Goal: Task Accomplishment & Management: Use online tool/utility

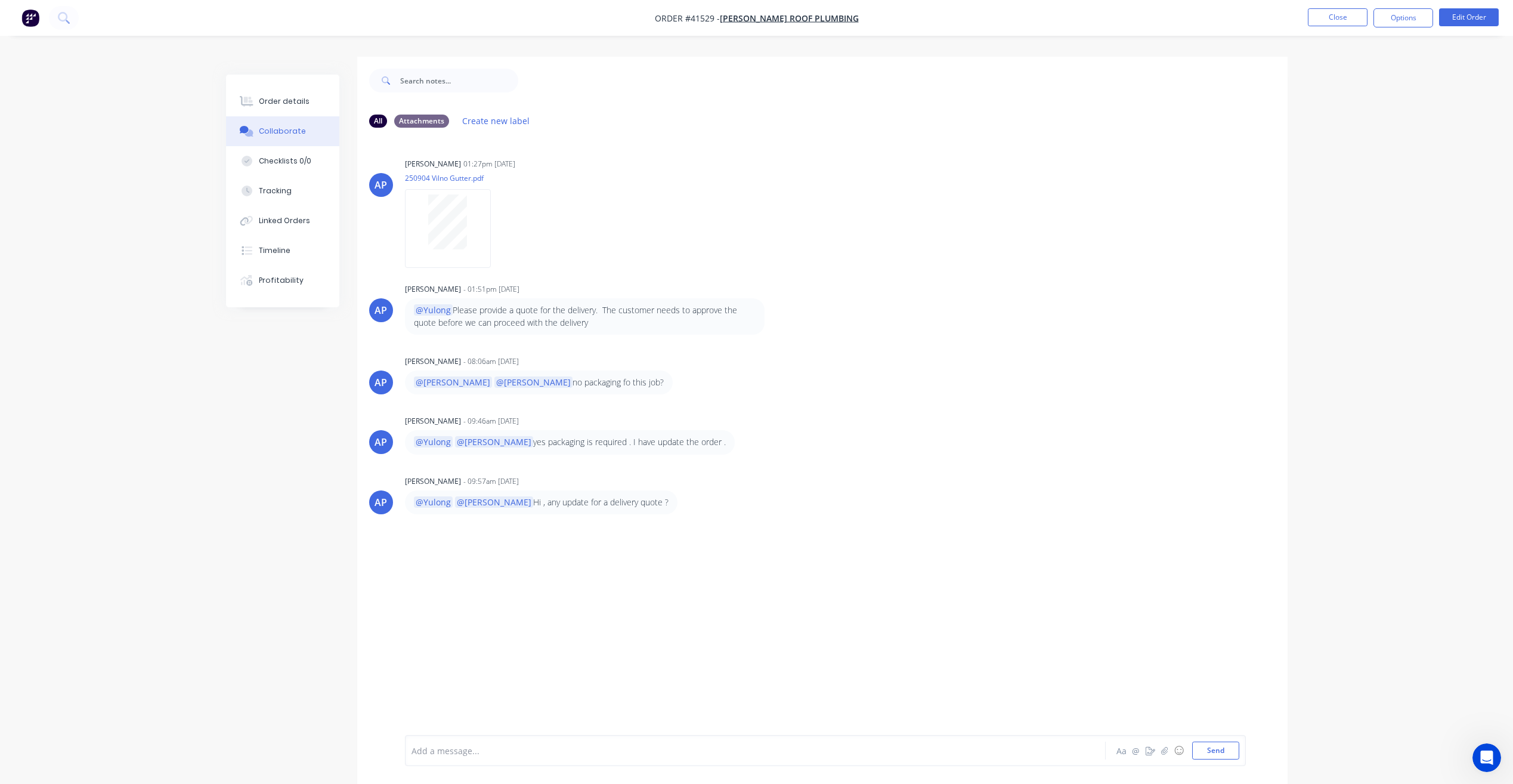
scroll to position [18, 0]
click at [1340, 21] on button "Close" at bounding box center [1338, 17] width 60 height 18
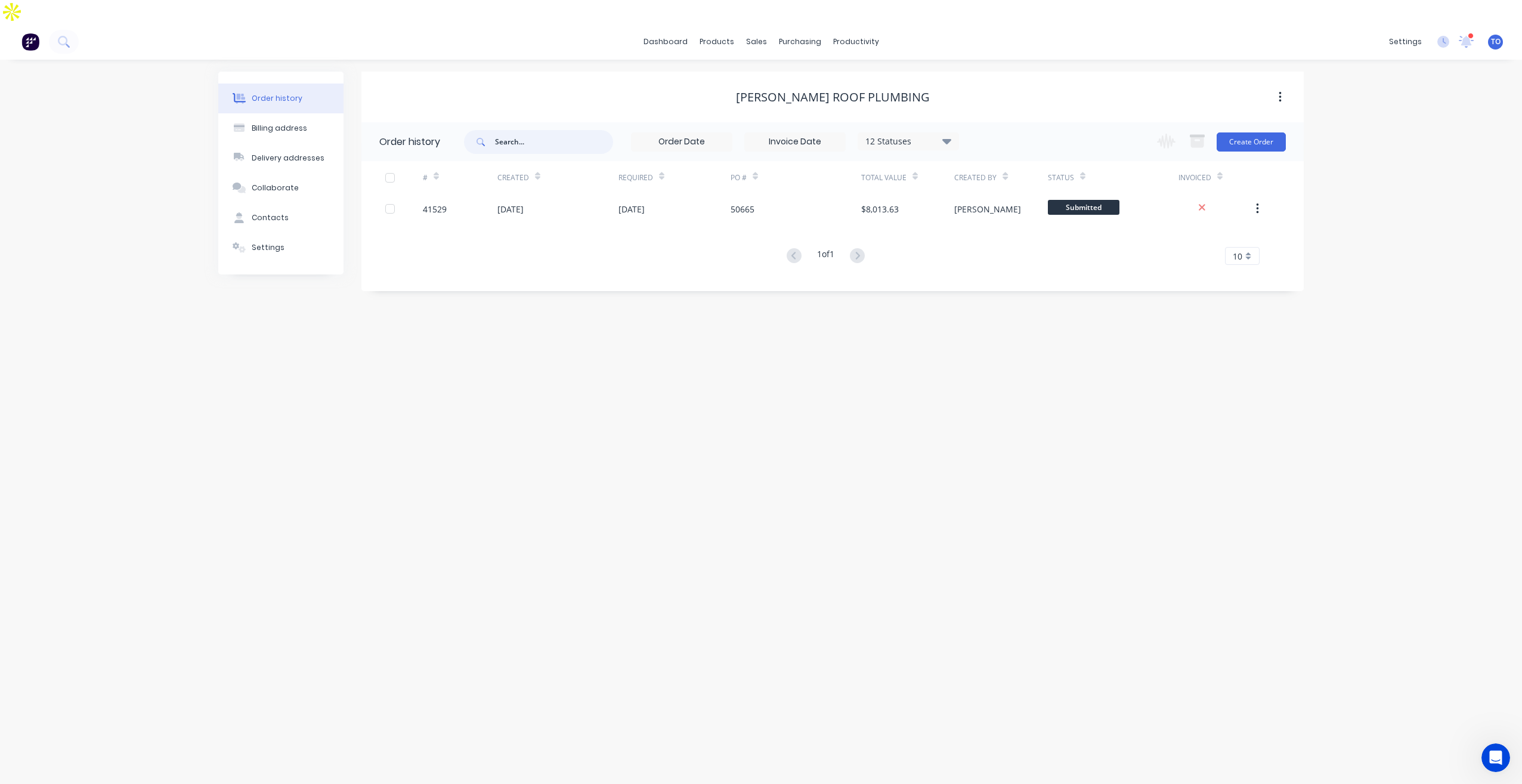
click at [556, 130] on input "text" at bounding box center [554, 141] width 118 height 24
paste input "41572"
type input "41572"
click at [872, 77] on div "Planner" at bounding box center [873, 81] width 28 height 11
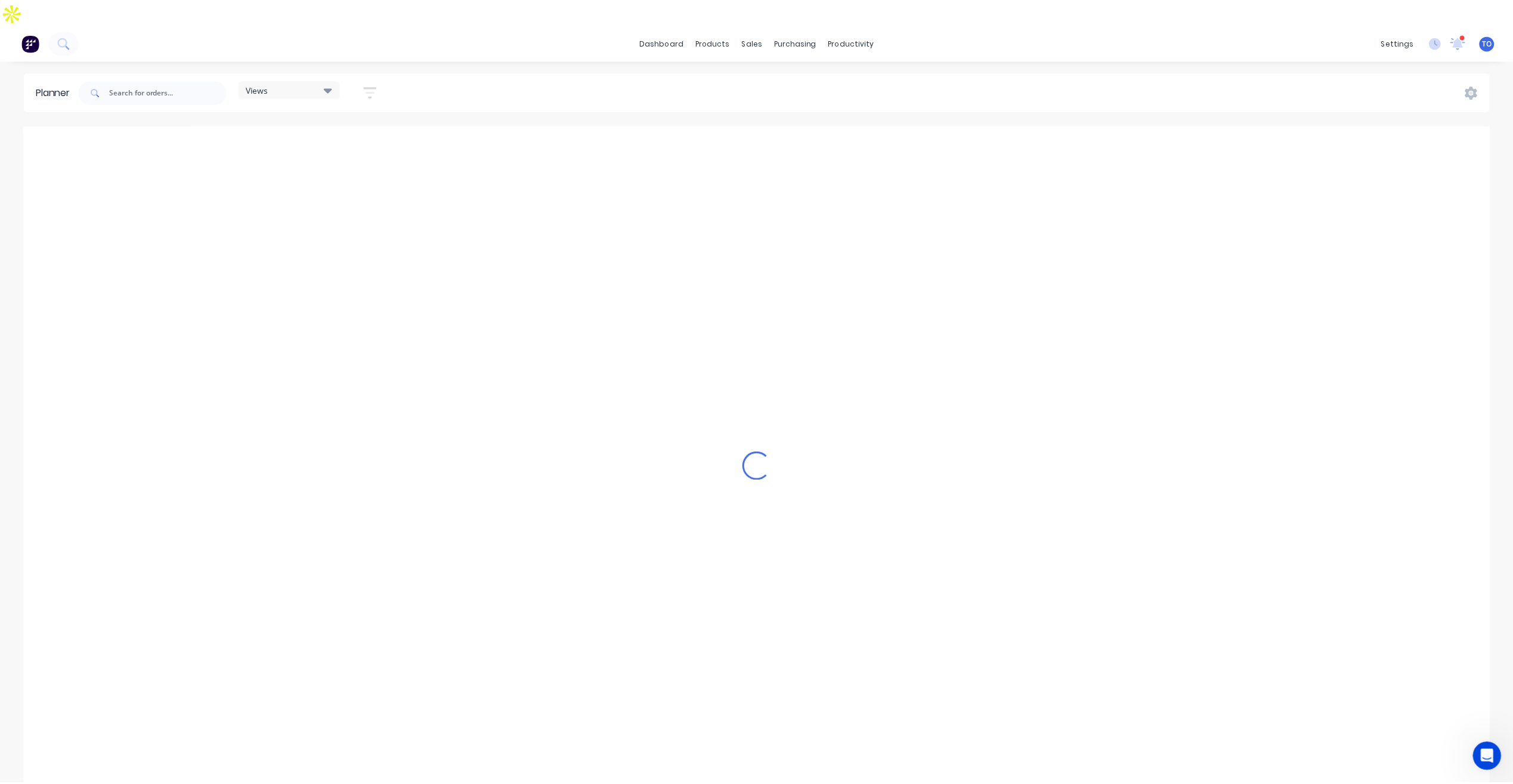
scroll to position [0, 2100]
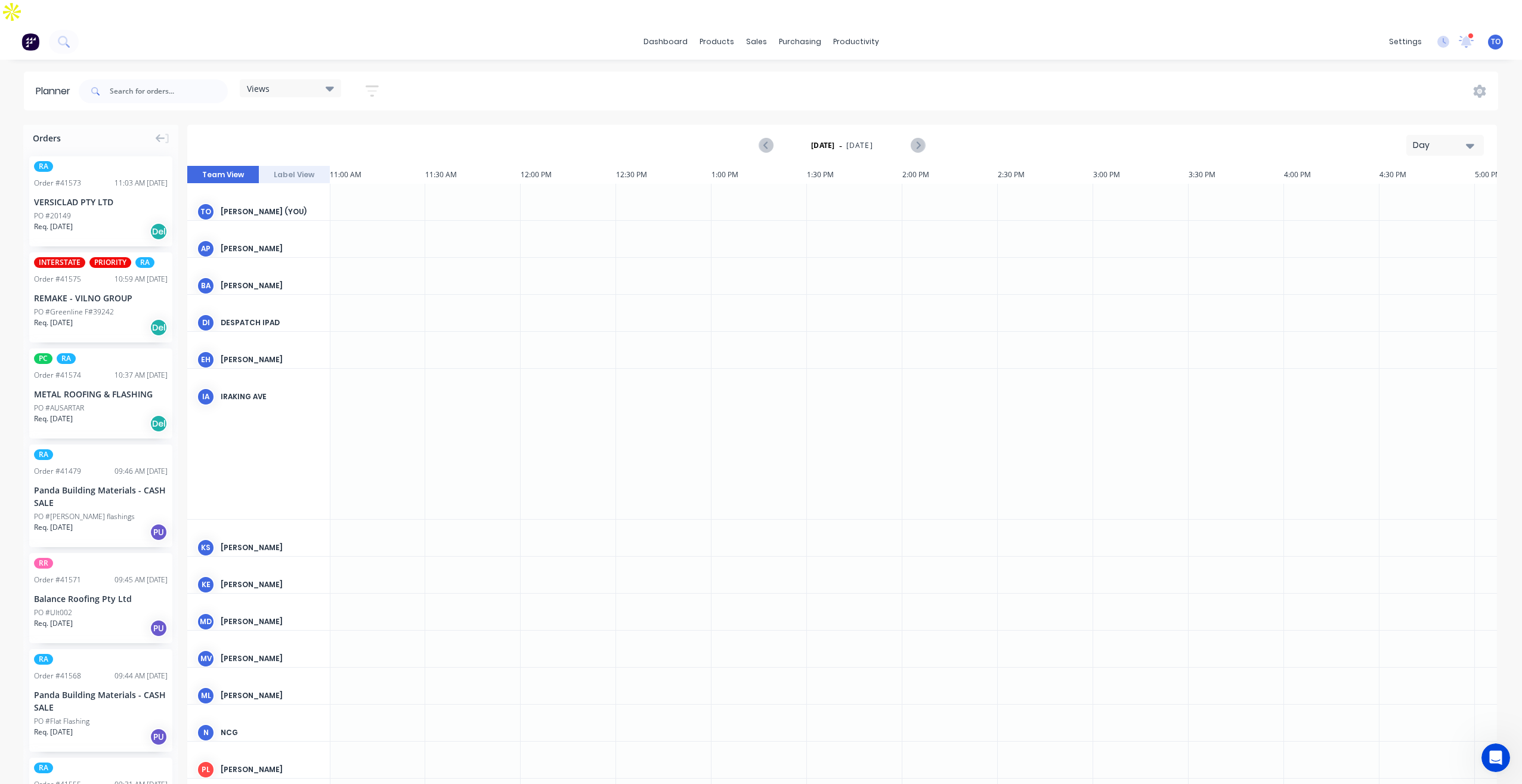
click at [98, 261] on div "INTERSTATE PRIORITY RA Order # 41575 10:59 AM 08/09/25 REMAKE - VILNO GROUP PO …" at bounding box center [101, 297] width 143 height 90
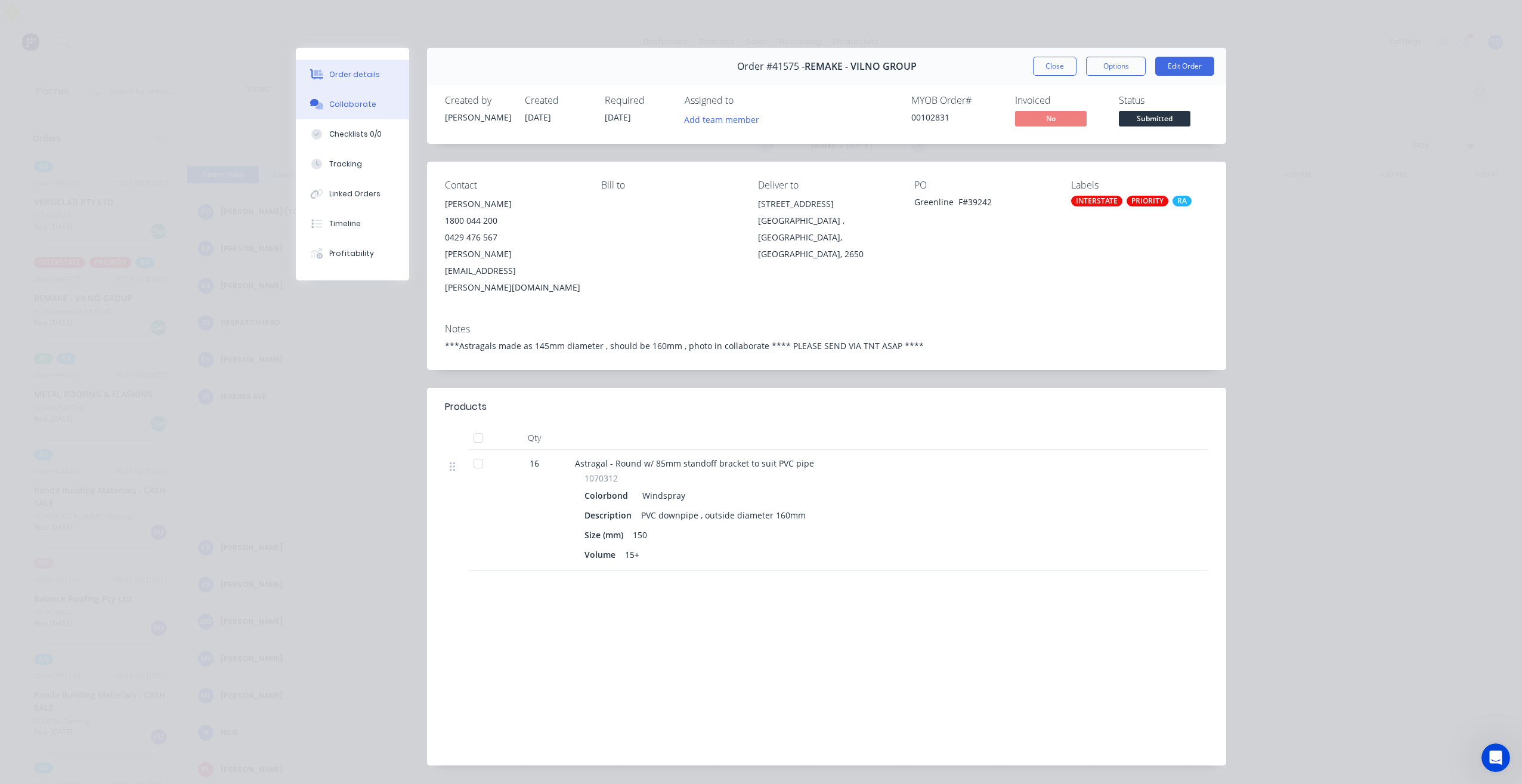
click at [376, 104] on button "Collaborate" at bounding box center [353, 104] width 113 height 30
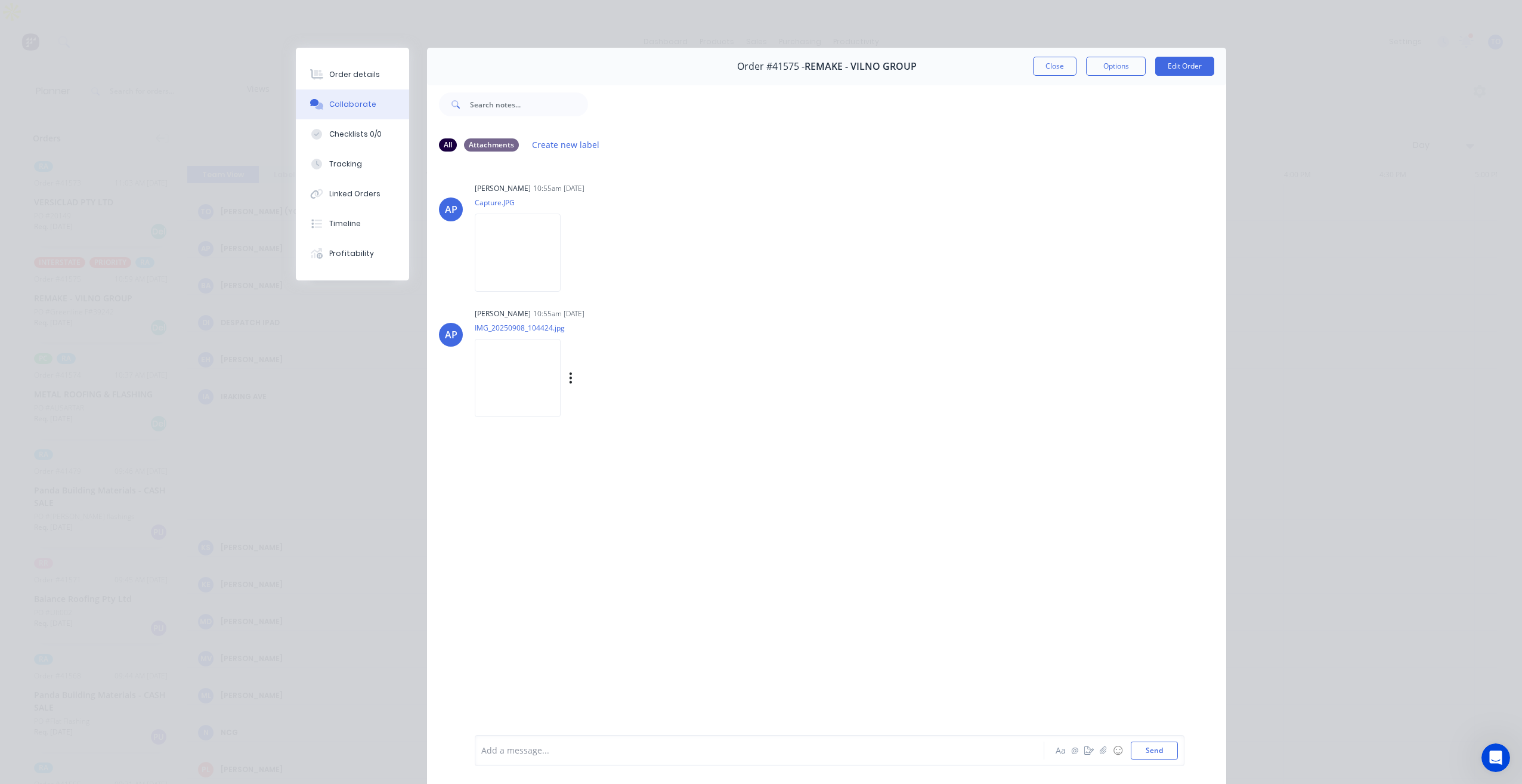
click at [514, 382] on img at bounding box center [518, 377] width 86 height 78
click at [547, 253] on img at bounding box center [518, 252] width 86 height 78
click at [351, 192] on div "Linked Orders" at bounding box center [355, 193] width 51 height 11
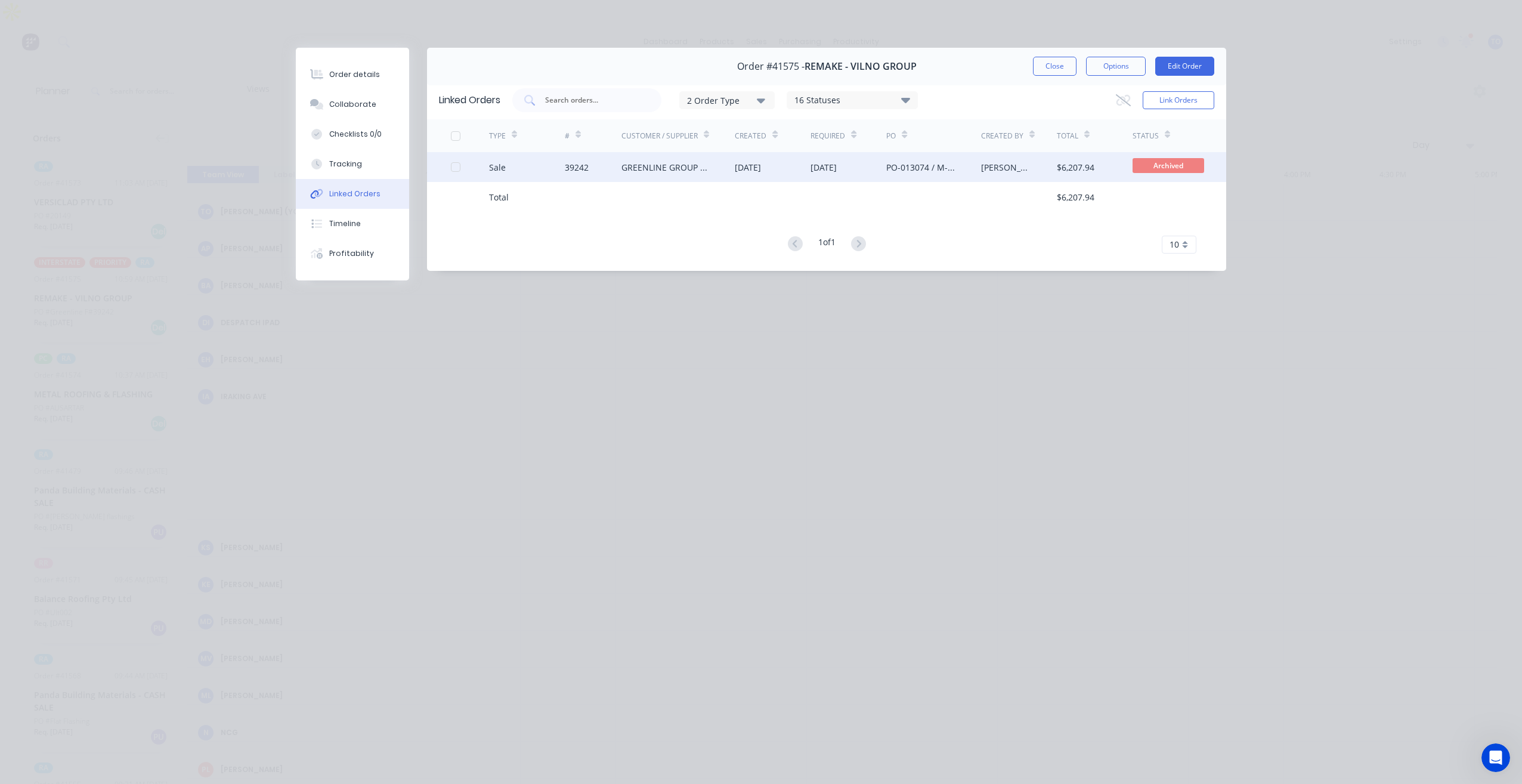
click at [669, 171] on div "GREENLINE GROUP PTY LTD" at bounding box center [666, 167] width 90 height 12
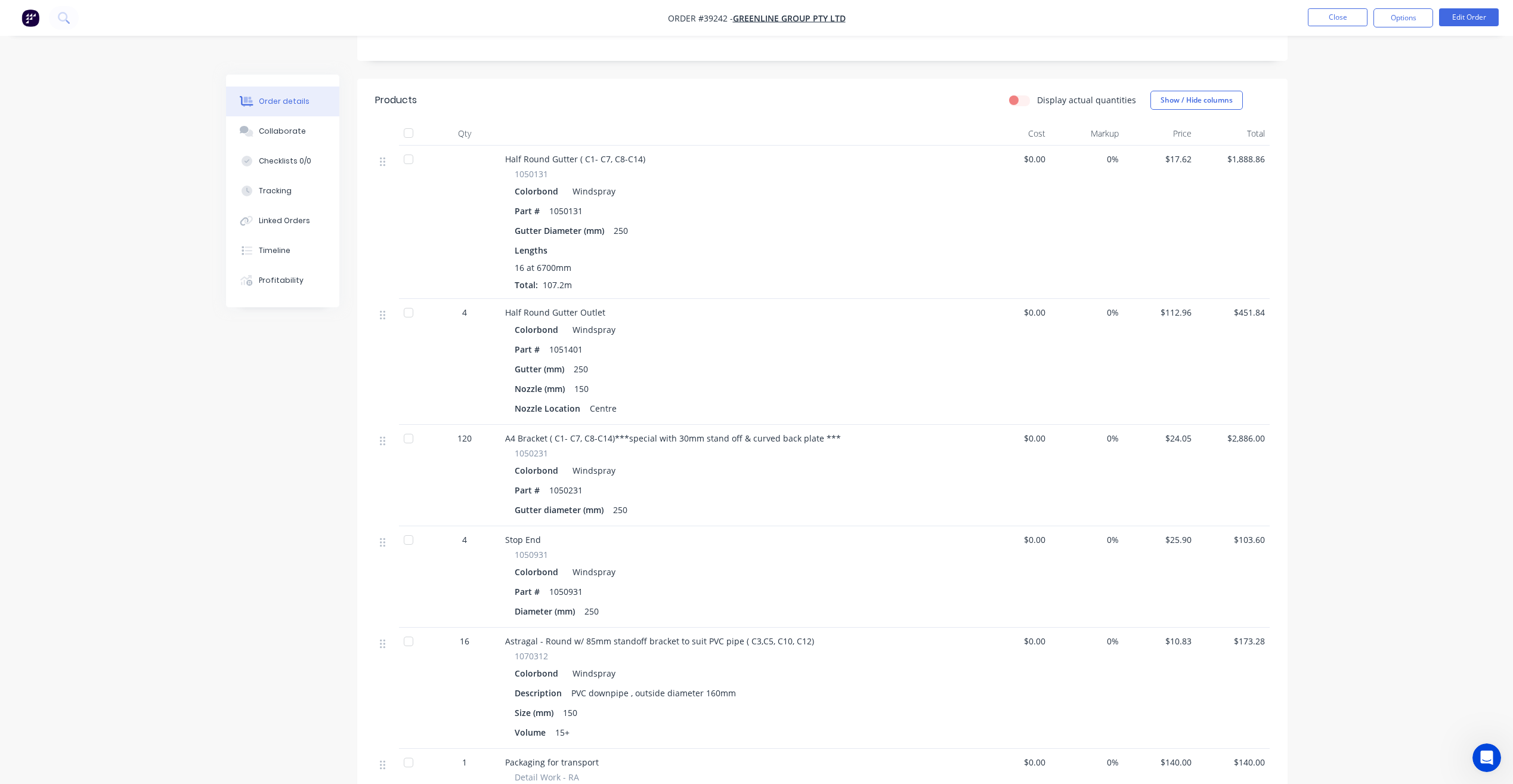
scroll to position [252, 0]
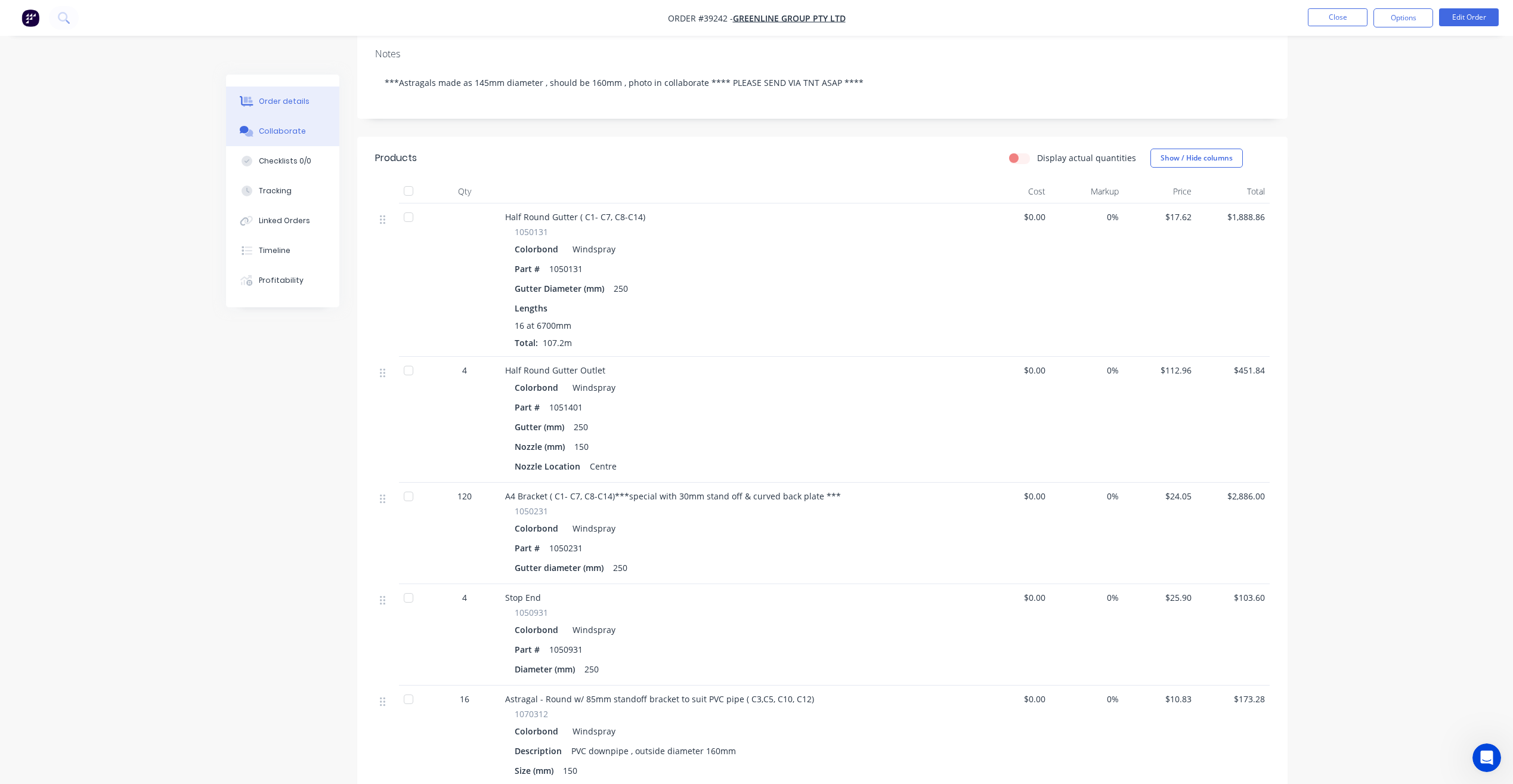
click at [266, 117] on button "Collaborate" at bounding box center [283, 131] width 113 height 30
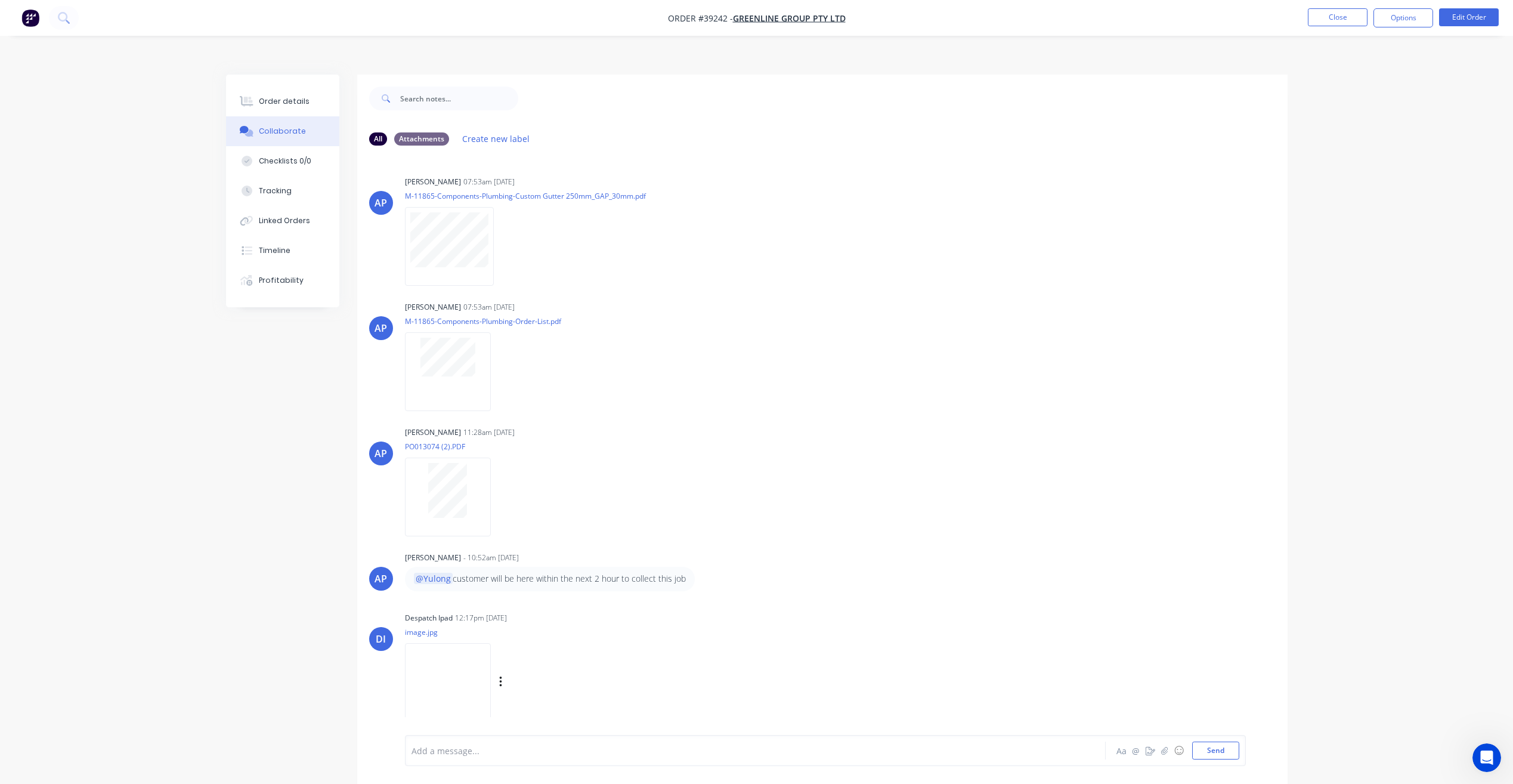
scroll to position [18, 0]
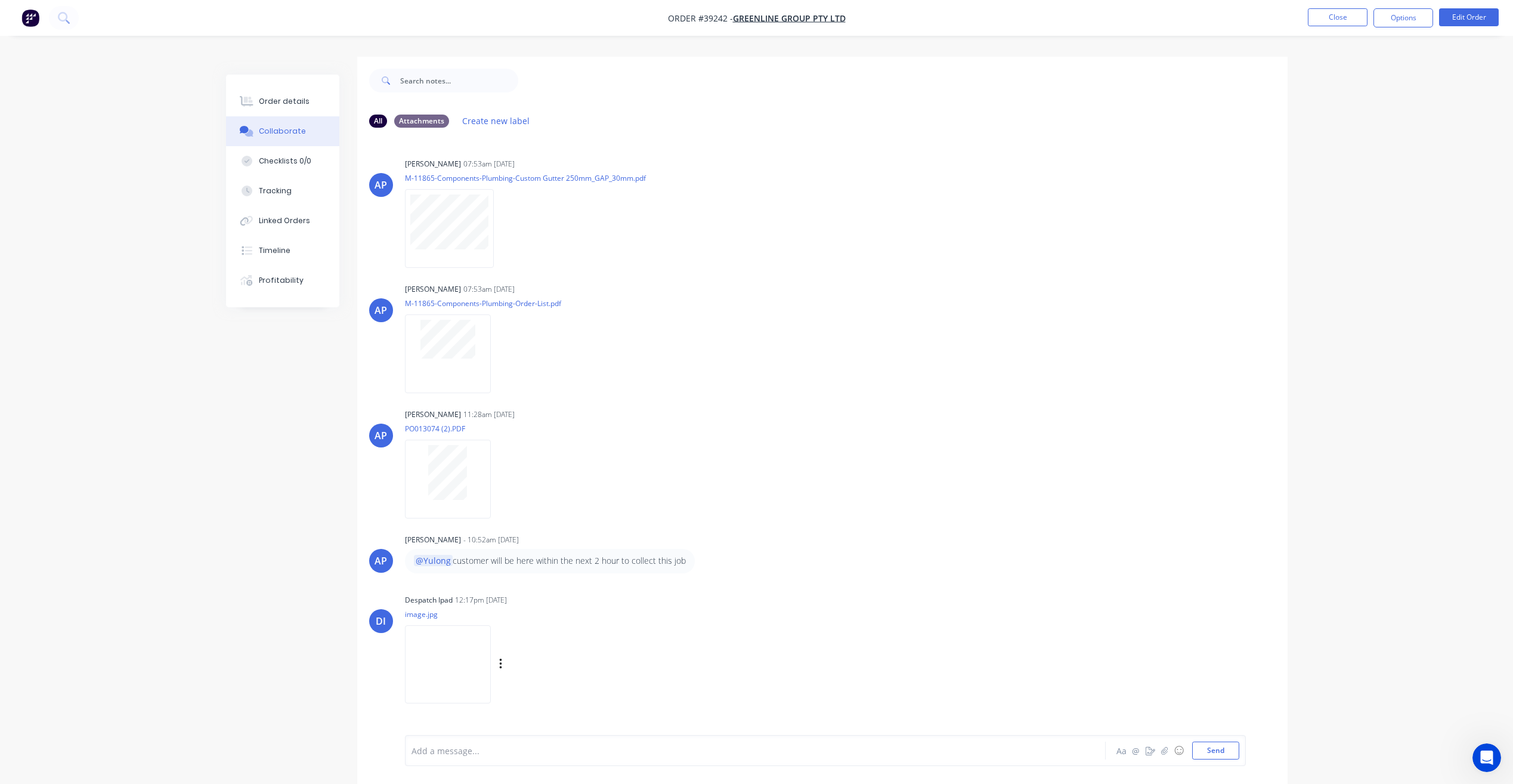
click at [458, 657] on img at bounding box center [448, 664] width 86 height 78
click at [441, 650] on img at bounding box center [448, 664] width 86 height 78
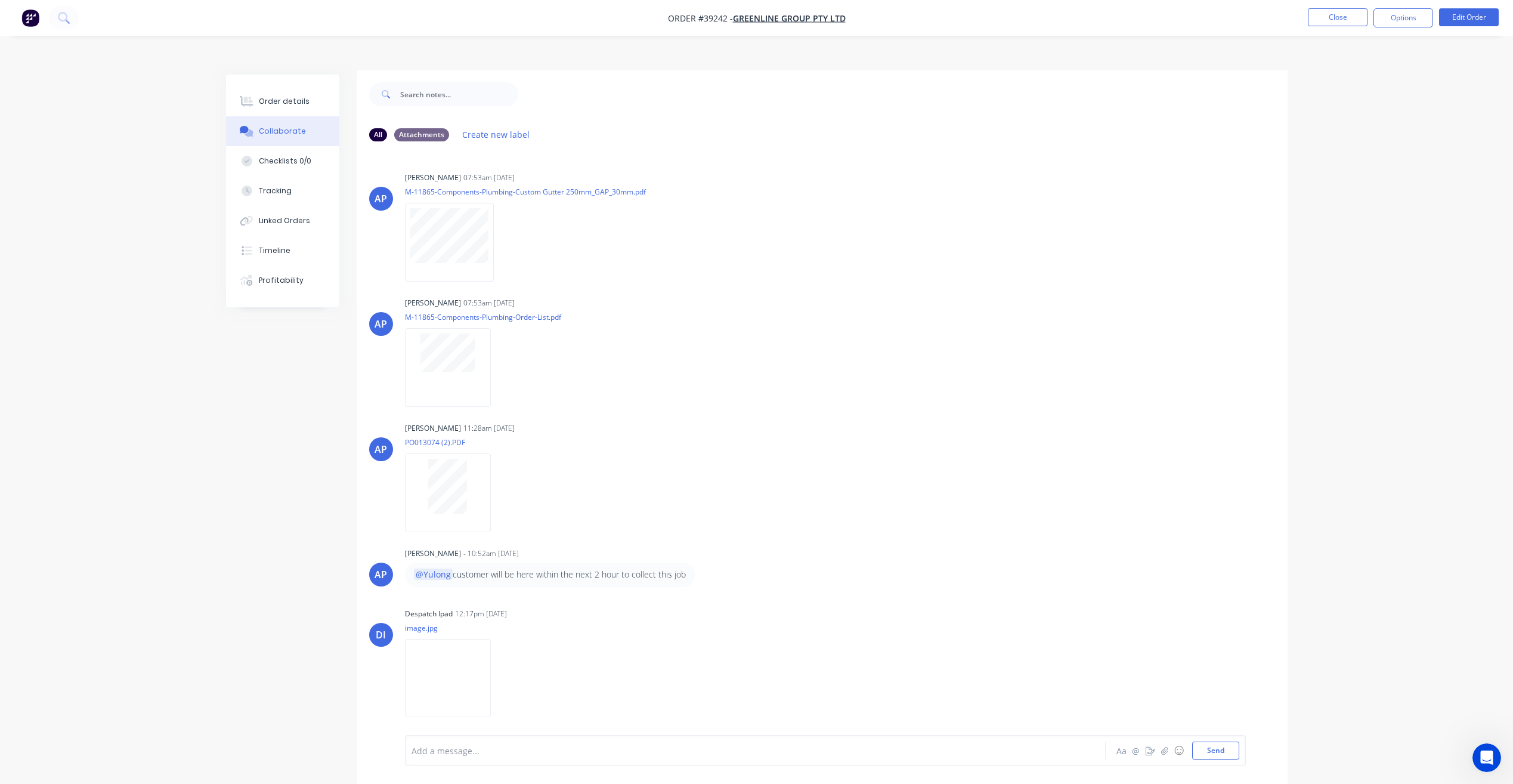
scroll to position [0, 0]
click at [1265, 81] on div "Corvus Primesite Pty Ltd" at bounding box center [1268, 76] width 136 height 12
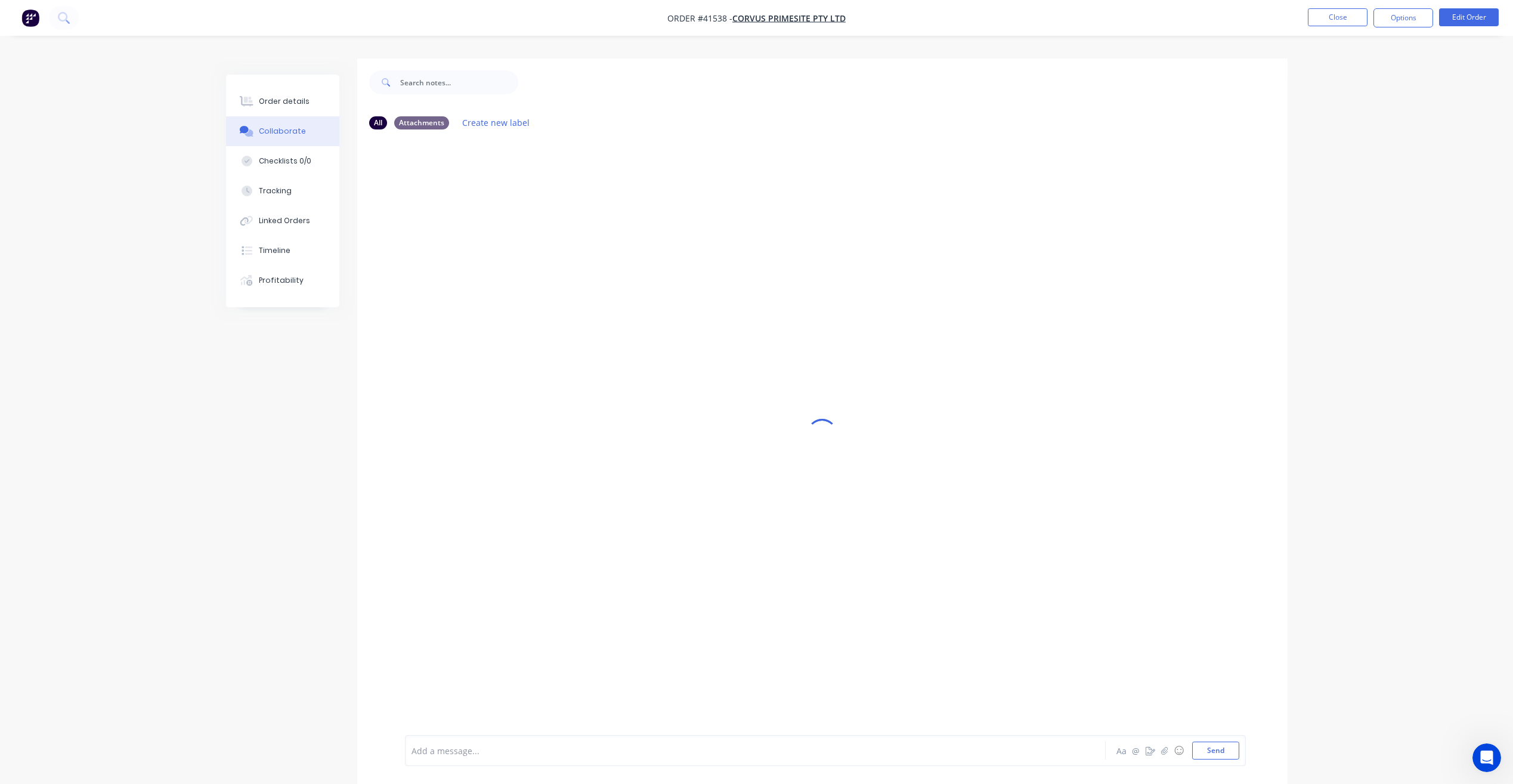
scroll to position [18, 0]
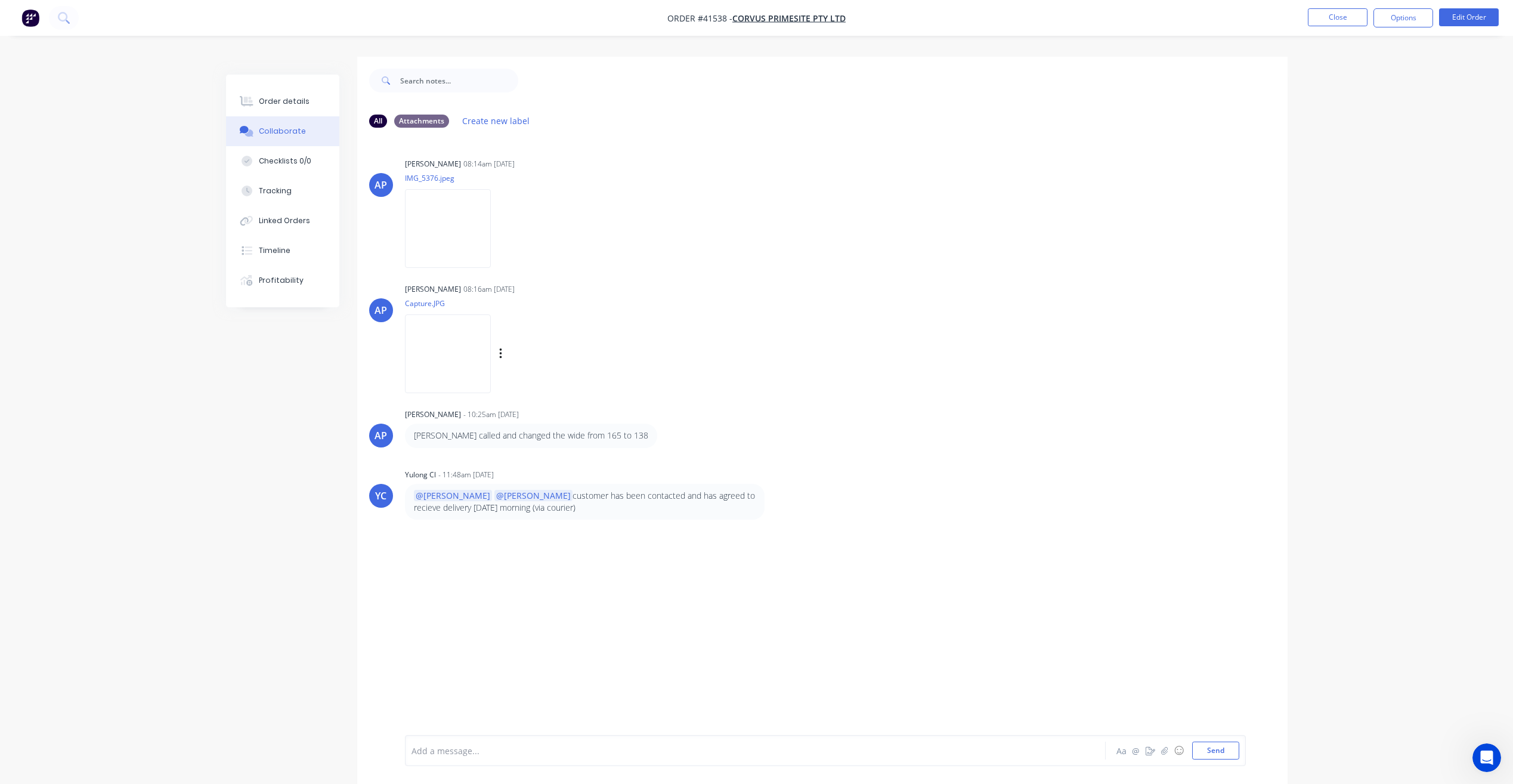
click at [491, 343] on img at bounding box center [448, 353] width 86 height 78
click at [554, 753] on div at bounding box center [722, 750] width 620 height 12
click at [464, 756] on span "Why is this job pushed back? can you take" at bounding box center [536, 751] width 168 height 12
click at [459, 749] on span "Why is this job pushed back? can you take" at bounding box center [536, 751] width 168 height 12
click at [1204, 754] on button "Send" at bounding box center [1215, 750] width 47 height 18
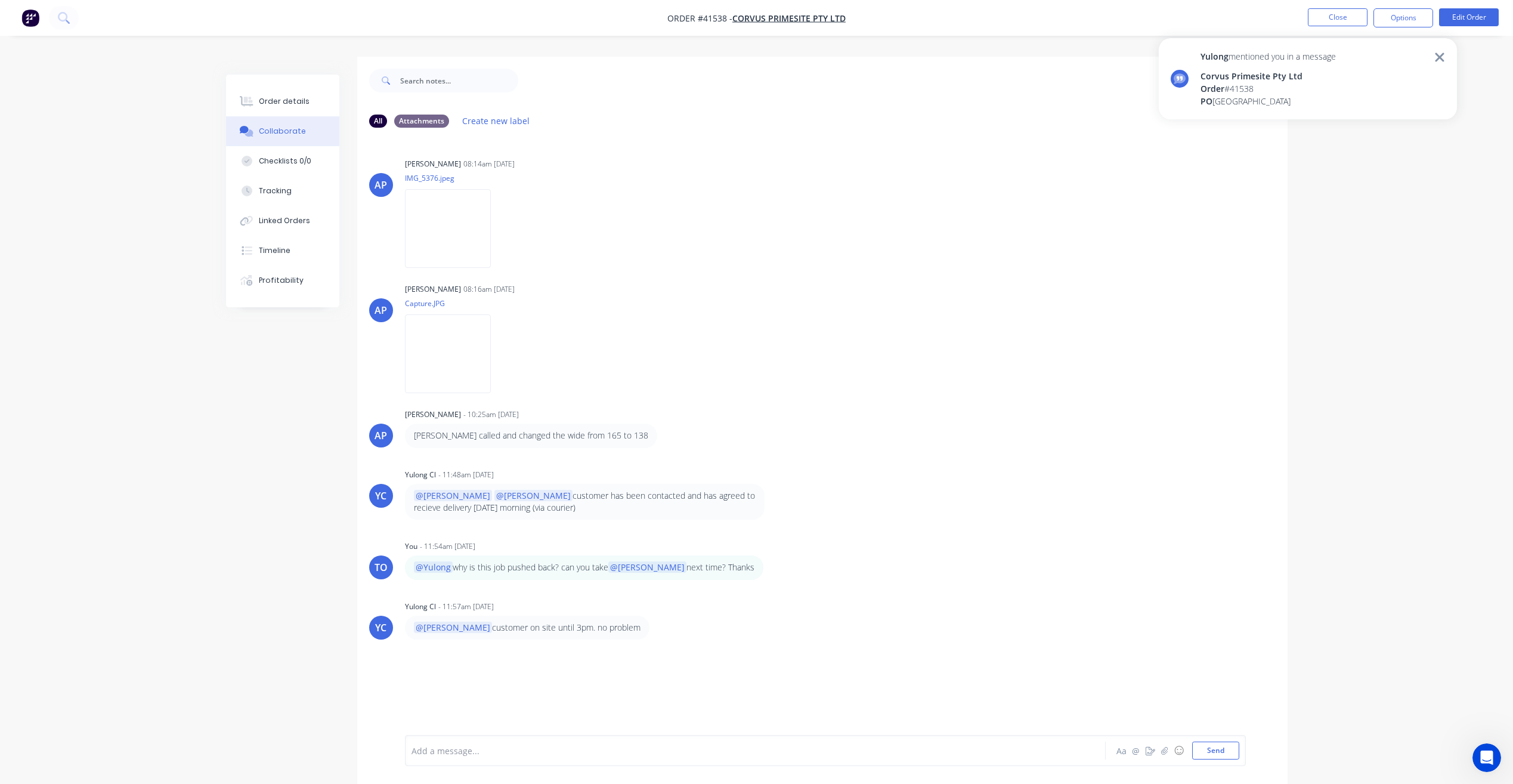
click at [1246, 97] on div "PO Little Bay" at bounding box center [1268, 100] width 136 height 12
click at [1319, 325] on div "Order details Collaborate Checklists 0/0 Tracking Linked Orders Timeline Profit…" at bounding box center [756, 406] width 1513 height 801
click at [656, 619] on button "button" at bounding box center [658, 627] width 5 height 17
click at [588, 630] on div "AP Angela Perez 08:14am 05/09/25 IMG_5376.jpeg Labels Download Delete AP Angela…" at bounding box center [823, 439] width 930 height 603
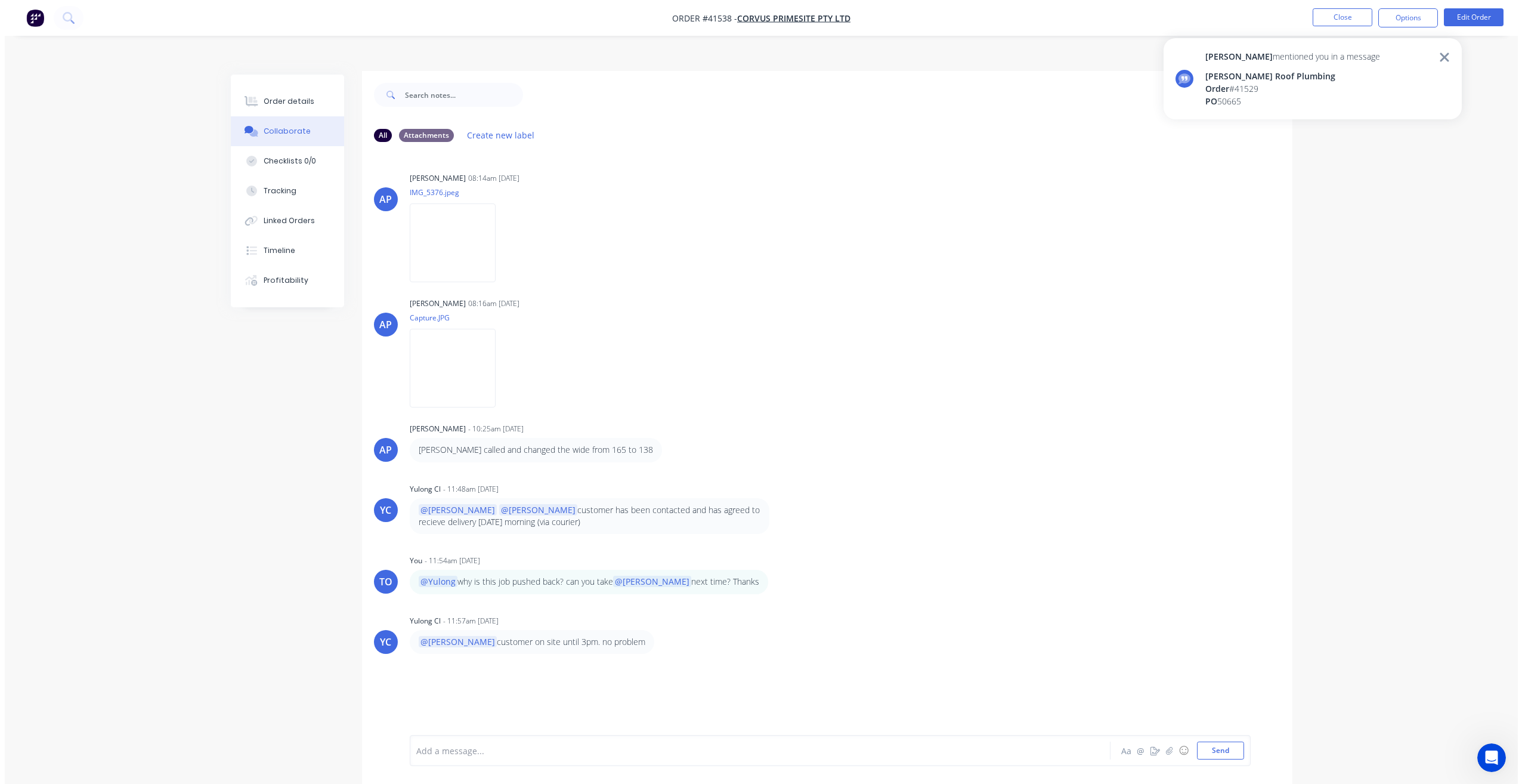
scroll to position [0, 0]
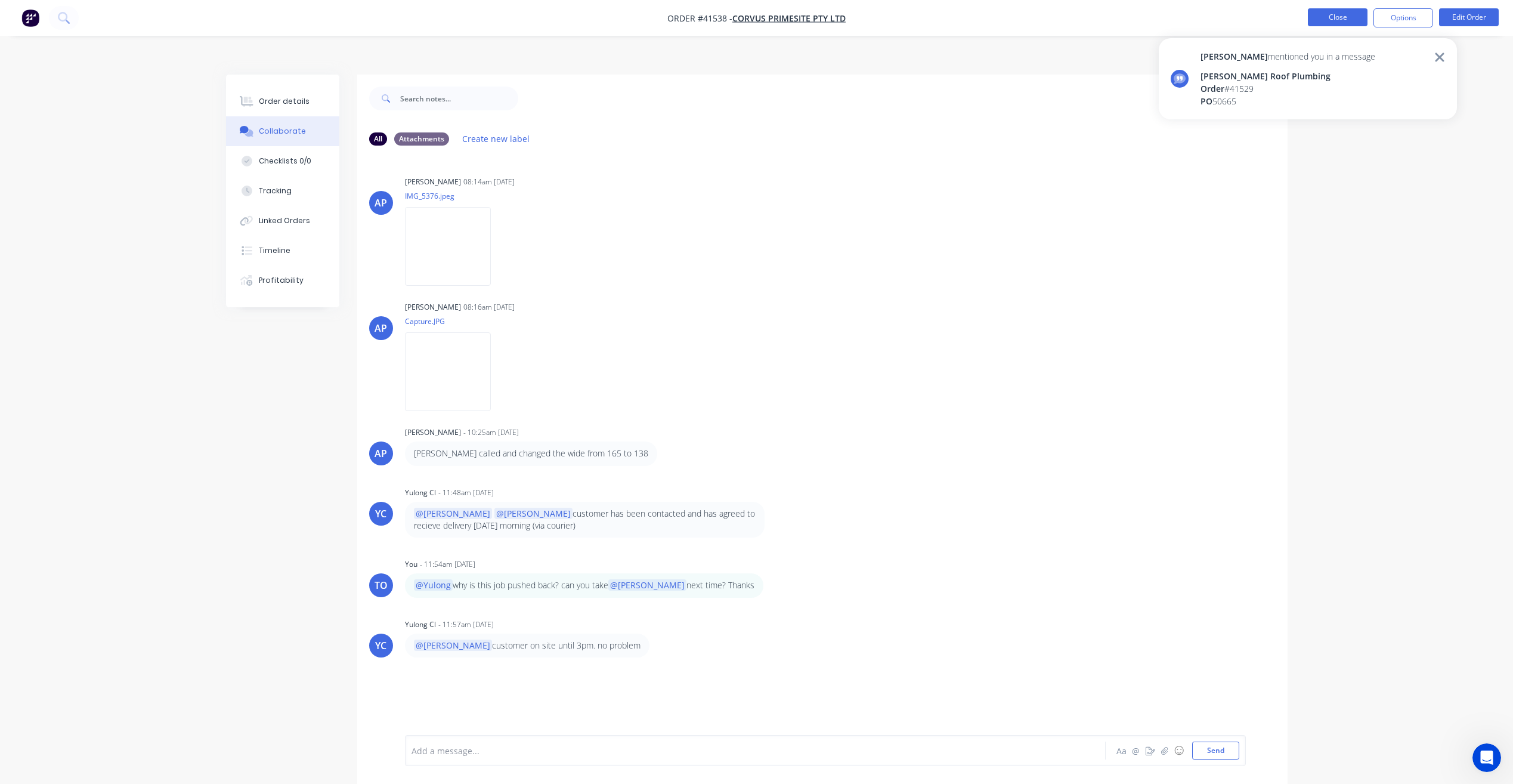
click at [1314, 11] on button "Close" at bounding box center [1338, 17] width 60 height 18
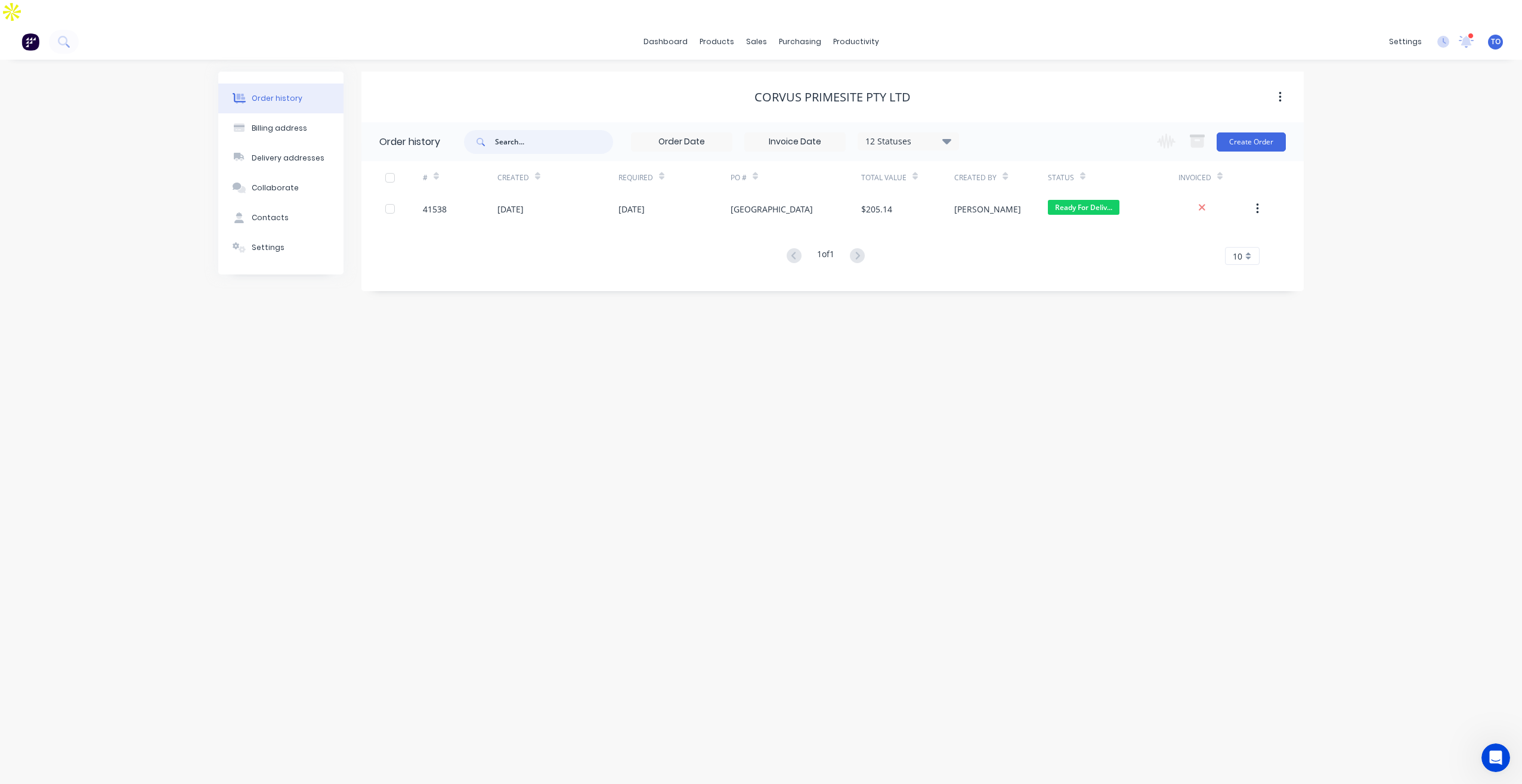
click at [545, 130] on input "text" at bounding box center [554, 141] width 118 height 24
paste input "41529"
type input "41529"
click at [904, 132] on div "12 Statuses Invoice Status Invoiced Not Invoiced Partial Order Status All Archi…" at bounding box center [908, 141] width 101 height 18
click at [945, 134] on icon at bounding box center [947, 141] width 9 height 14
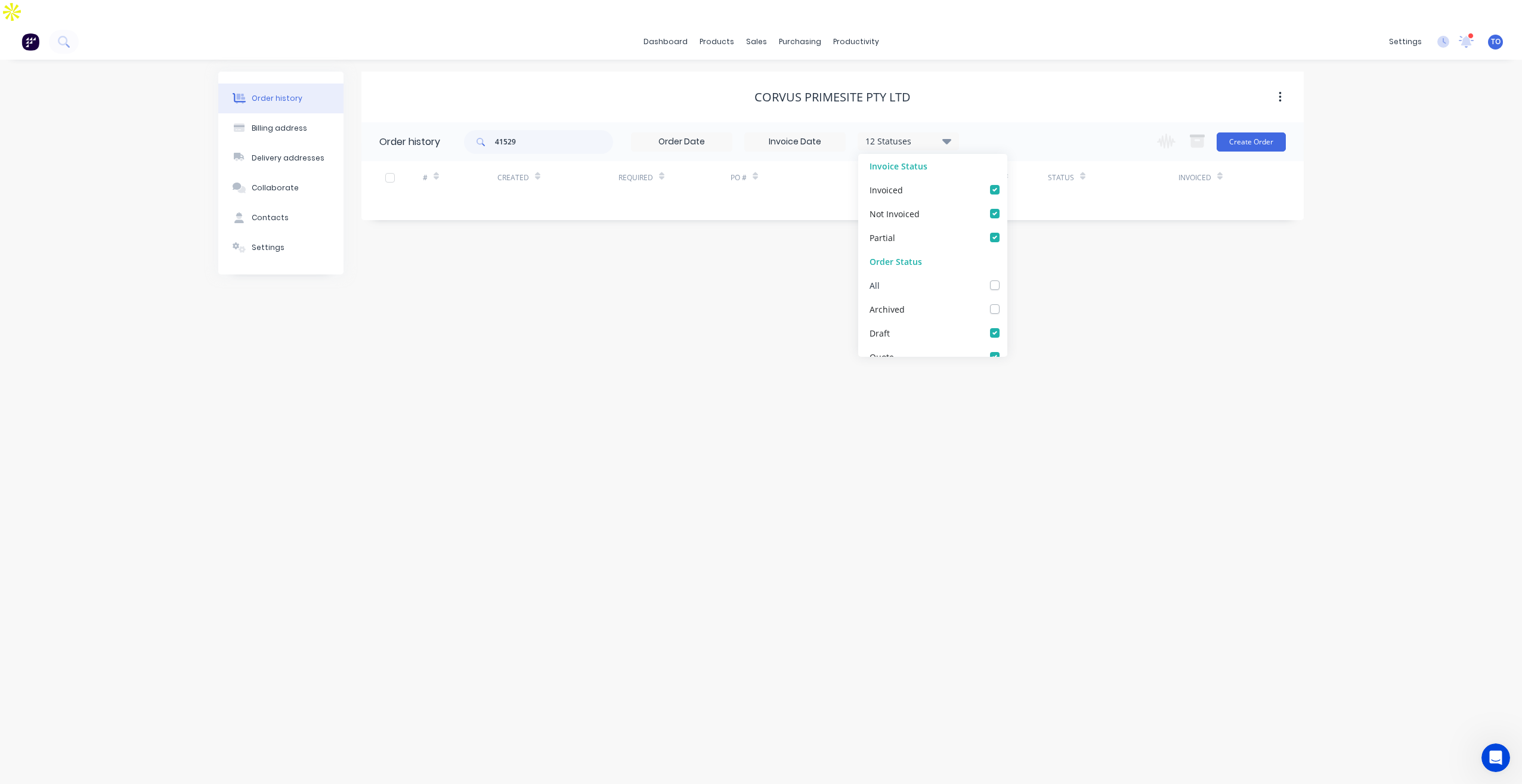
click at [1007, 279] on label at bounding box center [1007, 279] width 0 height 0
click at [1007, 279] on input "checkbox" at bounding box center [1012, 284] width 10 height 12
checkbox input "true"
click at [538, 130] on input "41529" at bounding box center [554, 141] width 118 height 24
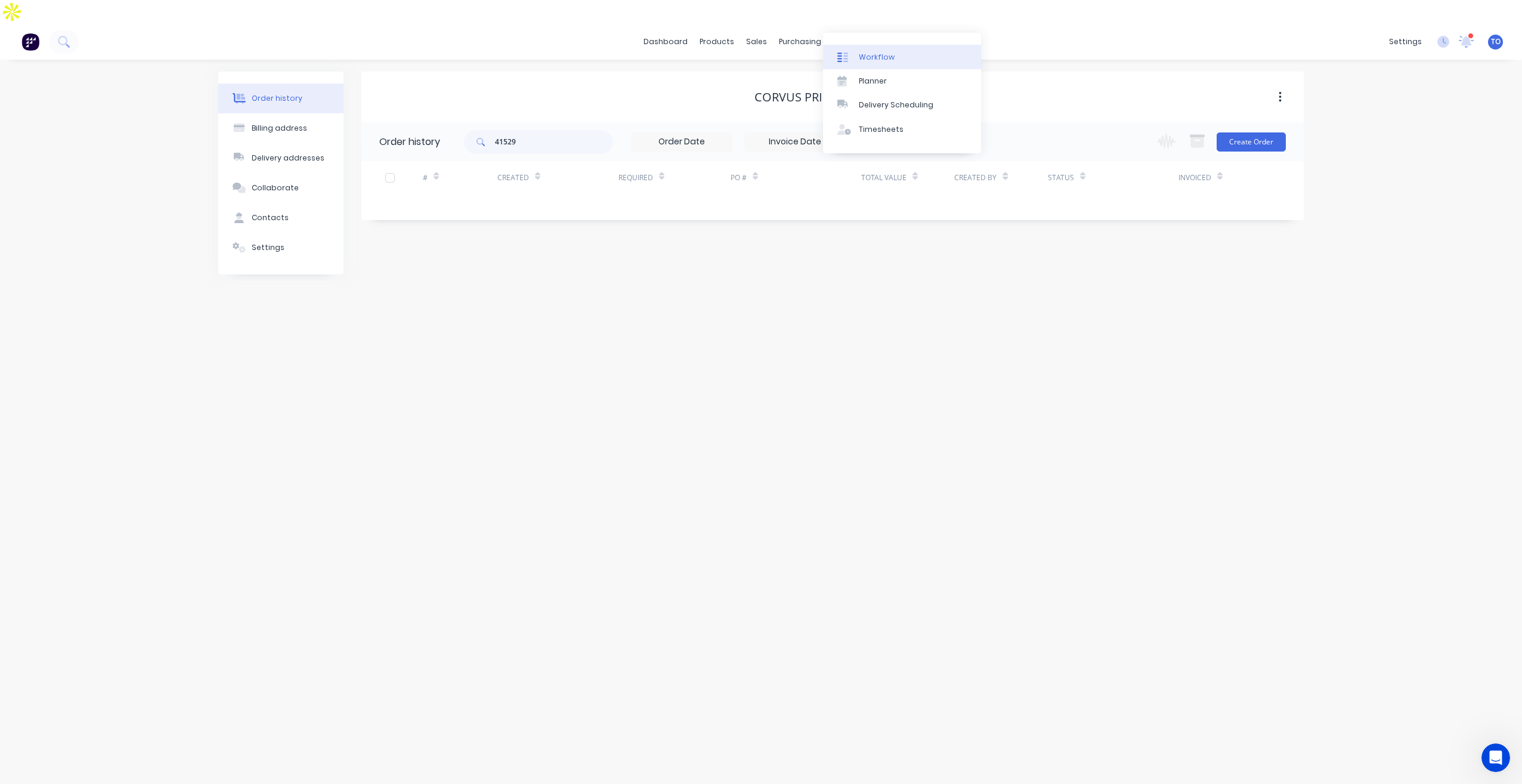
click at [874, 64] on link "Workflow" at bounding box center [902, 56] width 158 height 24
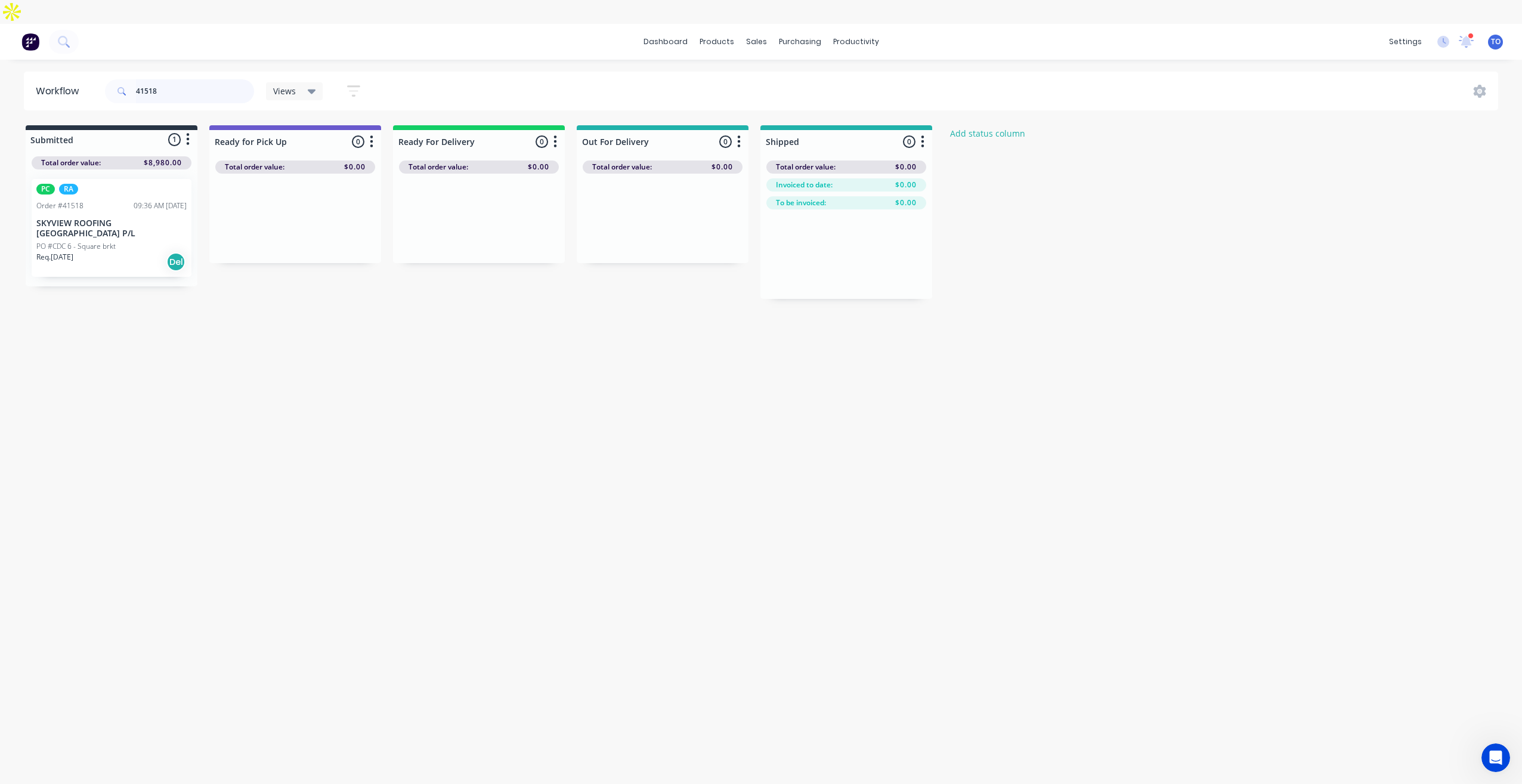
click at [195, 80] on input "41518" at bounding box center [195, 91] width 118 height 24
paste input "29"
type input "41529"
click at [112, 256] on div "Req. 11/09/25 Del" at bounding box center [111, 266] width 150 height 21
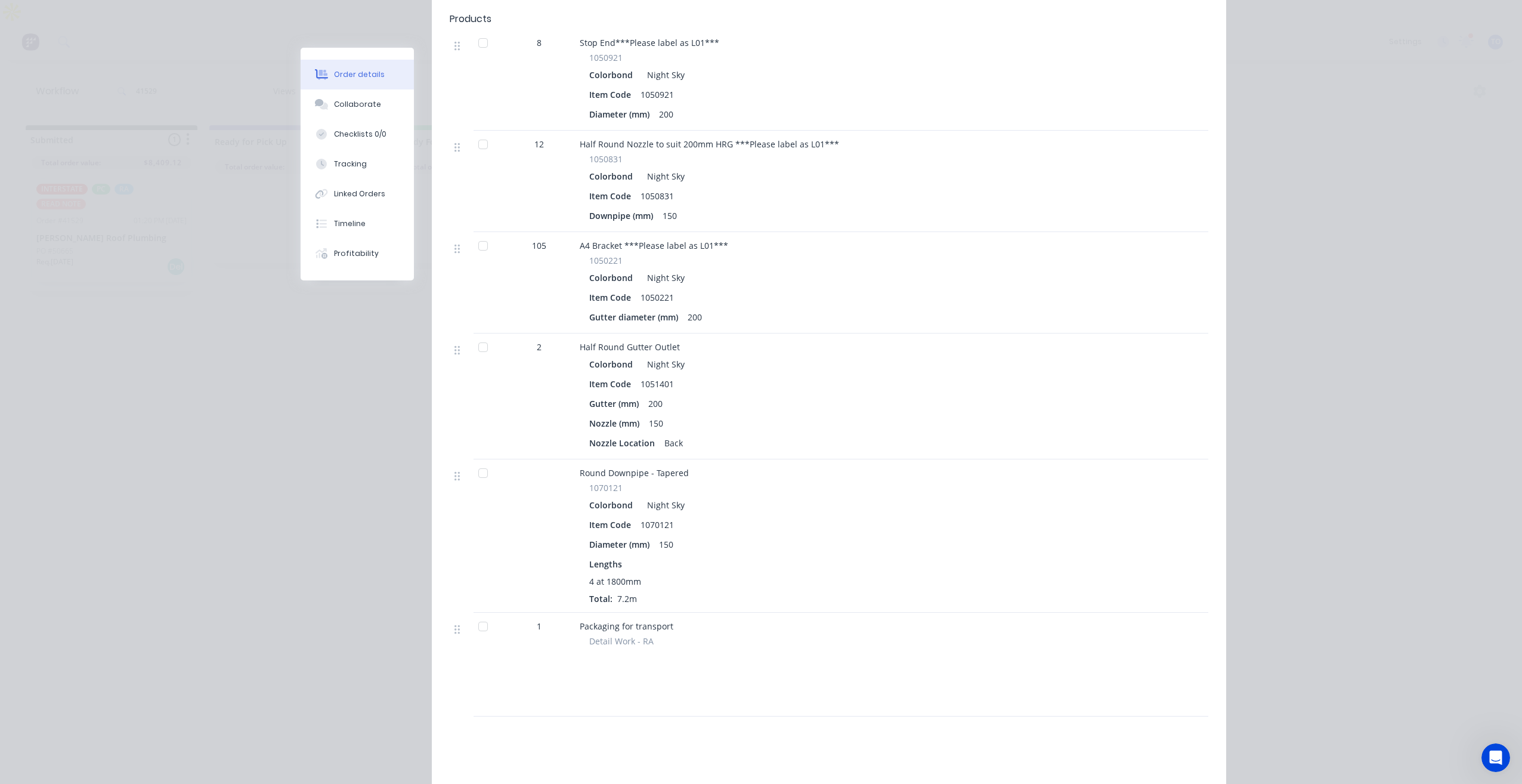
scroll to position [1133, 0]
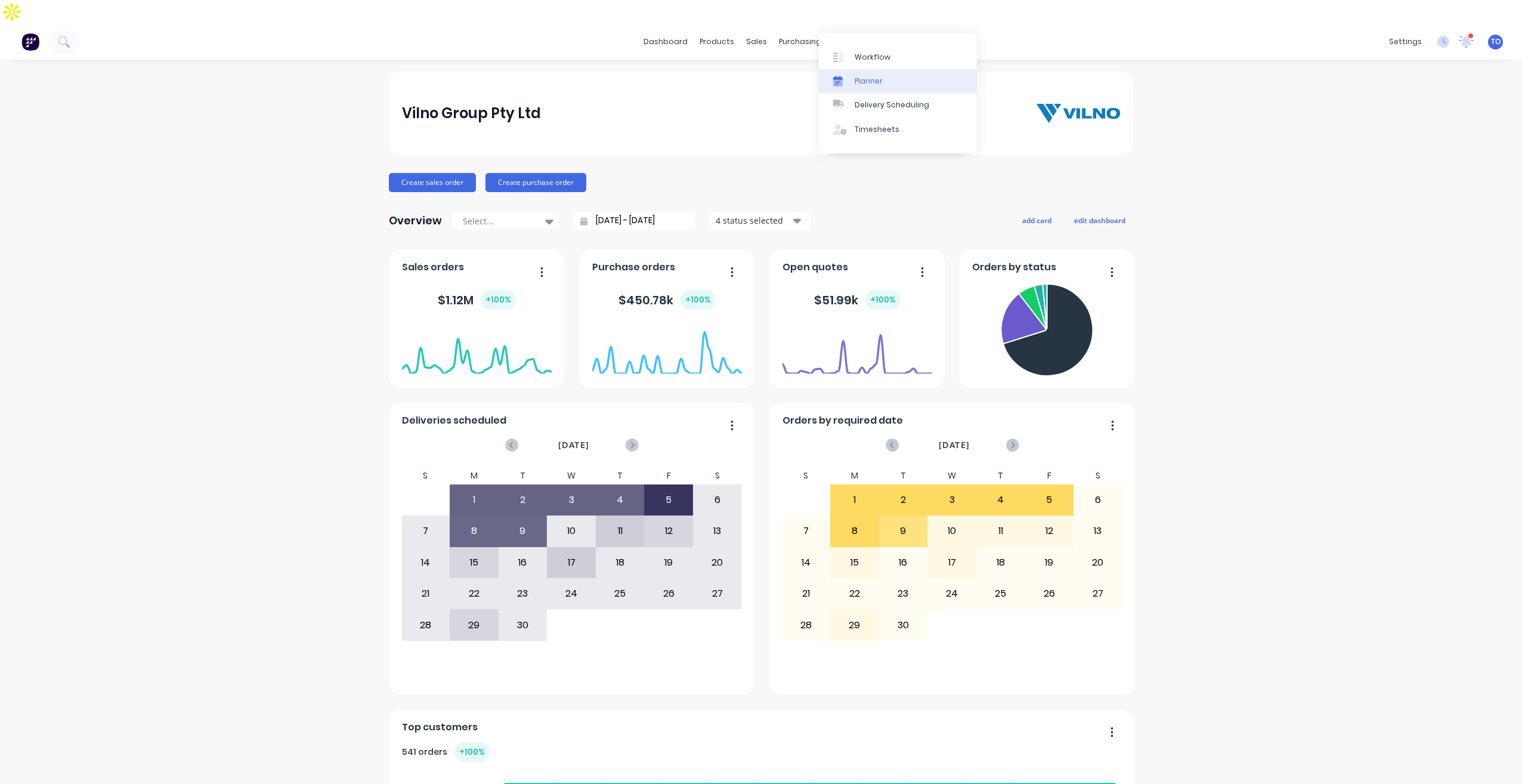
click at [856, 84] on div "Planner" at bounding box center [869, 81] width 28 height 11
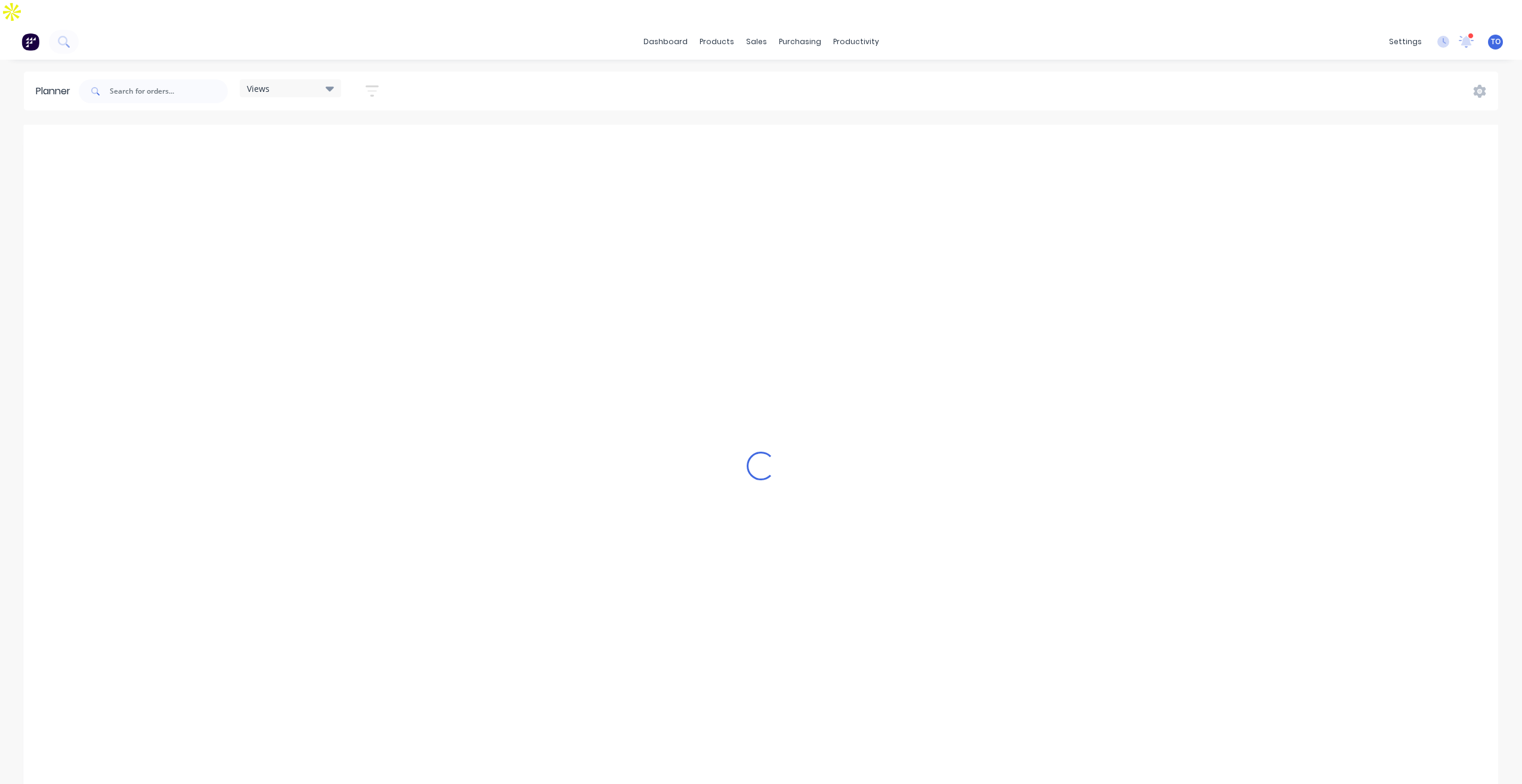
scroll to position [0, 2100]
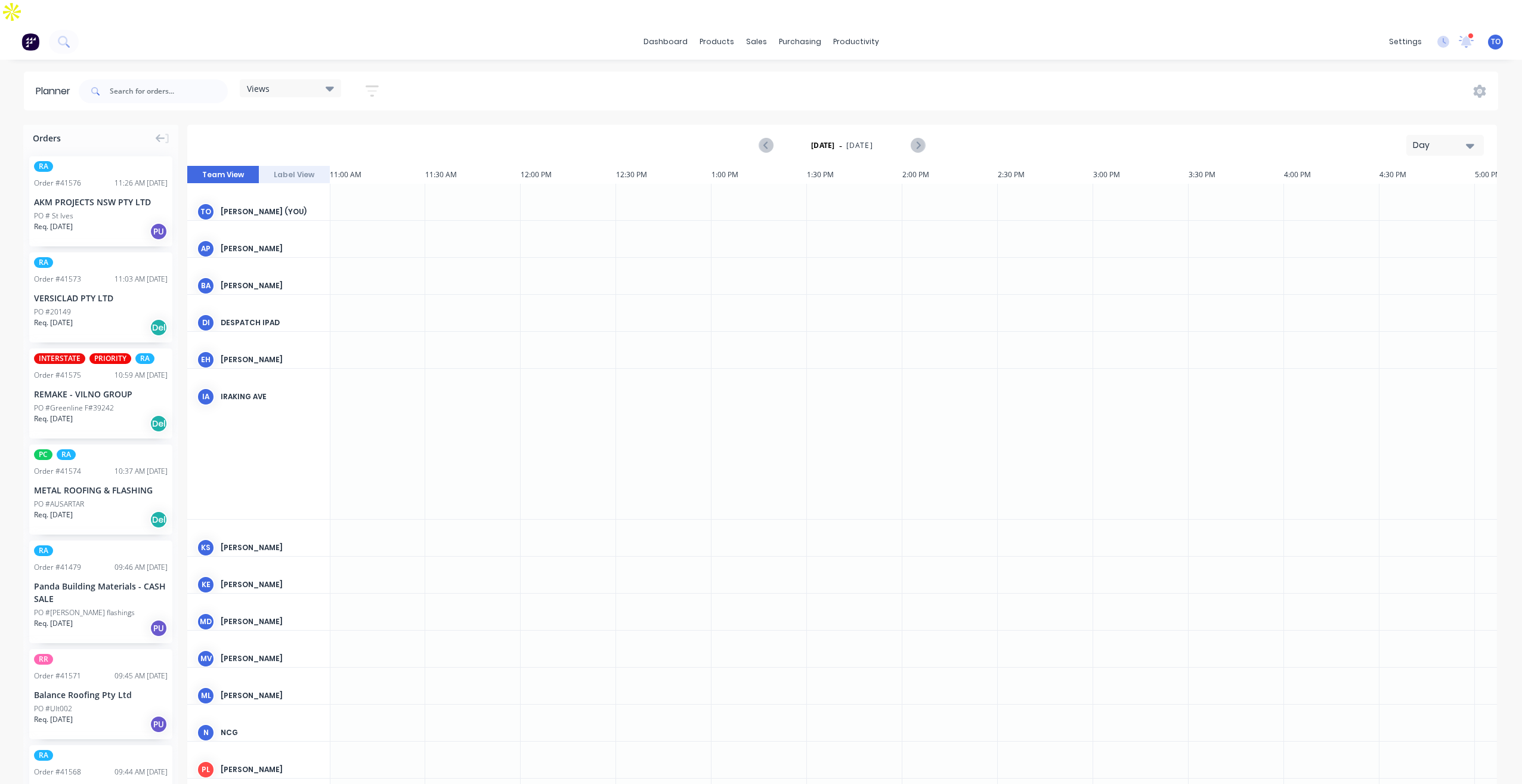
click at [1432, 139] on div "Day" at bounding box center [1440, 145] width 55 height 12
click at [1386, 189] on div "Week" at bounding box center [1424, 201] width 118 height 24
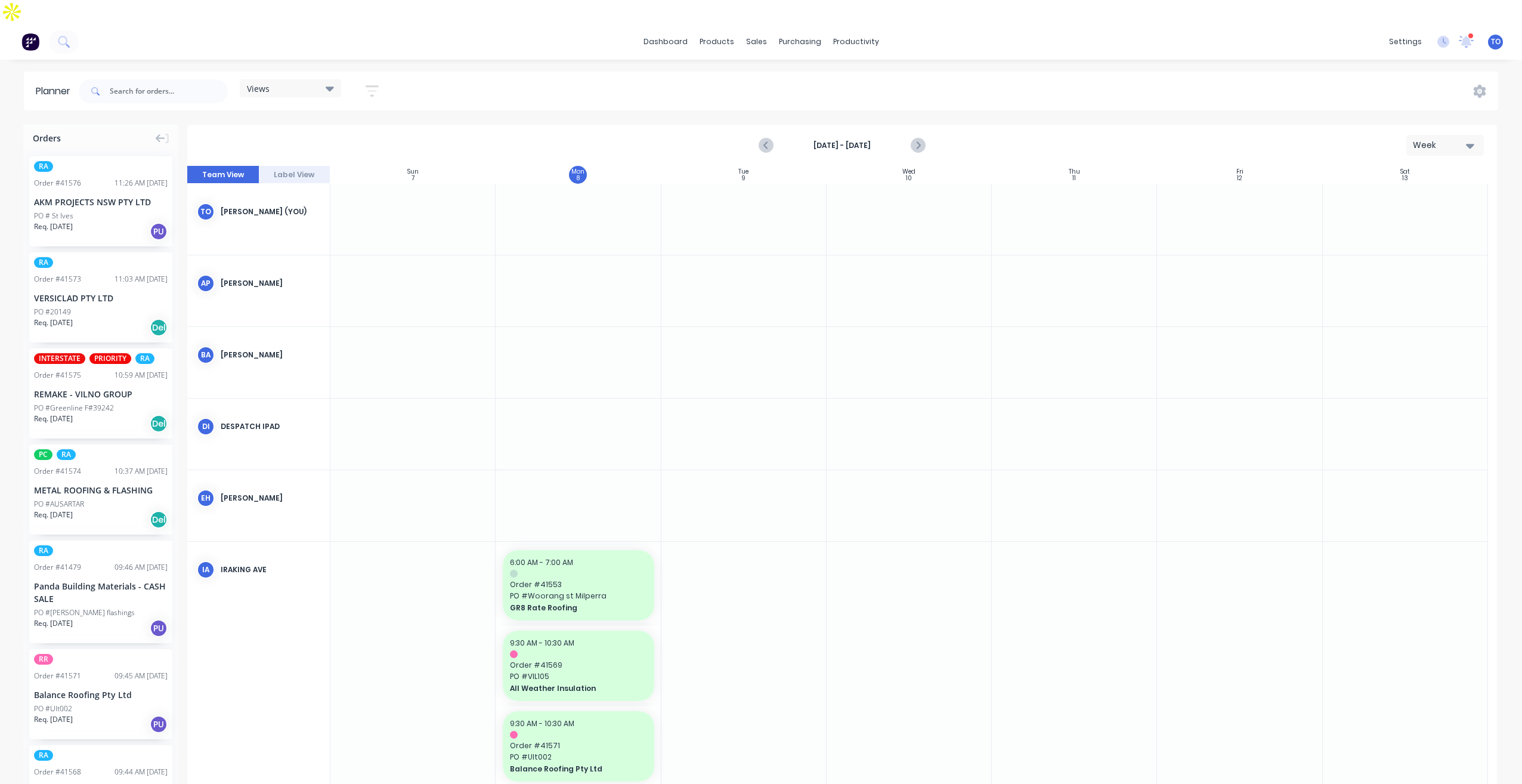
click at [382, 80] on button "button" at bounding box center [372, 91] width 38 height 23
click at [350, 127] on button "Show/Hide users" at bounding box center [316, 136] width 111 height 18
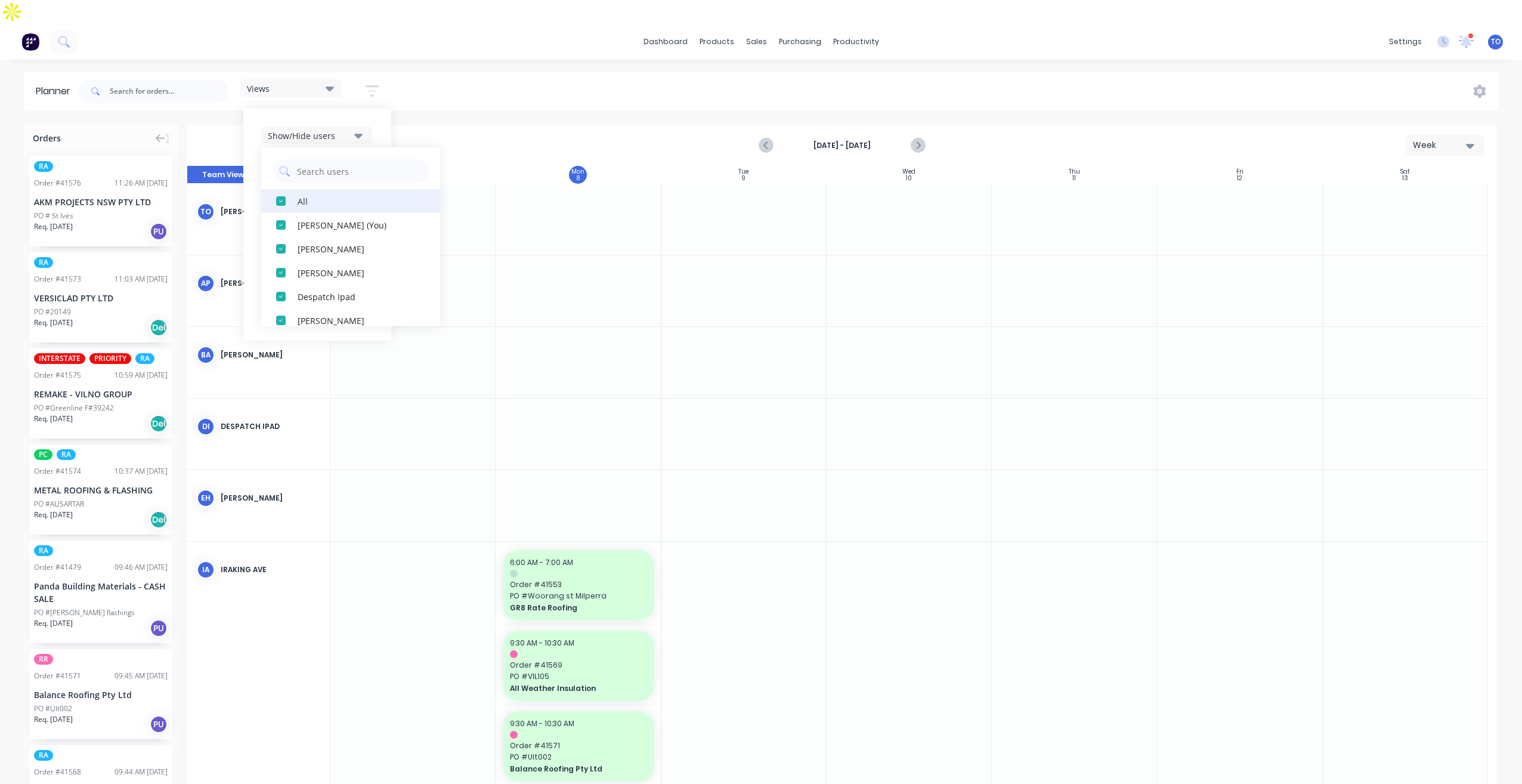
click at [302, 189] on button "All" at bounding box center [351, 201] width 179 height 24
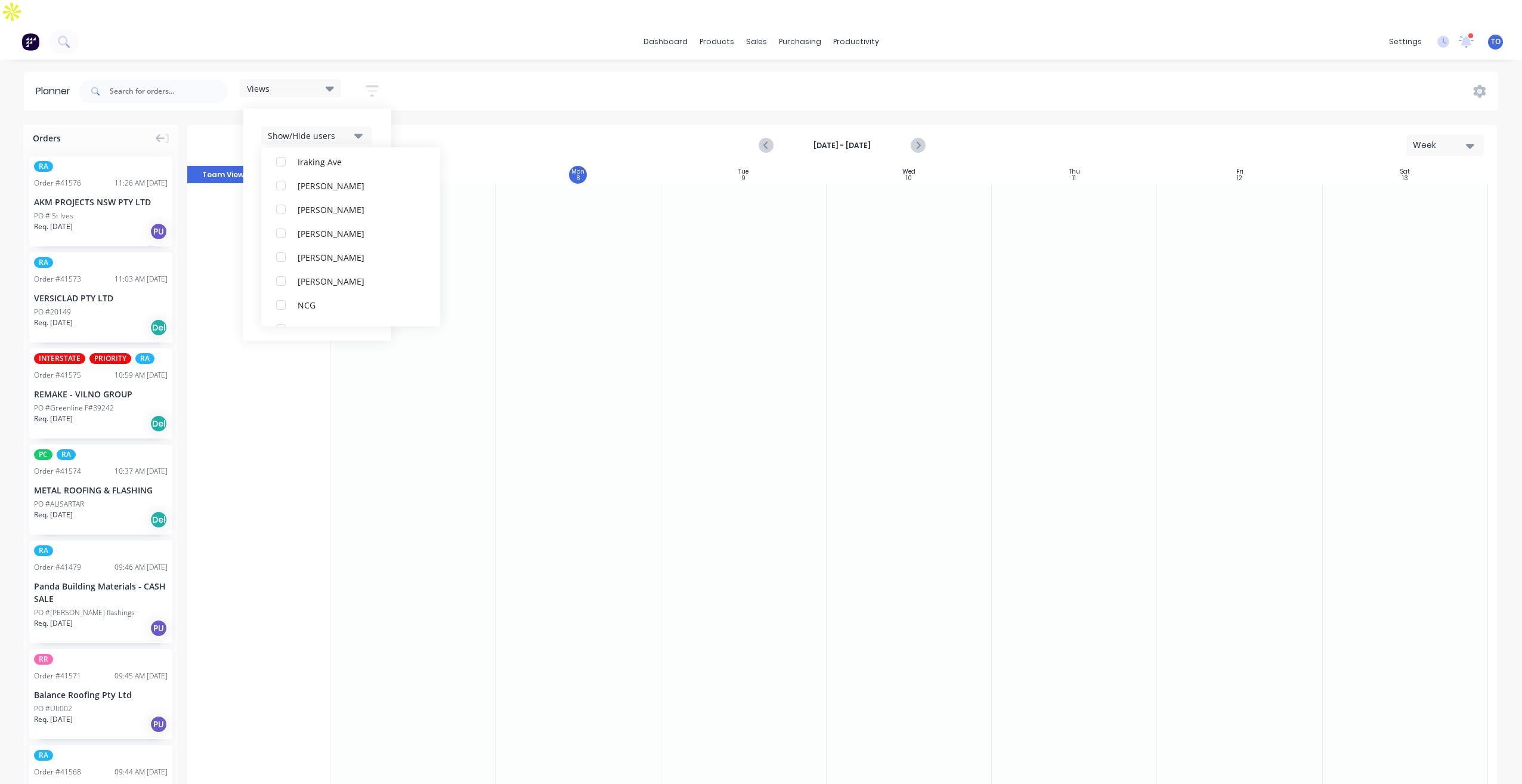
scroll to position [298, 0]
click at [296, 178] on button "NCG" at bounding box center [351, 189] width 179 height 24
click at [386, 108] on div "Show/Hide users All NCG [PERSON_NAME] (You) [PERSON_NAME] [PERSON_NAME] Despatc…" at bounding box center [317, 224] width 148 height 232
click at [344, 165] on div "Show/Hide orders" at bounding box center [309, 171] width 83 height 12
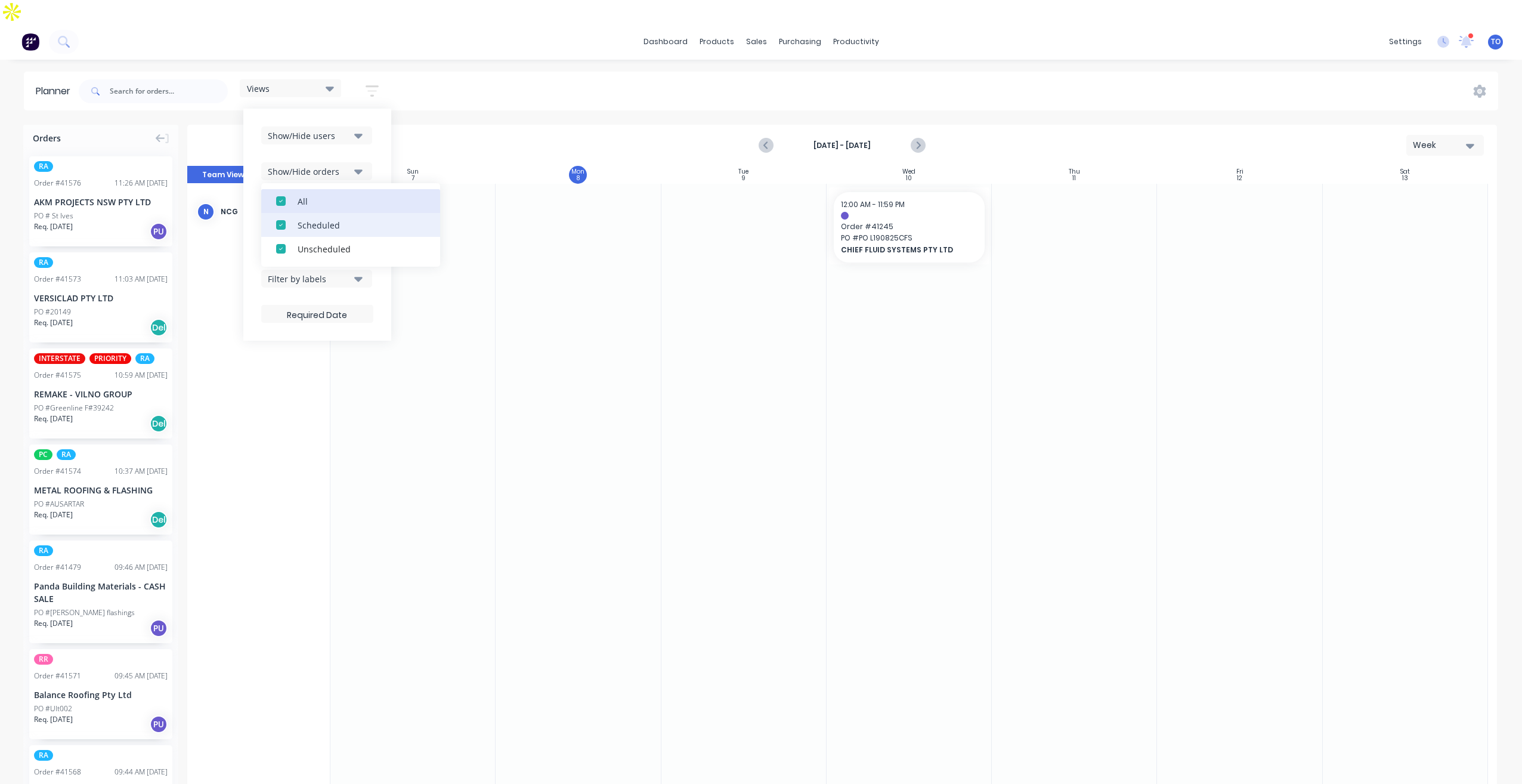
drag, startPoint x: 313, startPoint y: 184, endPoint x: 313, endPoint y: 192, distance: 8.0
click at [313, 189] on button "All" at bounding box center [351, 201] width 179 height 24
click at [315, 242] on div "Unscheduled" at bounding box center [357, 248] width 119 height 12
click at [376, 136] on div "Show/Hide users Show/Hide orders All Scheduled Unscheduled Filter by status Fil…" at bounding box center [317, 224] width 148 height 232
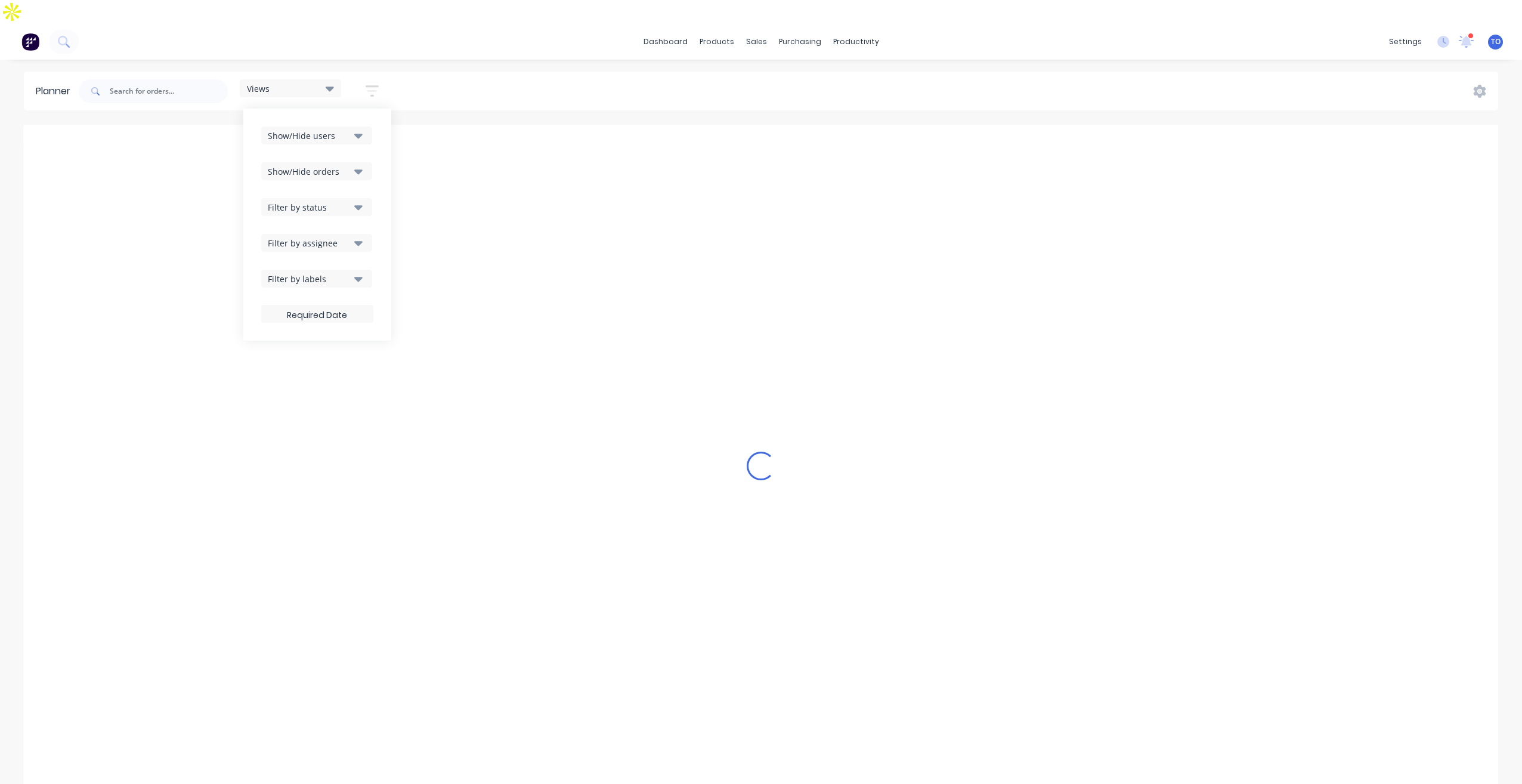
click at [351, 201] on div "Filter by status" at bounding box center [309, 207] width 83 height 12
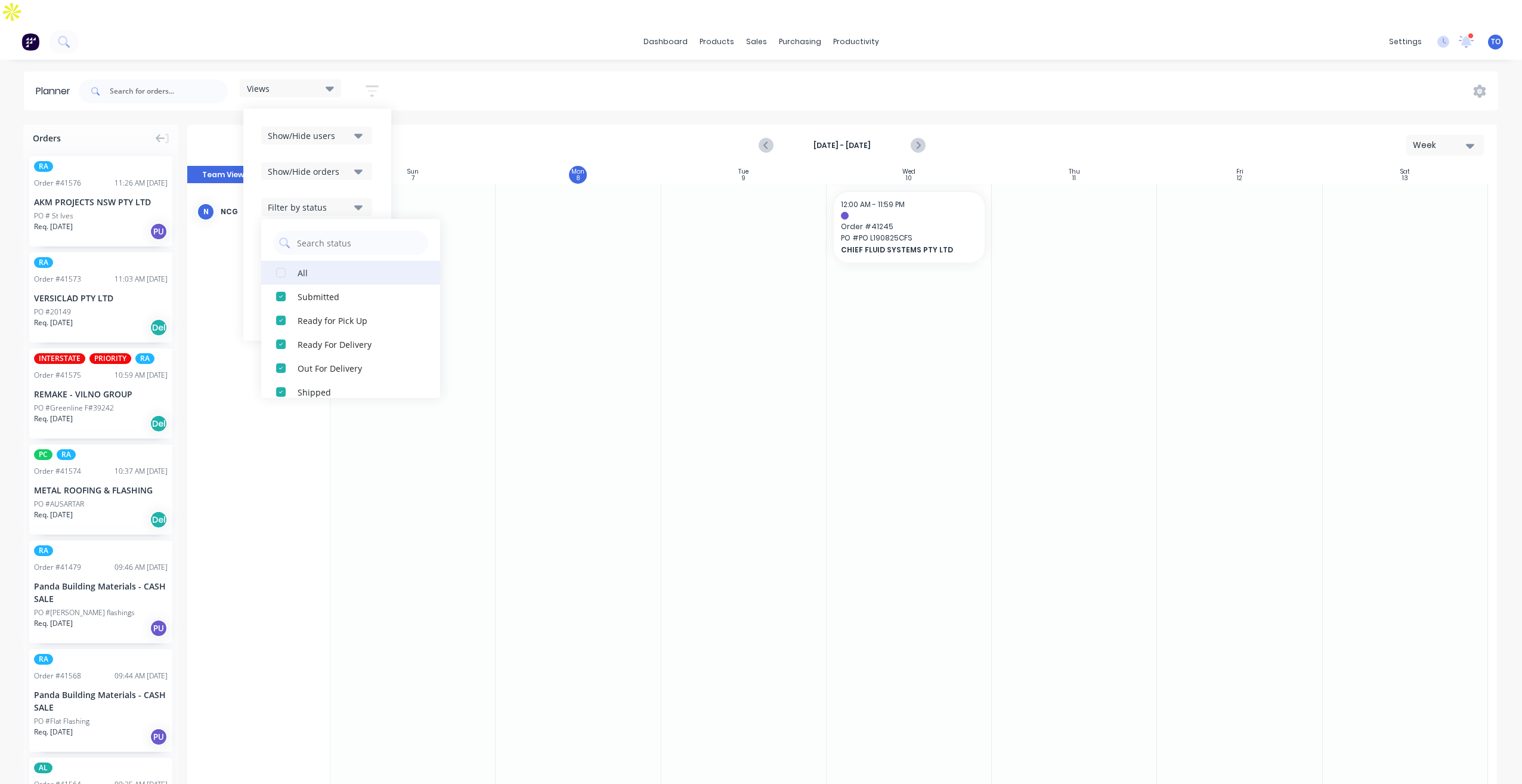
click at [305, 266] on div "All" at bounding box center [357, 272] width 119 height 12
click at [385, 161] on div "Show/Hide users Show/Hide orders Filter by status All Draft Quote Archived Deli…" at bounding box center [317, 224] width 148 height 232
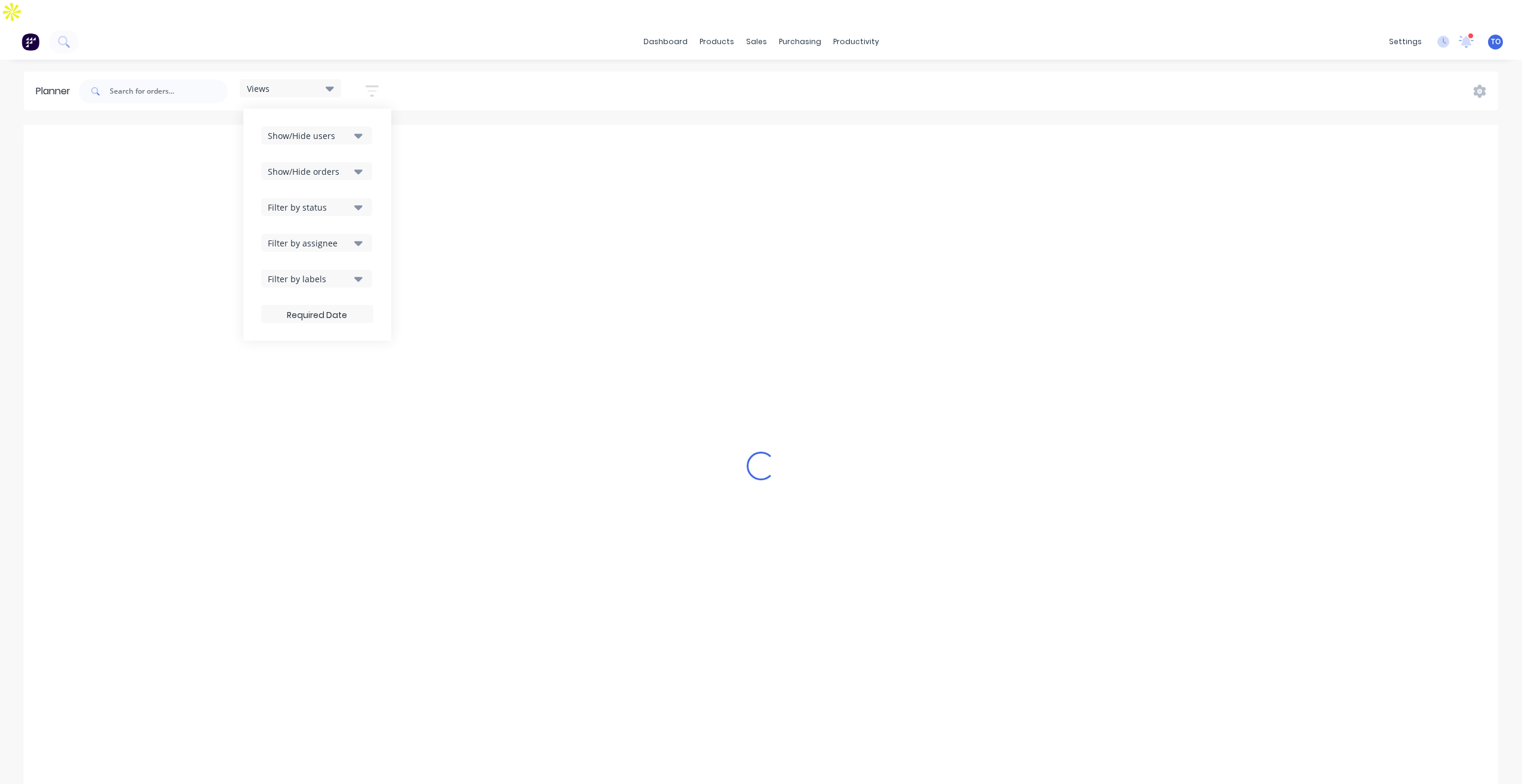
click at [349, 237] on div "Filter by assignee" at bounding box center [309, 242] width 83 height 12
click at [623, 86] on div "Planner Views Save new view None (Default) edit Iraking edit [PERSON_NAME] edit…" at bounding box center [761, 439] width 1522 height 736
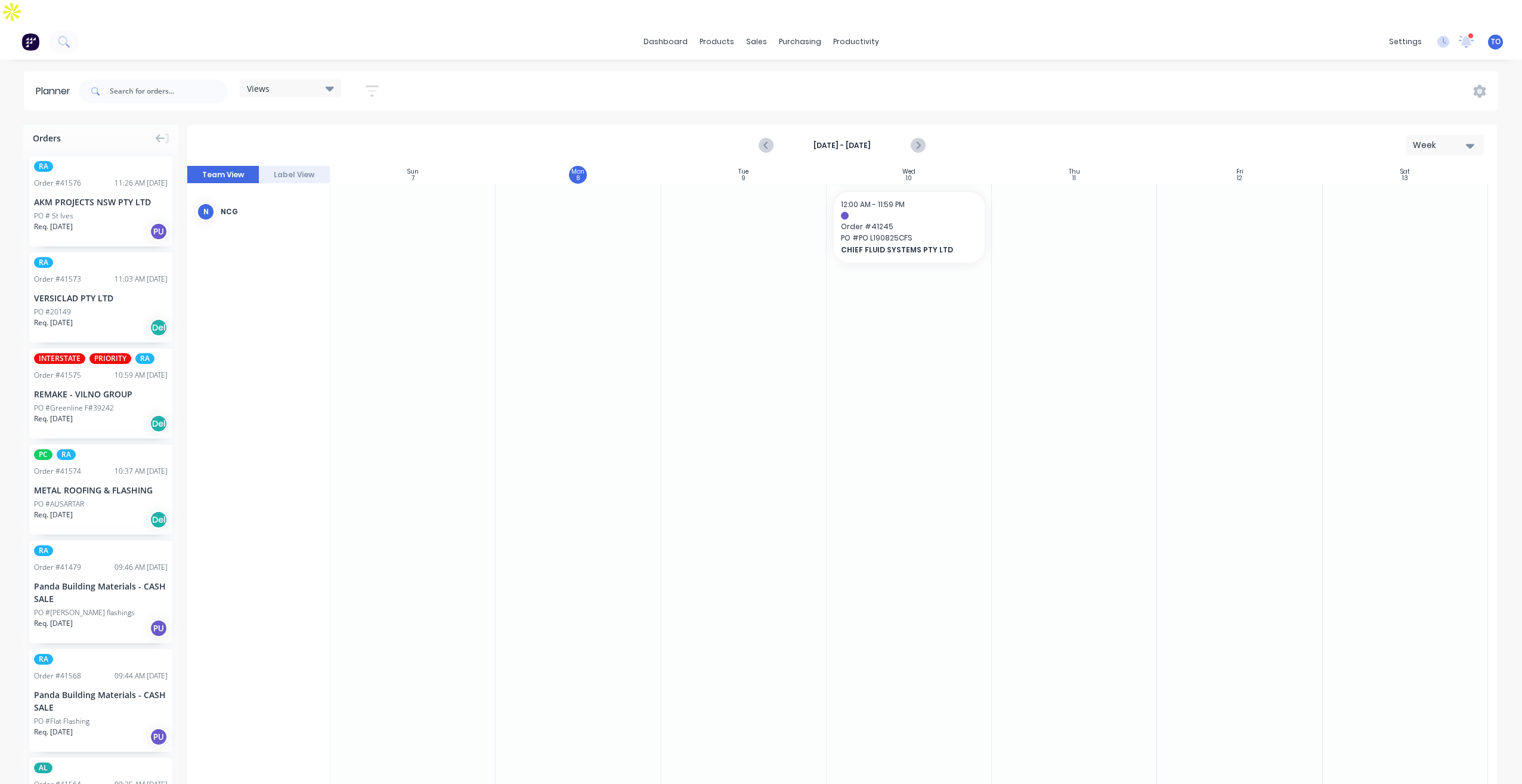
click at [483, 24] on div "dashboard products sales purchasing productivity dashboard products Product Cat…" at bounding box center [761, 42] width 1522 height 36
click at [377, 84] on icon "button" at bounding box center [372, 91] width 13 height 15
click at [362, 129] on icon "button" at bounding box center [358, 136] width 8 height 13
click at [384, 108] on div "Show/Hide users All NCG [PERSON_NAME] (You) [PERSON_NAME] [PERSON_NAME] Despatc…" at bounding box center [317, 224] width 148 height 232
click at [323, 201] on div "Filter by status" at bounding box center [309, 207] width 83 height 12
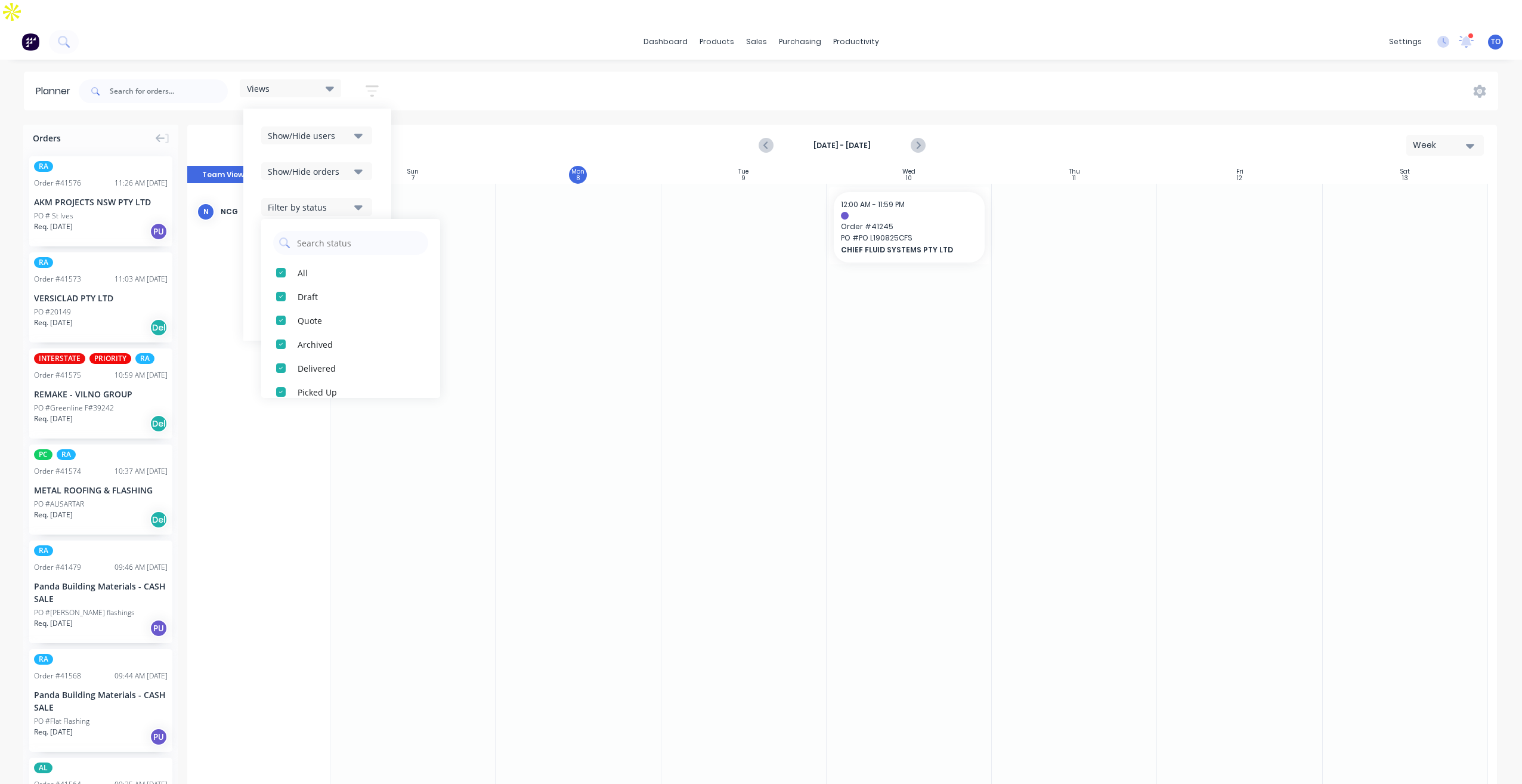
click at [340, 165] on div "Show/Hide orders" at bounding box center [309, 171] width 83 height 12
drag, startPoint x: 377, startPoint y: 129, endPoint x: 369, endPoint y: 195, distance: 66.5
click at [376, 129] on div "Show/Hide users Show/Hide orders All Scheduled Unscheduled Filter by status Fil…" at bounding box center [317, 224] width 148 height 232
click at [324, 195] on div "Show/Hide users Show/Hide orders Filter by status Filter by assignee Filter by …" at bounding box center [317, 224] width 112 height 196
click at [324, 237] on div "Filter by assignee" at bounding box center [309, 242] width 83 height 12
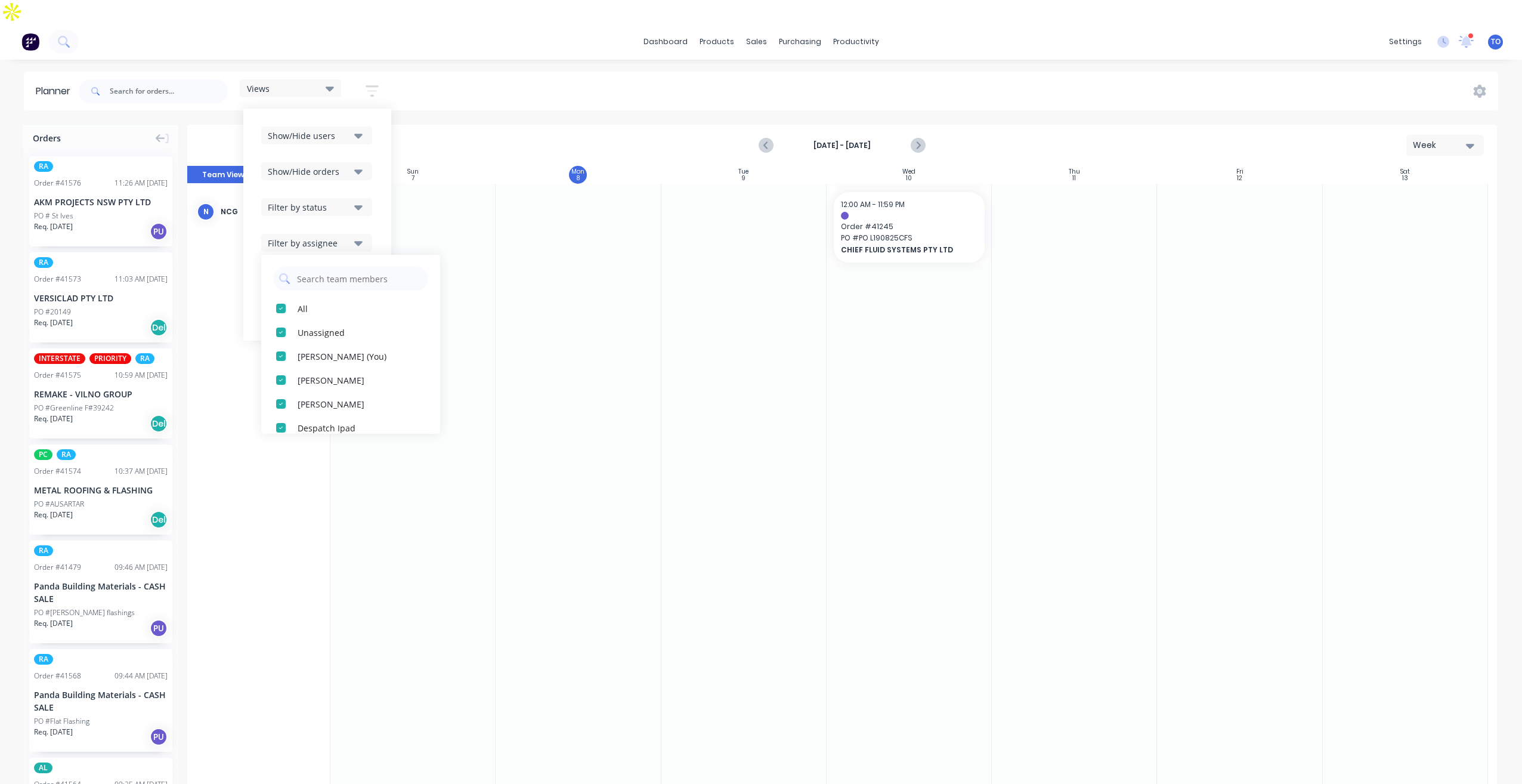
click at [373, 199] on div "Show/Hide users Show/Hide orders Filter by status Filter by assignee All Unassi…" at bounding box center [317, 224] width 112 height 196
drag, startPoint x: 362, startPoint y: 251, endPoint x: 399, endPoint y: 203, distance: 60.6
click at [362, 272] on icon "button" at bounding box center [358, 279] width 8 height 13
click at [462, 74] on div "Views Save new view None (Default) edit Iraking edit [PERSON_NAME] edit [PERSON…" at bounding box center [787, 91] width 1422 height 36
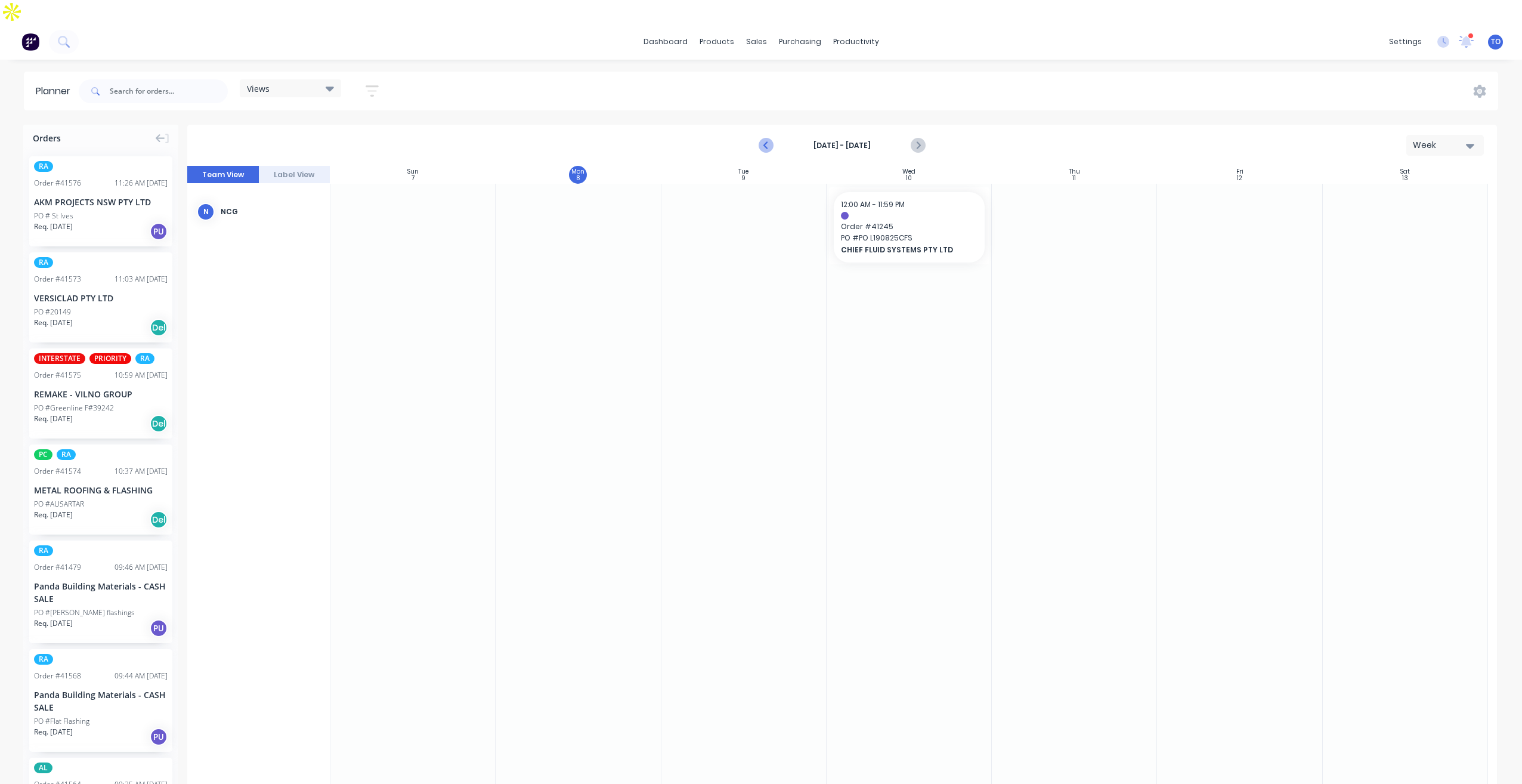
click at [764, 138] on icon "Previous page" at bounding box center [766, 145] width 14 height 14
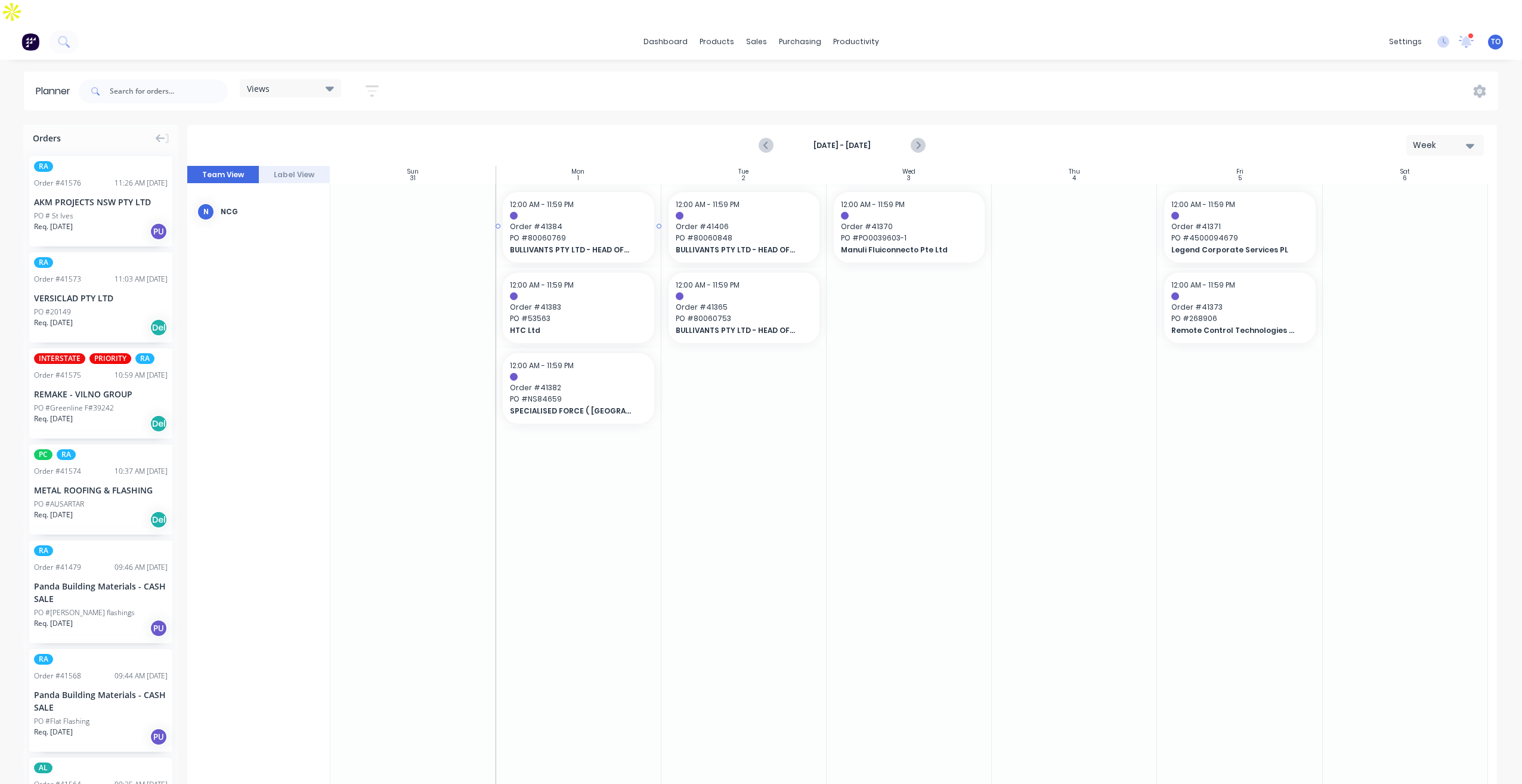
click at [562, 245] on span "BULLIVANTS PTY LTD - HEAD OFFICE" at bounding box center [572, 250] width 123 height 11
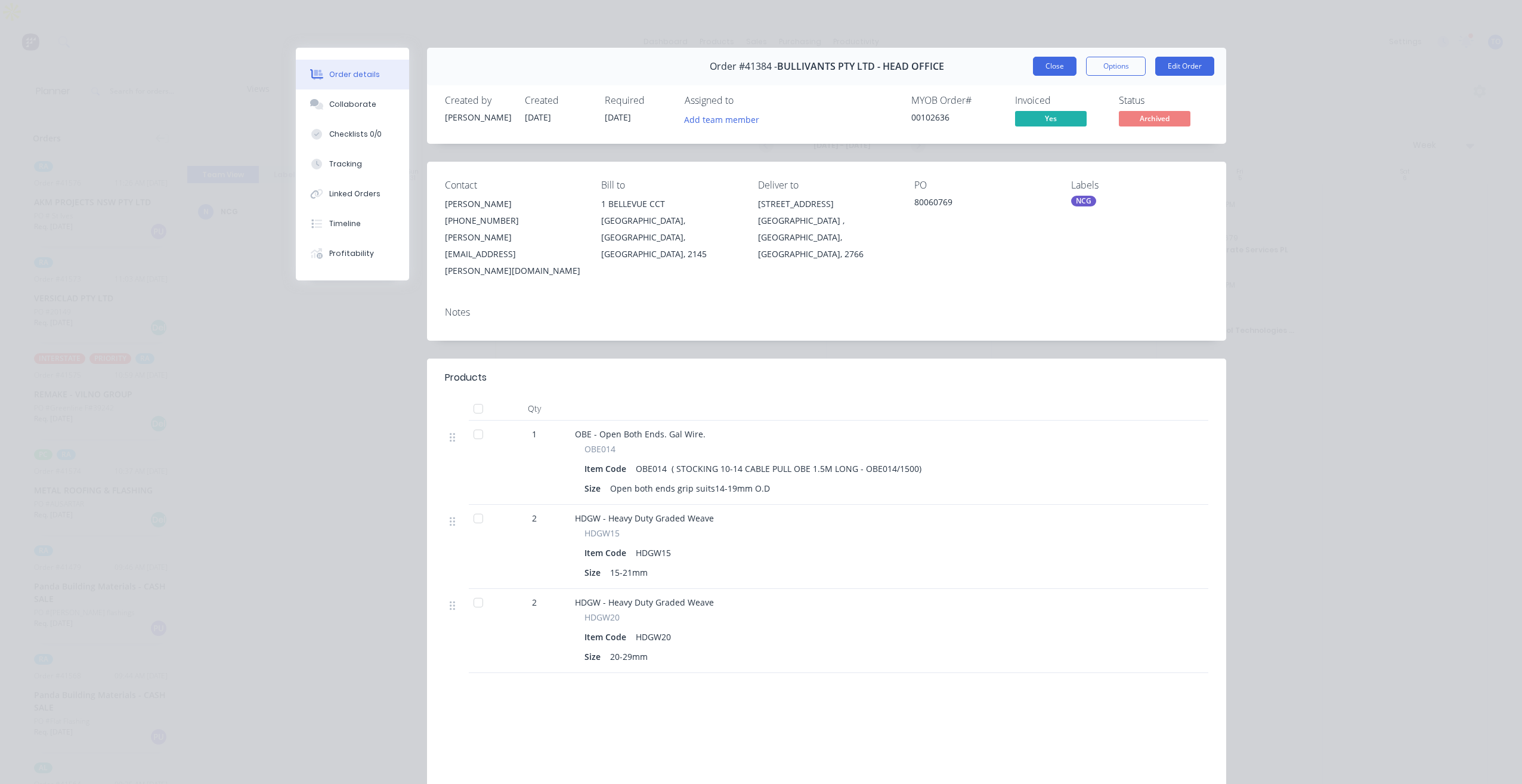
click at [1044, 60] on button "Close" at bounding box center [1054, 66] width 44 height 19
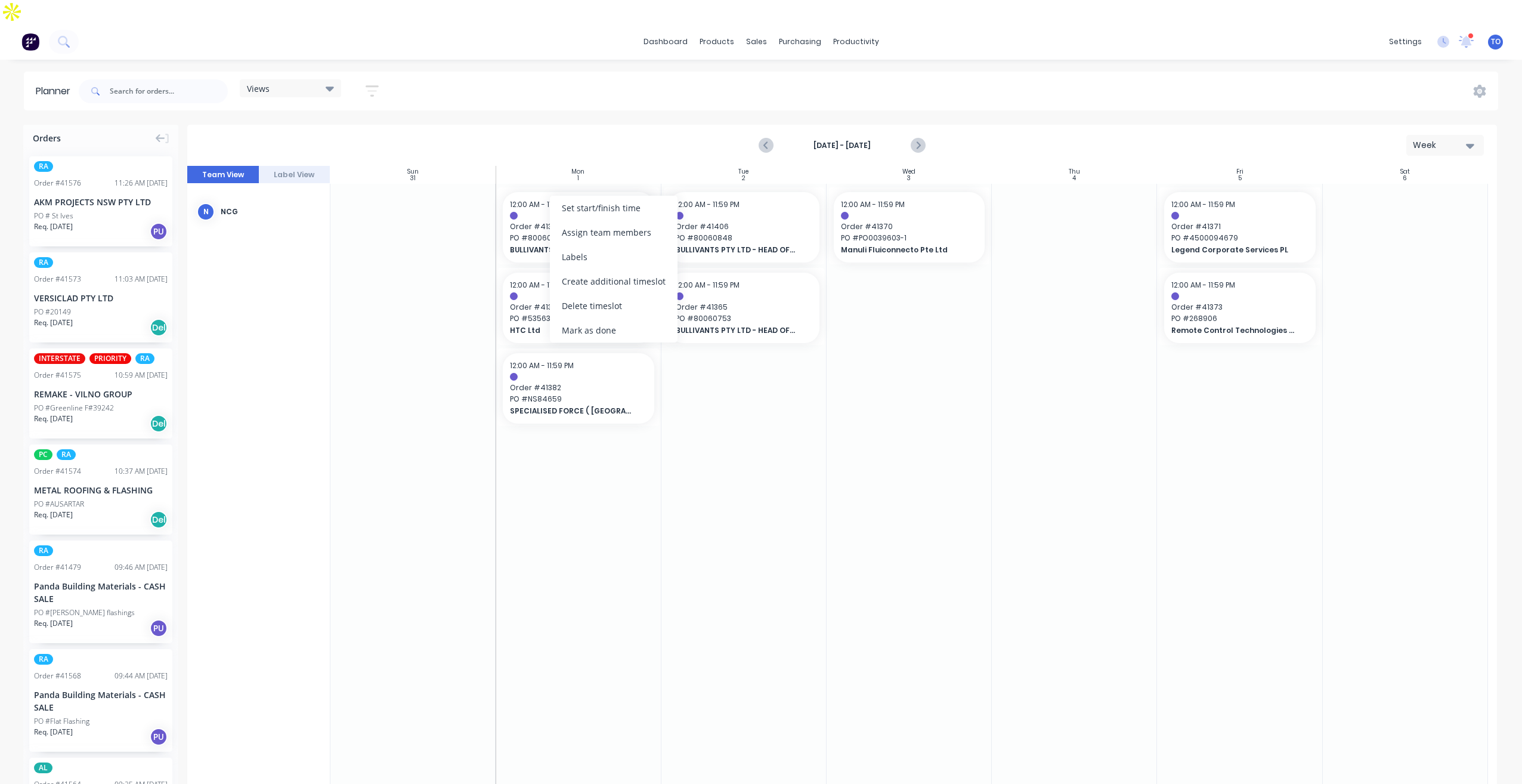
click at [588, 336] on div "Mark as done" at bounding box center [613, 330] width 127 height 25
click at [588, 313] on span "PO # 53563" at bounding box center [579, 318] width 136 height 11
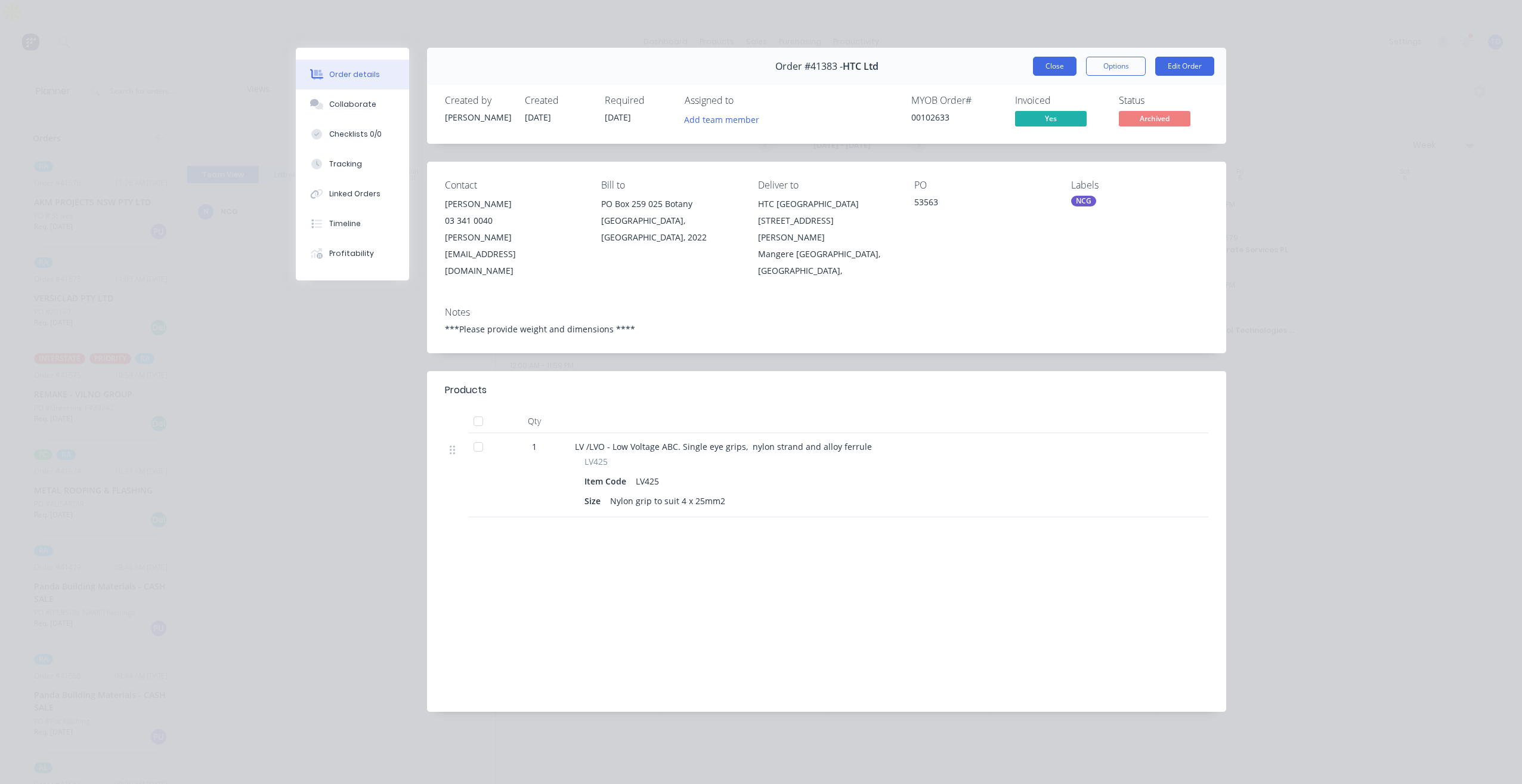
click at [1047, 67] on button "Close" at bounding box center [1054, 66] width 44 height 19
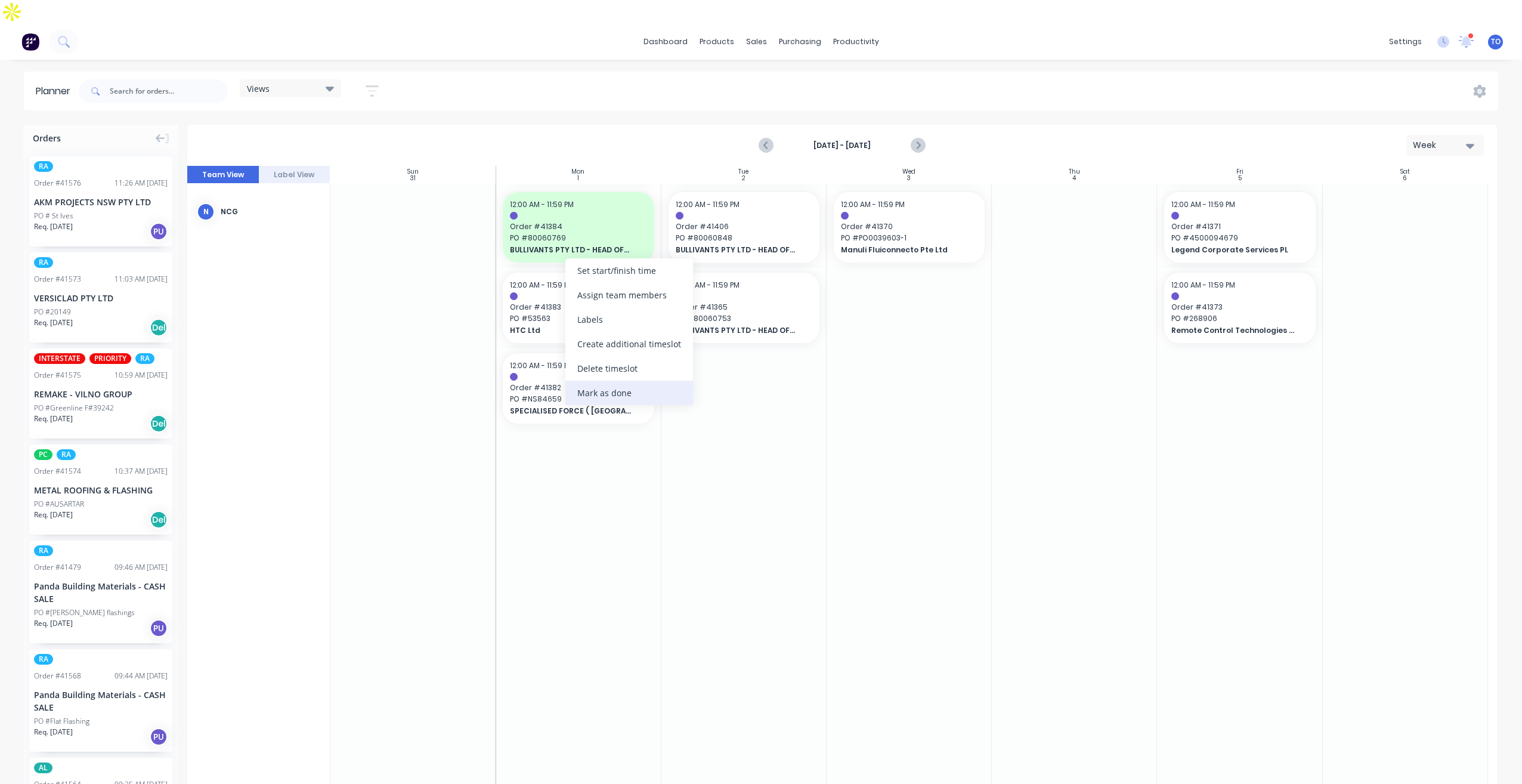
click at [591, 393] on div "Mark as done" at bounding box center [629, 393] width 127 height 25
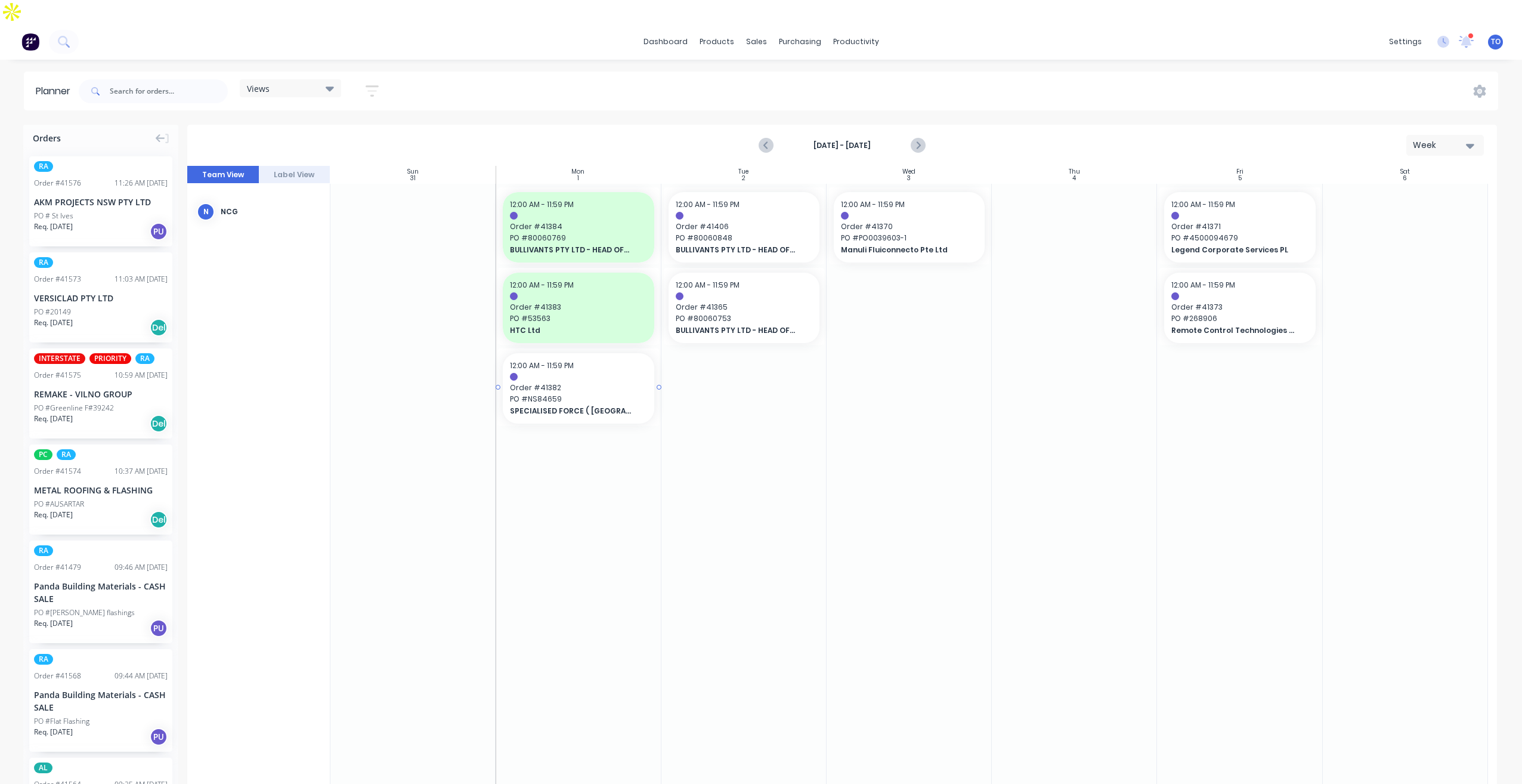
click at [591, 394] on span "PO # NS84659" at bounding box center [579, 399] width 136 height 11
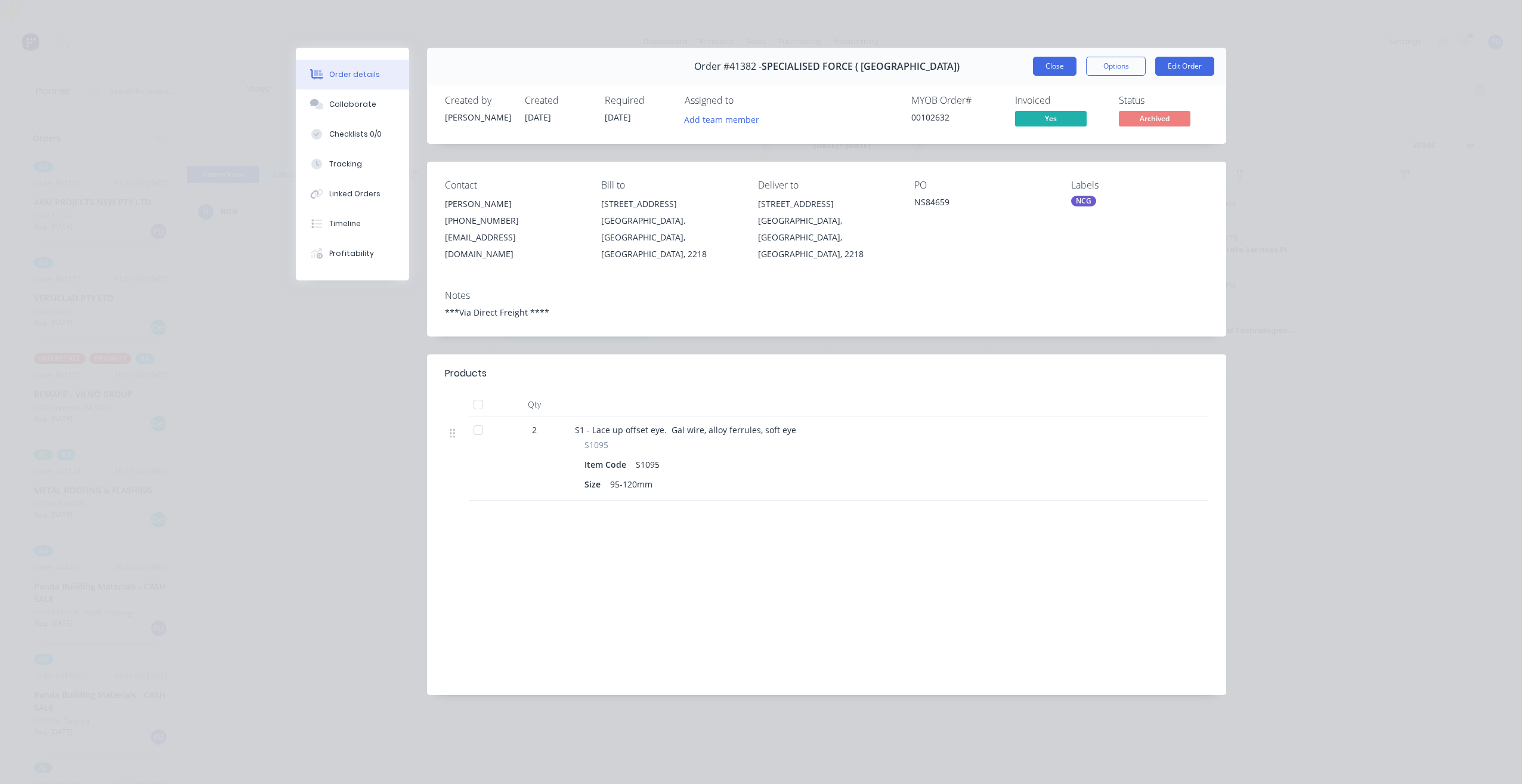
click at [1060, 62] on button "Close" at bounding box center [1054, 66] width 44 height 19
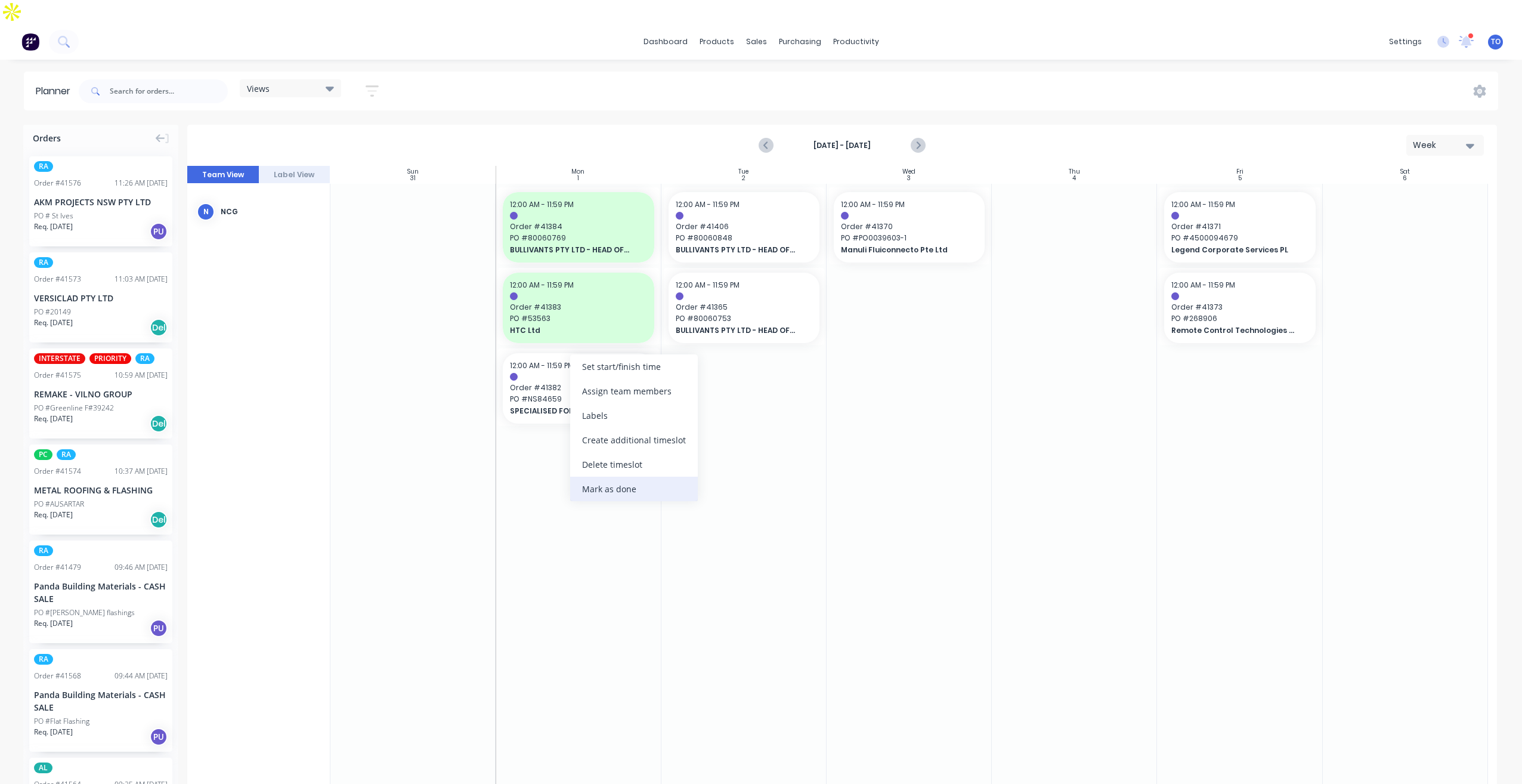
click at [603, 486] on div "Mark as done" at bounding box center [634, 489] width 127 height 25
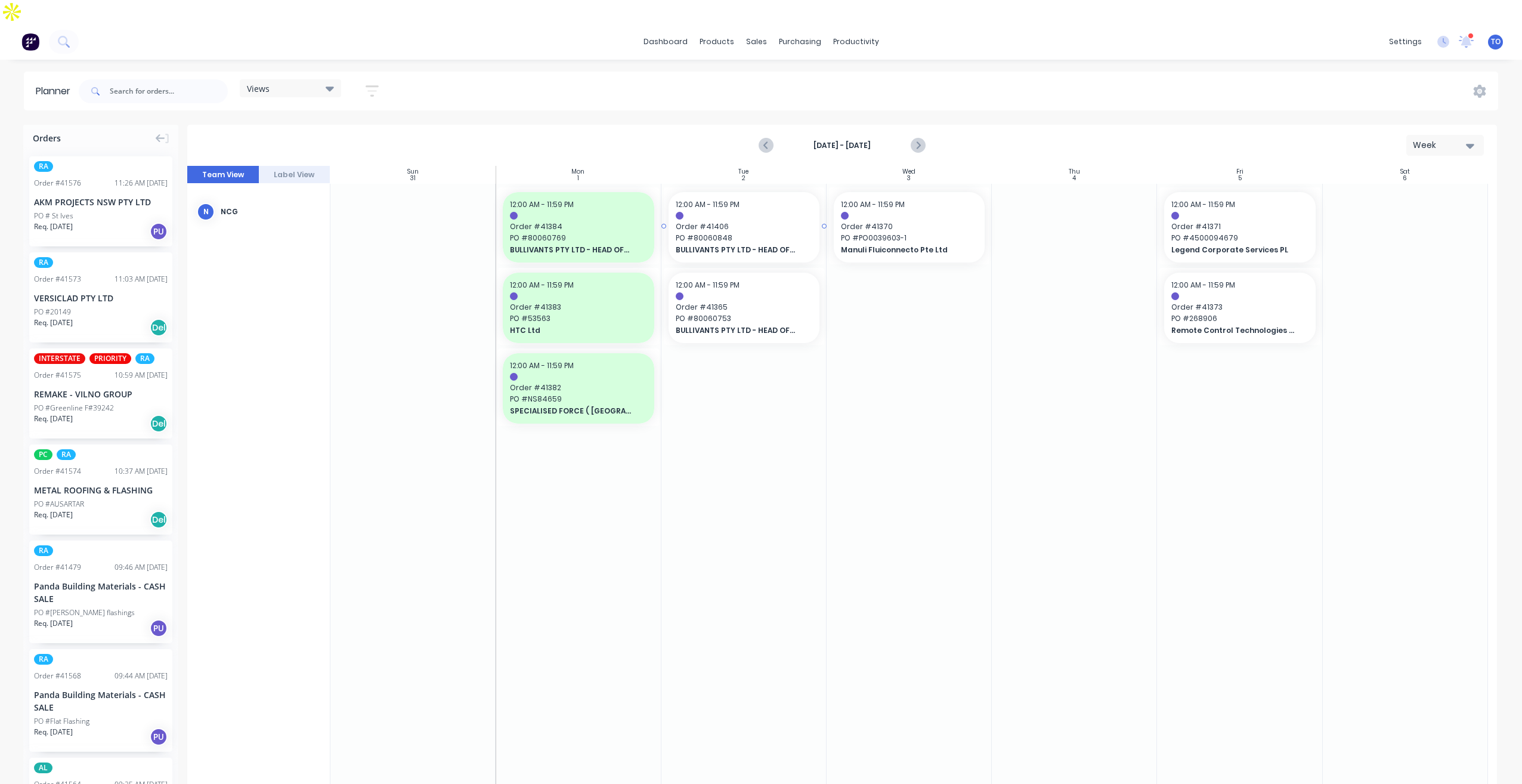
click at [765, 233] on span "PO # 80060848" at bounding box center [744, 238] width 136 height 11
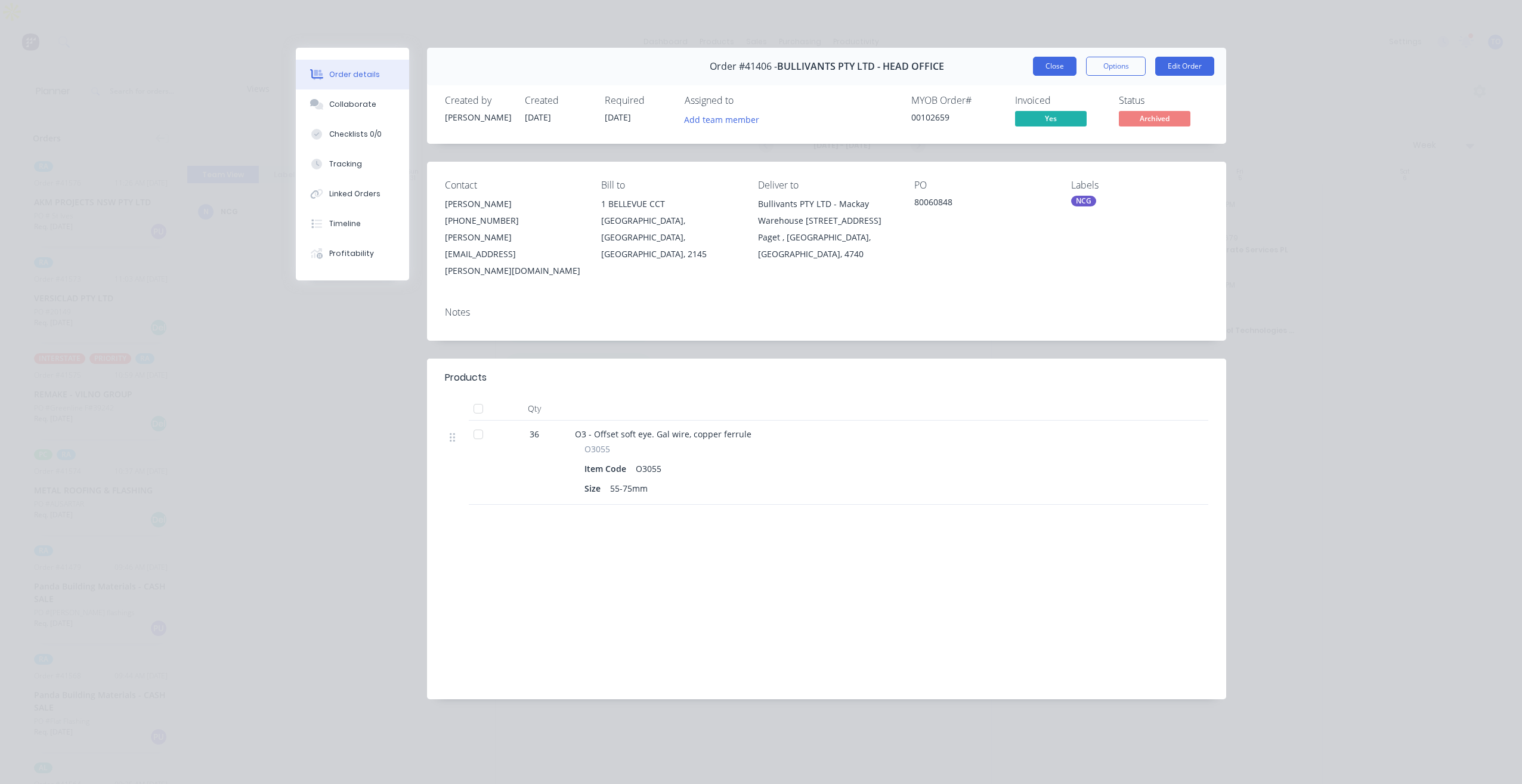
click at [1049, 66] on button "Close" at bounding box center [1054, 66] width 44 height 19
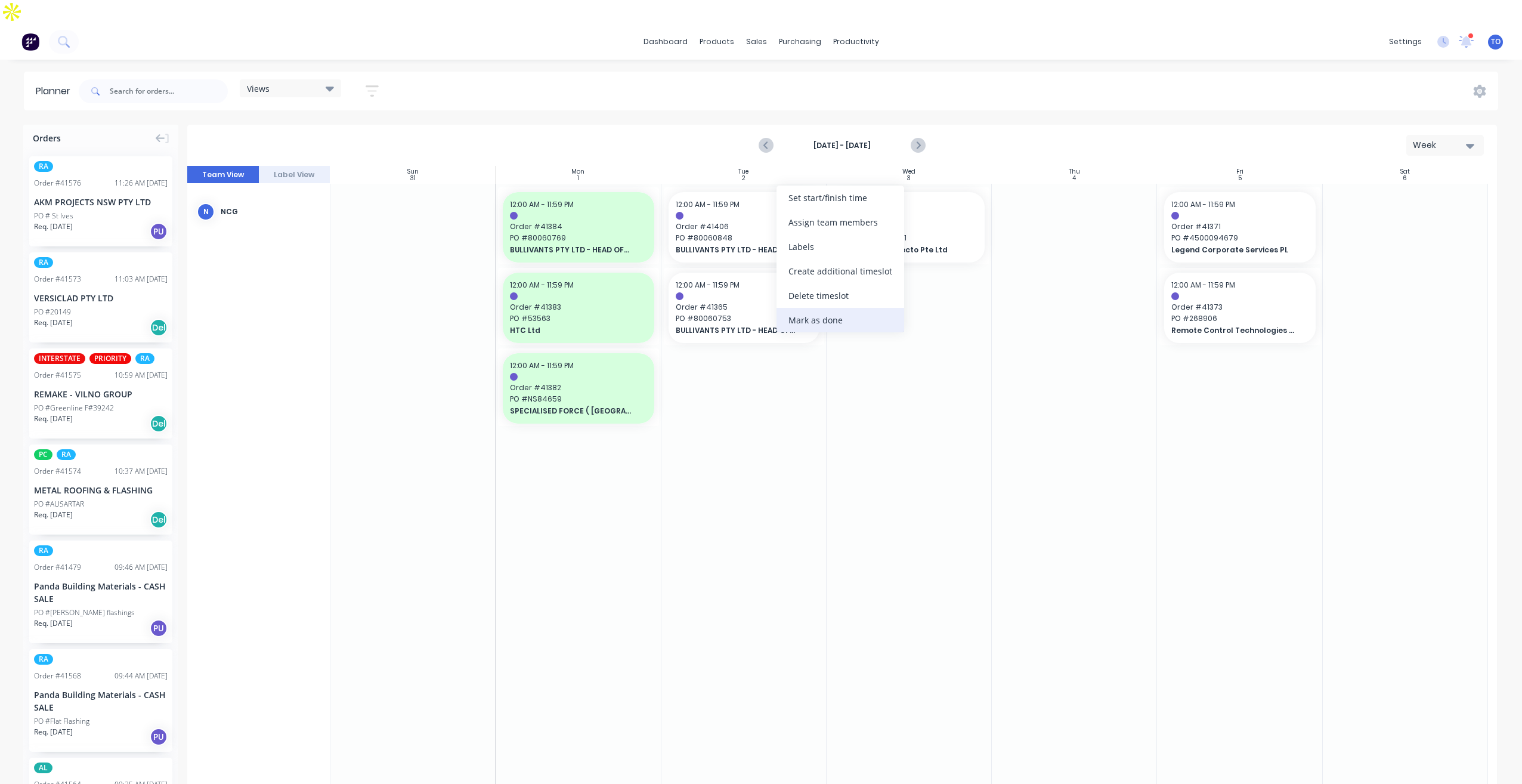
click at [830, 322] on div "Mark as done" at bounding box center [840, 321] width 127 height 25
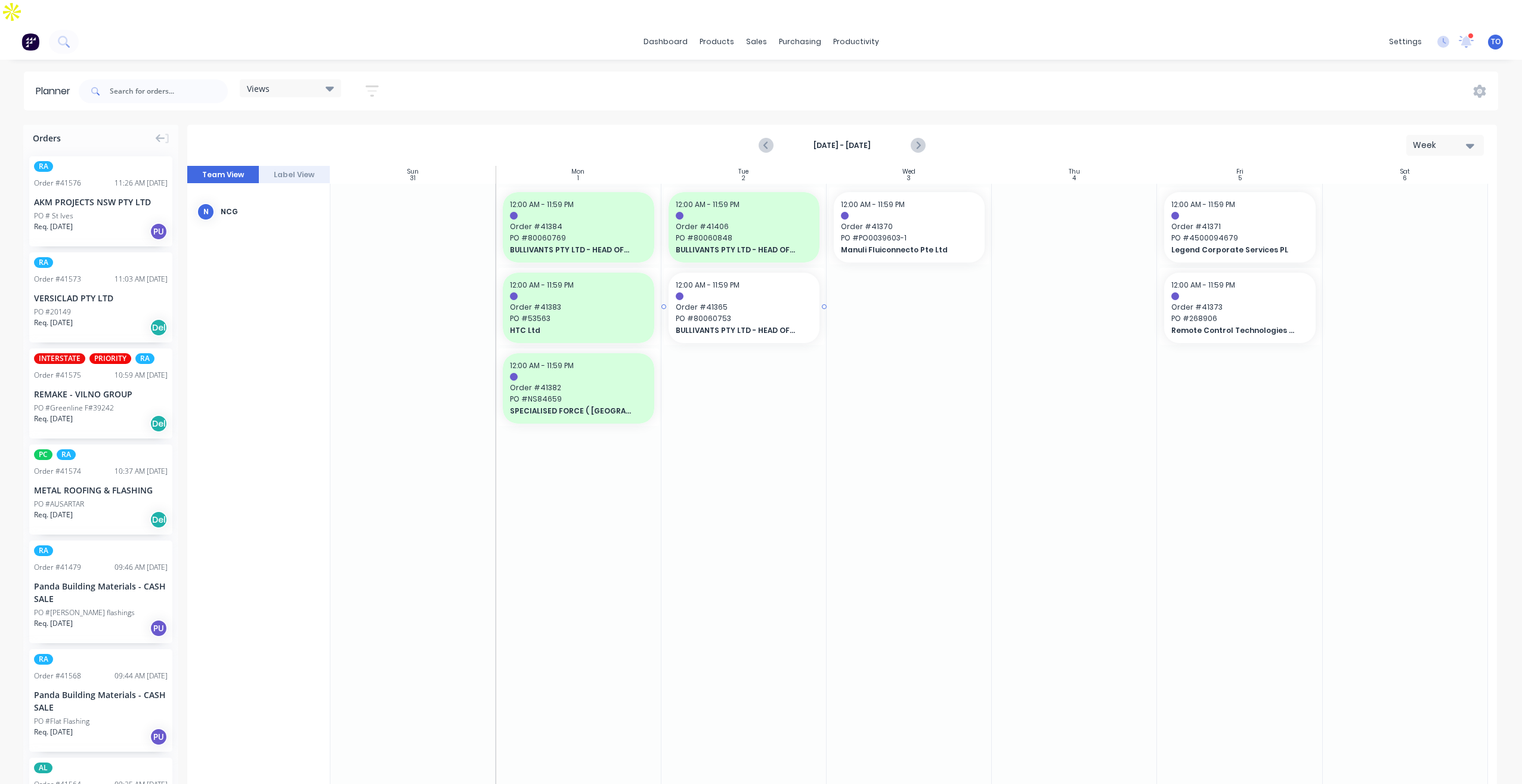
click at [771, 302] on span "Order # 41365" at bounding box center [744, 307] width 136 height 11
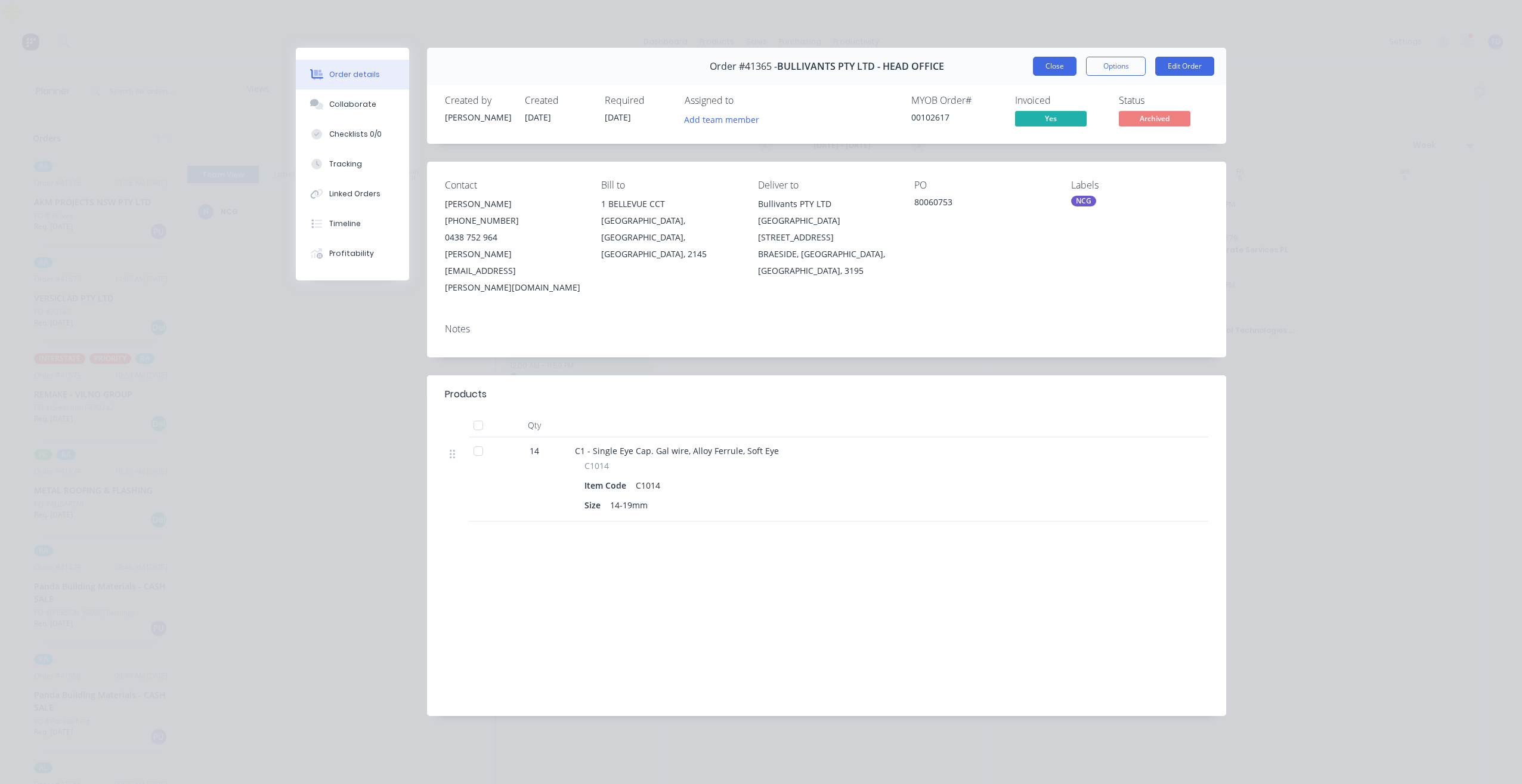
click at [1048, 65] on button "Close" at bounding box center [1054, 66] width 44 height 19
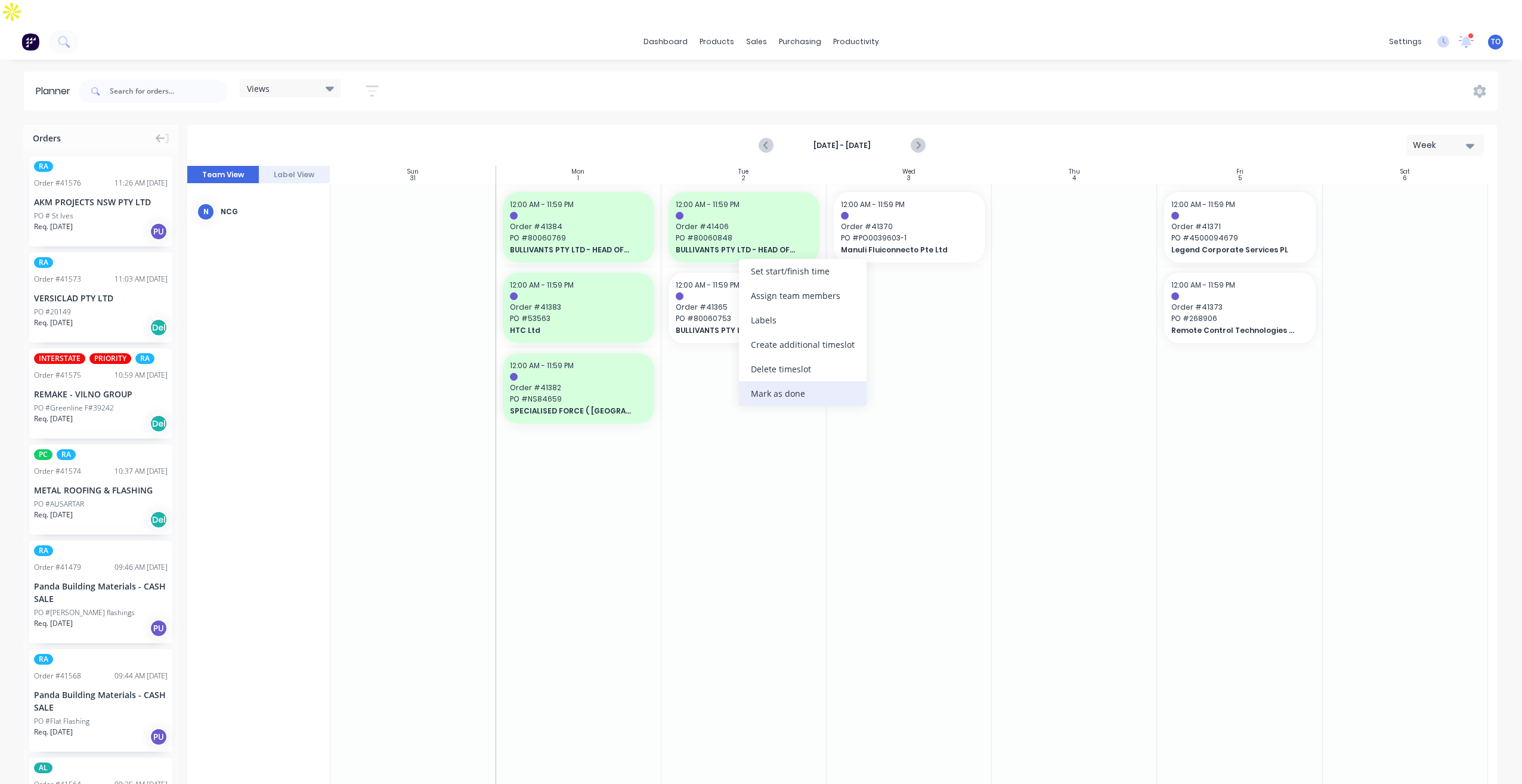
click at [782, 393] on div "Mark as done" at bounding box center [802, 394] width 127 height 25
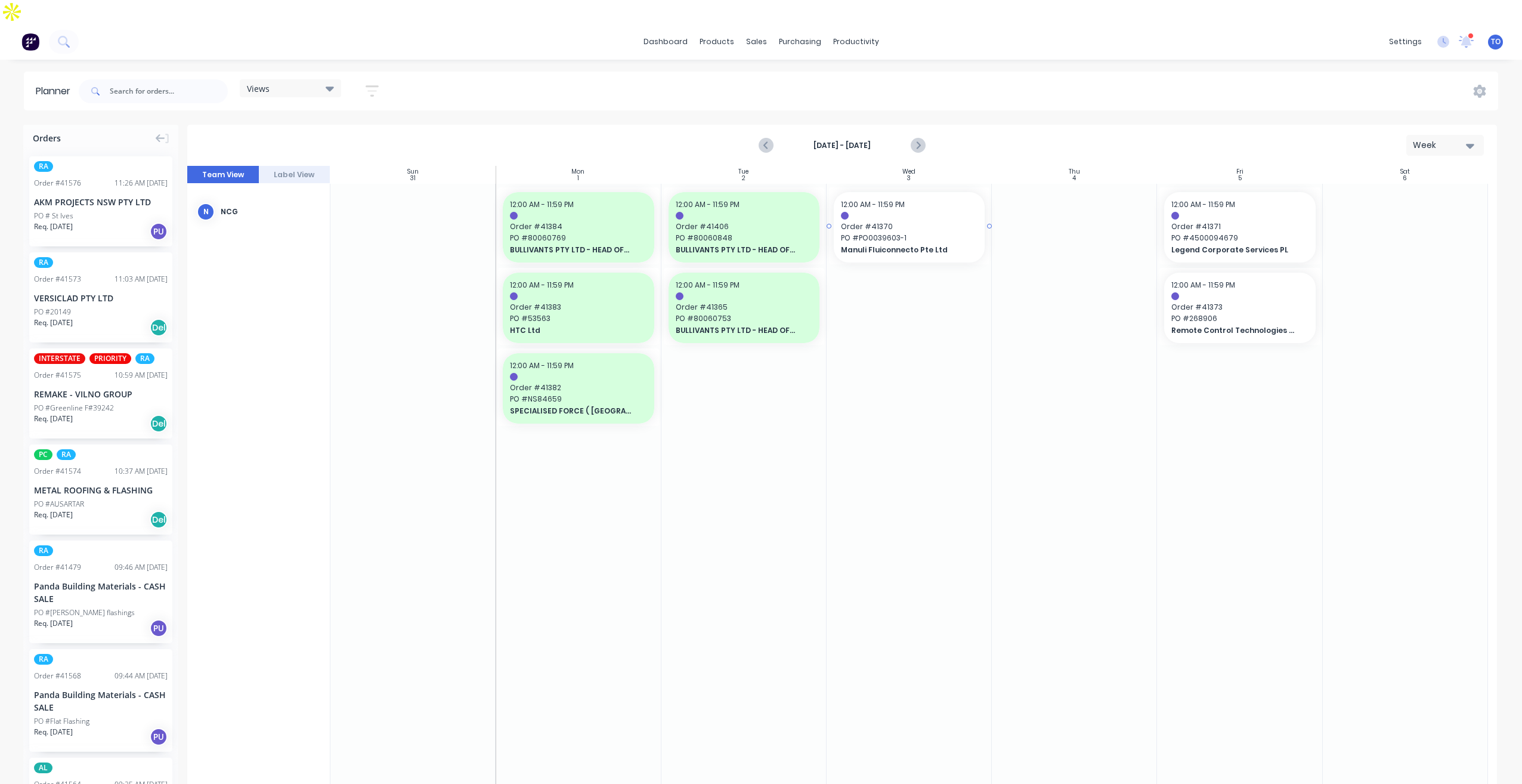
click at [921, 212] on div at bounding box center [909, 215] width 136 height 7
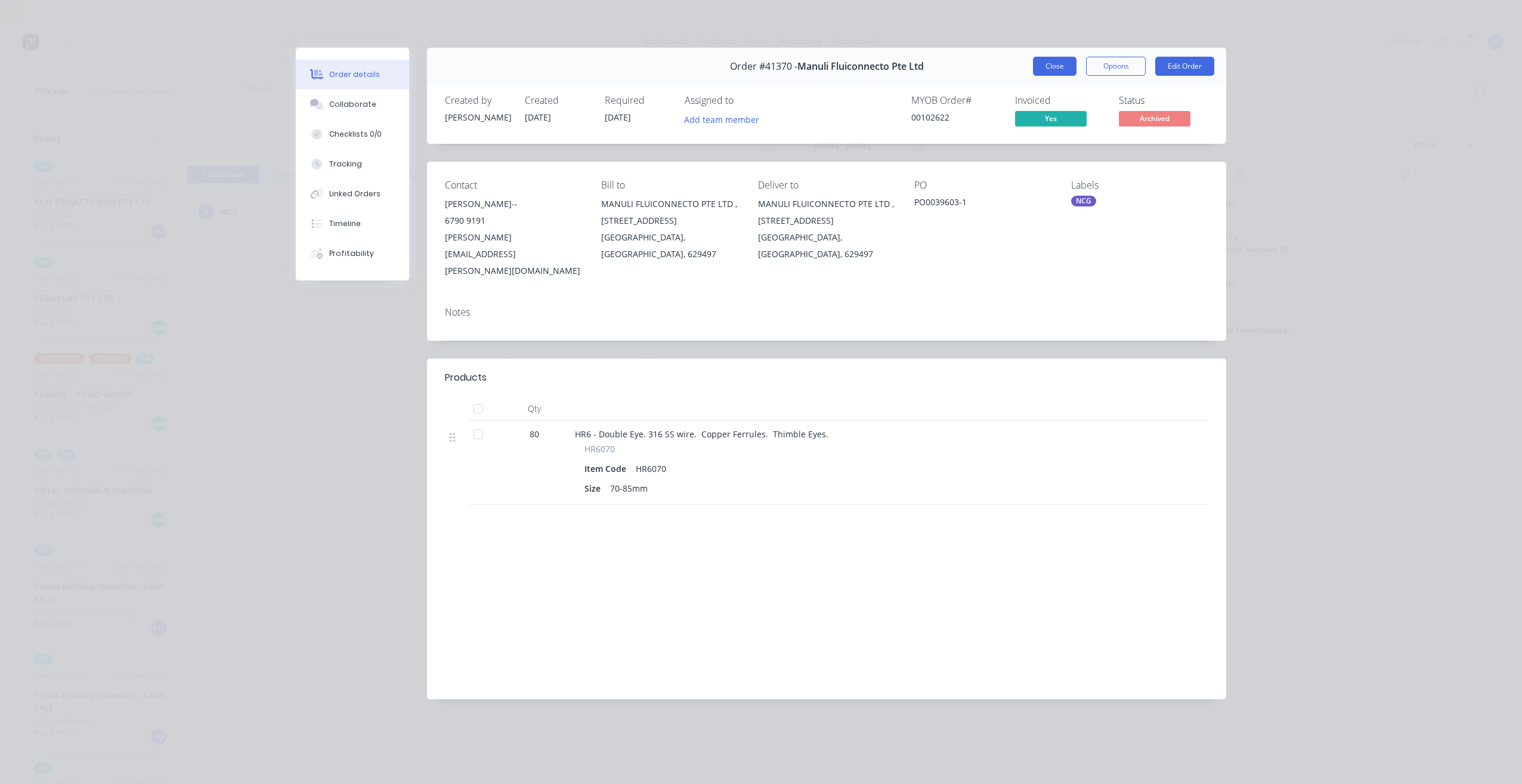
click at [1039, 73] on button "Close" at bounding box center [1054, 66] width 44 height 19
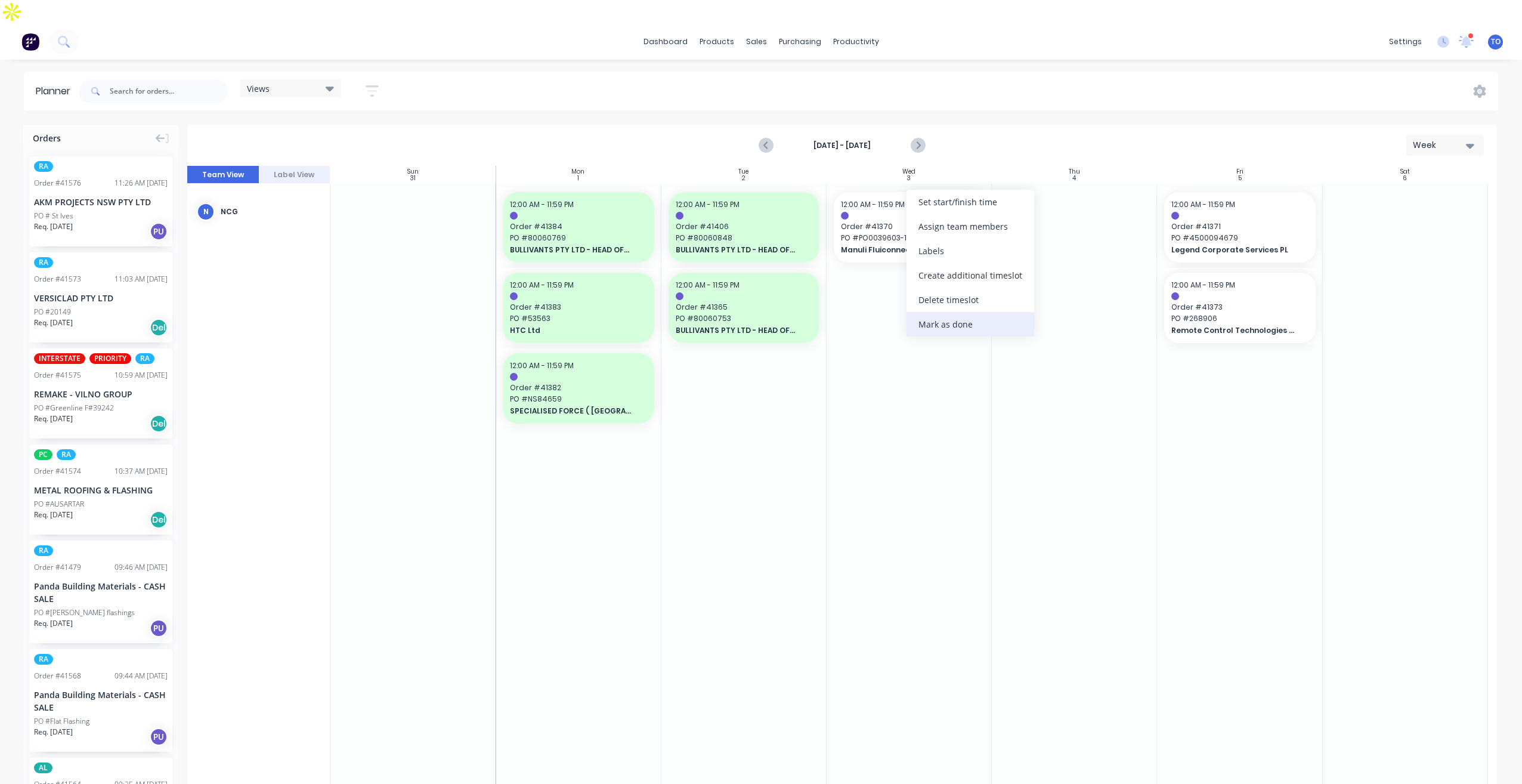
click at [940, 321] on div "Mark as done" at bounding box center [970, 325] width 127 height 25
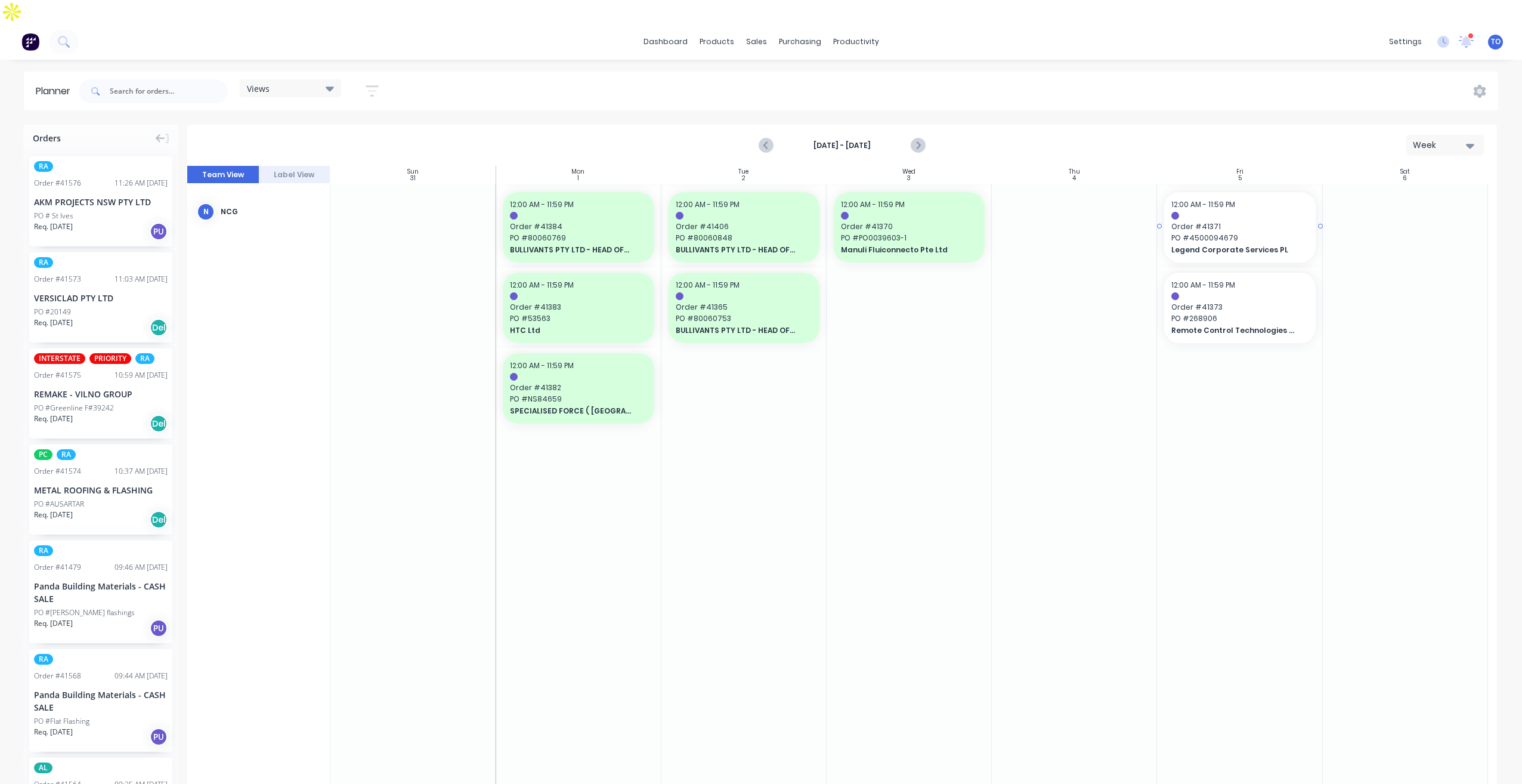
click at [1209, 221] on span "Order # 41371" at bounding box center [1239, 226] width 136 height 11
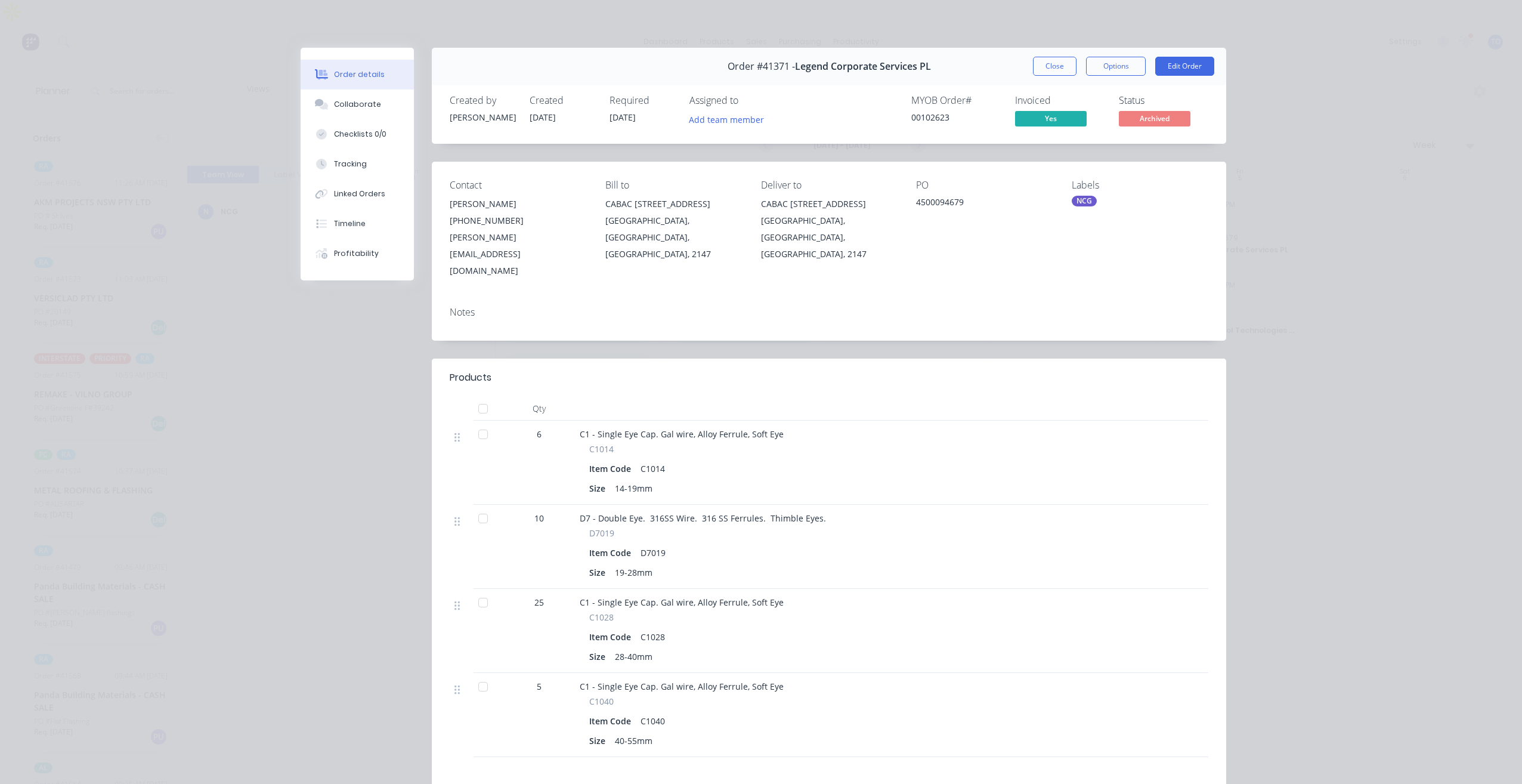
click at [1060, 49] on div "Order #41371 - Legend Corporate Services PL Close Options Edit Order" at bounding box center [828, 67] width 795 height 38
click at [1048, 66] on button "Close" at bounding box center [1054, 66] width 44 height 19
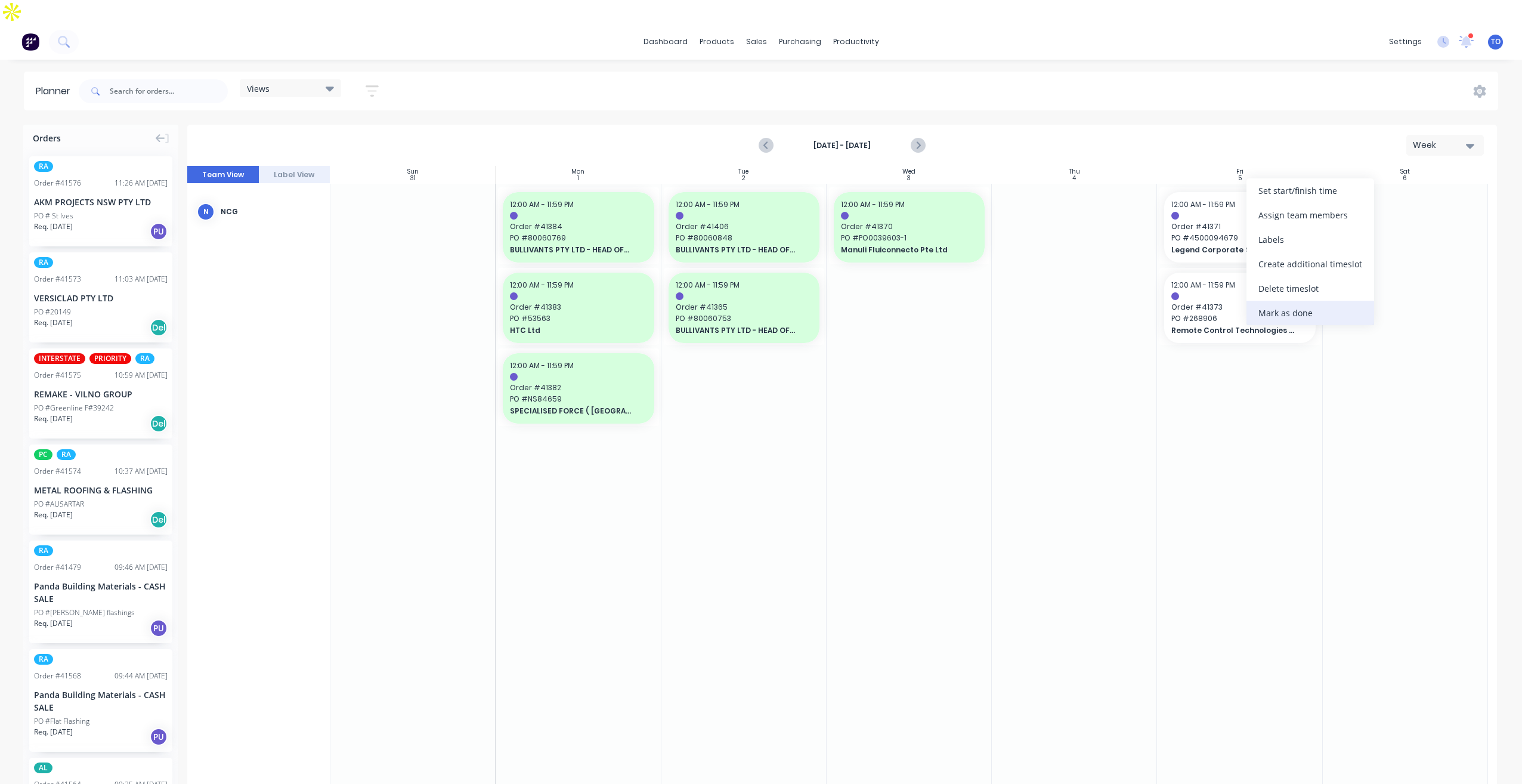
click at [1257, 310] on div "Mark as done" at bounding box center [1310, 313] width 127 height 25
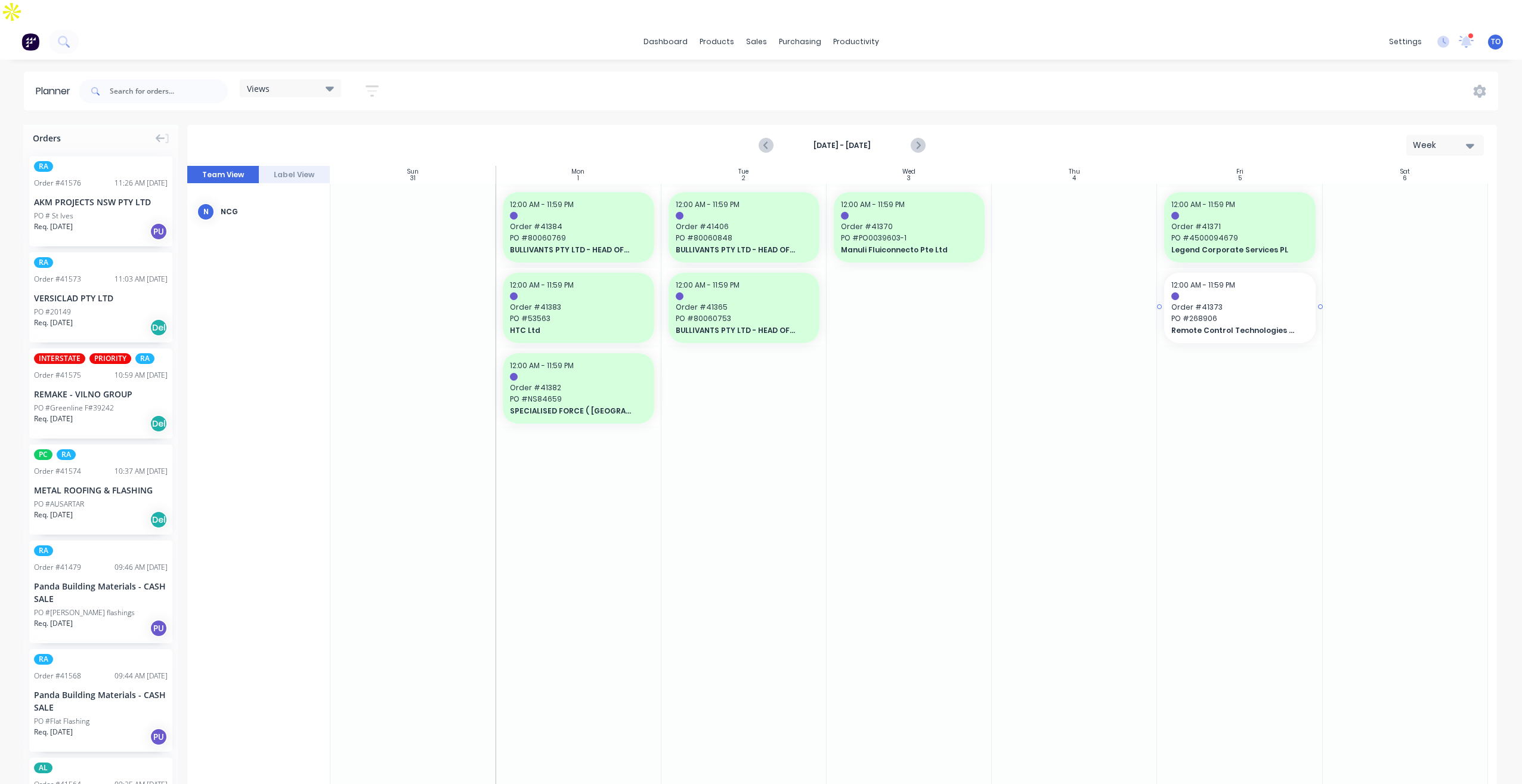
click at [1258, 313] on span "PO # 268906" at bounding box center [1239, 318] width 136 height 11
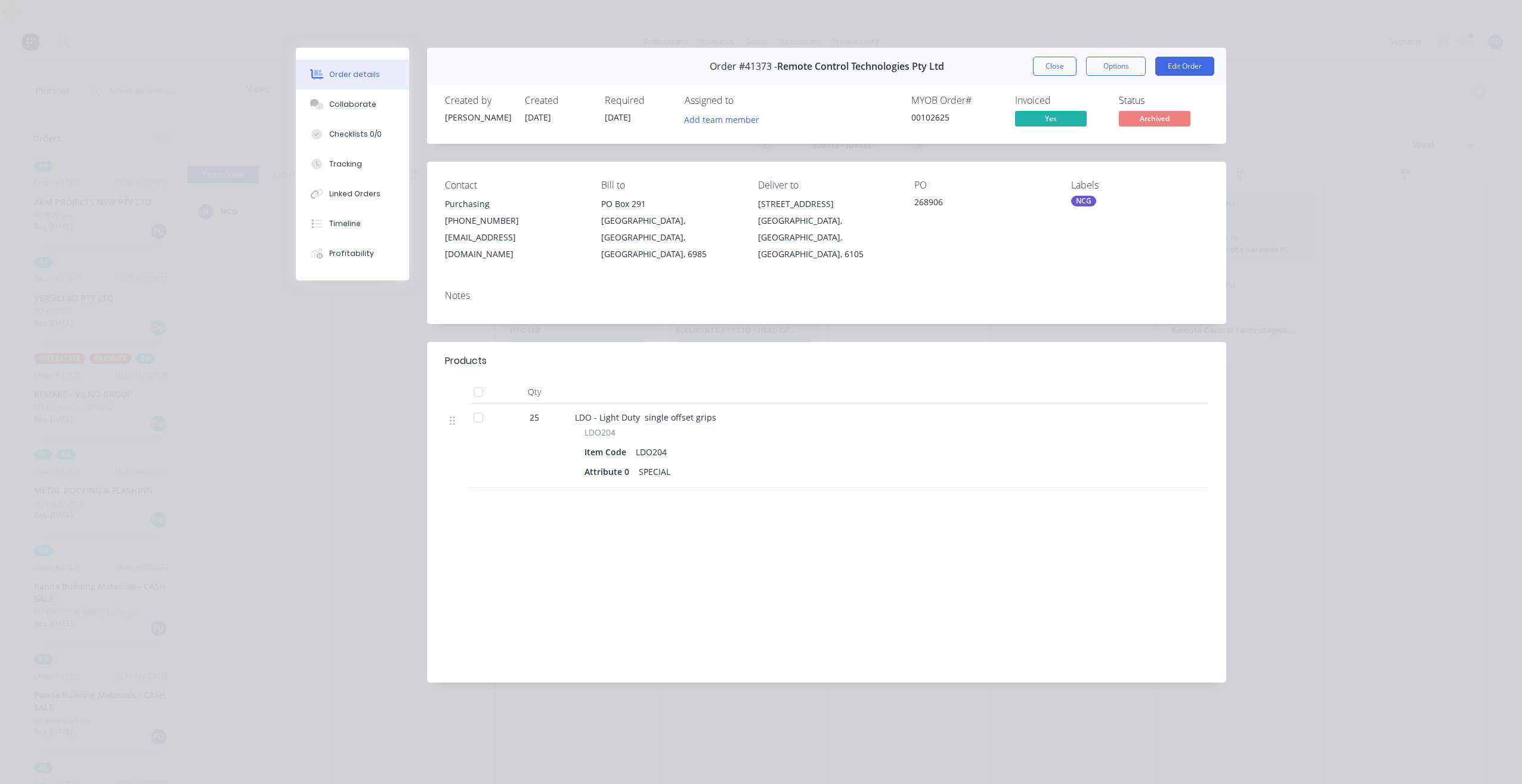
click at [1047, 76] on div "Order #41373 - Remote Control Technologies Pty Ltd Close Options Edit Order" at bounding box center [827, 67] width 800 height 38
click at [1067, 63] on button "Close" at bounding box center [1054, 66] width 44 height 19
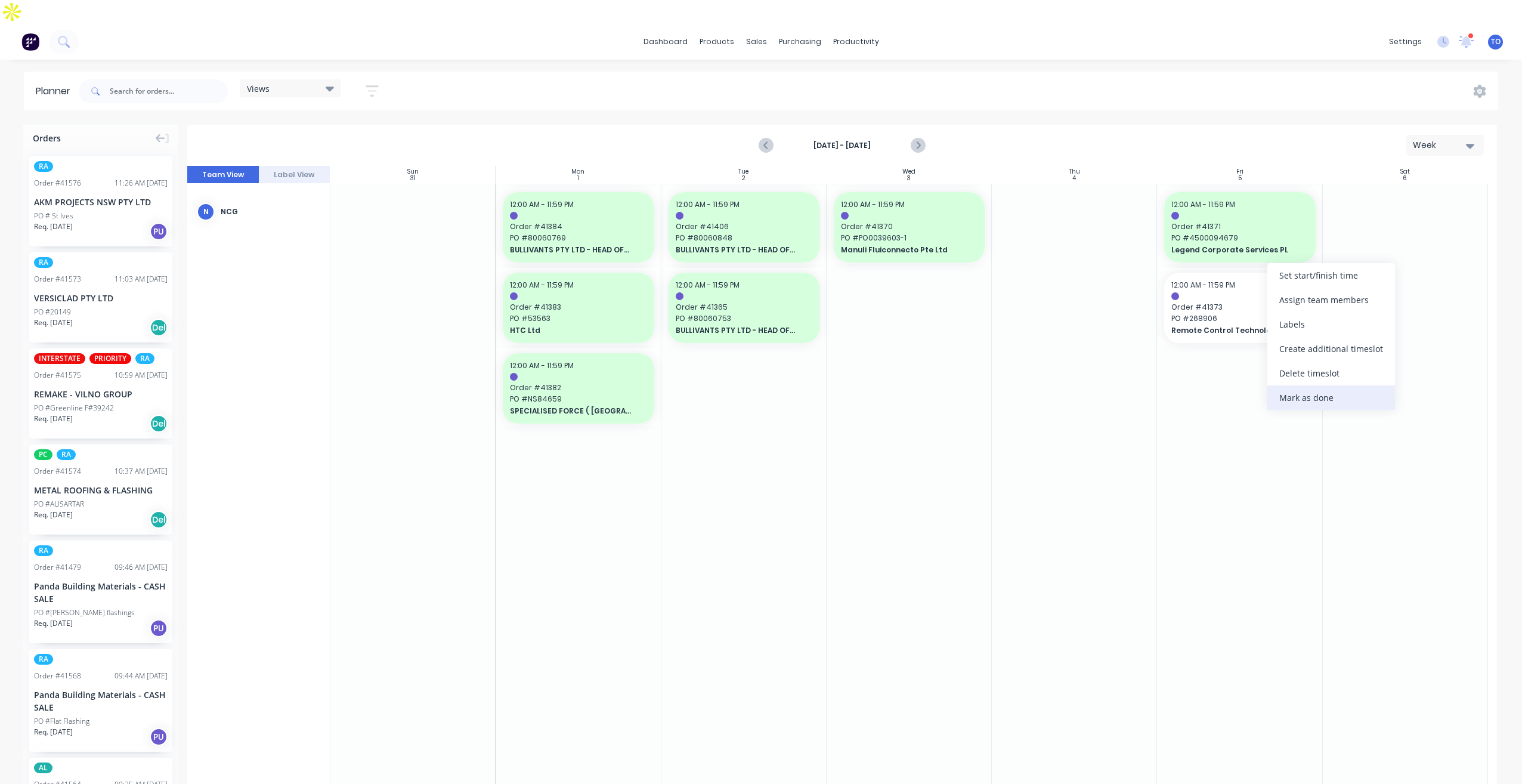
click at [1291, 393] on div "Mark as done" at bounding box center [1331, 398] width 127 height 25
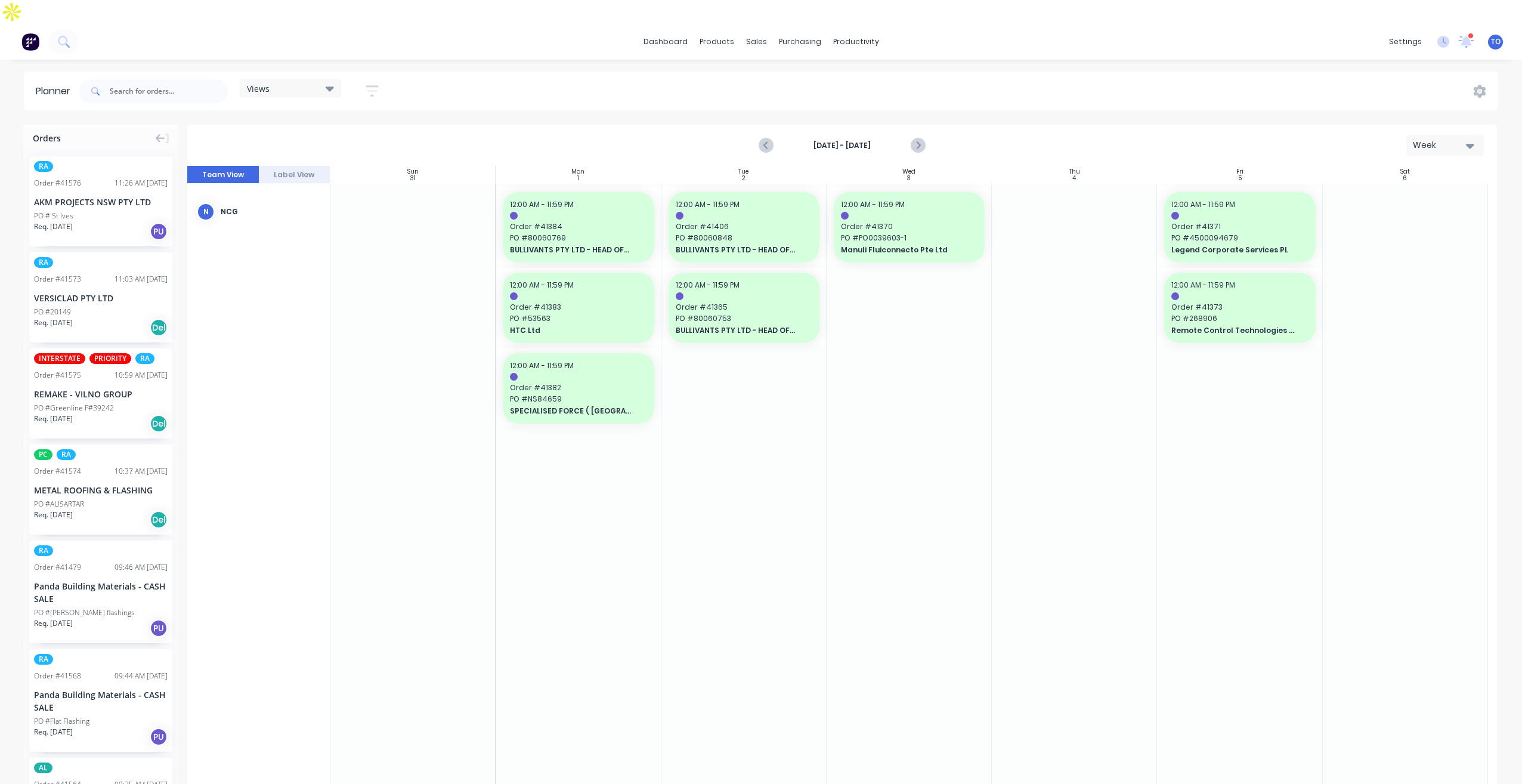
click at [765, 138] on icon "Previous page" at bounding box center [766, 145] width 14 height 14
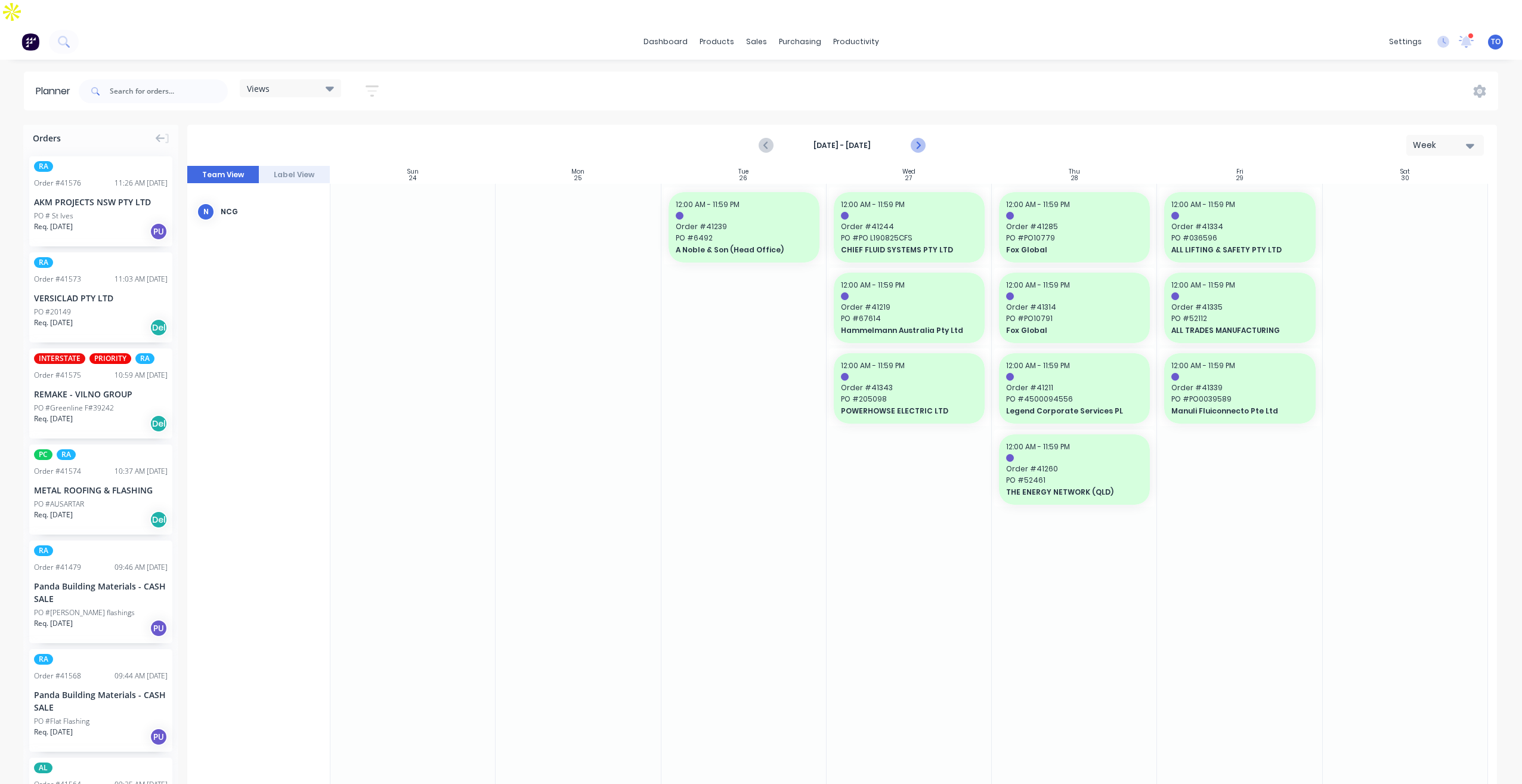
click at [922, 138] on icon "Next page" at bounding box center [917, 145] width 14 height 14
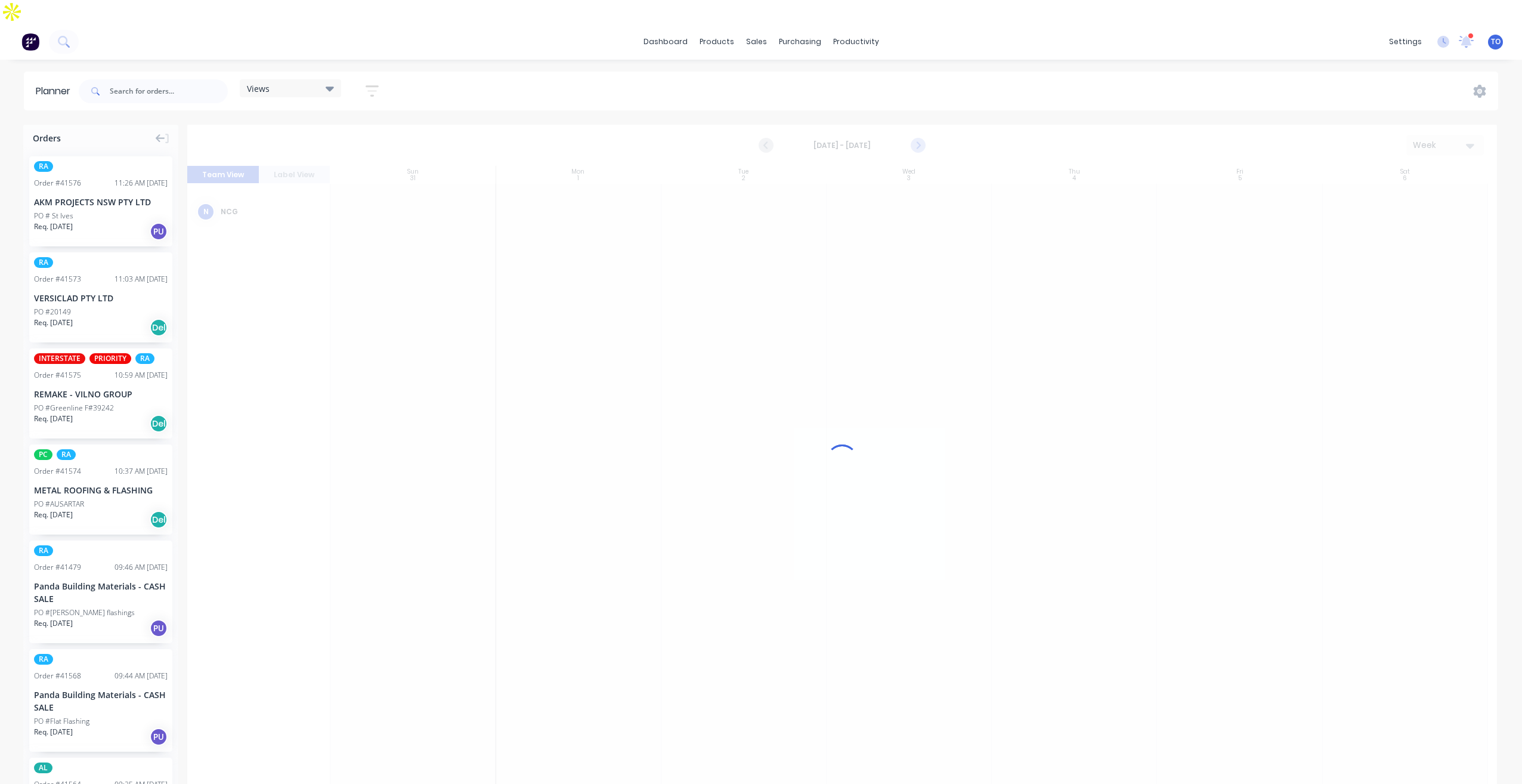
click at [921, 125] on div at bounding box center [842, 460] width 1310 height 671
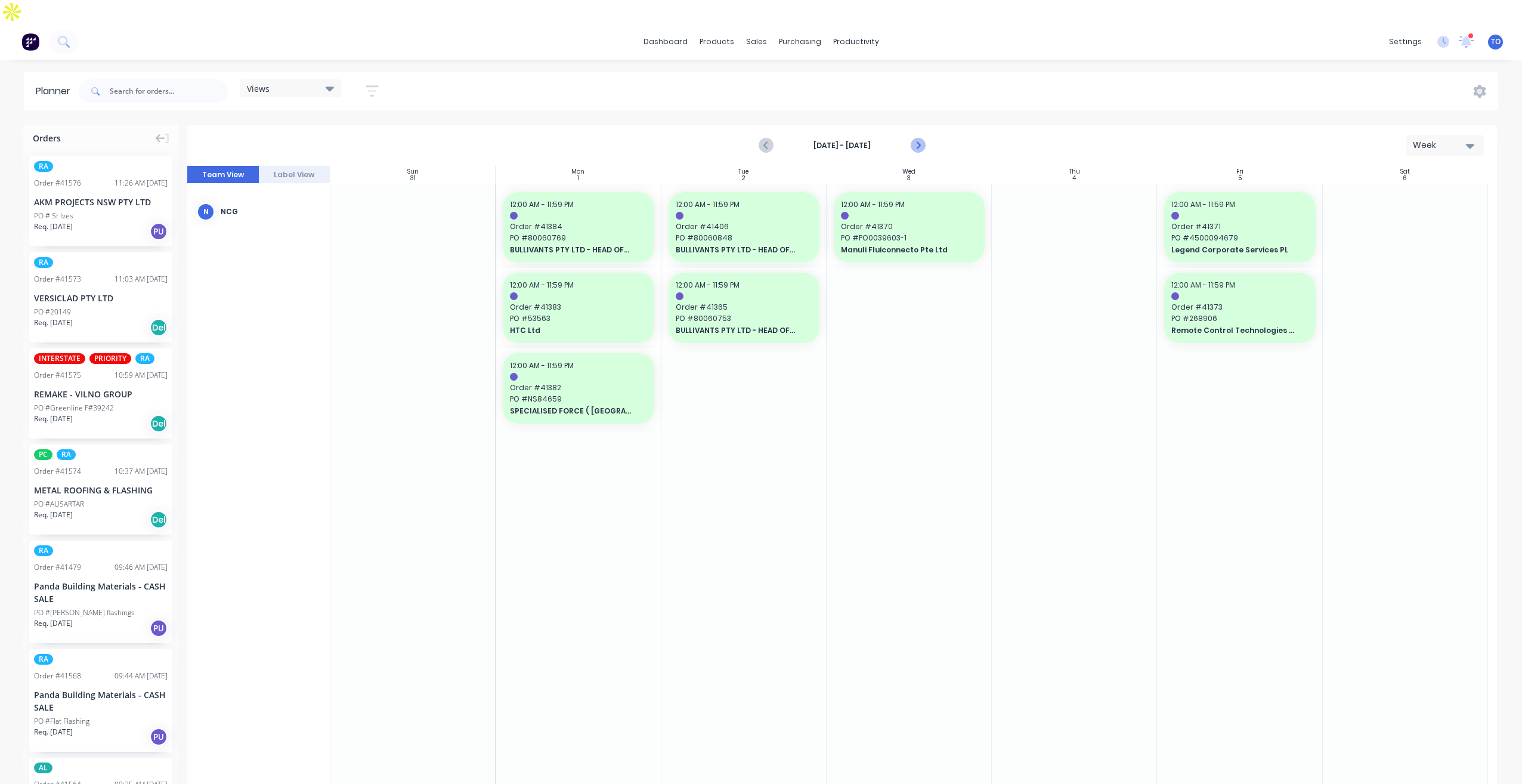
click at [921, 138] on icon "Next page" at bounding box center [917, 145] width 14 height 14
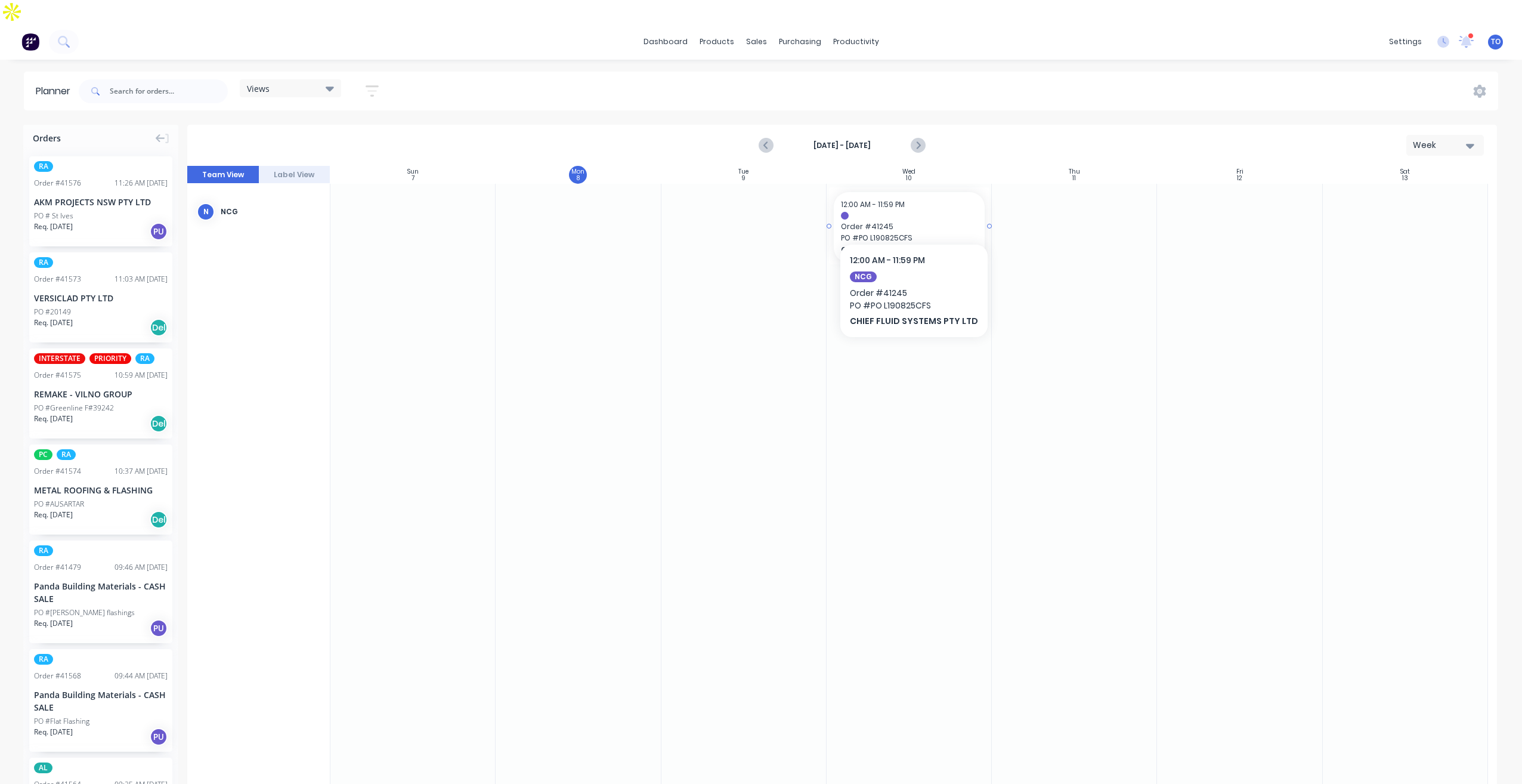
click at [940, 221] on span "Order # 41245" at bounding box center [909, 226] width 136 height 11
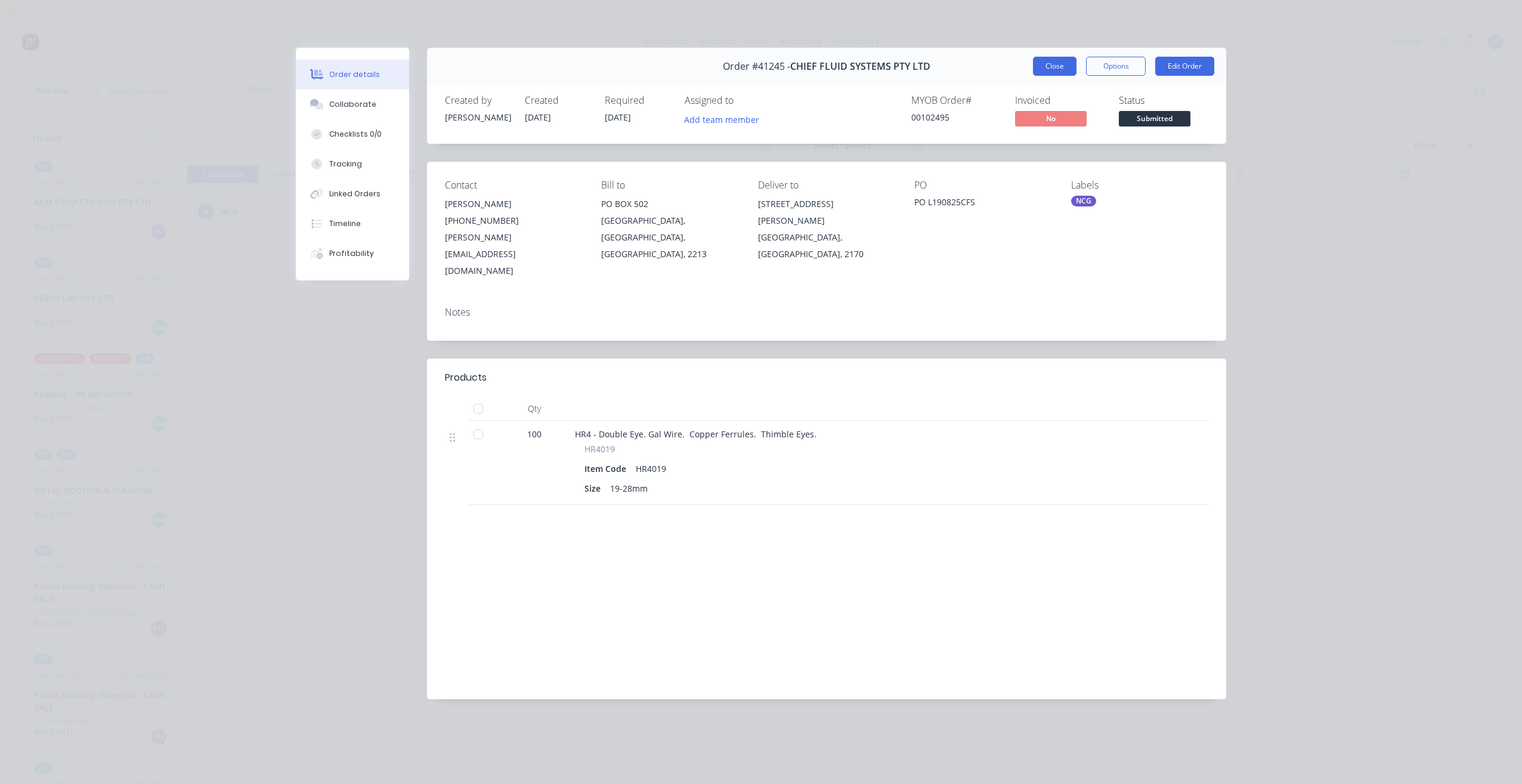
click at [1058, 57] on button "Close" at bounding box center [1054, 66] width 44 height 19
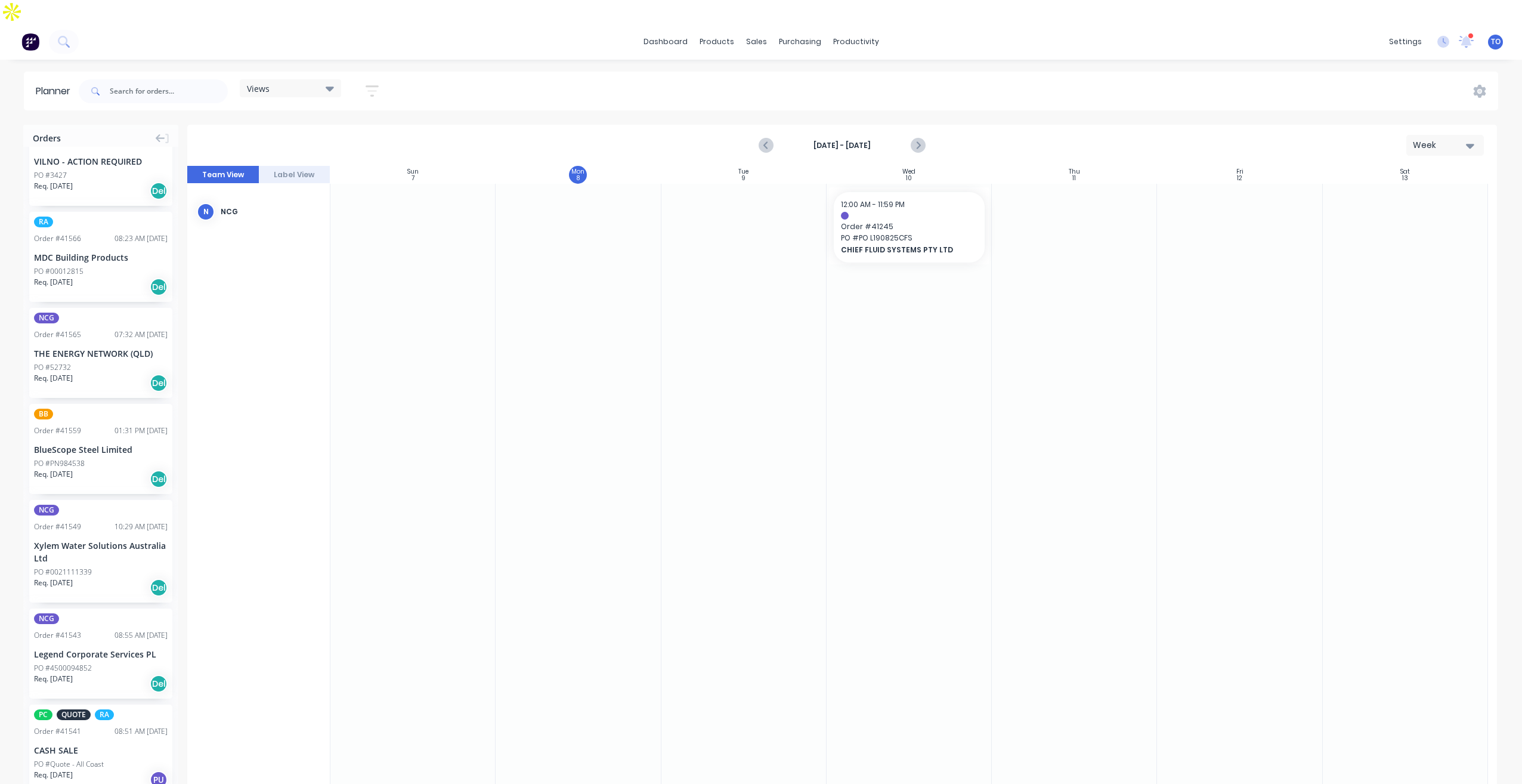
scroll to position [835, 0]
drag, startPoint x: 54, startPoint y: 326, endPoint x: 46, endPoint y: 322, distance: 8.9
click at [177, 80] on input "text" at bounding box center [169, 91] width 118 height 24
type input "NCG"
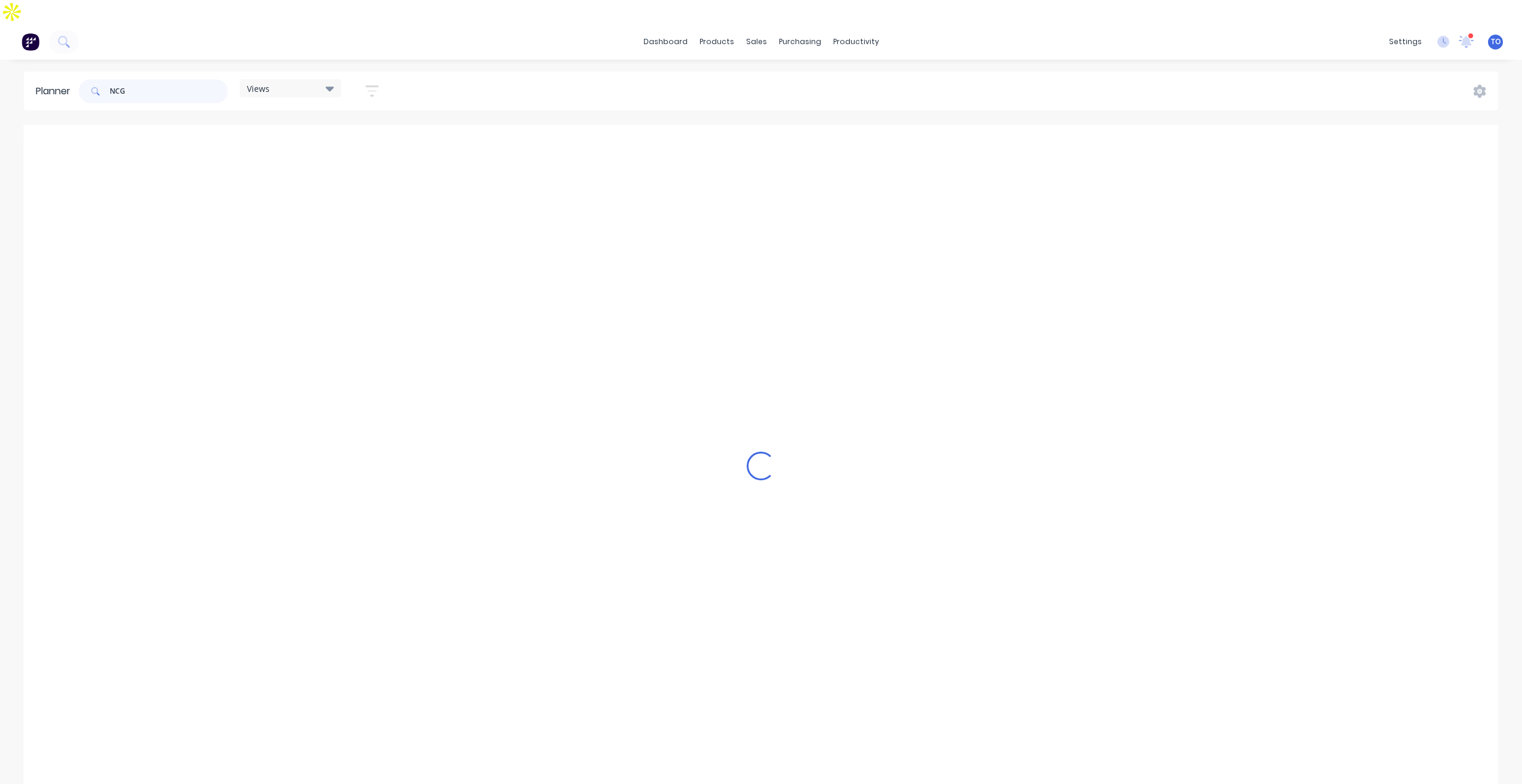
scroll to position [0, 0]
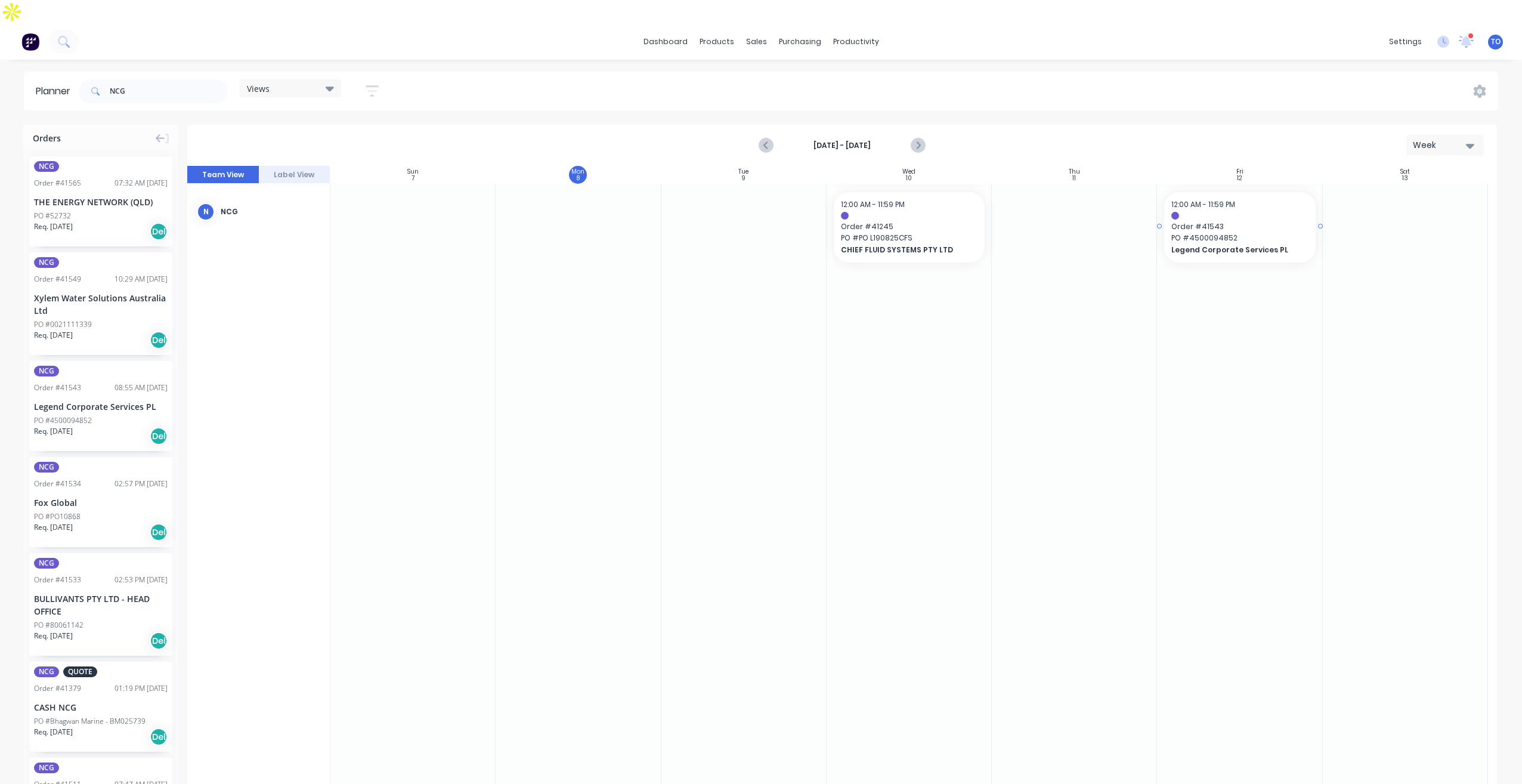
drag, startPoint x: 67, startPoint y: 380, endPoint x: 1206, endPoint y: 275, distance: 1143.8
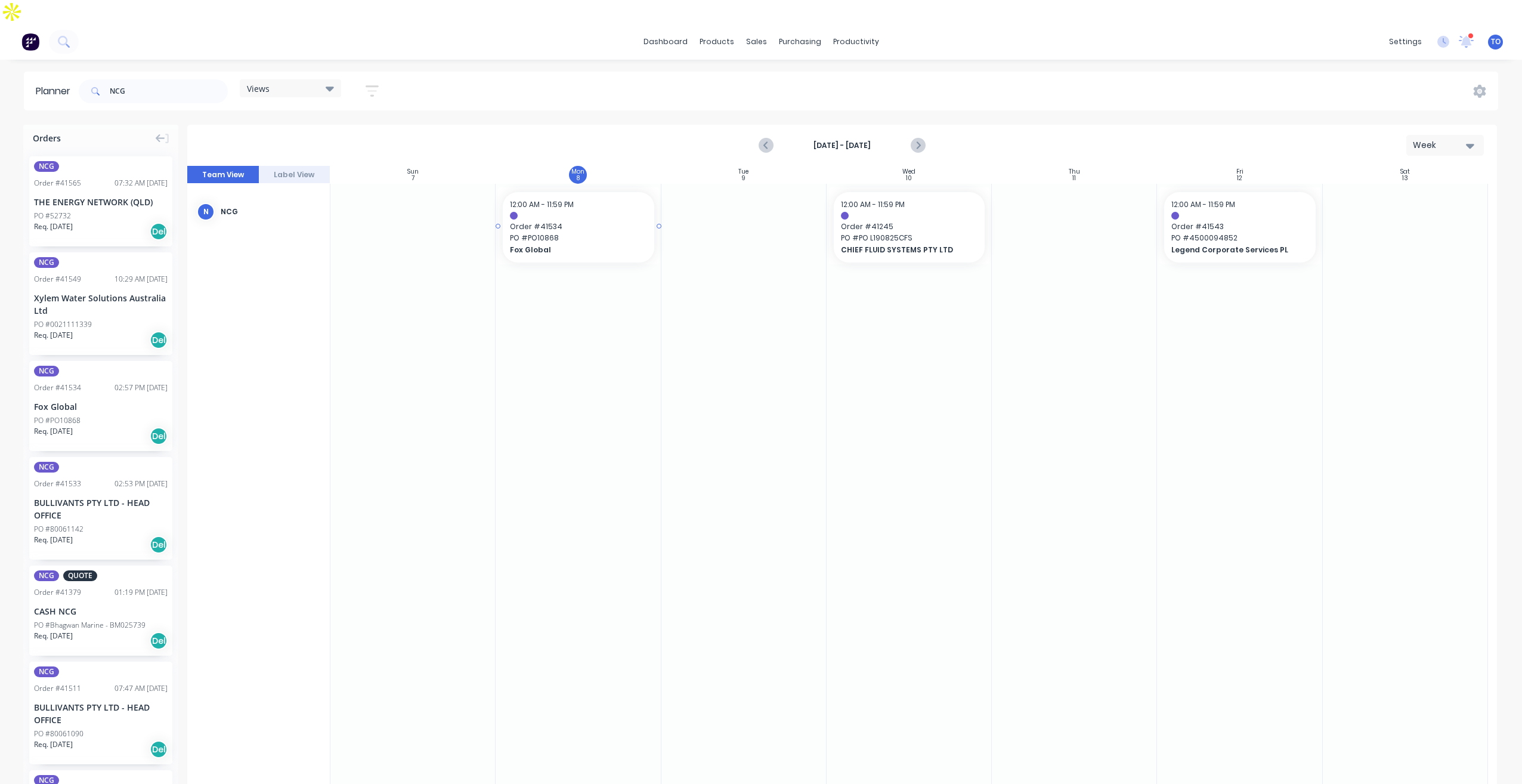
drag, startPoint x: 60, startPoint y: 364, endPoint x: 549, endPoint y: 264, distance: 499.1
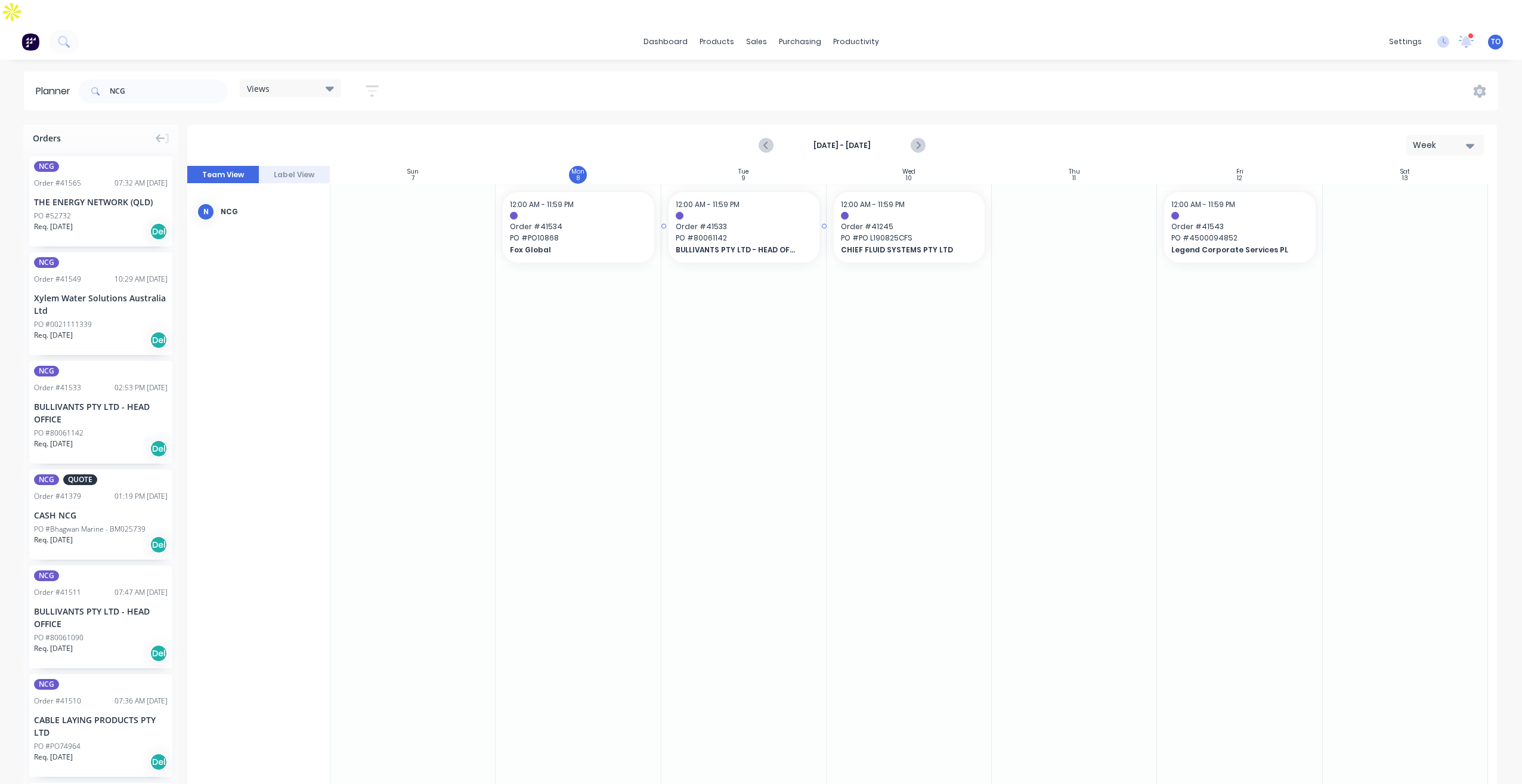
drag, startPoint x: 64, startPoint y: 367, endPoint x: 726, endPoint y: 249, distance: 672.4
drag, startPoint x: 58, startPoint y: 471, endPoint x: 550, endPoint y: 330, distance: 511.8
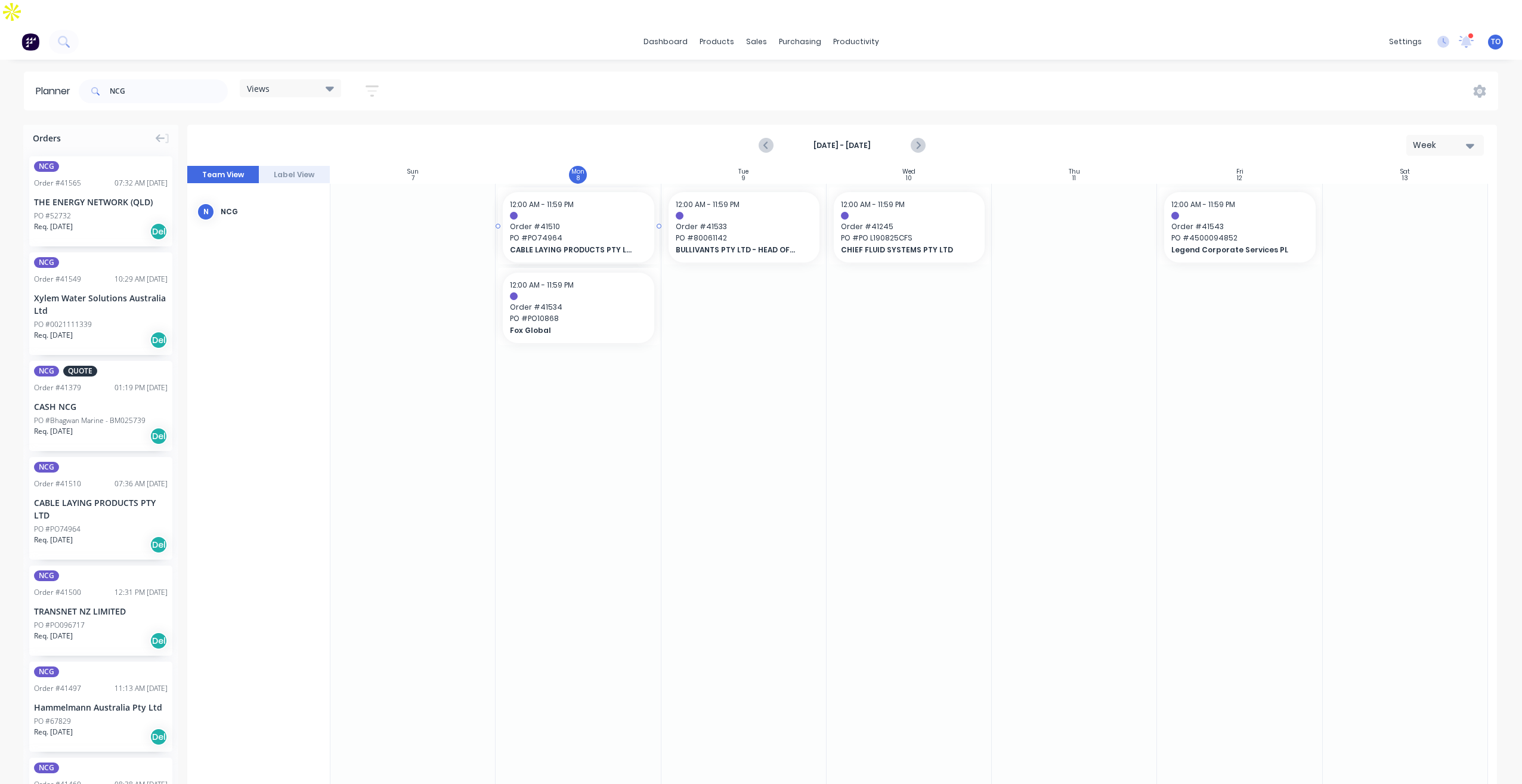
drag, startPoint x: 73, startPoint y: 468, endPoint x: 580, endPoint y: 332, distance: 524.9
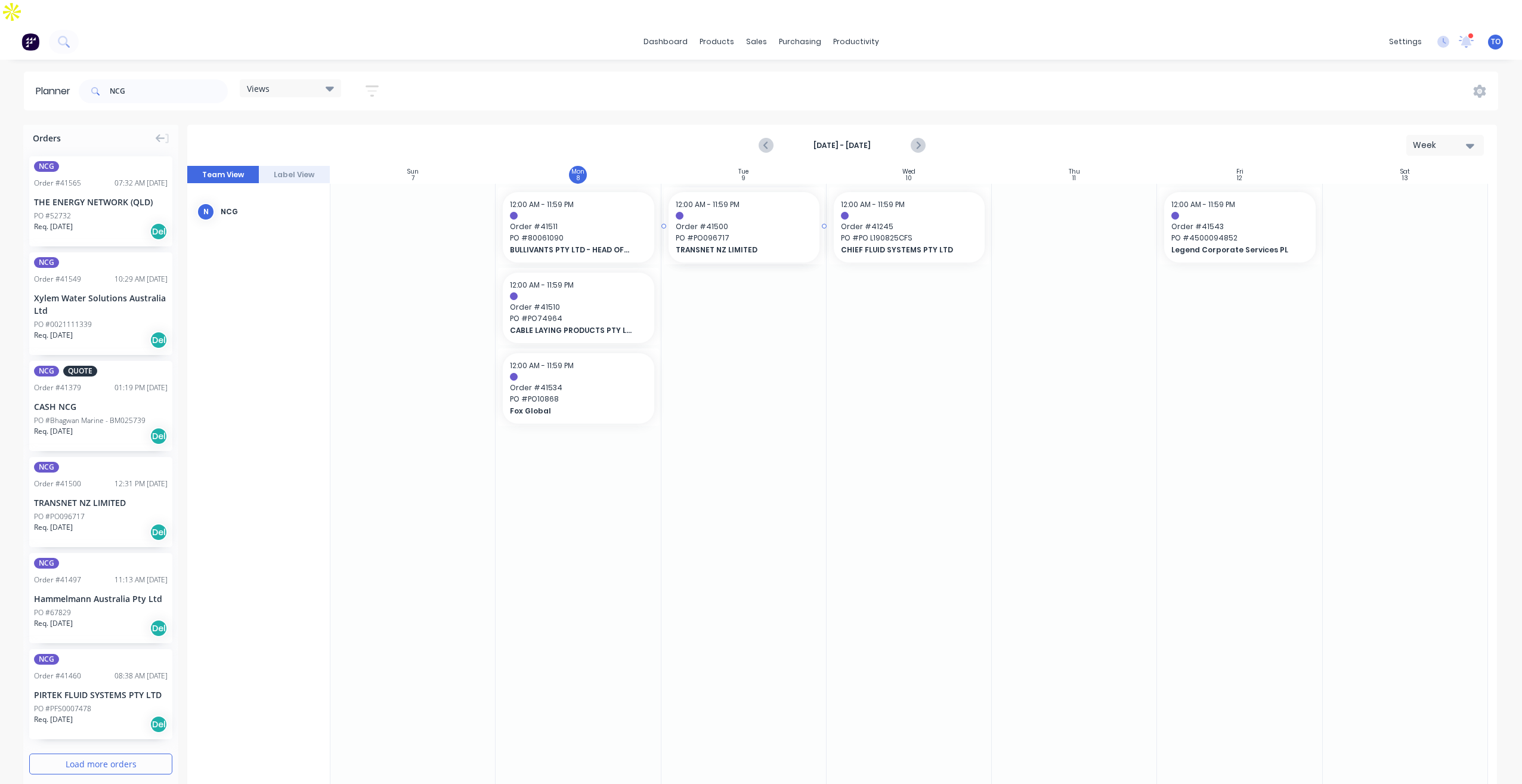
drag, startPoint x: 58, startPoint y: 473, endPoint x: 743, endPoint y: 352, distance: 695.6
drag, startPoint x: 71, startPoint y: 468, endPoint x: 523, endPoint y: 369, distance: 462.7
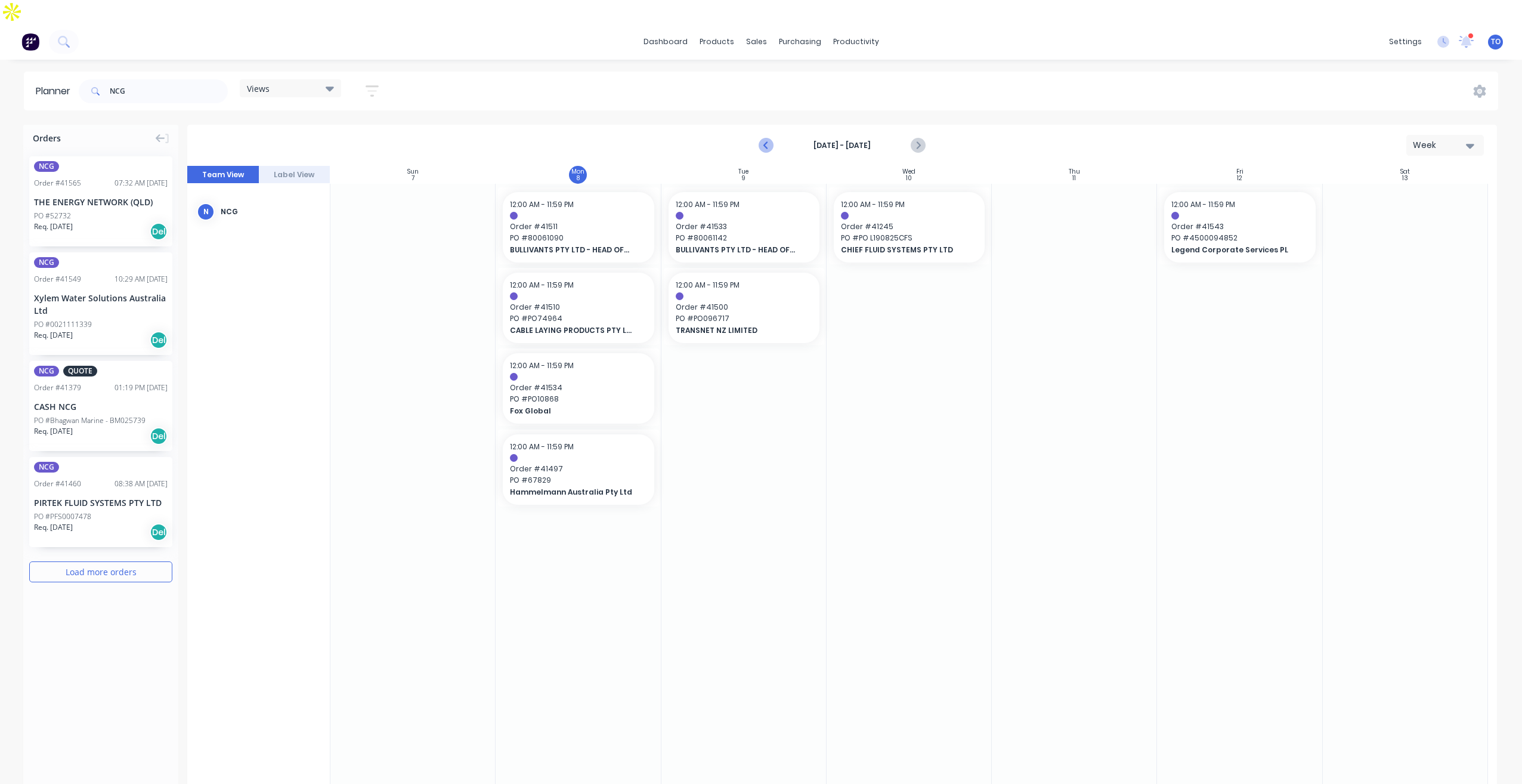
click at [763, 138] on icon "Previous page" at bounding box center [766, 145] width 14 height 14
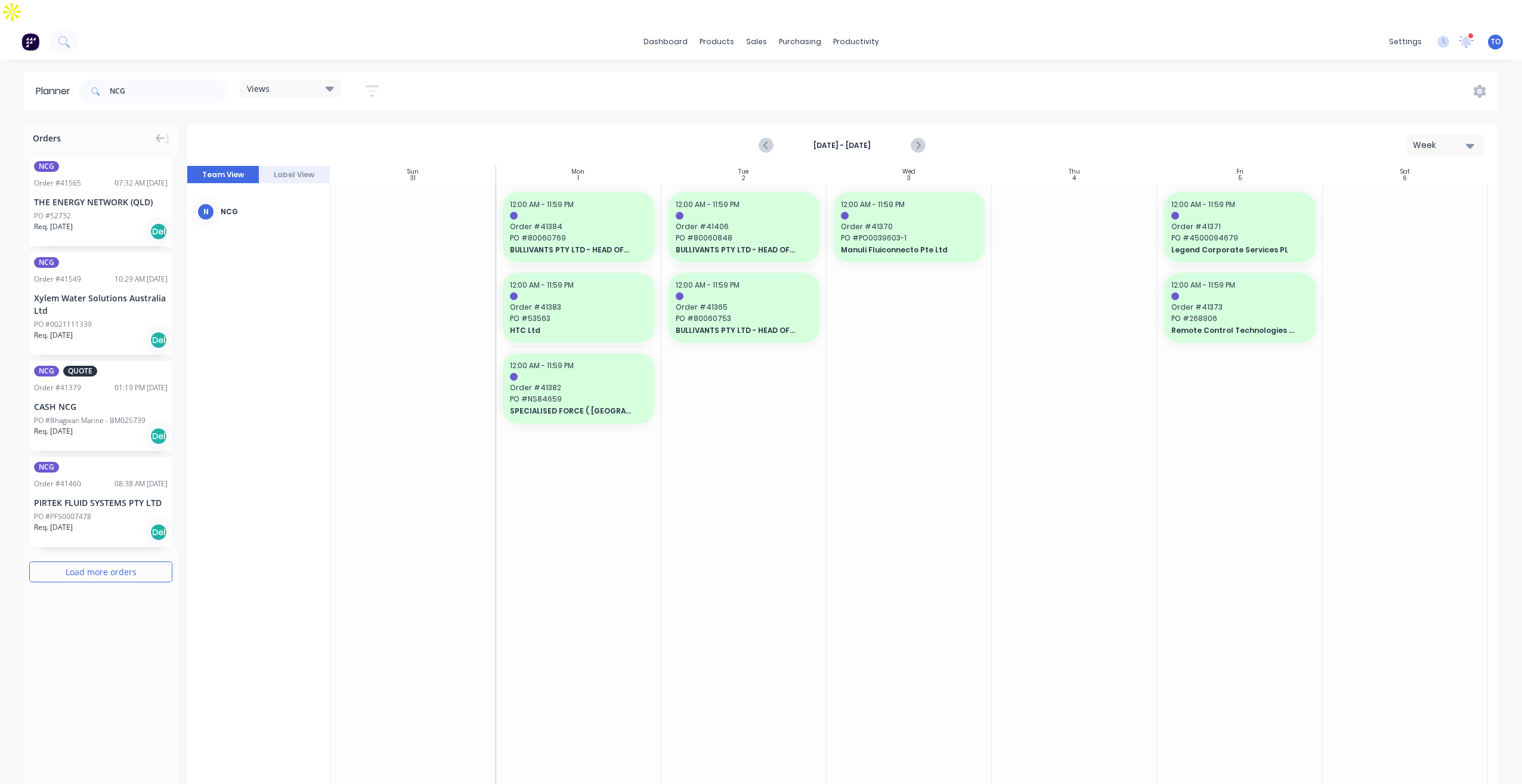
click at [74, 400] on div "CASH NCG" at bounding box center [100, 406] width 134 height 12
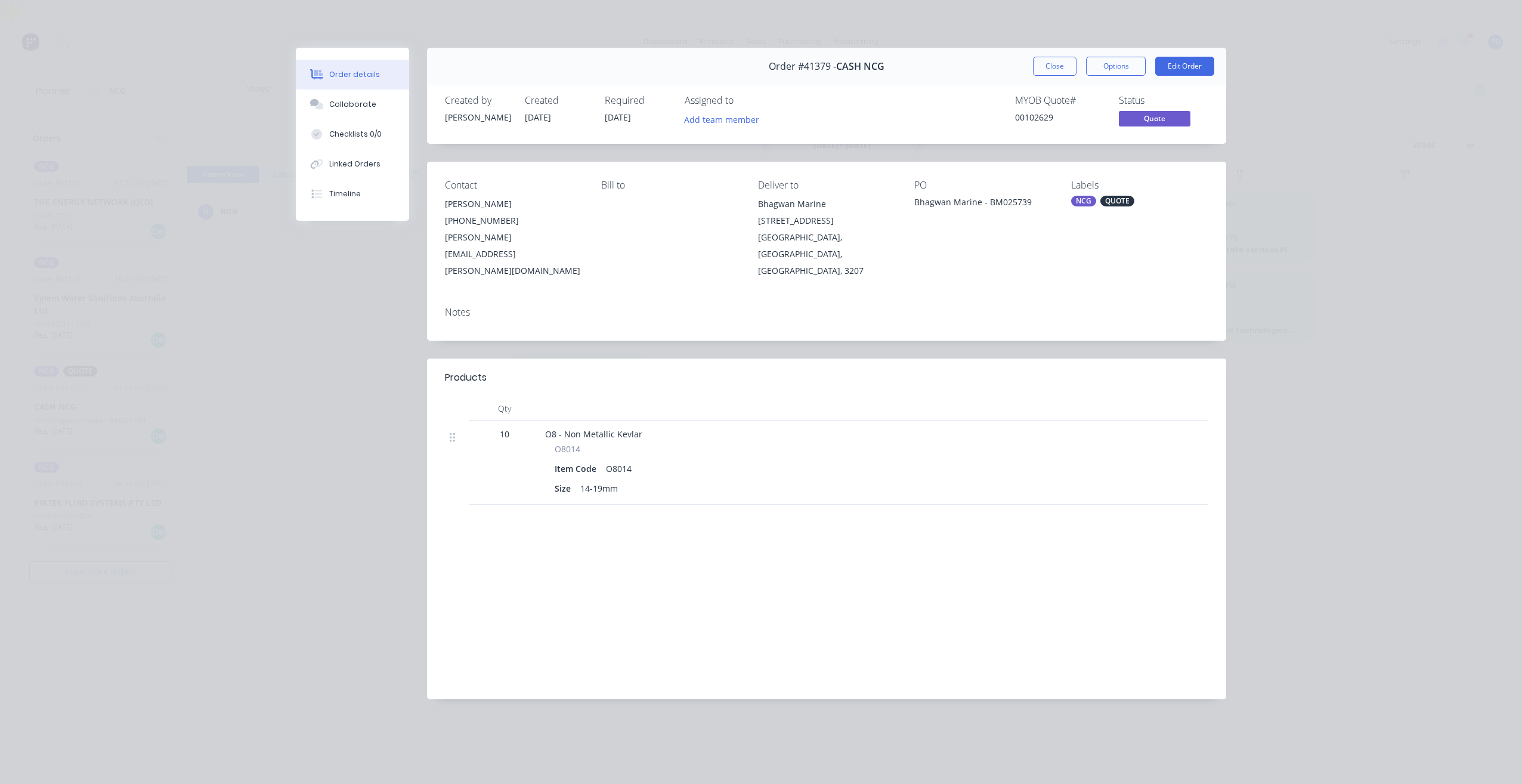
drag, startPoint x: 1063, startPoint y: 64, endPoint x: 983, endPoint y: 99, distance: 87.3
click at [1063, 64] on button "Close" at bounding box center [1054, 66] width 44 height 19
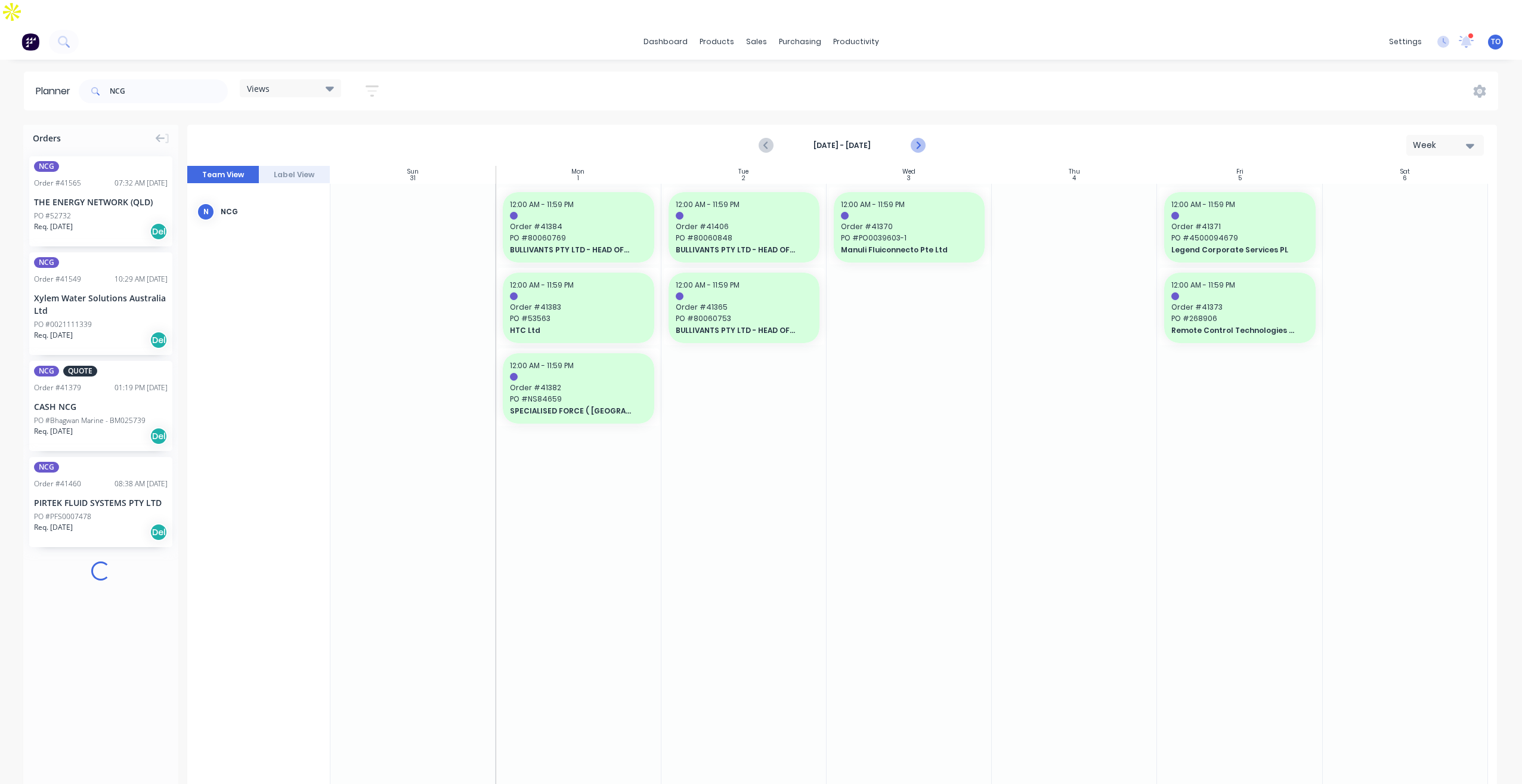
click at [912, 138] on icon "Next page" at bounding box center [917, 145] width 14 height 14
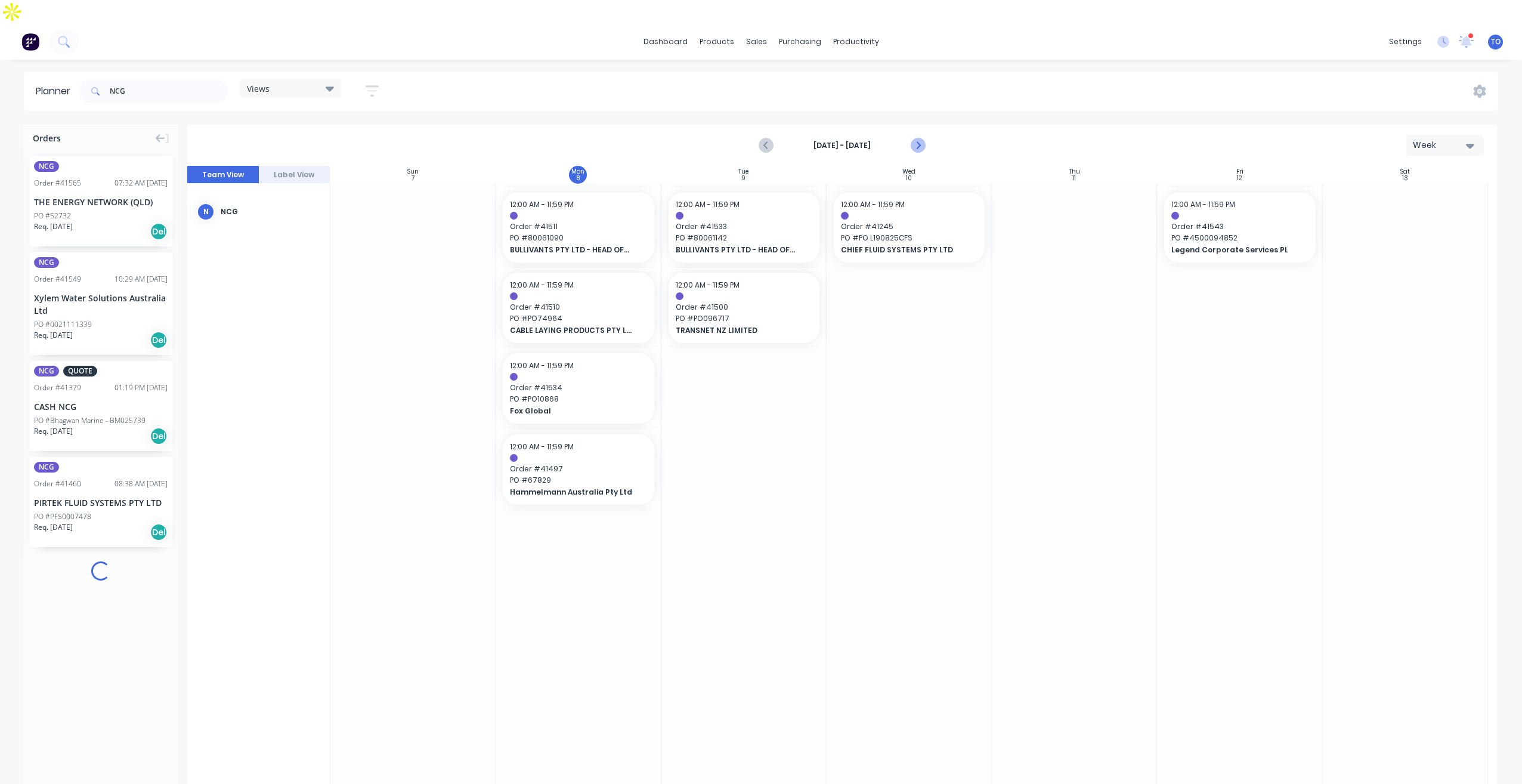
click at [912, 138] on icon "Next page" at bounding box center [917, 145] width 14 height 14
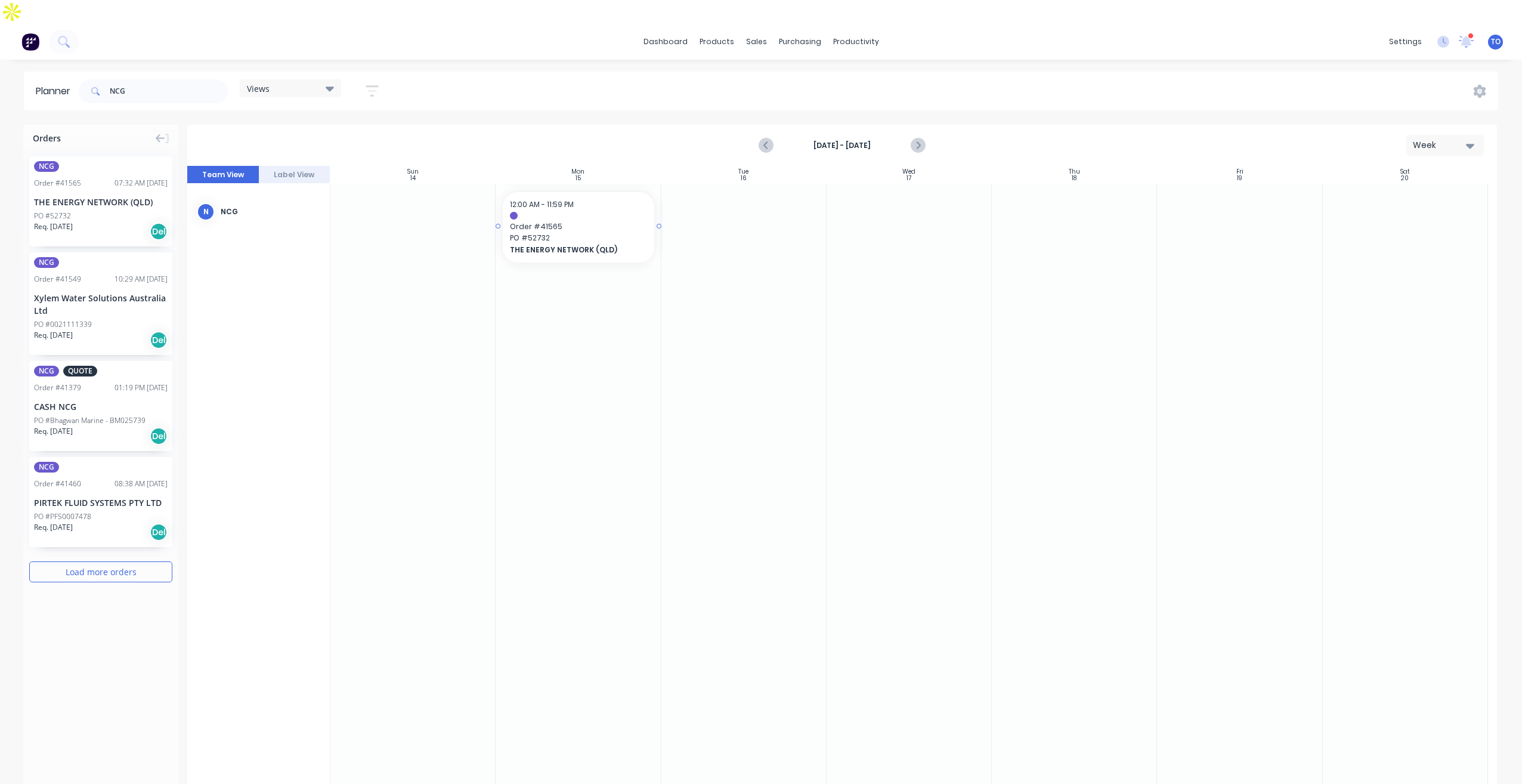
drag, startPoint x: 67, startPoint y: 168, endPoint x: 564, endPoint y: 191, distance: 497.5
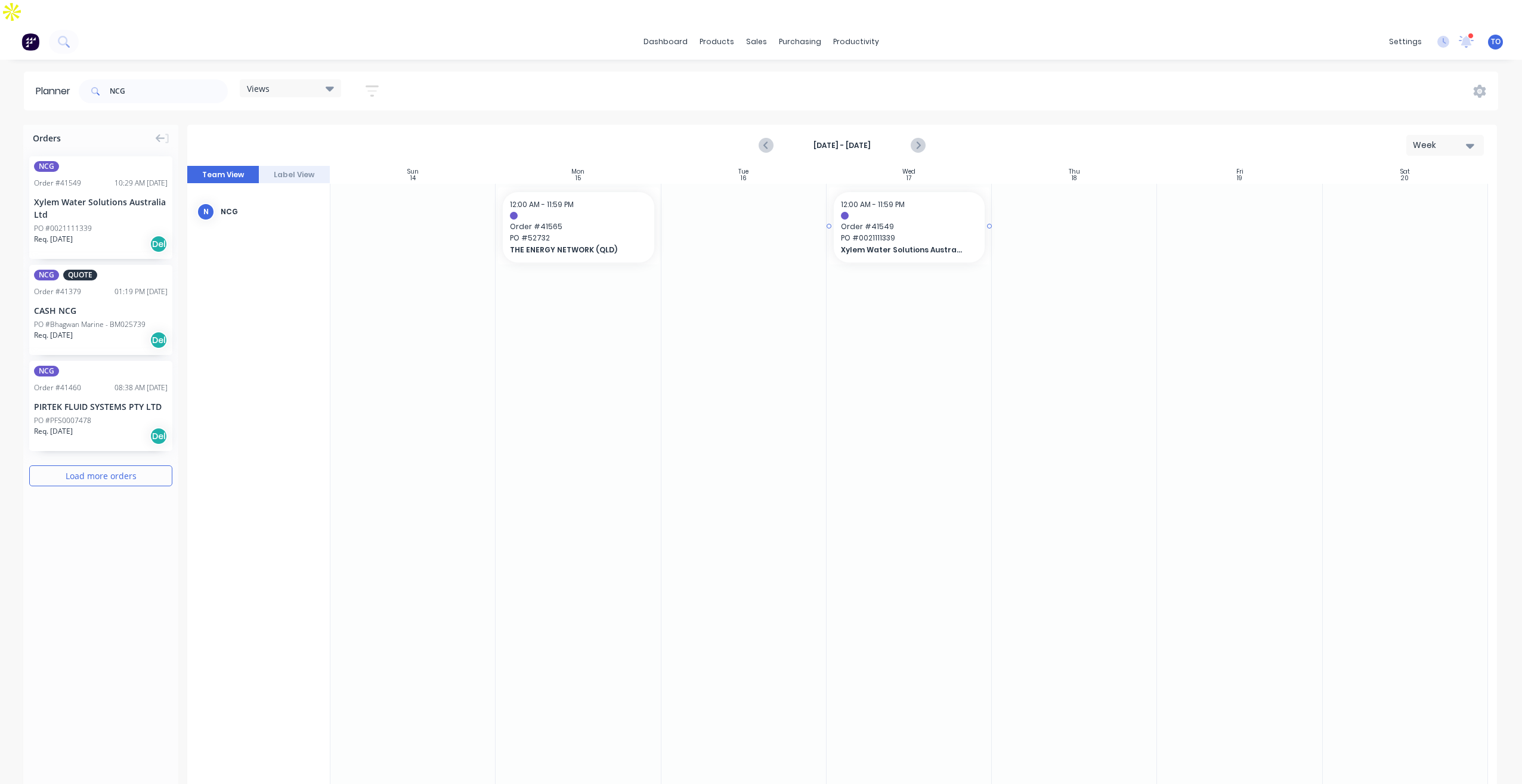
drag, startPoint x: 64, startPoint y: 170, endPoint x: 841, endPoint y: 203, distance: 777.7
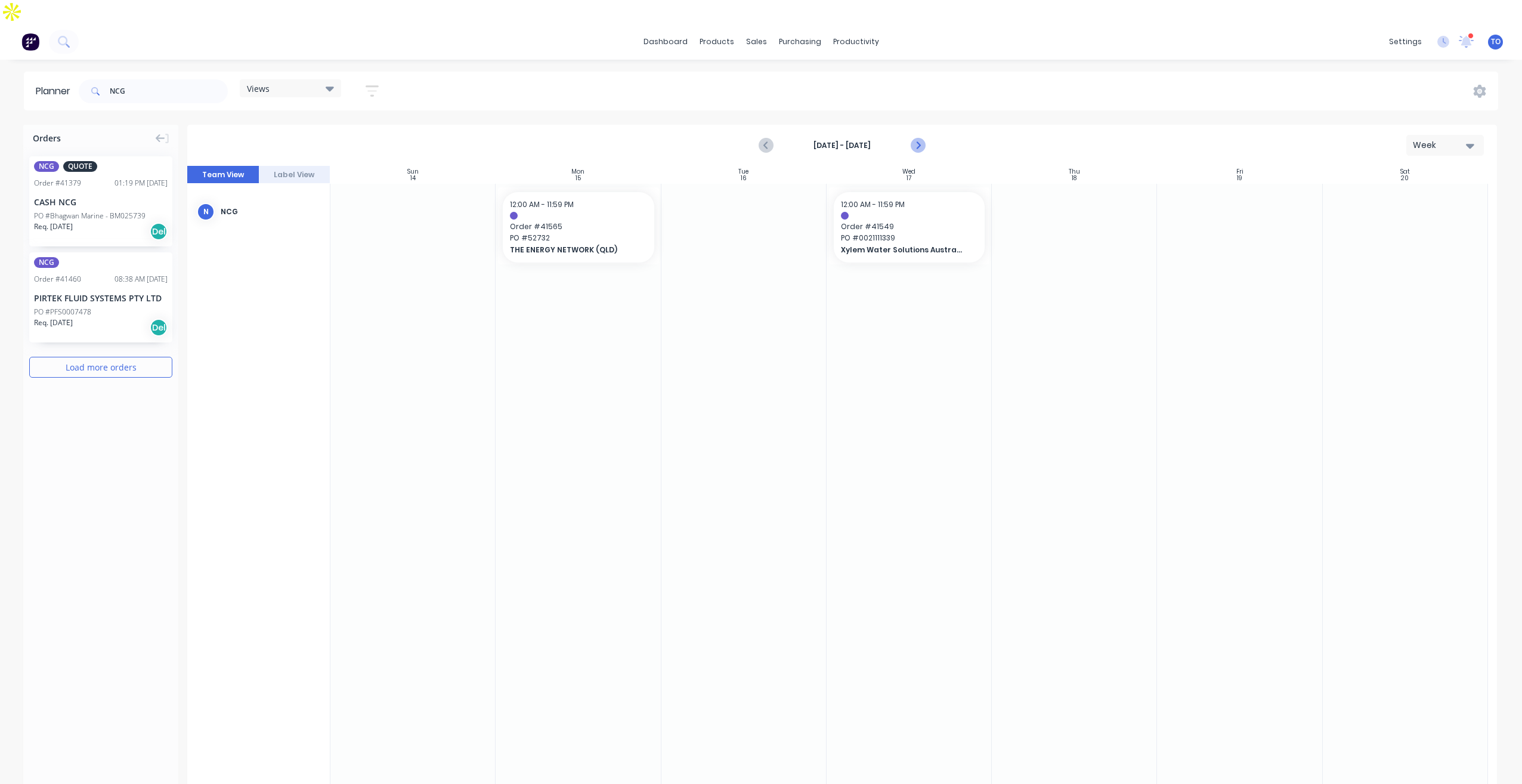
click at [912, 138] on icon "Next page" at bounding box center [917, 145] width 14 height 14
click at [915, 138] on icon "Next page" at bounding box center [917, 145] width 14 height 14
drag, startPoint x: 62, startPoint y: 246, endPoint x: 517, endPoint y: 236, distance: 455.1
click at [769, 138] on icon "Previous page" at bounding box center [766, 145] width 14 height 14
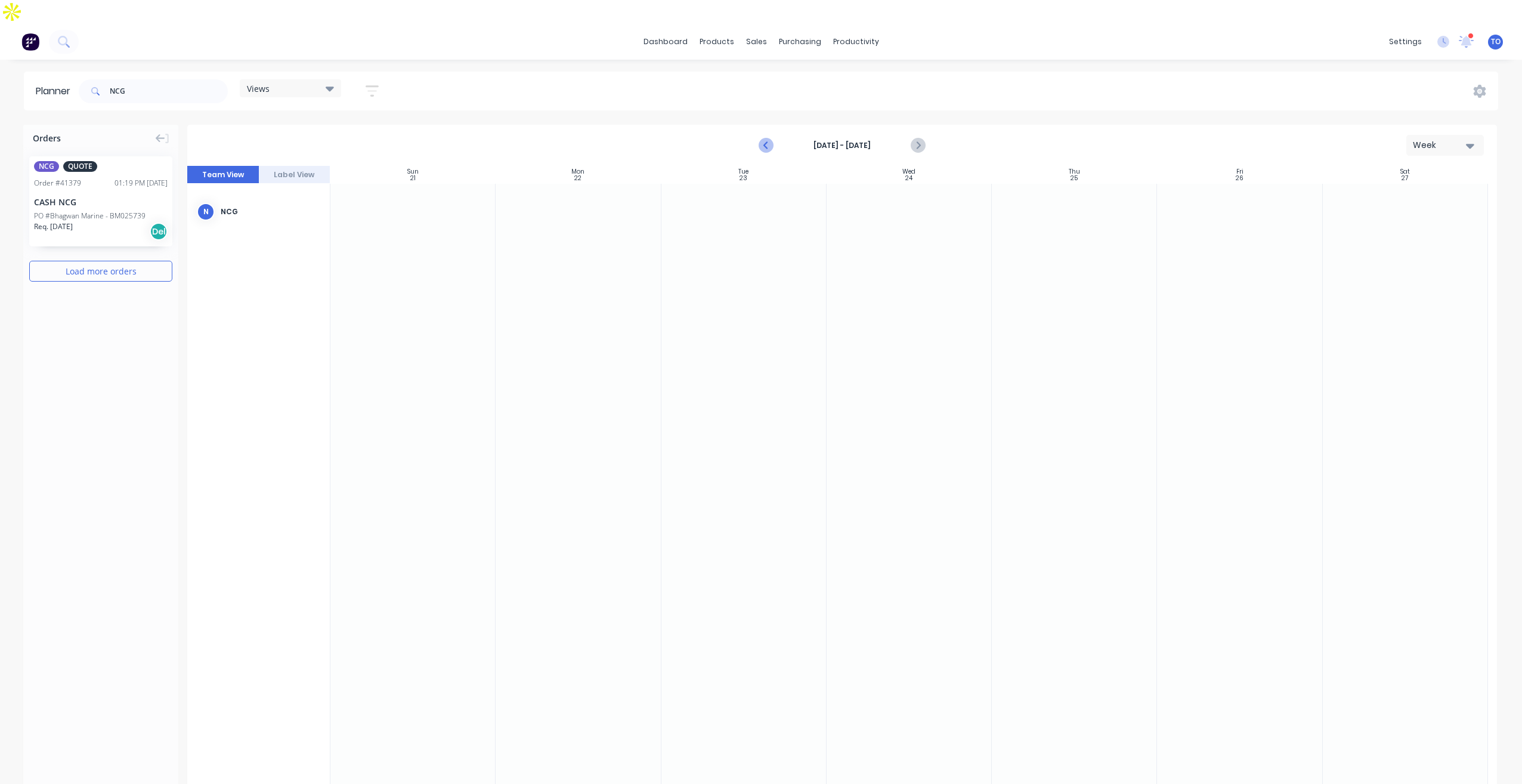
click at [769, 138] on icon "Previous page" at bounding box center [766, 145] width 14 height 14
click at [764, 138] on icon "Previous page" at bounding box center [766, 145] width 14 height 14
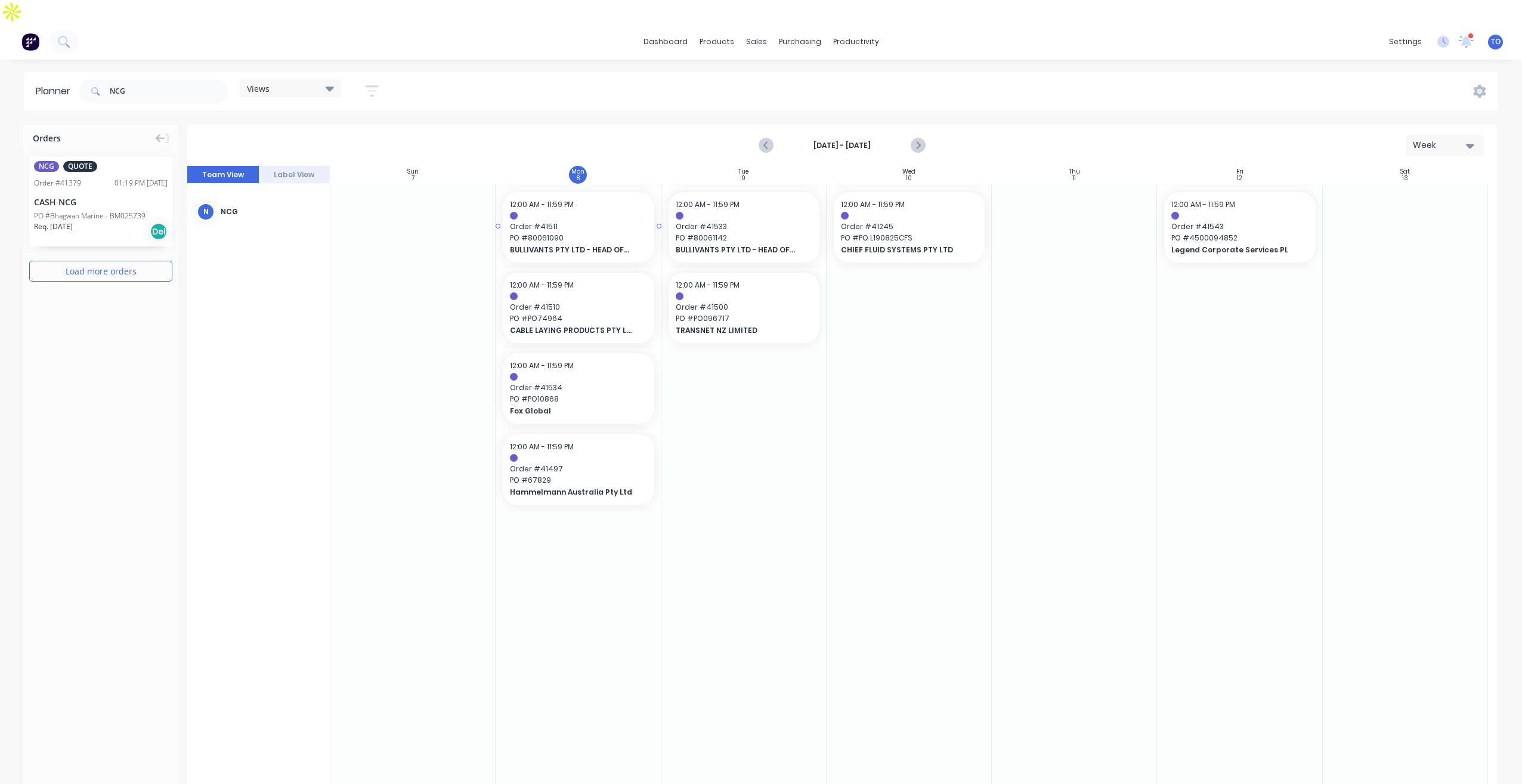
click at [600, 221] on span "Order # 41511" at bounding box center [579, 226] width 136 height 11
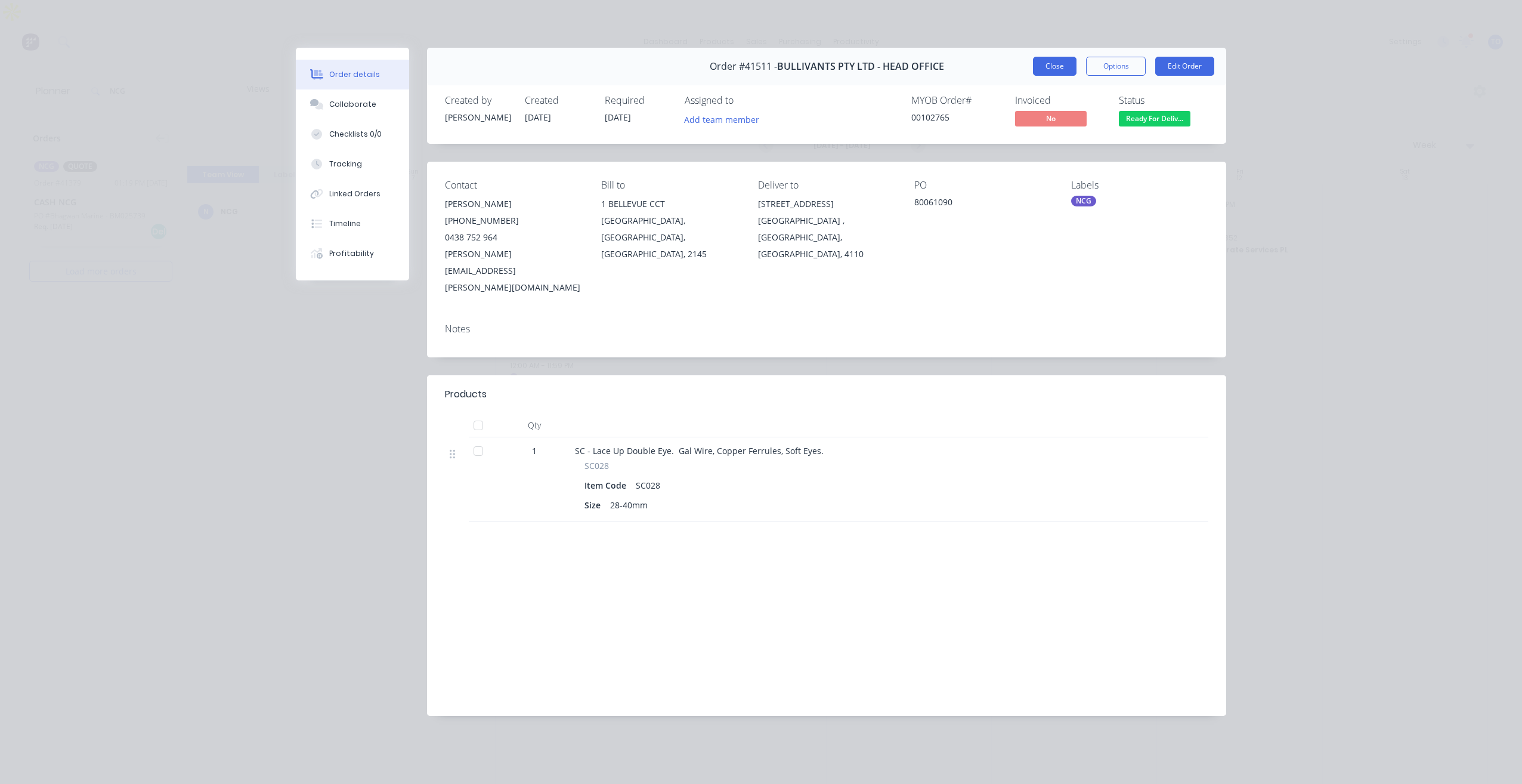
click at [1063, 68] on button "Close" at bounding box center [1054, 66] width 44 height 19
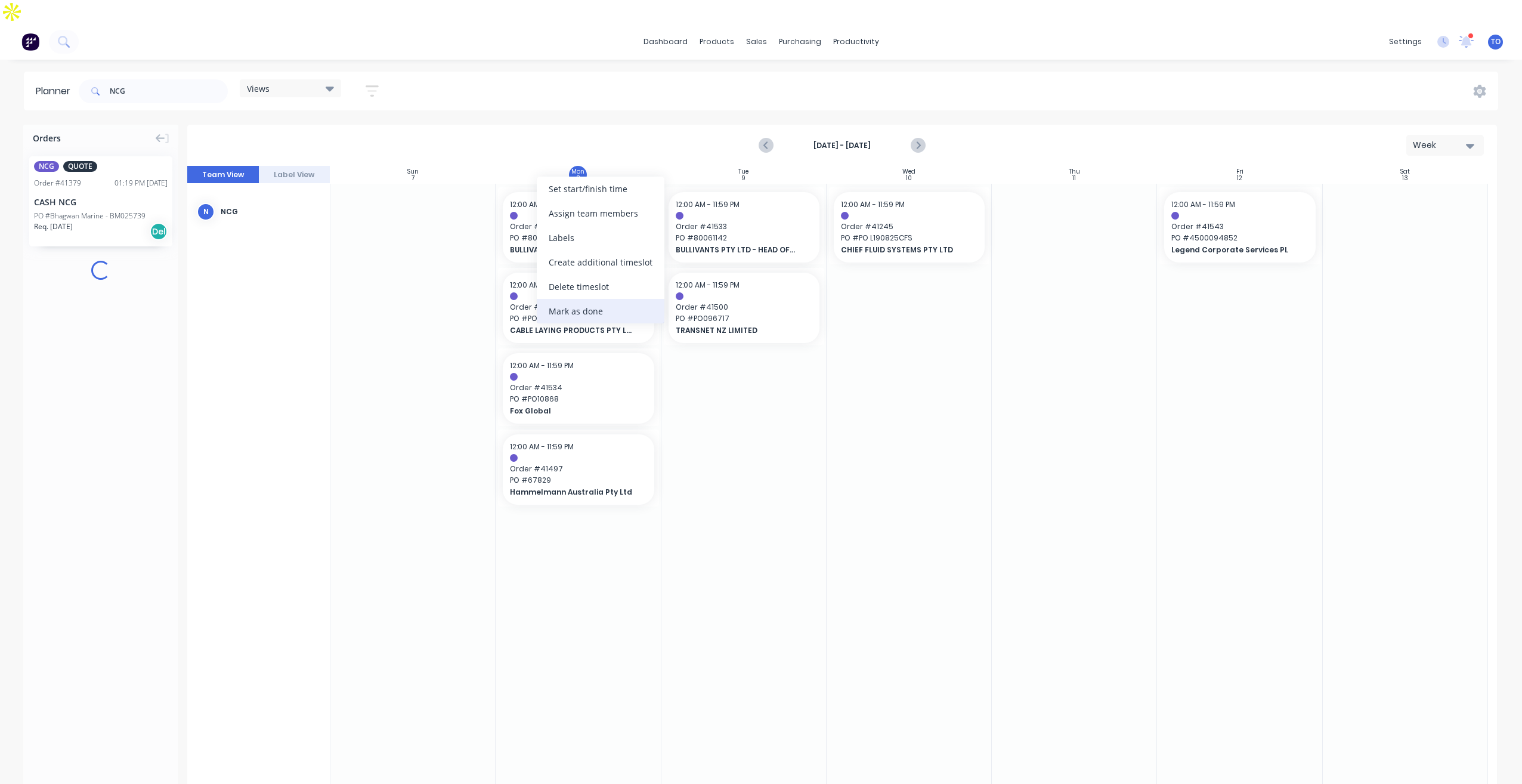
click at [575, 314] on div "Mark as done" at bounding box center [600, 311] width 127 height 25
click at [630, 313] on span "PO # PO74964" at bounding box center [579, 318] width 136 height 11
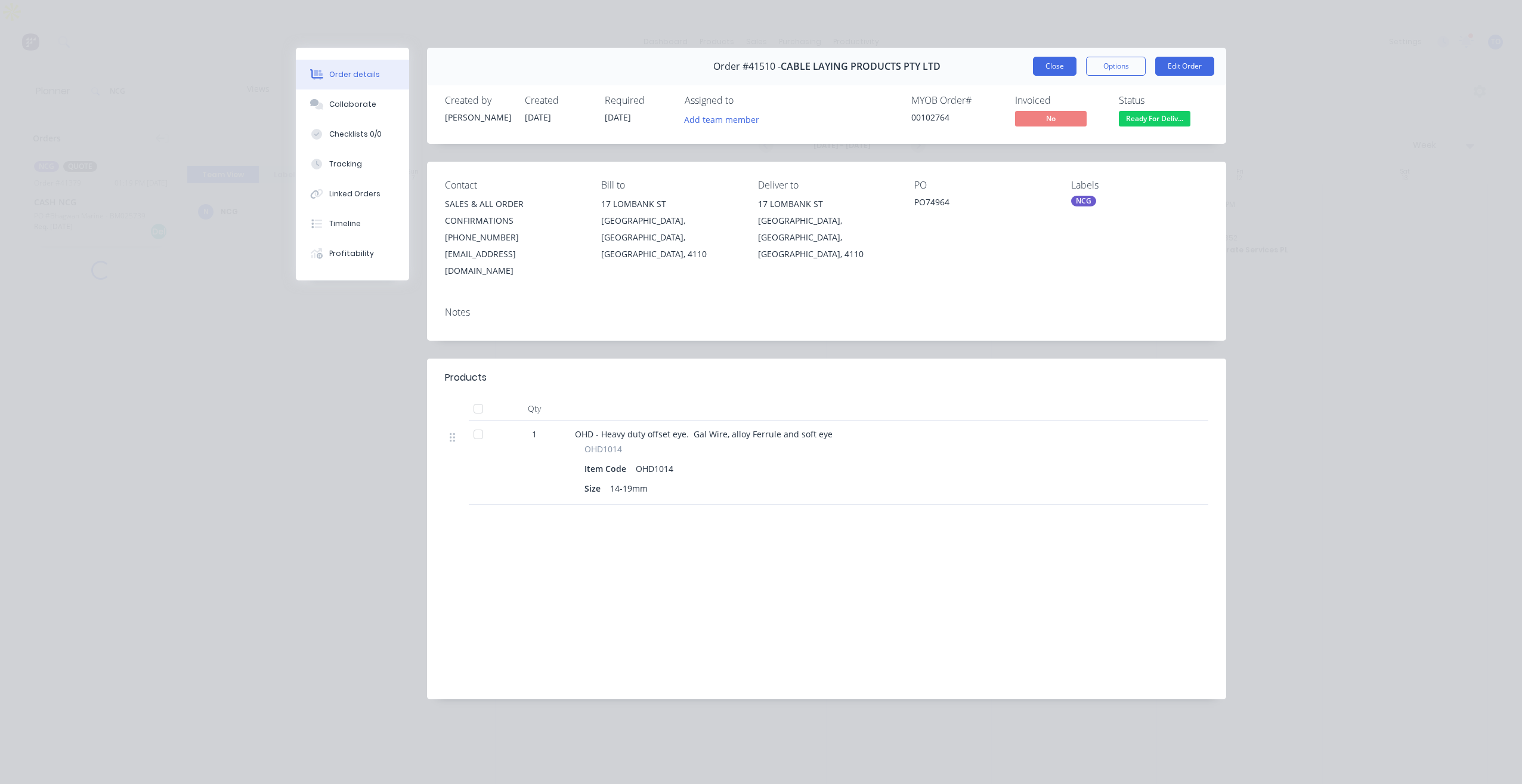
click at [1054, 71] on button "Close" at bounding box center [1054, 66] width 44 height 19
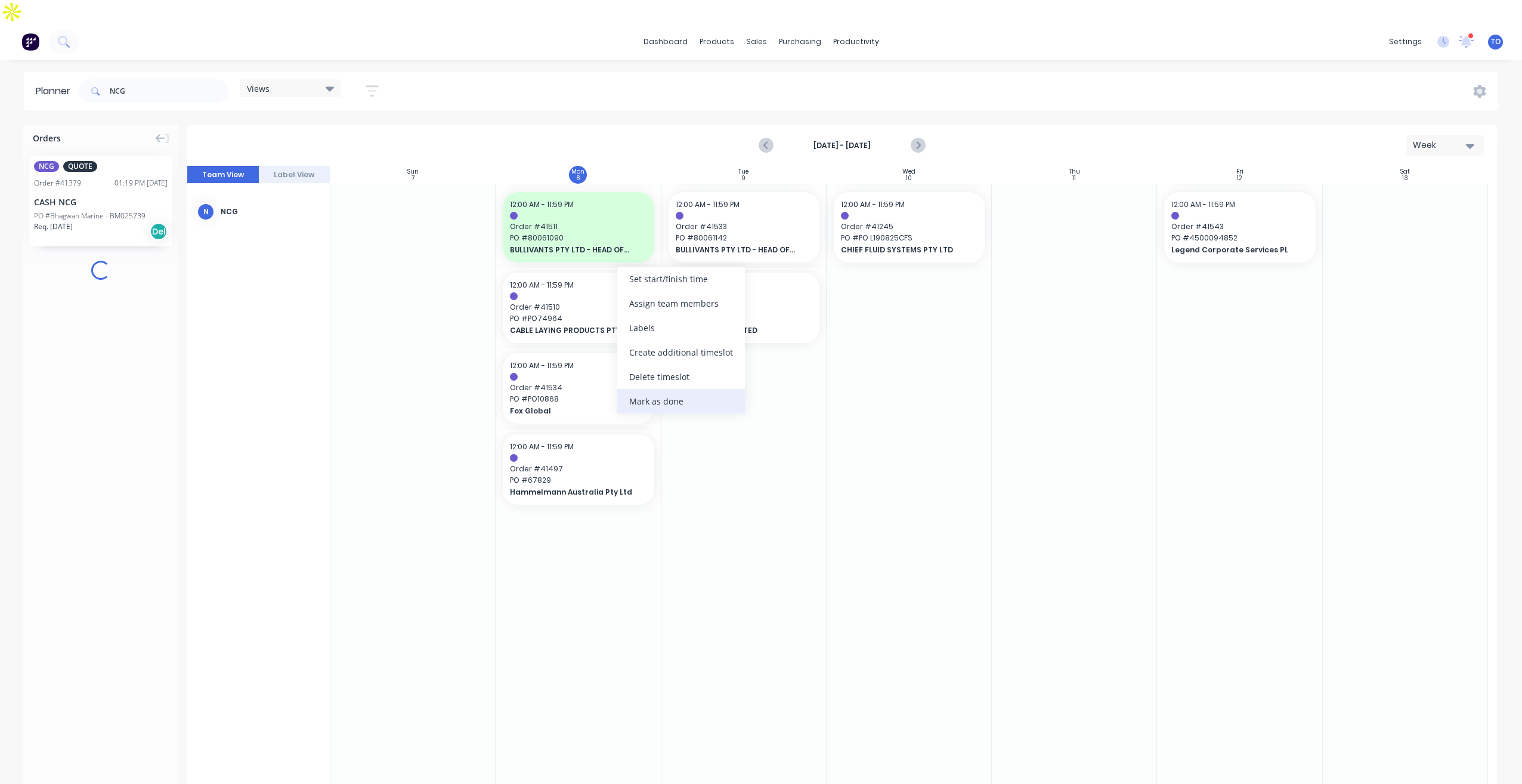
click at [645, 401] on div "Mark as done" at bounding box center [680, 401] width 127 height 25
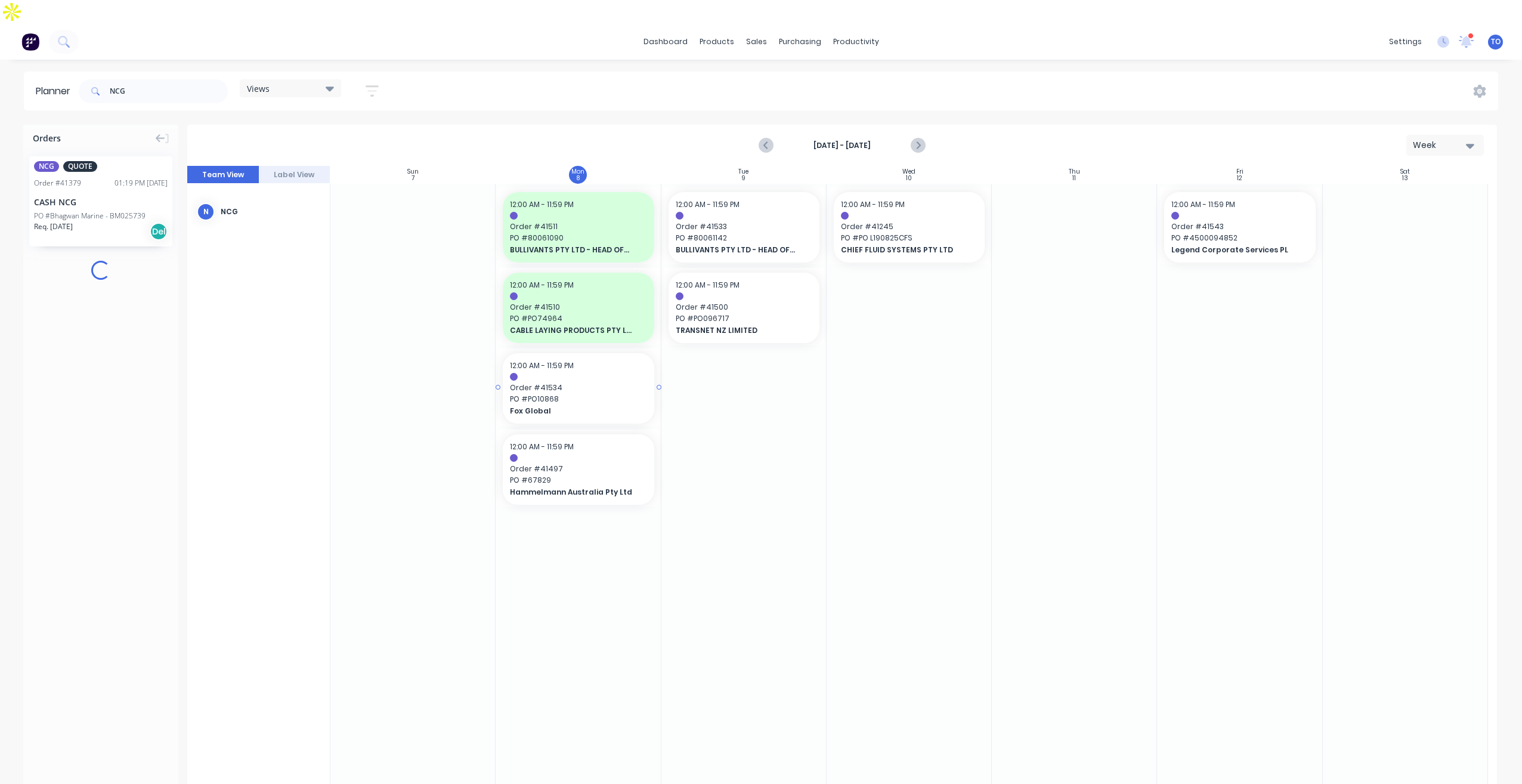
click at [615, 406] on span "Fox Global" at bounding box center [572, 411] width 123 height 11
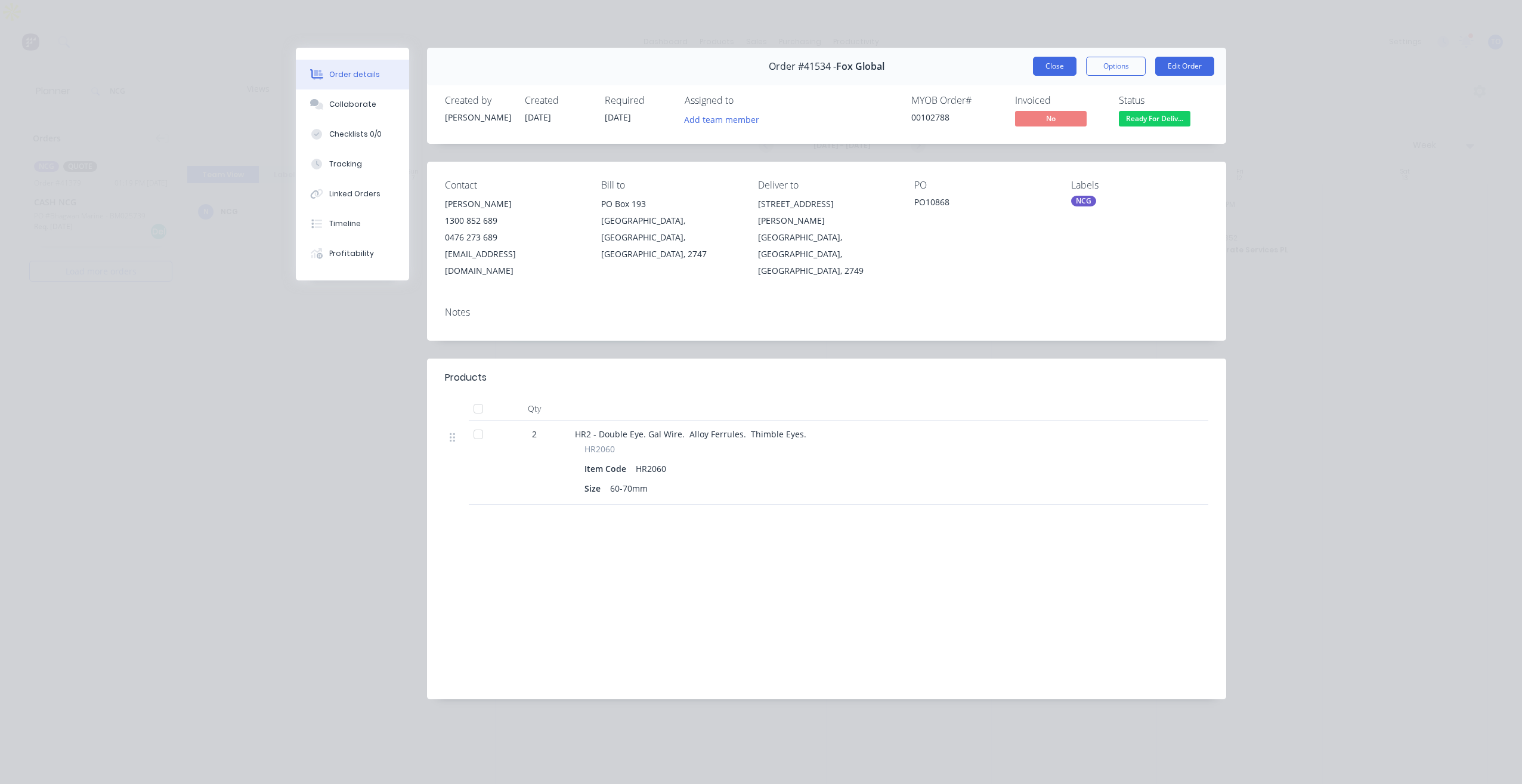
click at [1040, 66] on button "Close" at bounding box center [1054, 66] width 44 height 19
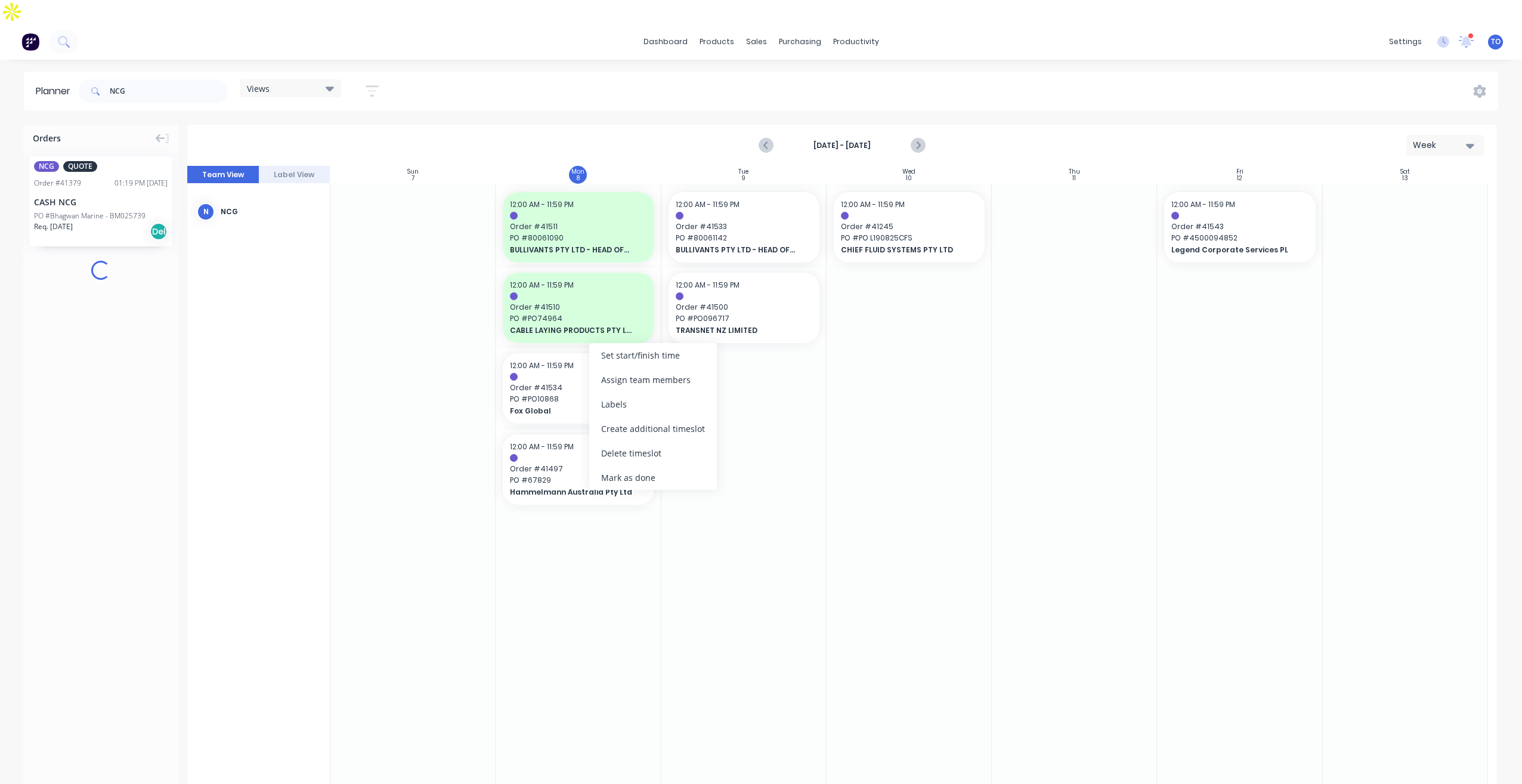
drag, startPoint x: 625, startPoint y: 482, endPoint x: 622, endPoint y: 471, distance: 11.4
click at [625, 481] on div "Mark as done" at bounding box center [653, 477] width 127 height 25
click at [620, 475] on span "PO # 67829" at bounding box center [579, 480] width 136 height 11
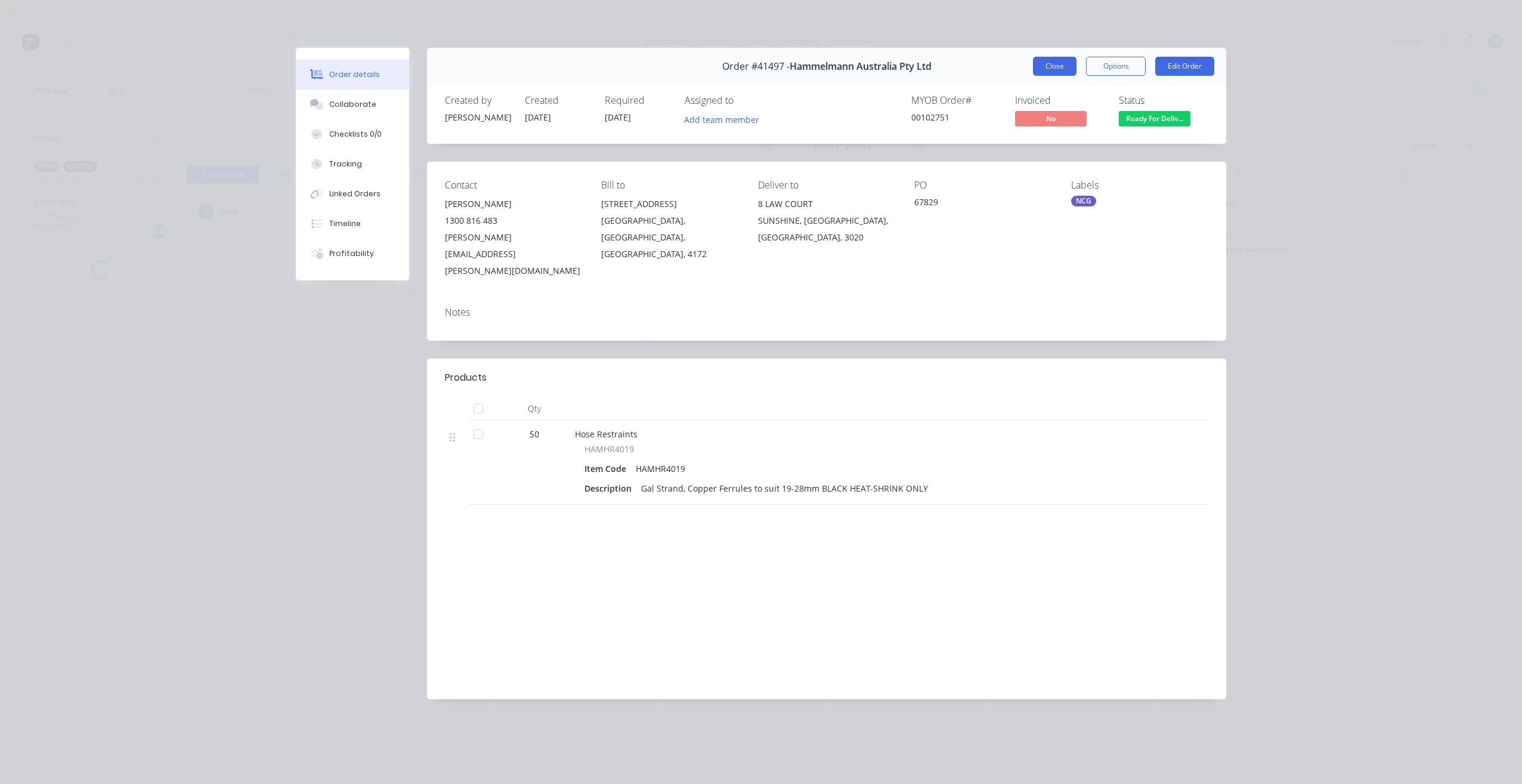
drag, startPoint x: 1053, startPoint y: 70, endPoint x: 990, endPoint y: 117, distance: 78.6
click at [1052, 70] on button "Close" at bounding box center [1054, 66] width 44 height 19
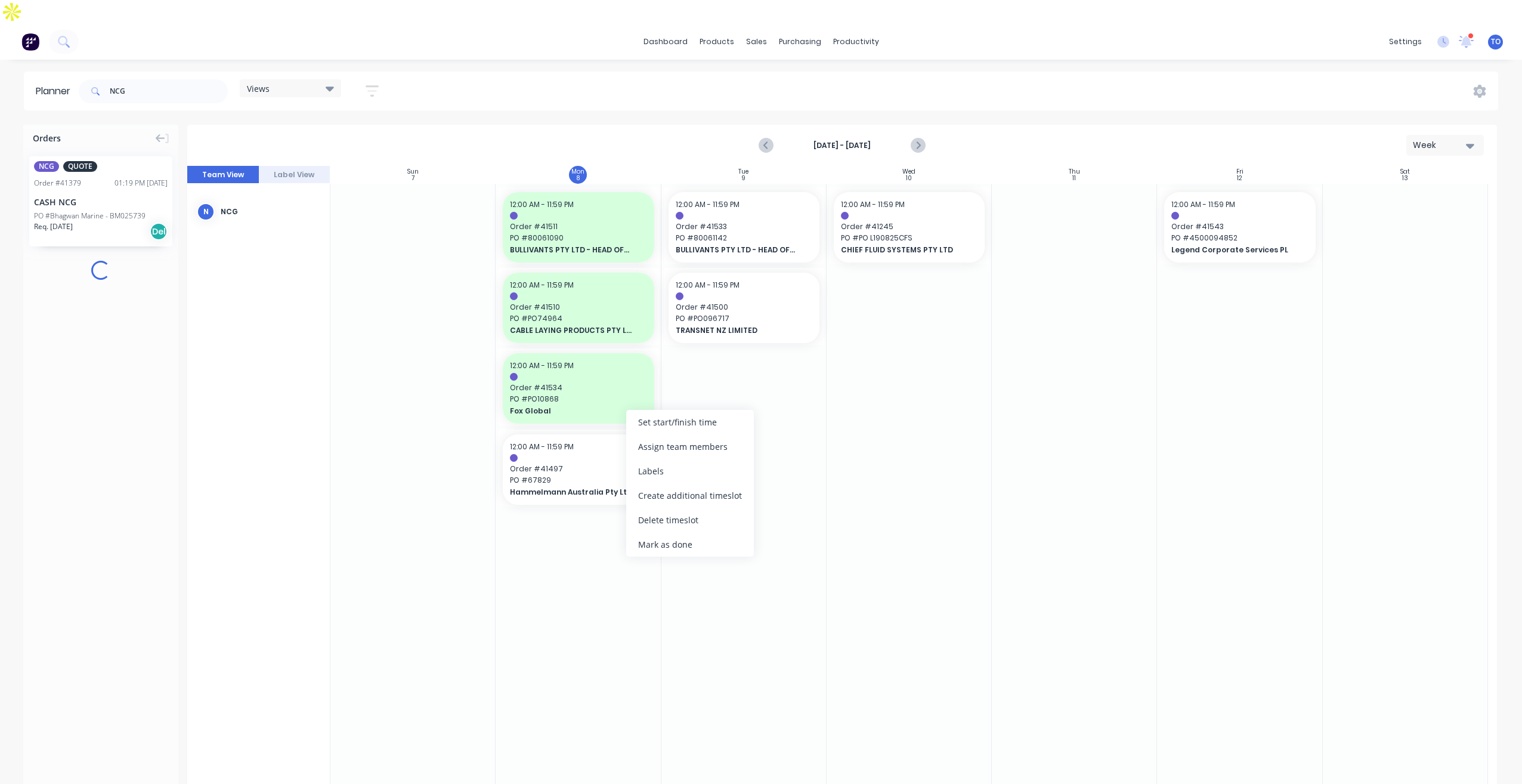
click at [645, 547] on div "Mark as done" at bounding box center [690, 544] width 127 height 25
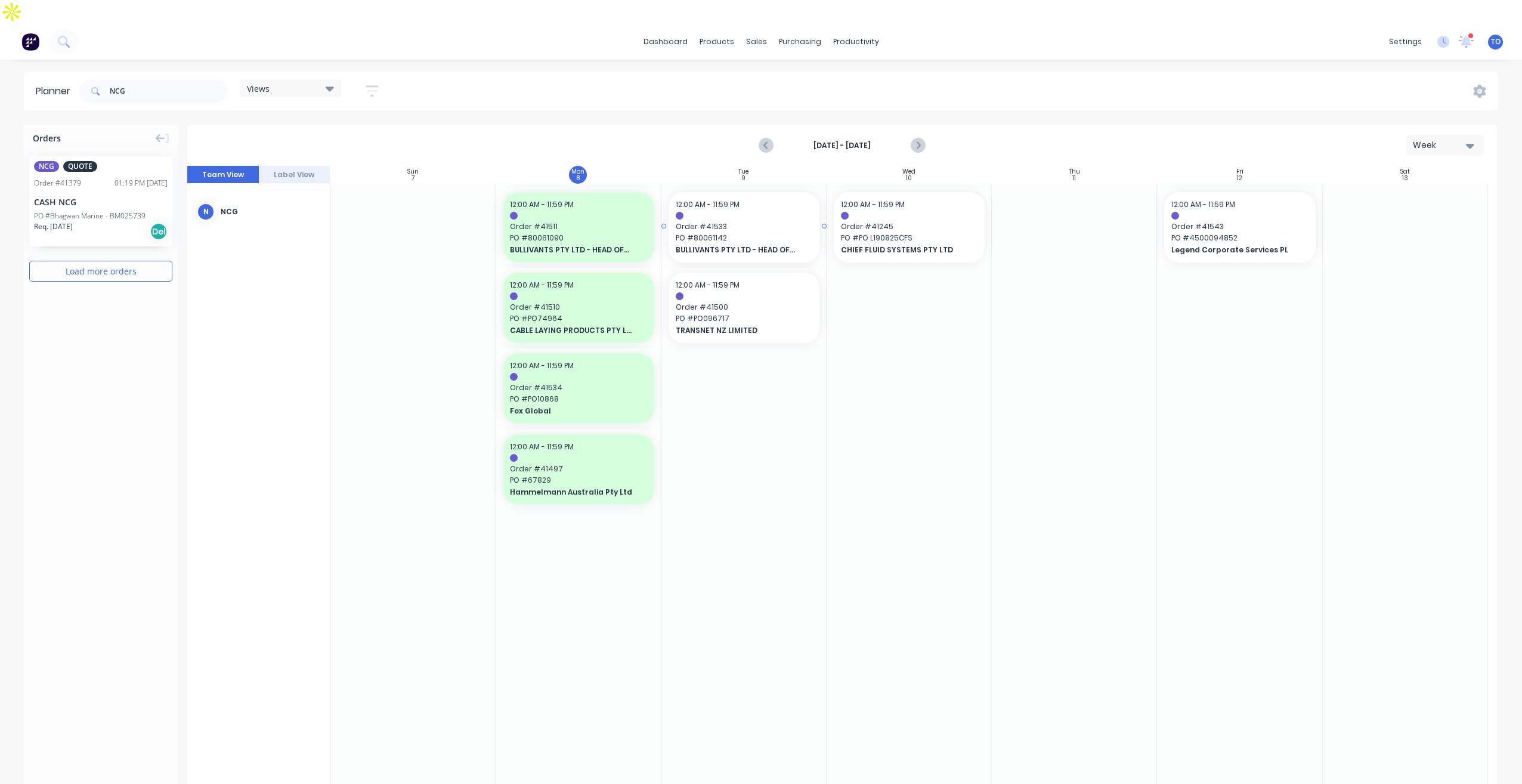
click at [726, 221] on span "Order # 41533" at bounding box center [744, 226] width 136 height 11
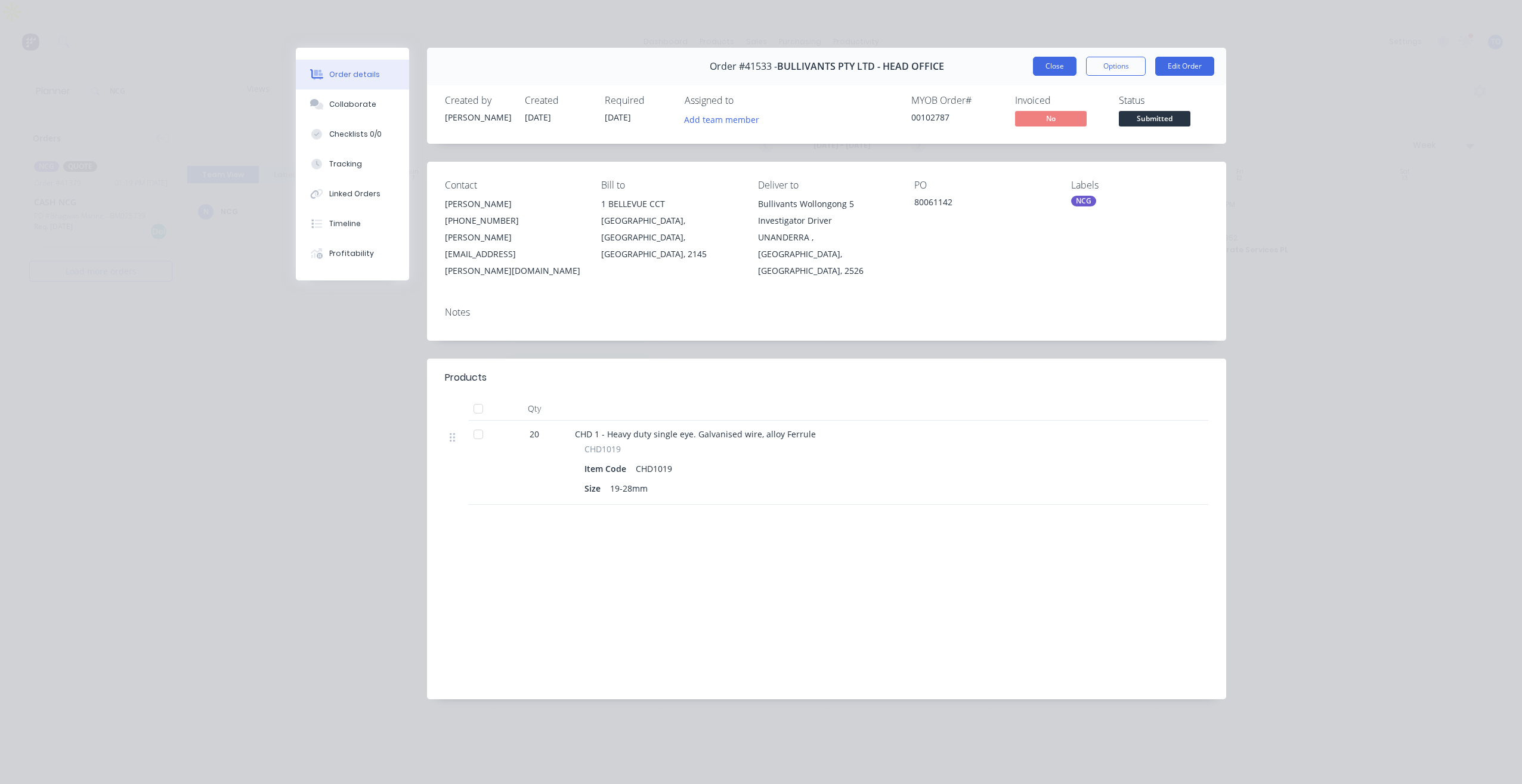
click at [1061, 62] on button "Close" at bounding box center [1054, 66] width 44 height 19
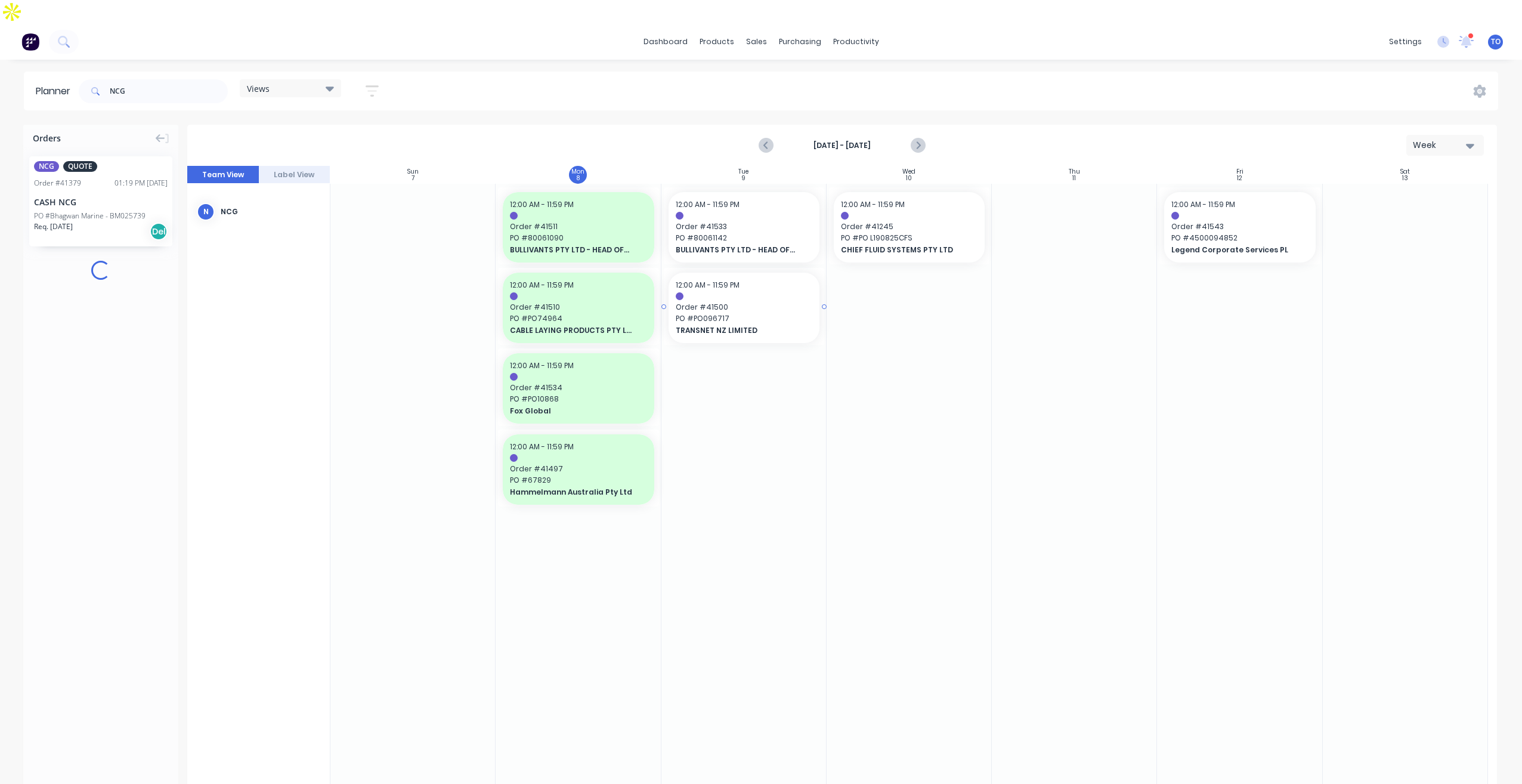
click at [800, 279] on div "12:00 AM - 11:59 PM" at bounding box center [744, 284] width 136 height 11
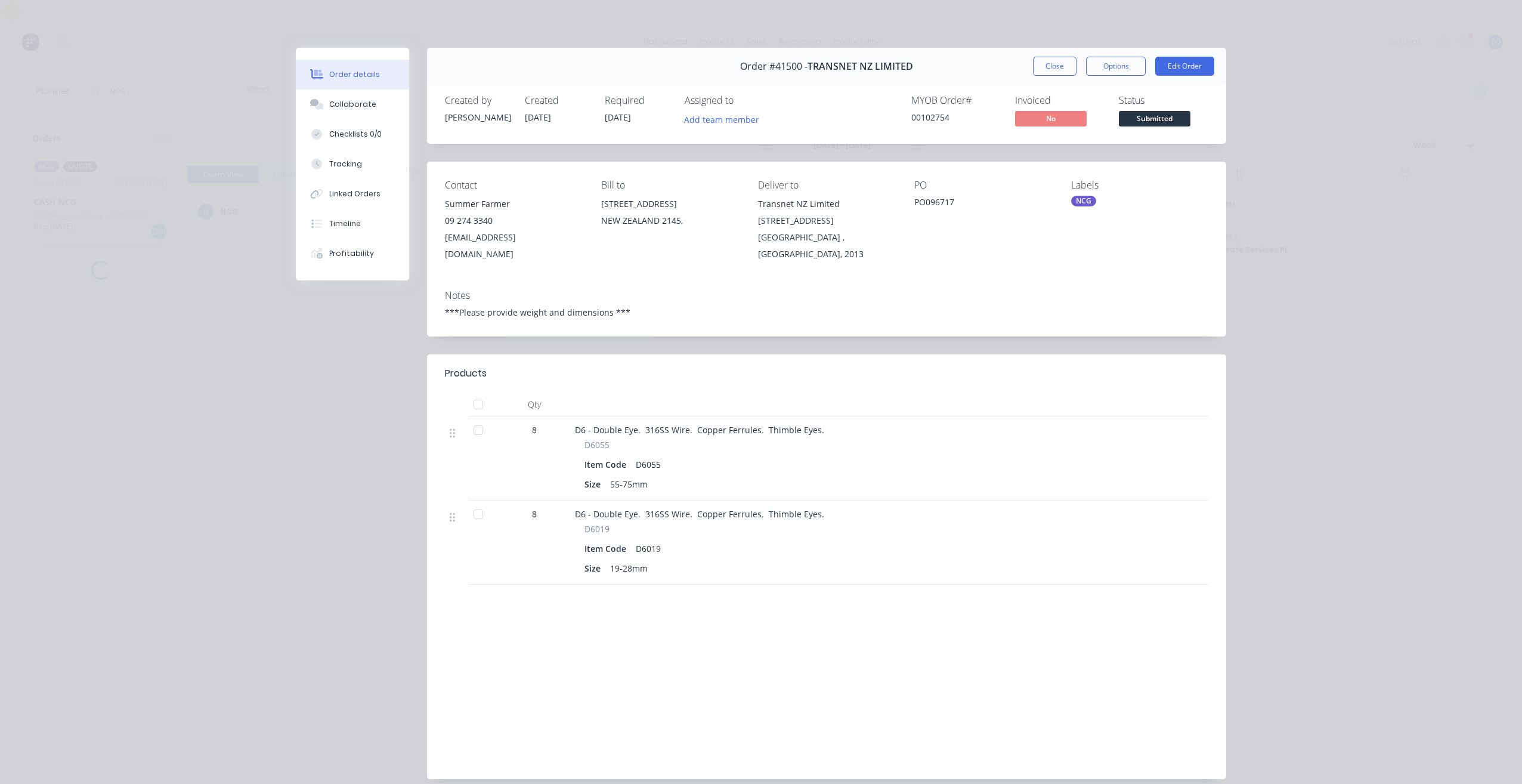
drag, startPoint x: 1054, startPoint y: 70, endPoint x: 915, endPoint y: 168, distance: 170.1
click at [1054, 71] on button "Close" at bounding box center [1054, 66] width 44 height 19
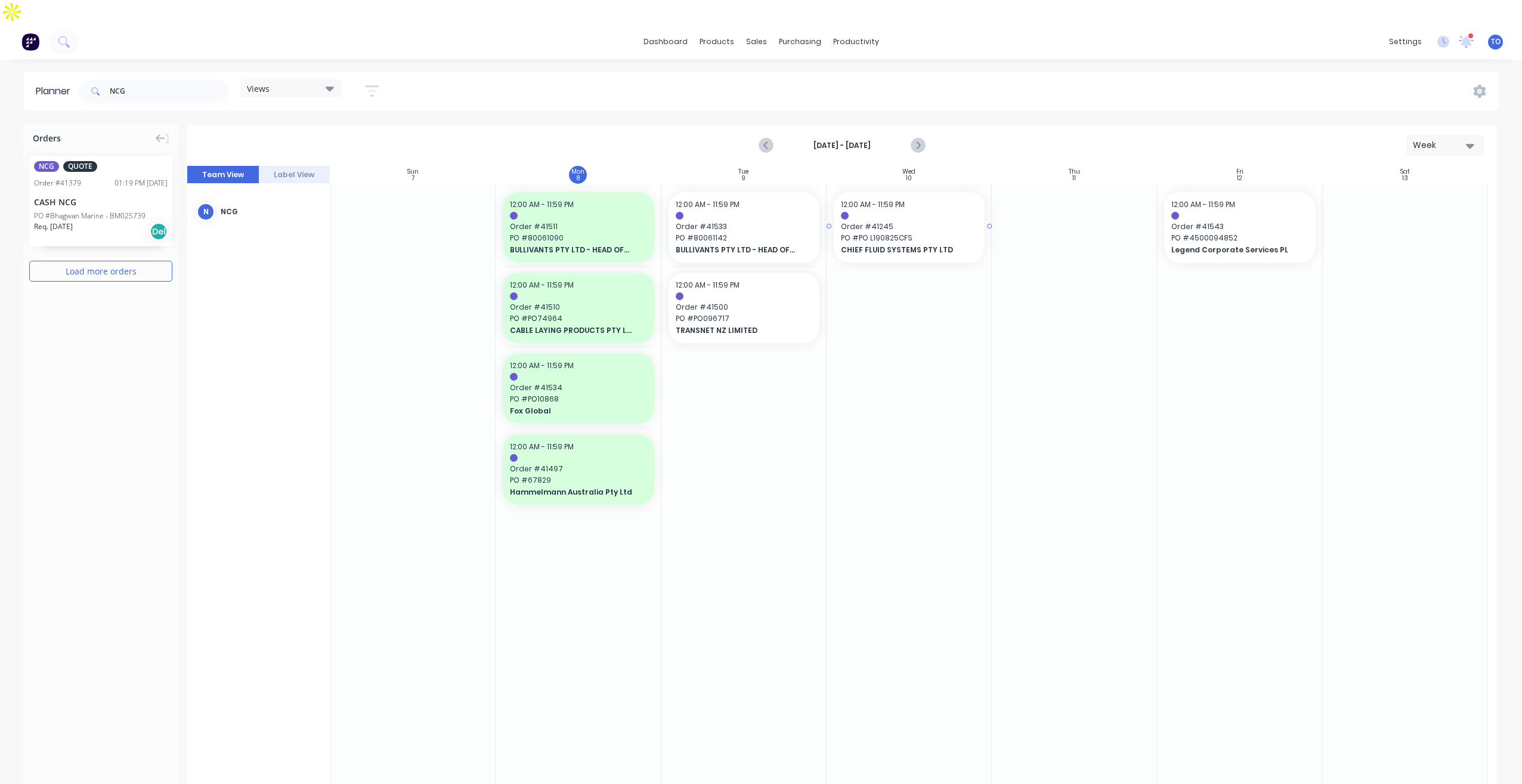
click at [906, 212] on div at bounding box center [909, 215] width 136 height 7
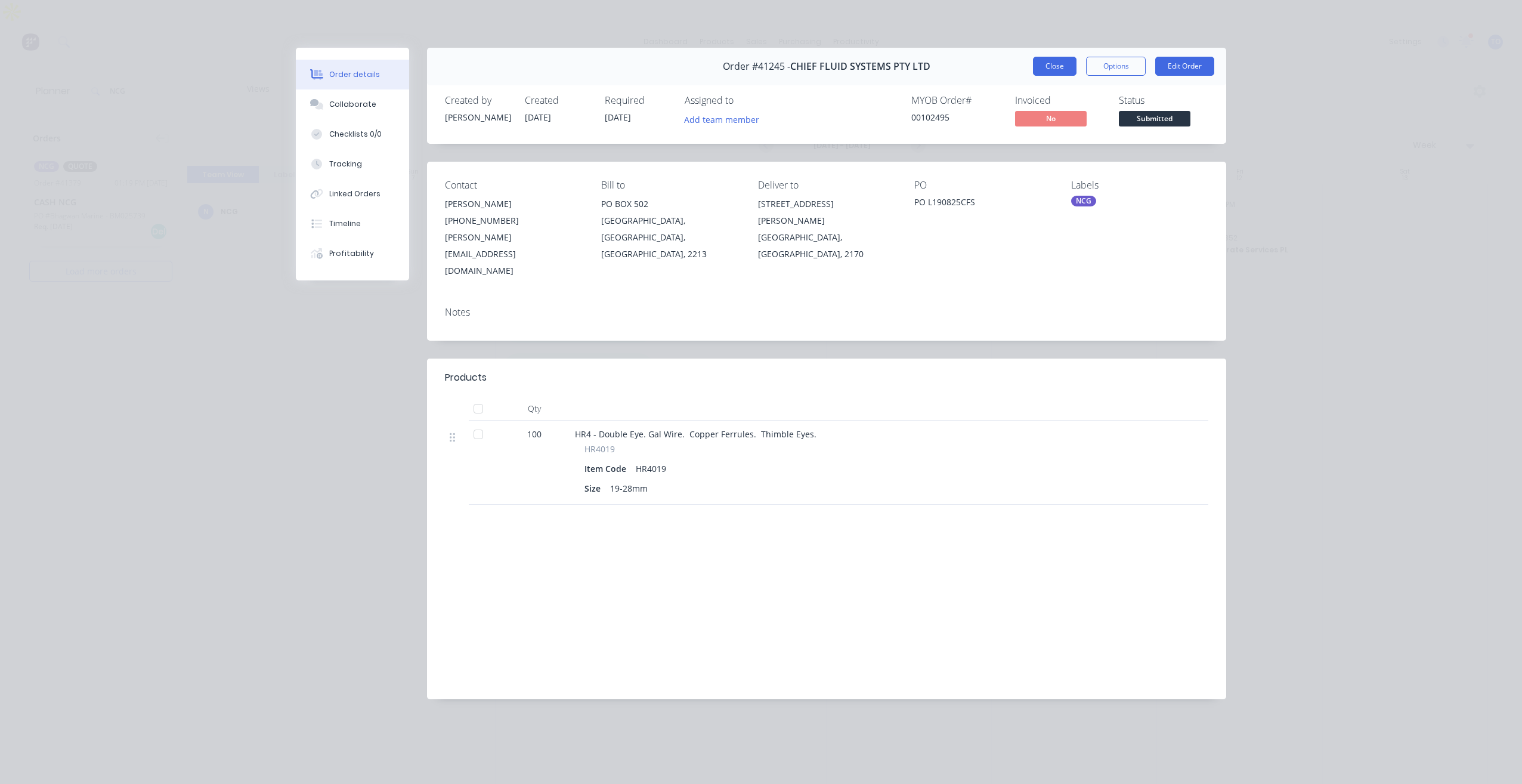
click at [1063, 71] on button "Close" at bounding box center [1054, 66] width 44 height 19
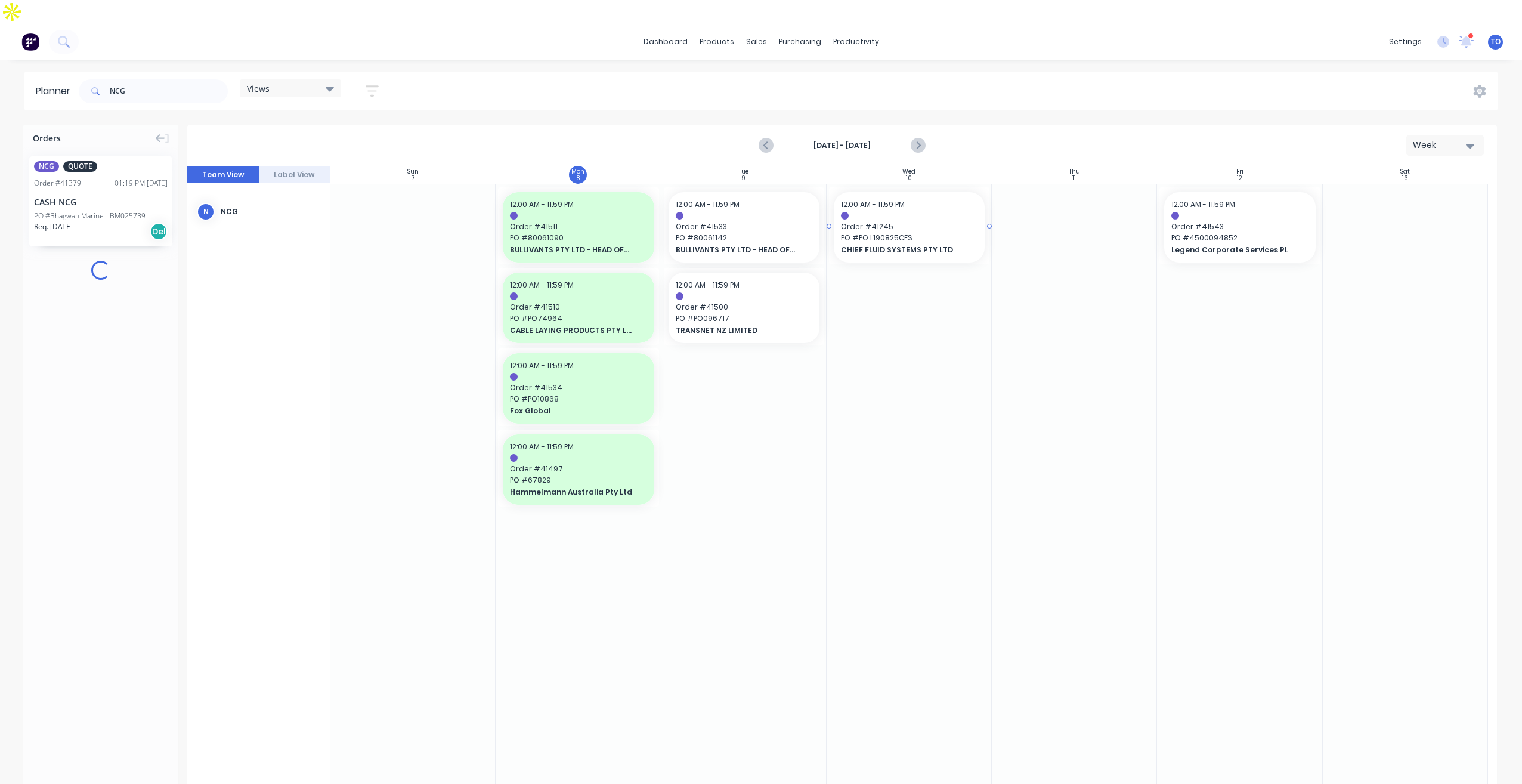
click at [930, 212] on div at bounding box center [909, 215] width 136 height 7
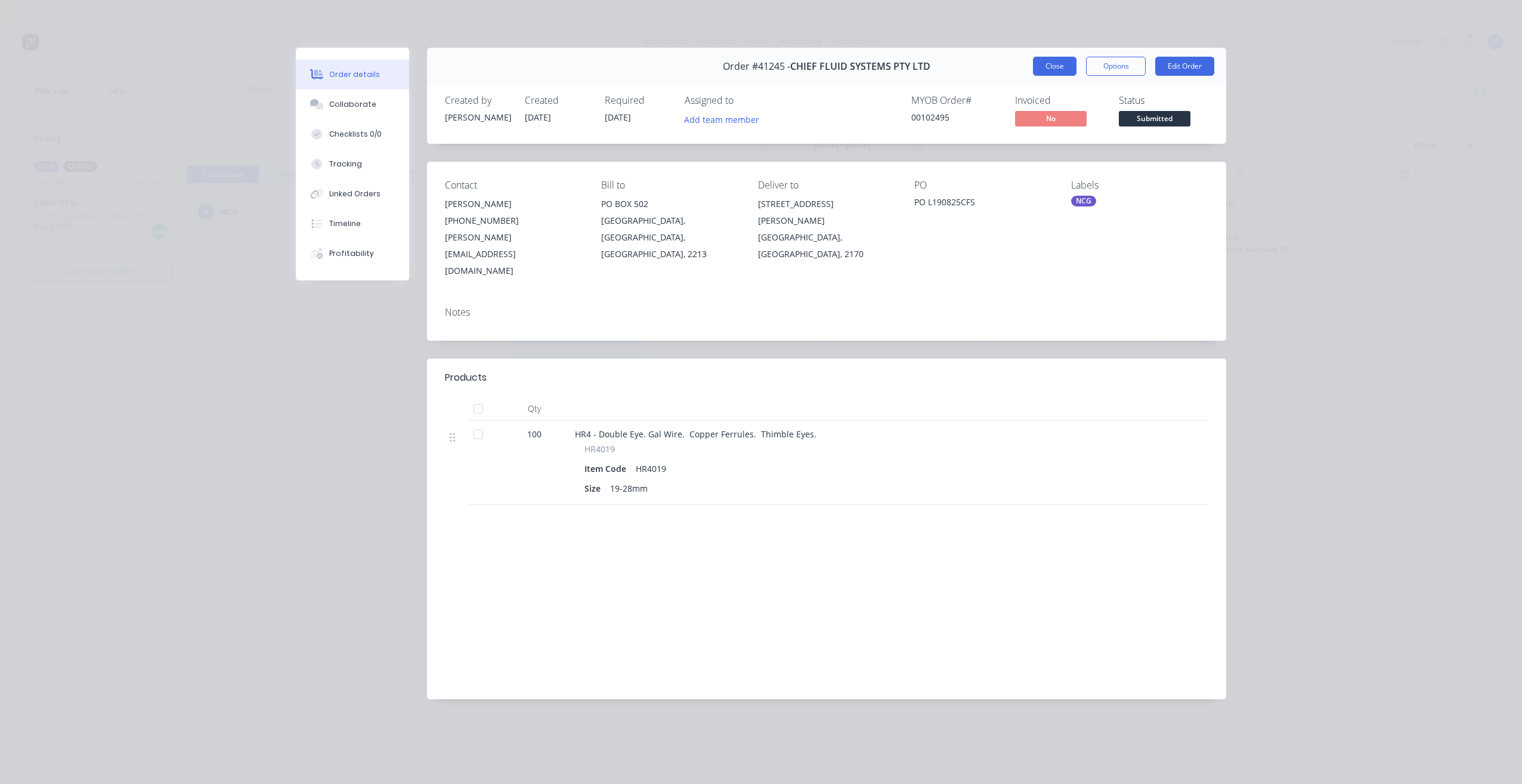
click at [1047, 71] on button "Close" at bounding box center [1054, 66] width 44 height 19
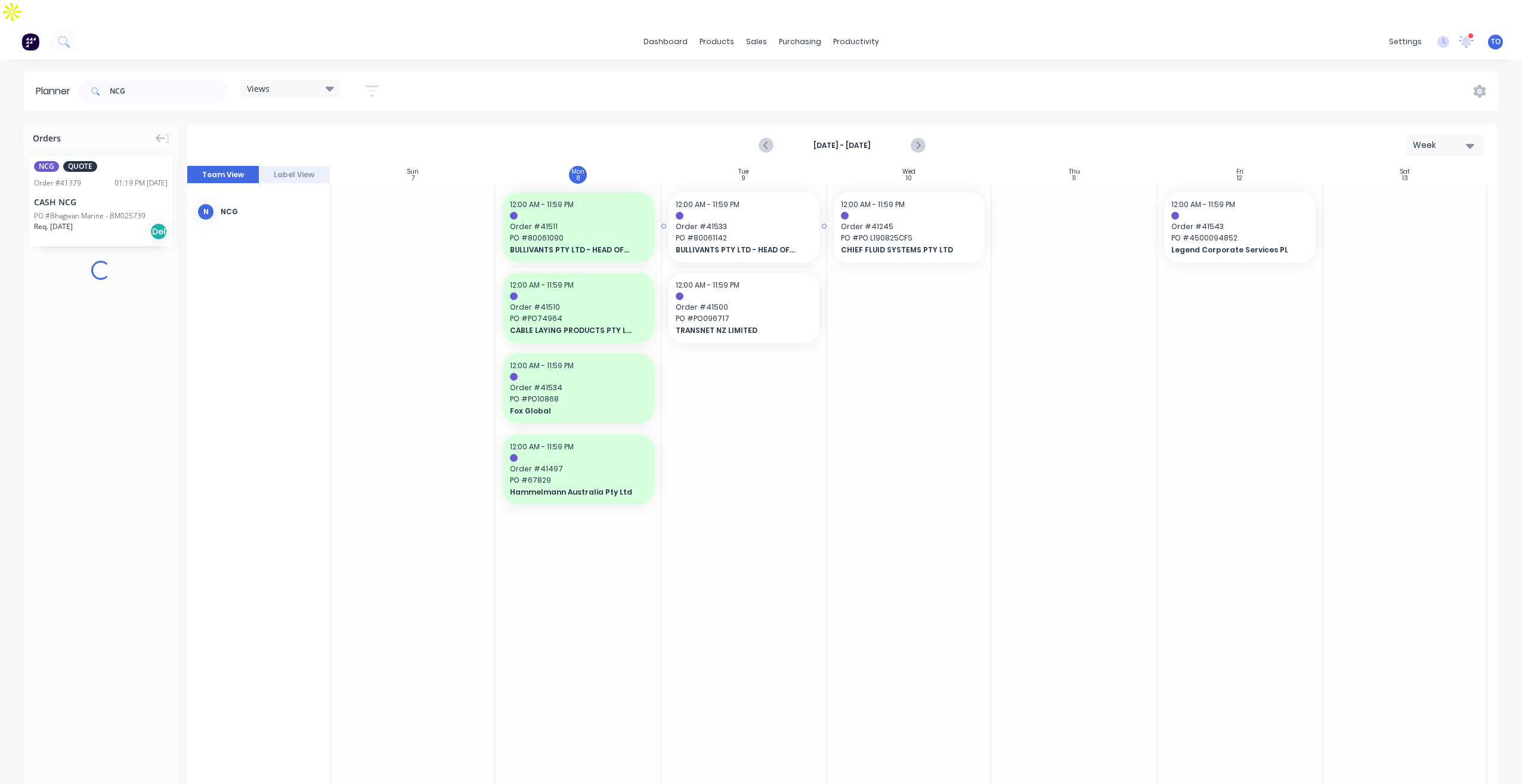
click at [726, 233] on span "PO # 80061142" at bounding box center [744, 238] width 136 height 11
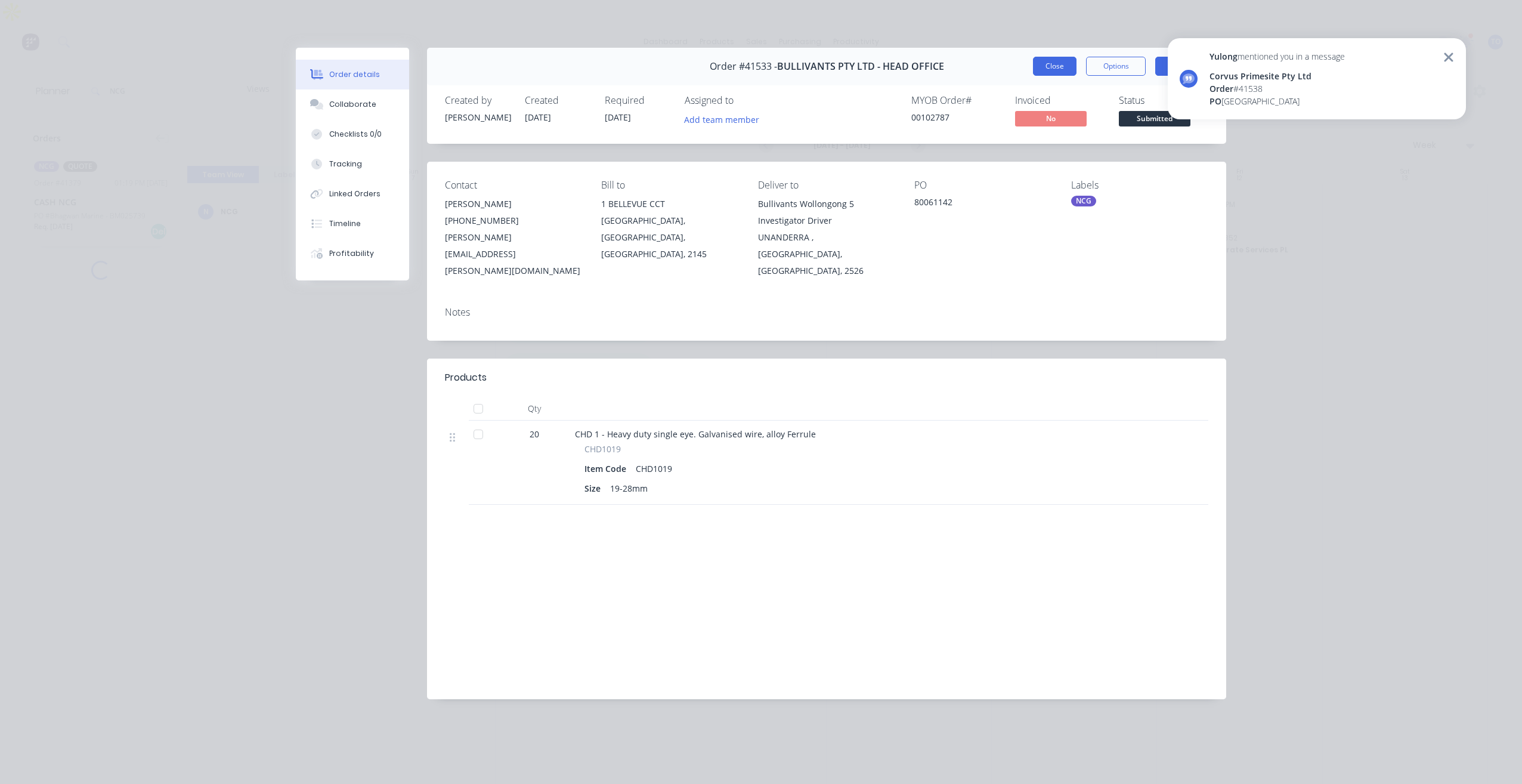
click at [1052, 71] on button "Close" at bounding box center [1054, 66] width 44 height 19
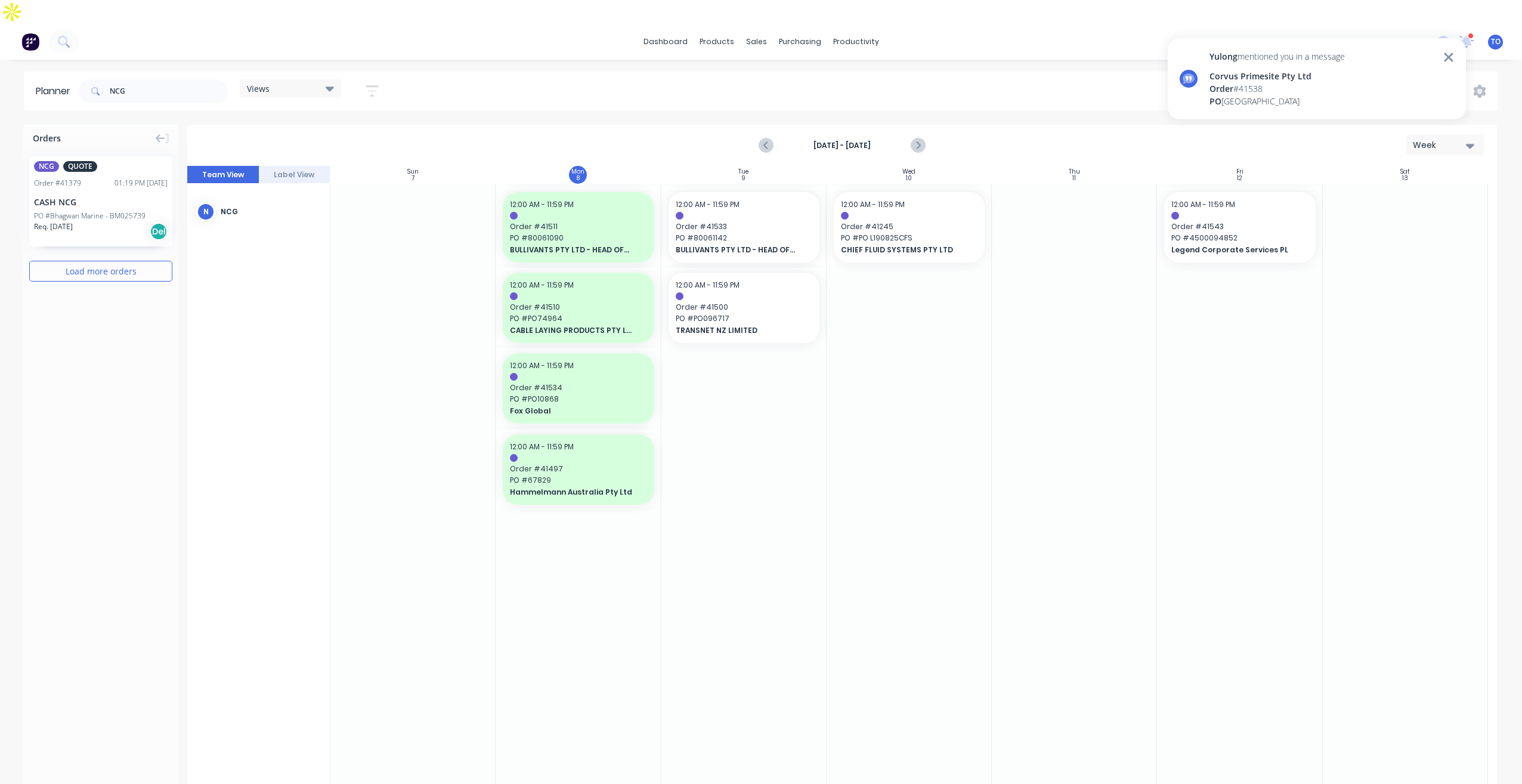
click at [1260, 470] on div at bounding box center [1239, 485] width 165 height 602
click at [150, 80] on input "NCG" at bounding box center [169, 91] width 118 height 24
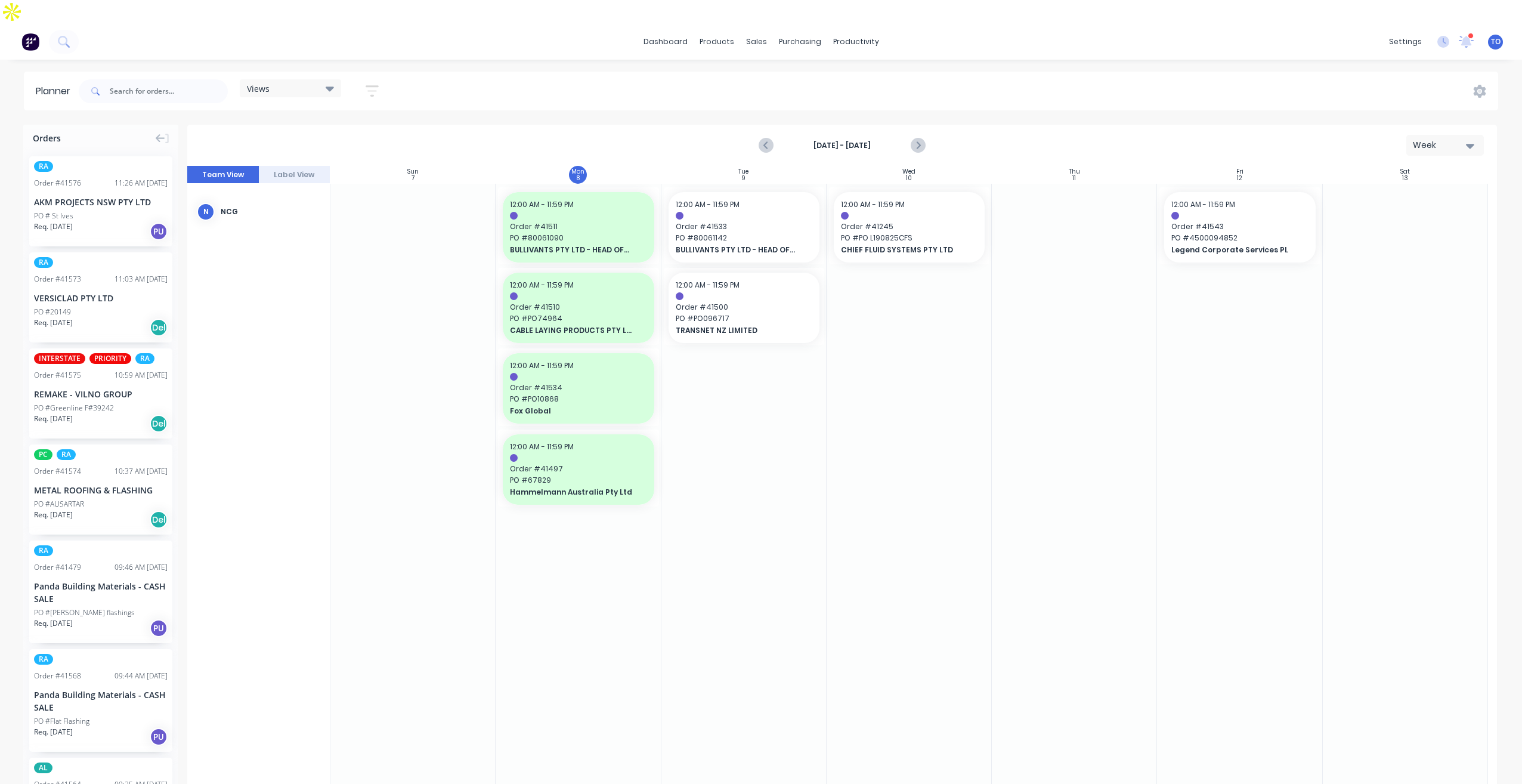
drag, startPoint x: 377, startPoint y: 76, endPoint x: 375, endPoint y: 68, distance: 8.2
click at [376, 80] on button "button" at bounding box center [372, 91] width 38 height 23
click at [349, 129] on div "Show/Hide users" at bounding box center [309, 135] width 83 height 12
click at [282, 213] on div "button" at bounding box center [280, 224] width 24 height 24
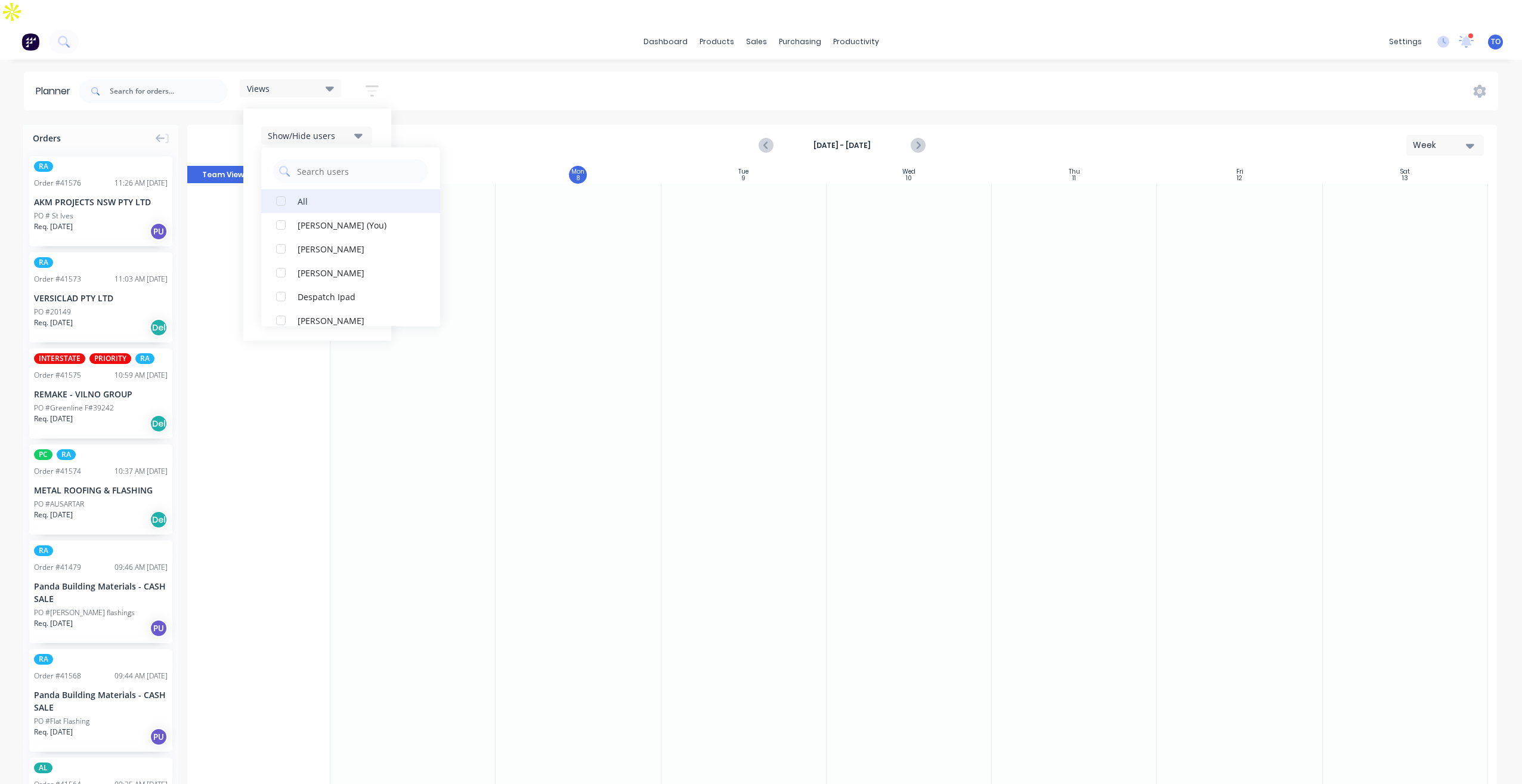
click at [294, 189] on button "All" at bounding box center [351, 201] width 179 height 24
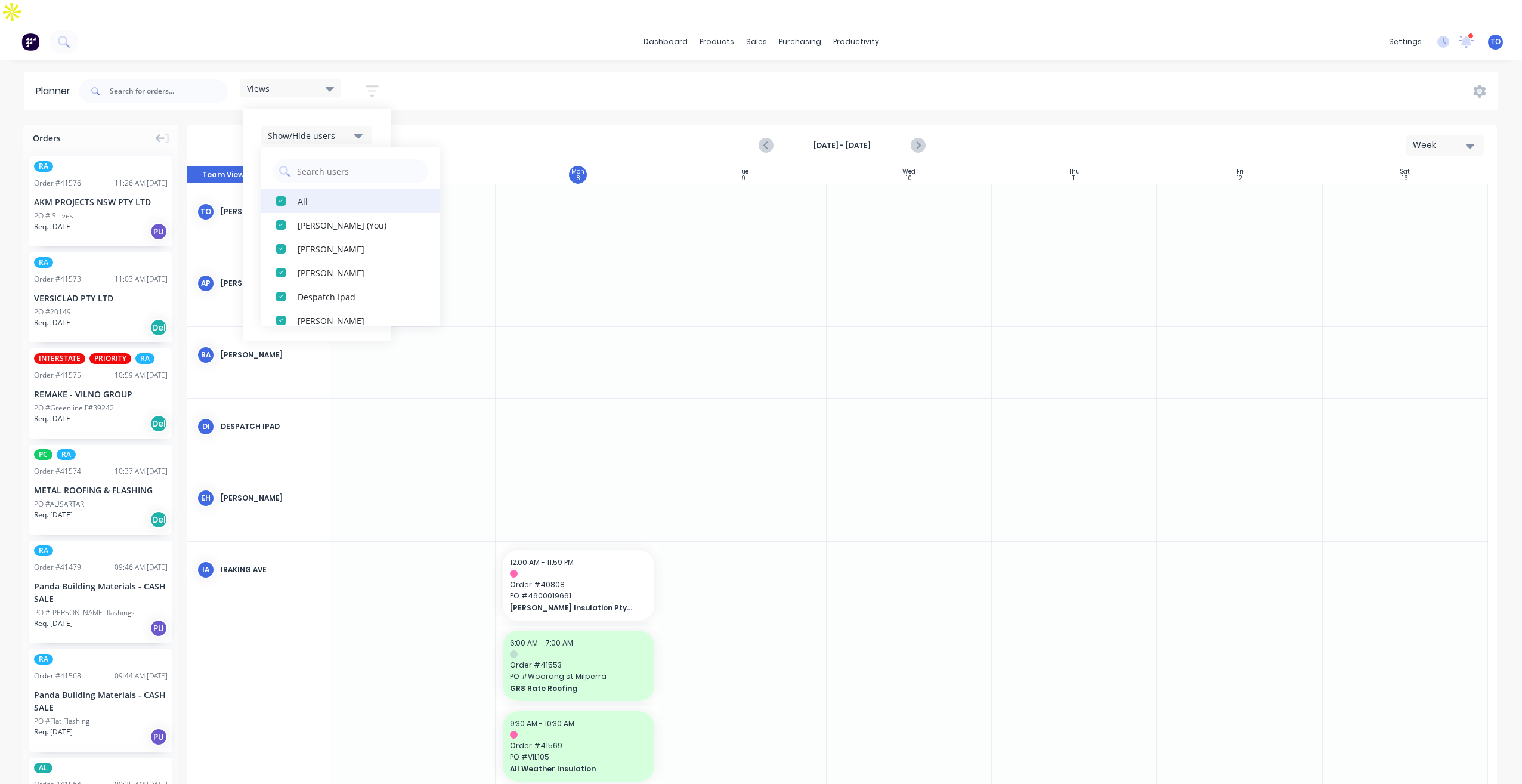
click at [294, 189] on button "All" at bounding box center [351, 201] width 179 height 24
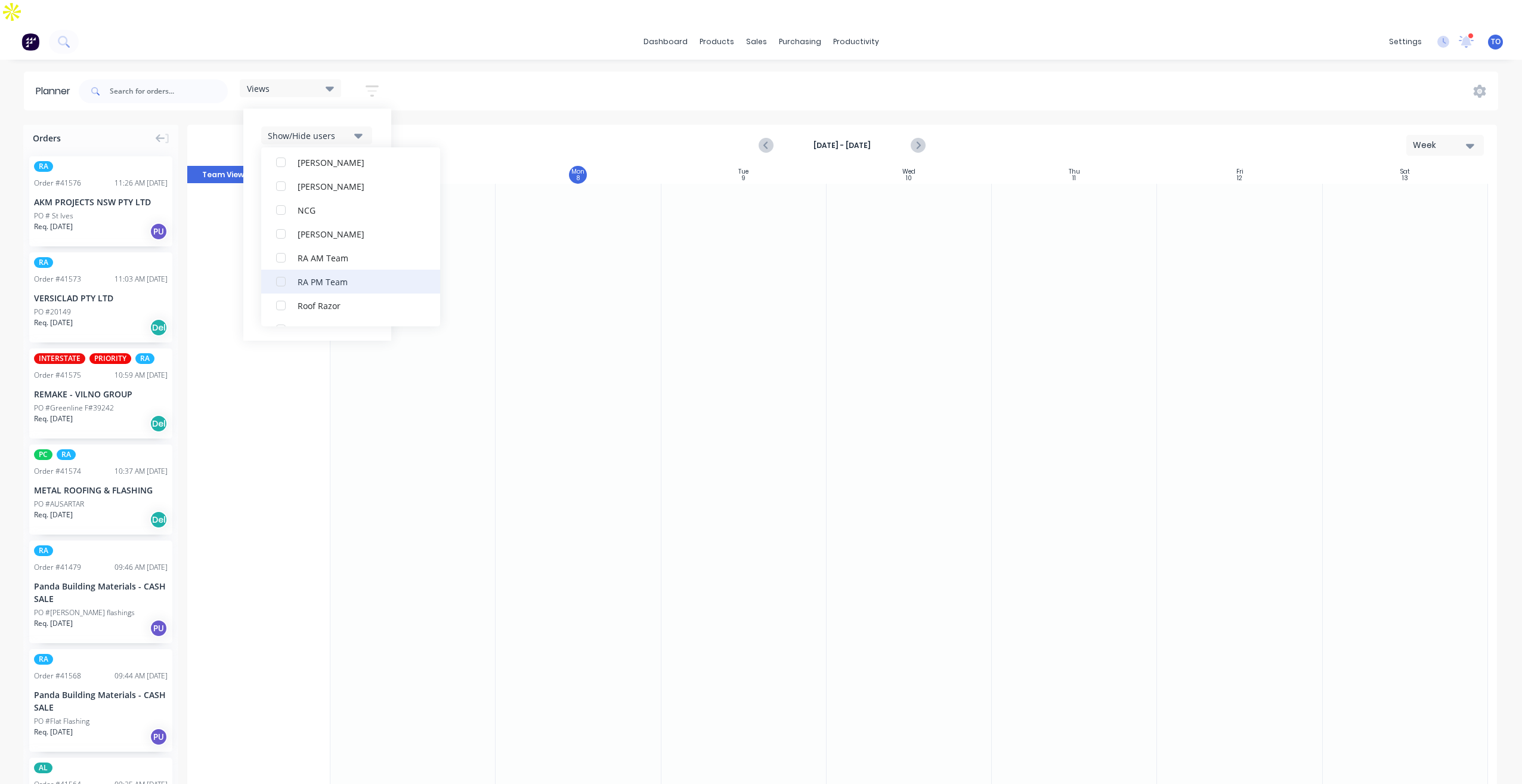
scroll to position [298, 0]
click at [309, 254] on div "RA PM Team" at bounding box center [357, 260] width 119 height 12
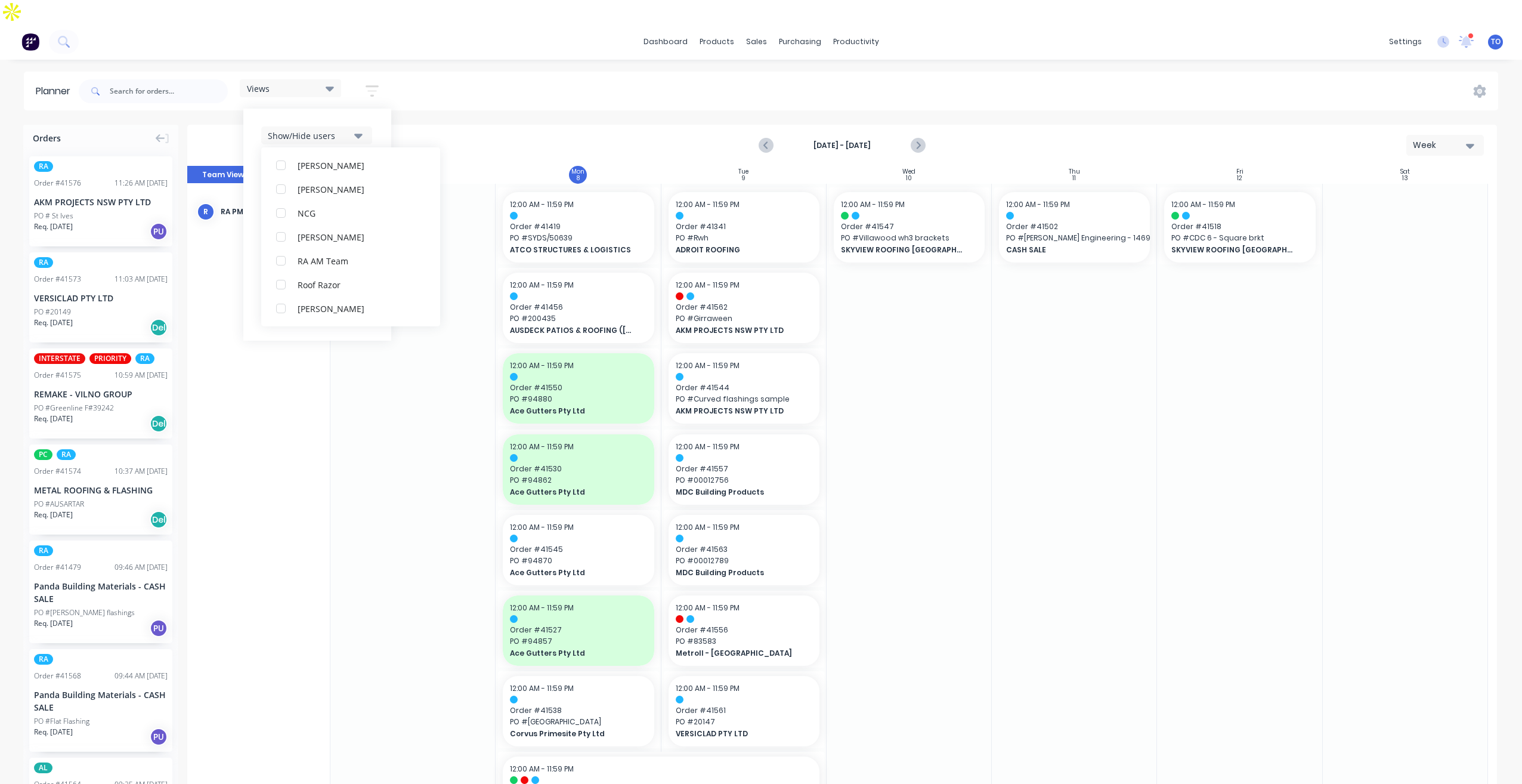
scroll to position [0, 0]
click at [373, 108] on div "Show/Hide users All RA PM Team [PERSON_NAME] (You) [PERSON_NAME] [PERSON_NAME] …" at bounding box center [317, 224] width 148 height 232
click at [353, 162] on button "Show/Hide orders" at bounding box center [316, 171] width 111 height 18
click at [385, 108] on div "Show/Hide users Show/Hide orders All Scheduled Unscheduled Filter by status Fil…" at bounding box center [317, 224] width 148 height 232
click at [331, 201] on div "Filter by status" at bounding box center [309, 207] width 83 height 12
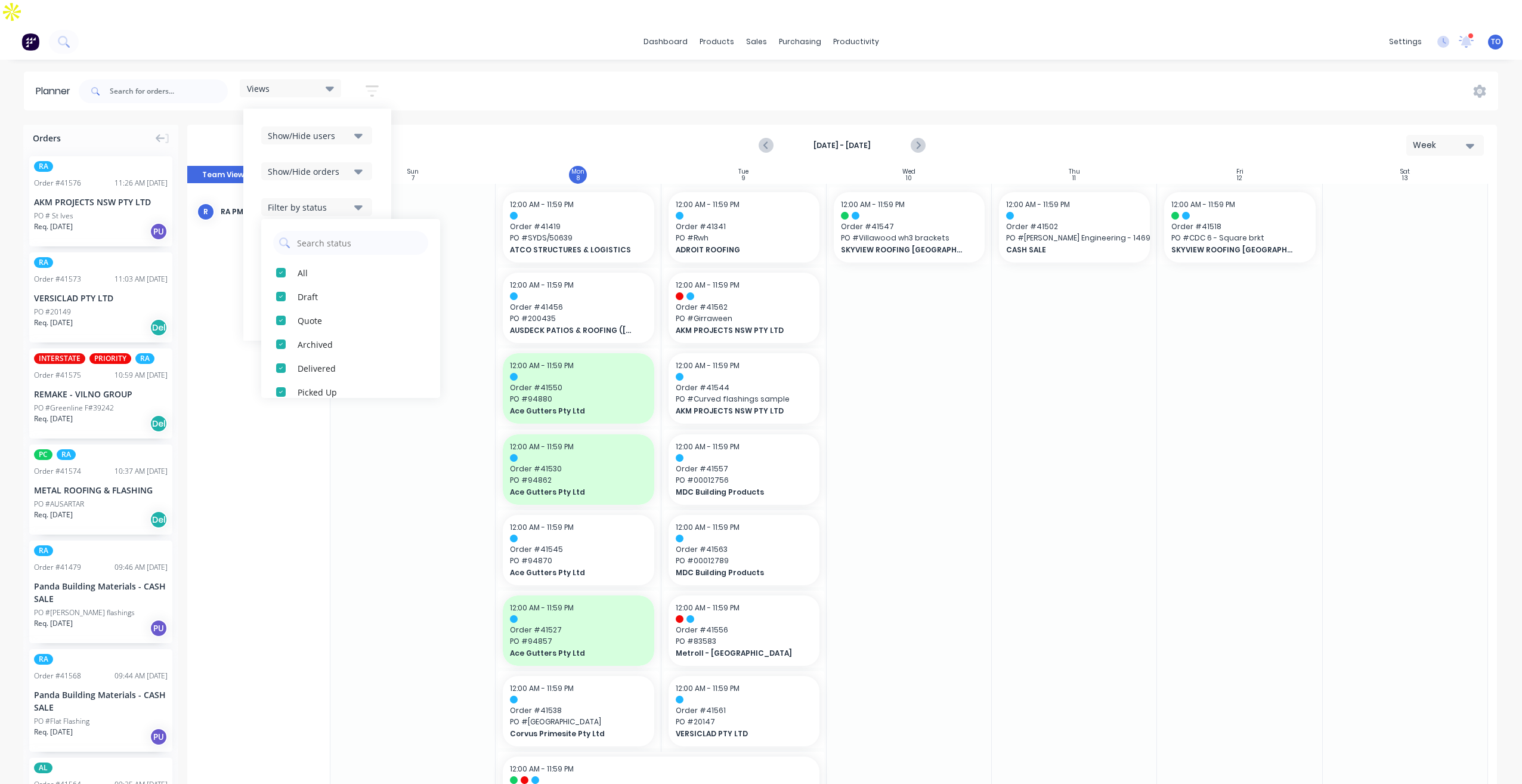
click at [736, 81] on div "Views Save new view None (Default) edit Iraking edit [PERSON_NAME] edit [PERSON…" at bounding box center [787, 91] width 1422 height 36
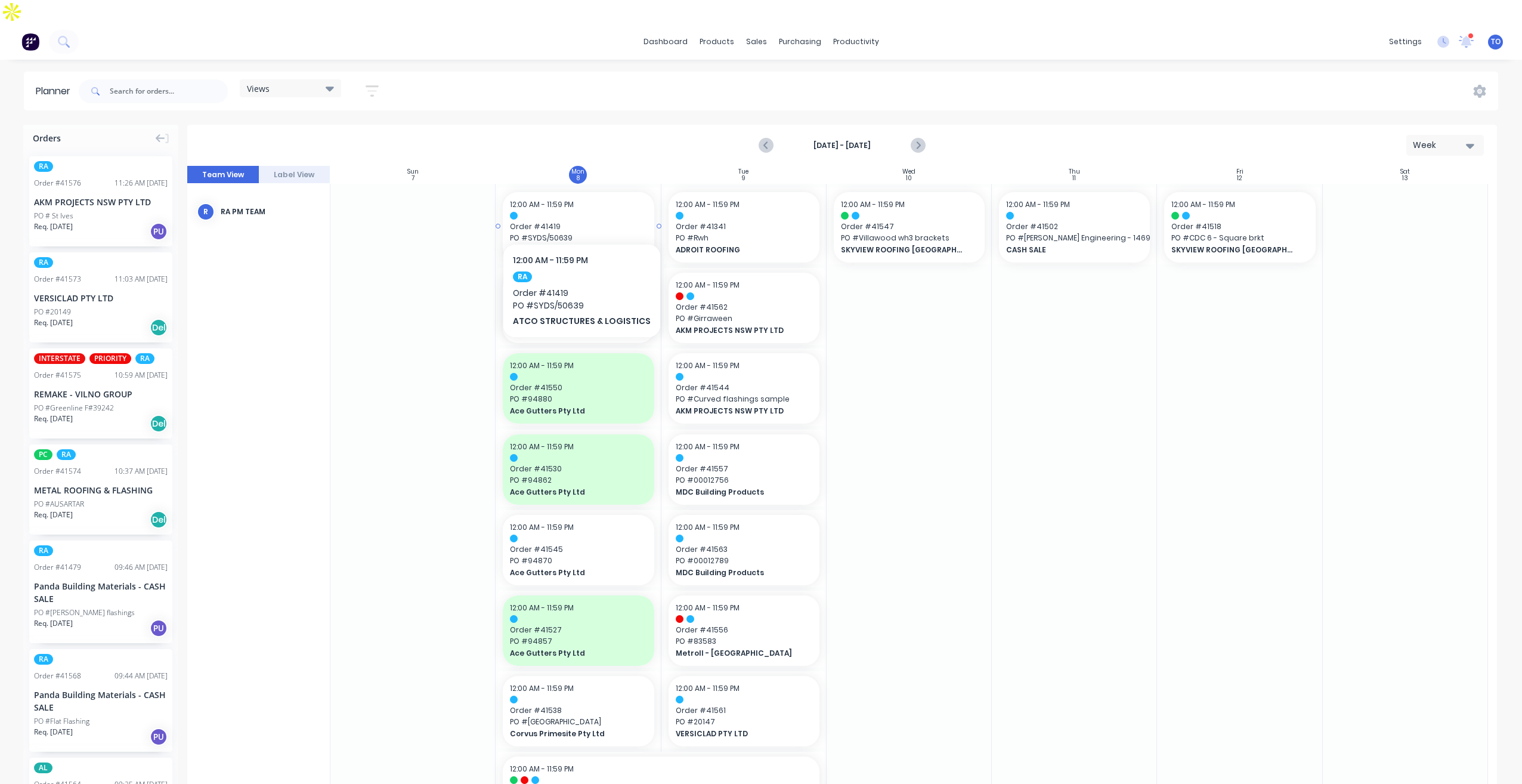
click at [581, 212] on div at bounding box center [579, 215] width 136 height 7
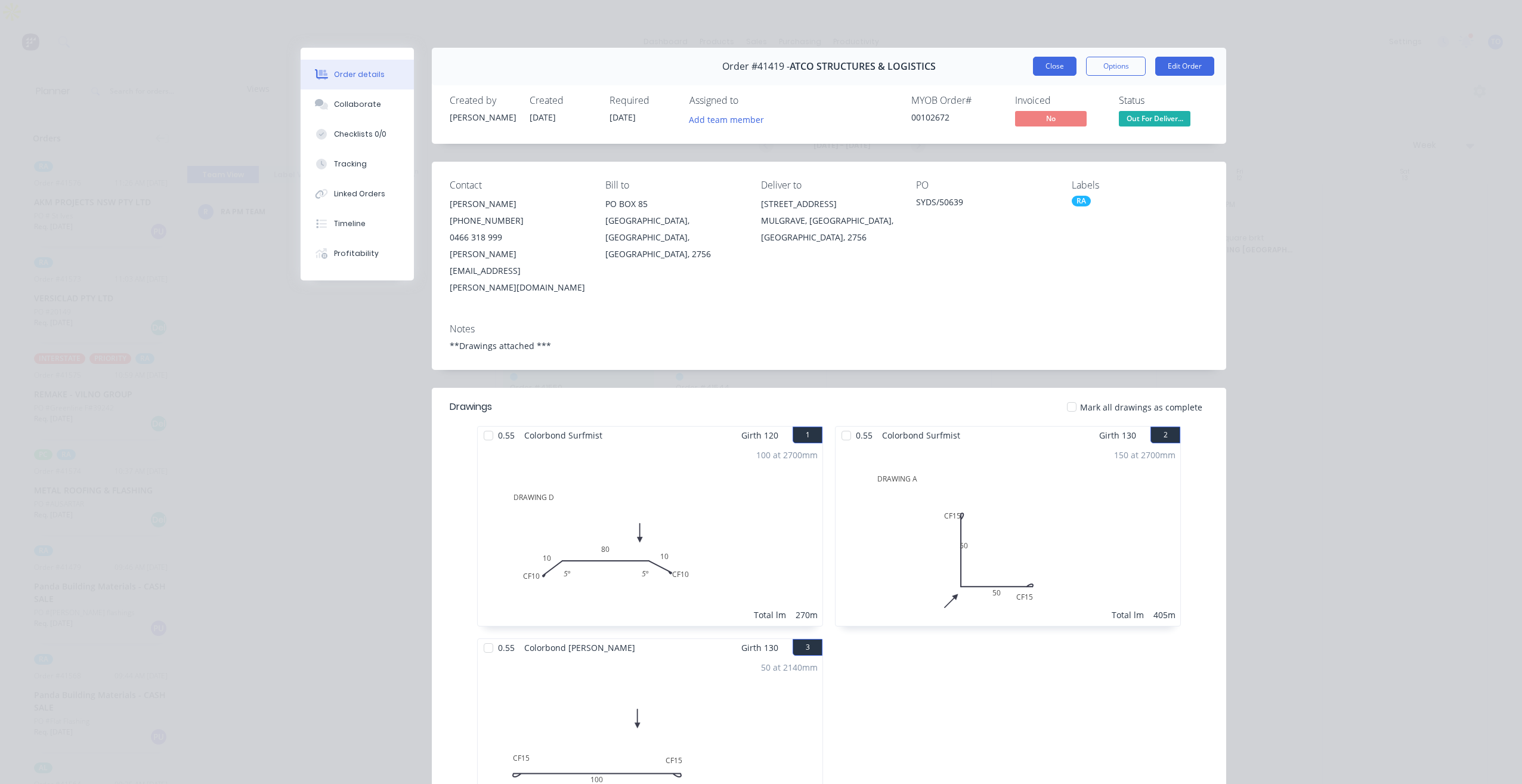
click at [1045, 67] on button "Close" at bounding box center [1054, 66] width 44 height 19
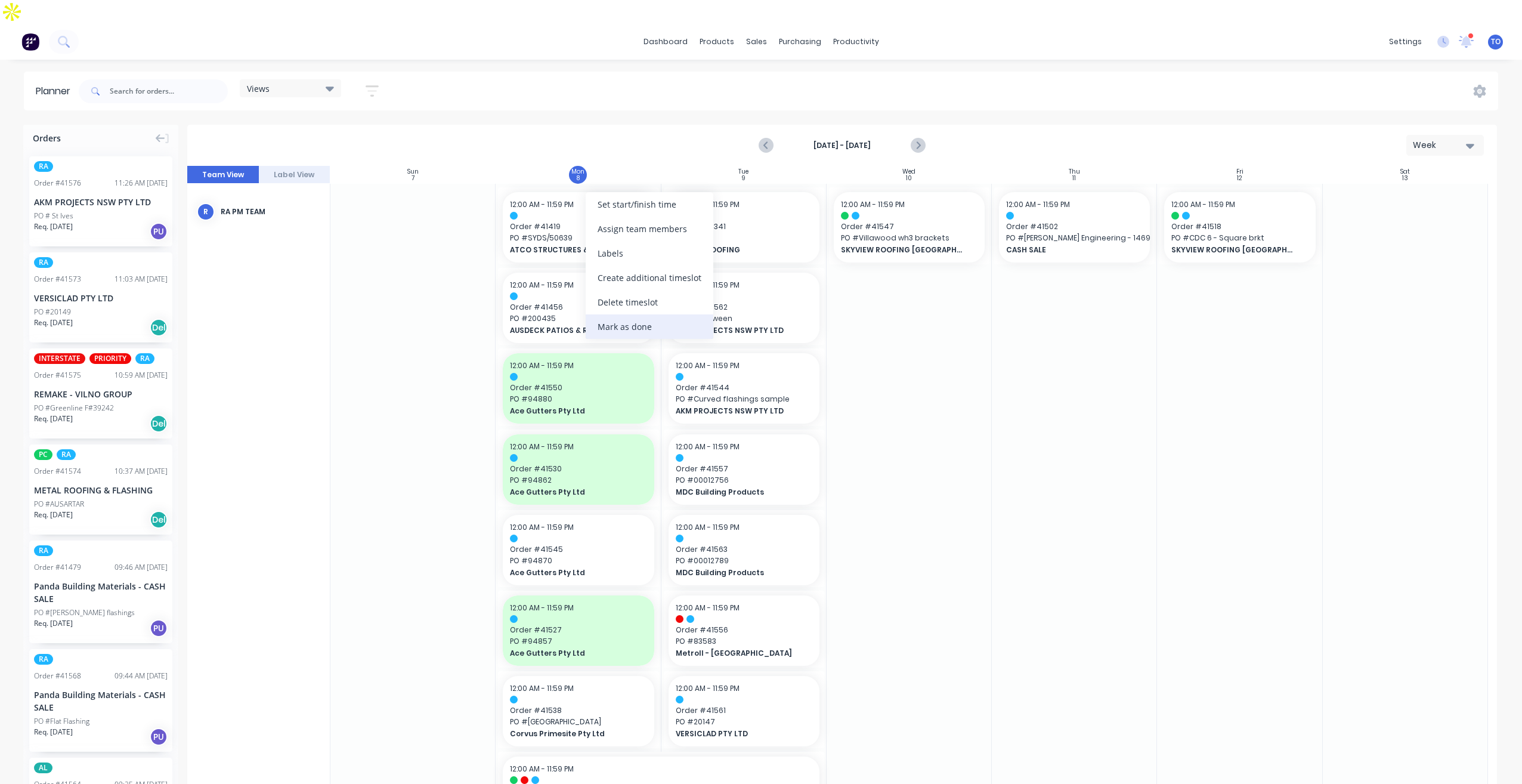
click at [612, 325] on div "Mark as done" at bounding box center [649, 326] width 127 height 25
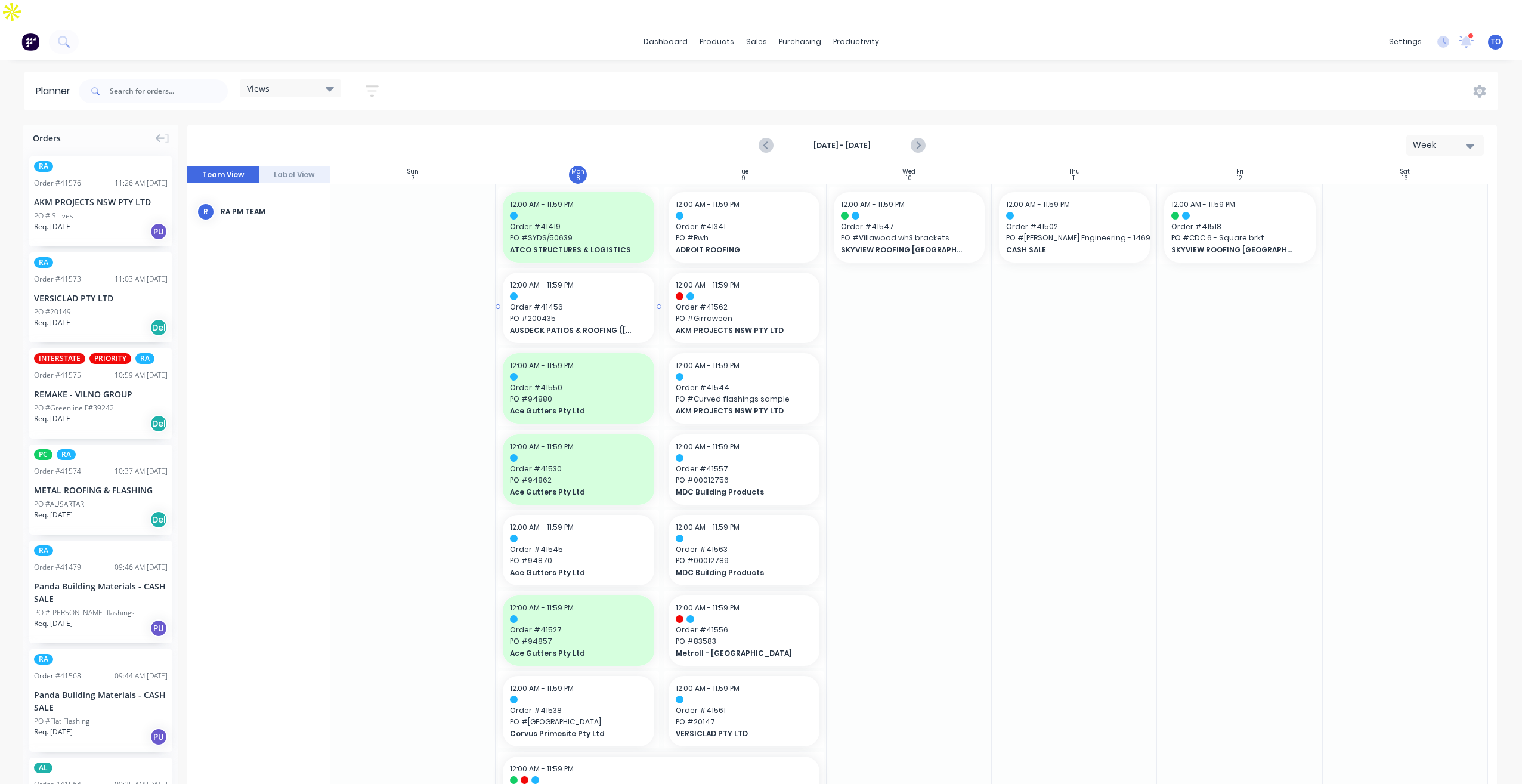
click at [591, 313] on span "PO # 200435" at bounding box center [579, 318] width 136 height 11
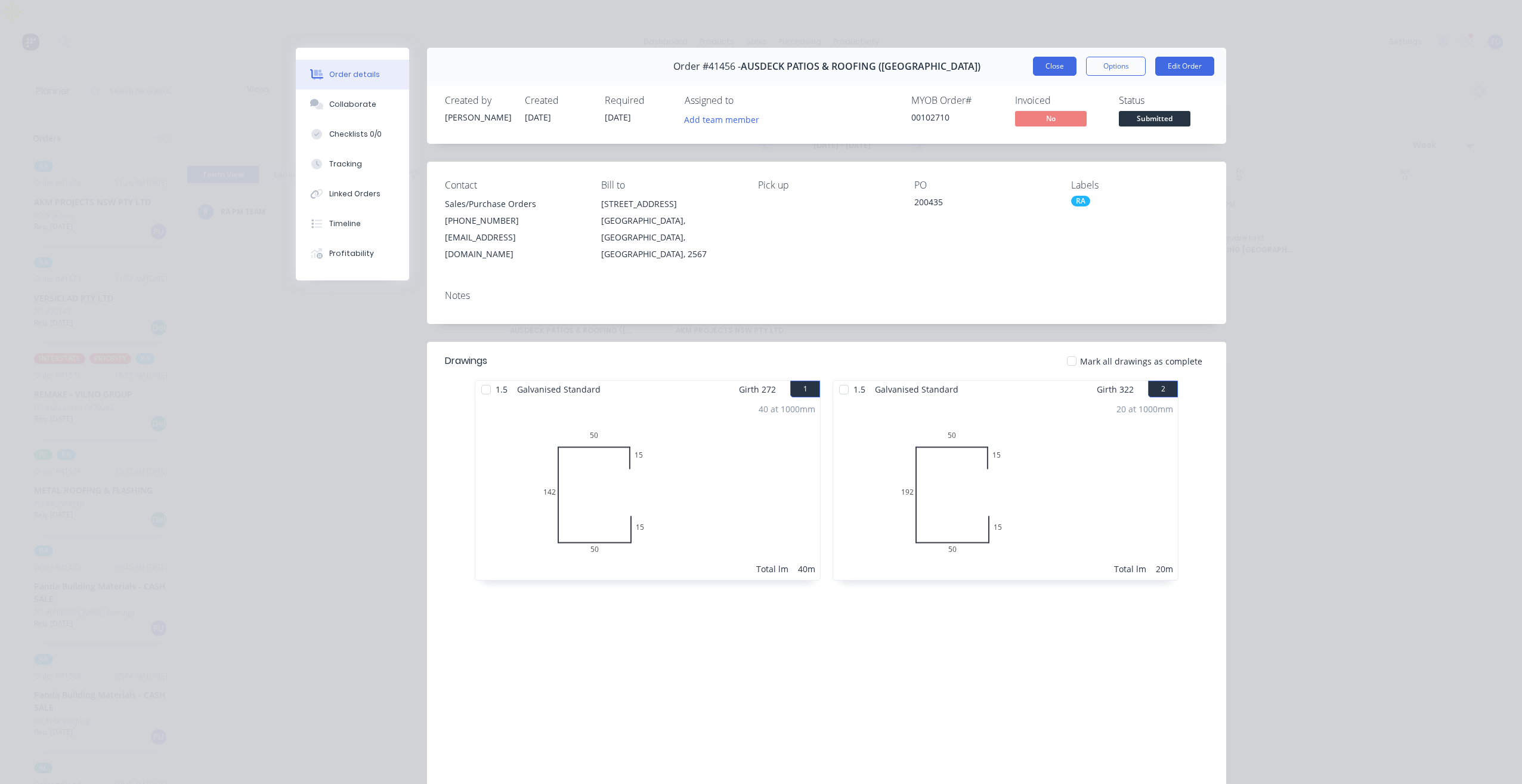
click at [1058, 71] on button "Close" at bounding box center [1054, 66] width 44 height 19
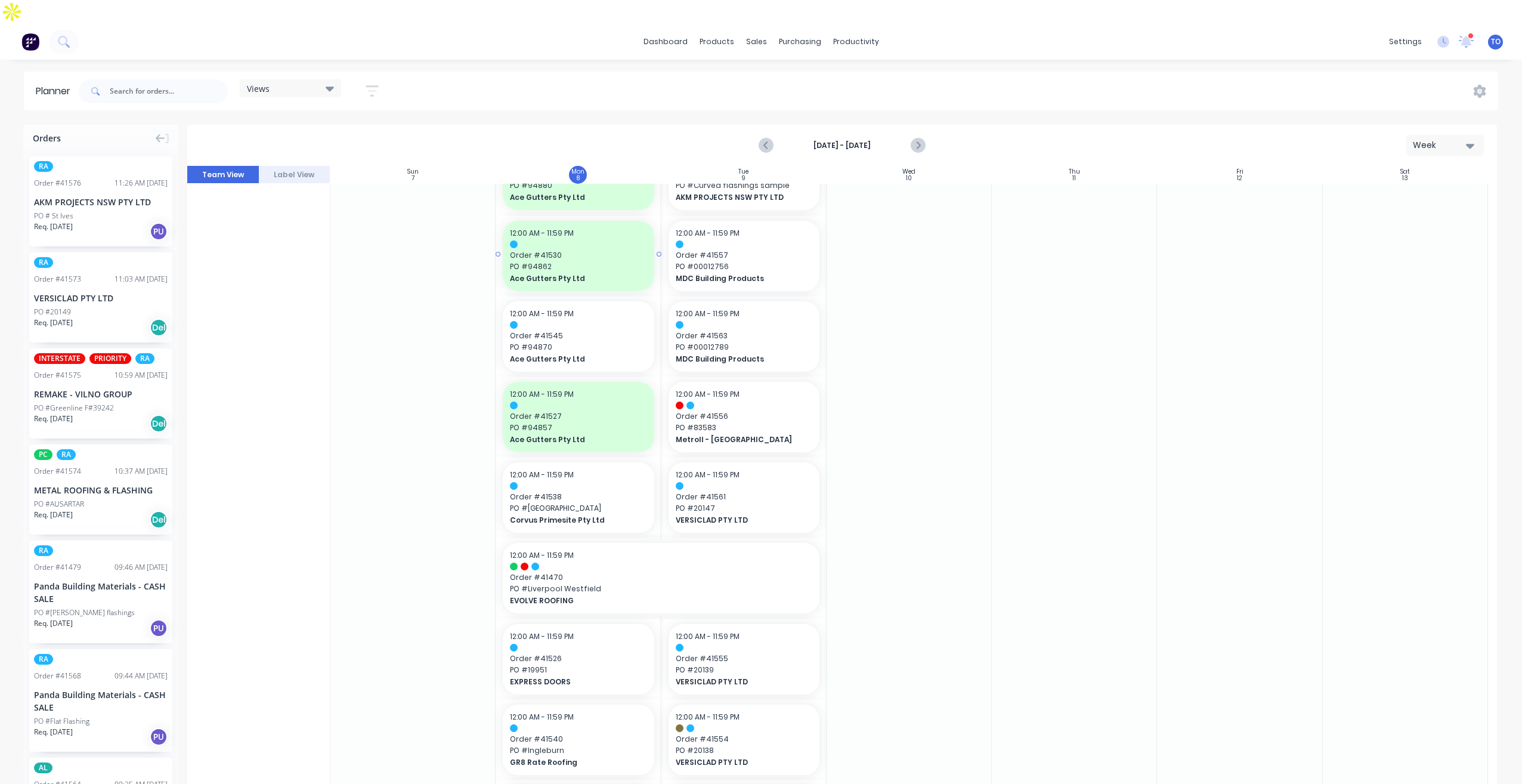
scroll to position [238, 0]
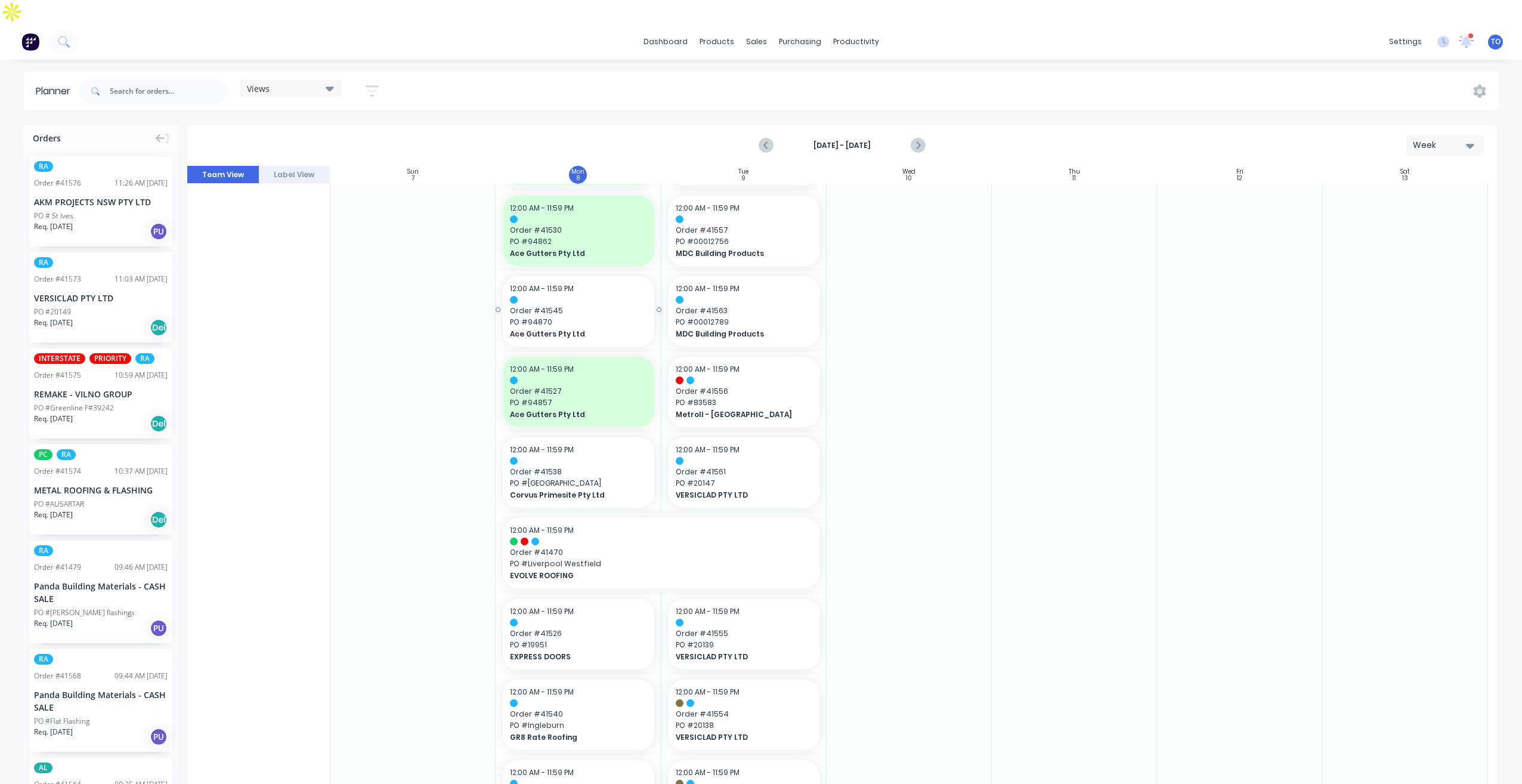
click at [583, 316] on span "PO # 94870" at bounding box center [579, 321] width 136 height 11
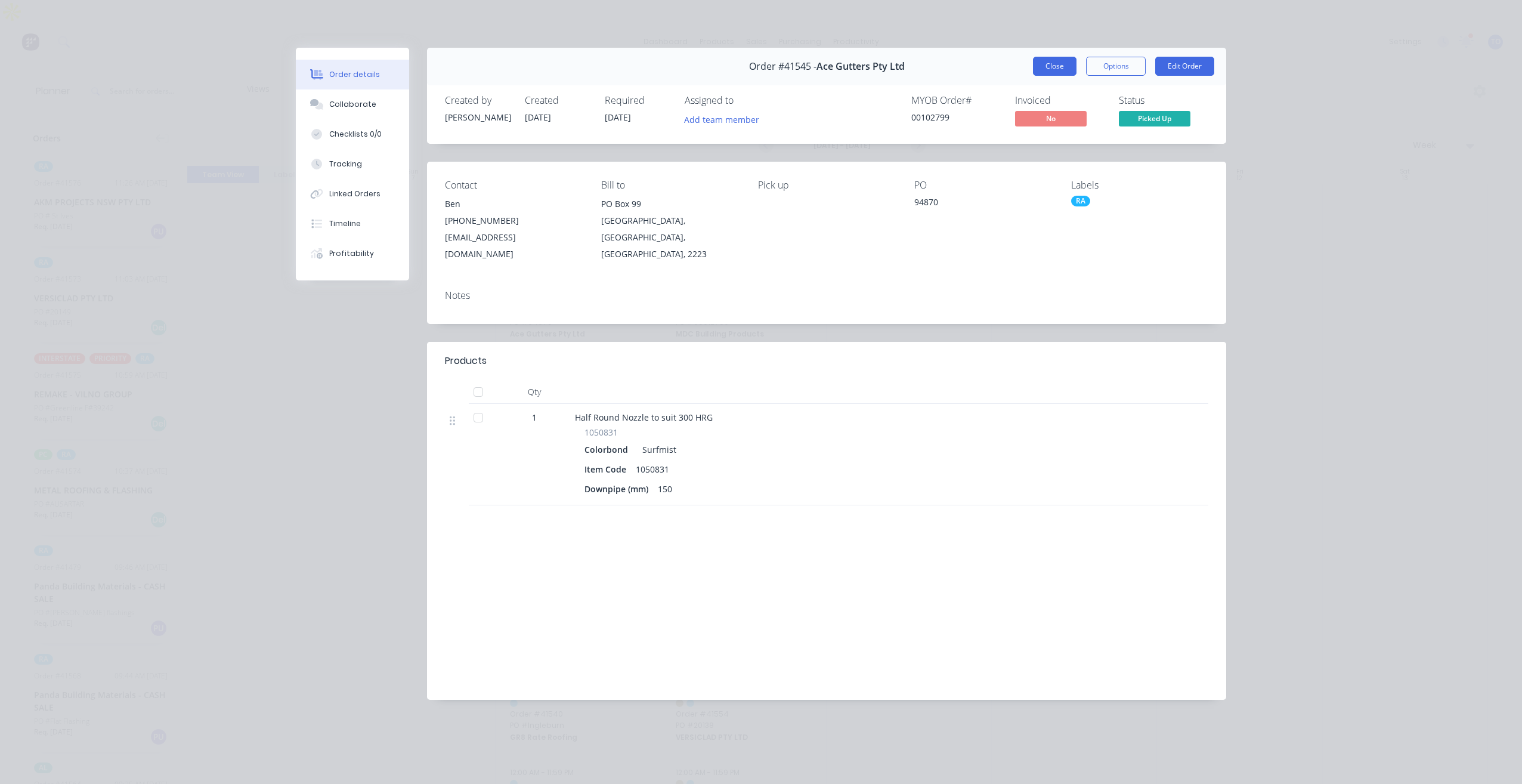
click at [1051, 74] on button "Close" at bounding box center [1054, 66] width 44 height 19
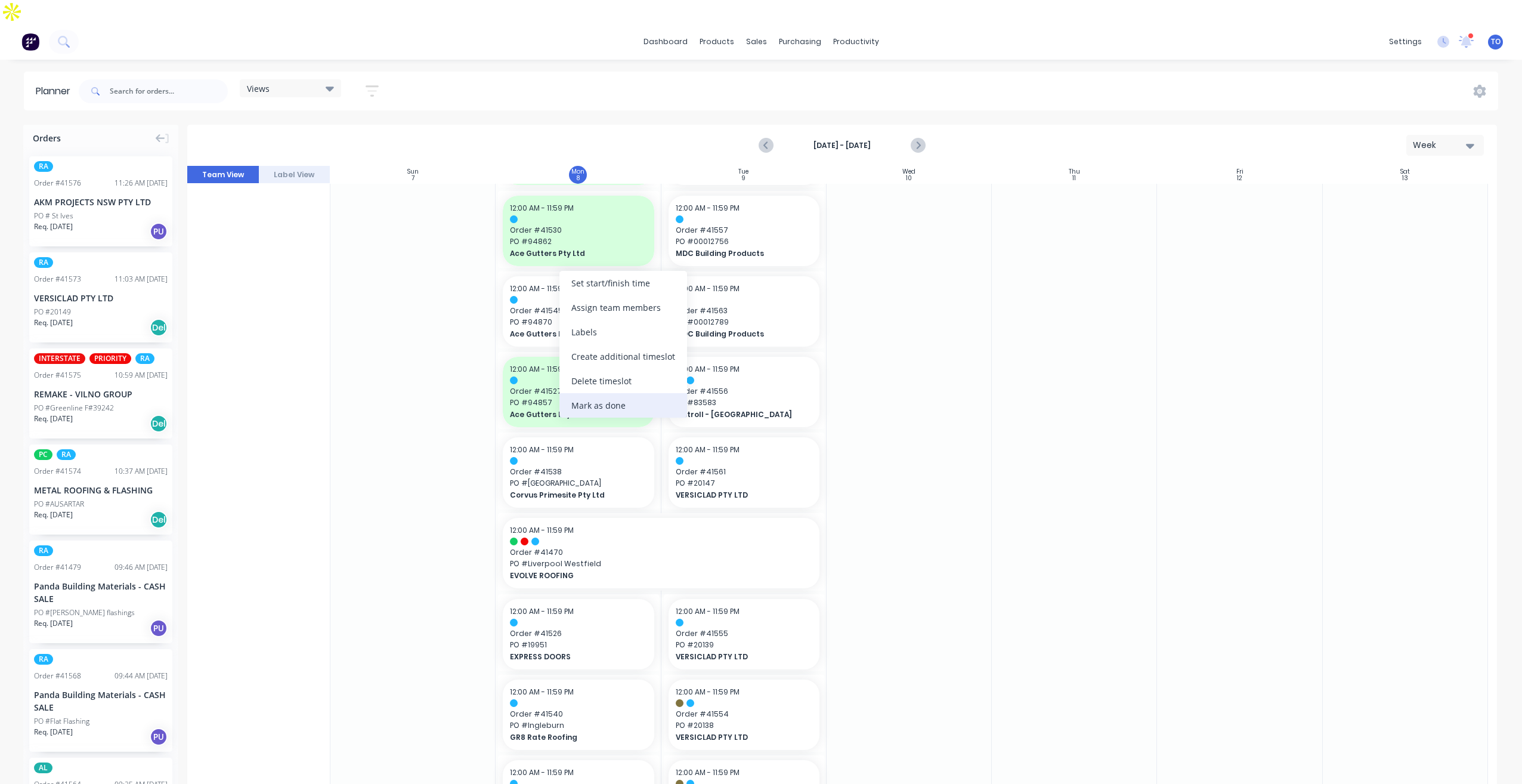
click at [609, 408] on div "Mark as done" at bounding box center [623, 405] width 127 height 25
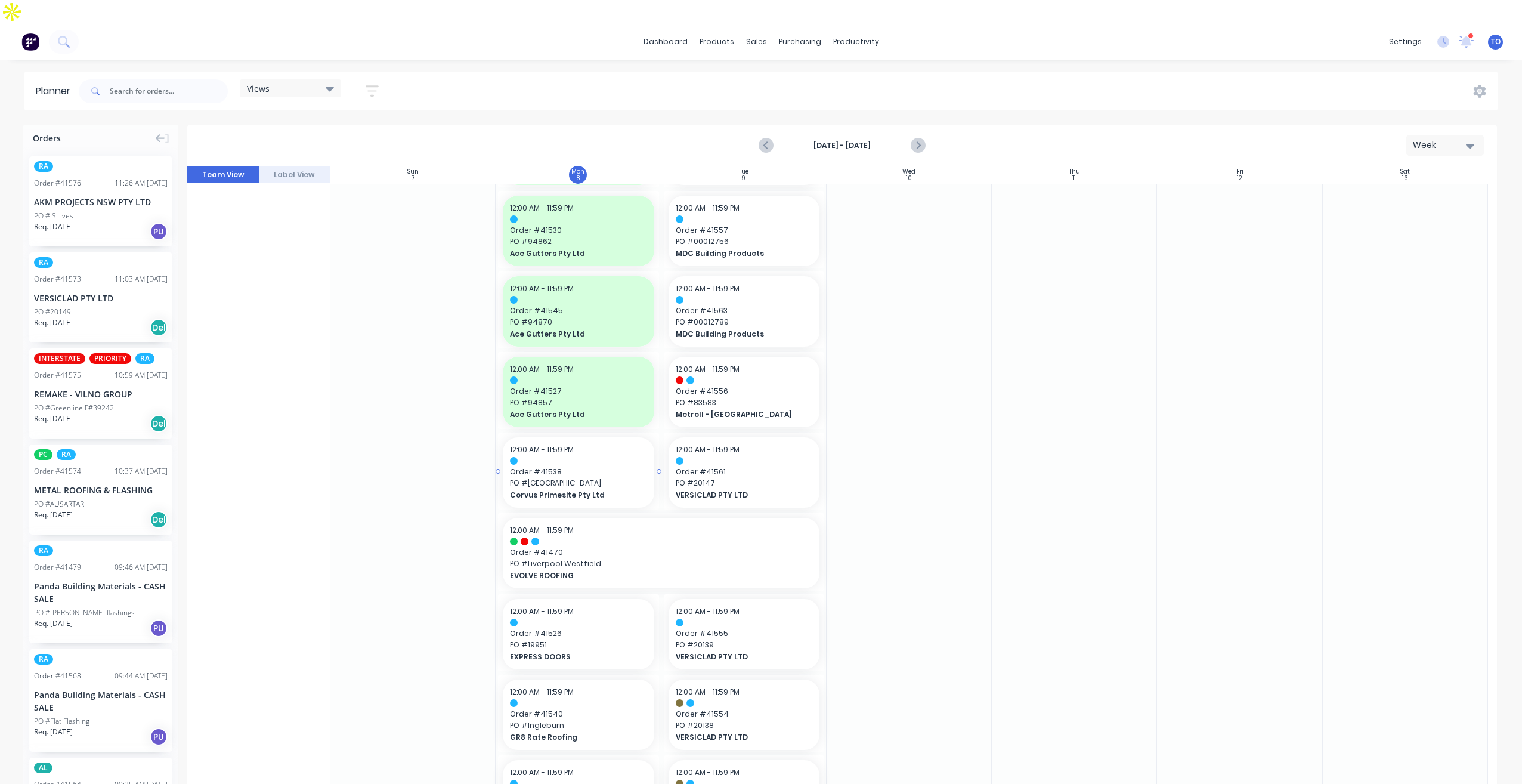
click at [600, 457] on div at bounding box center [579, 460] width 136 height 7
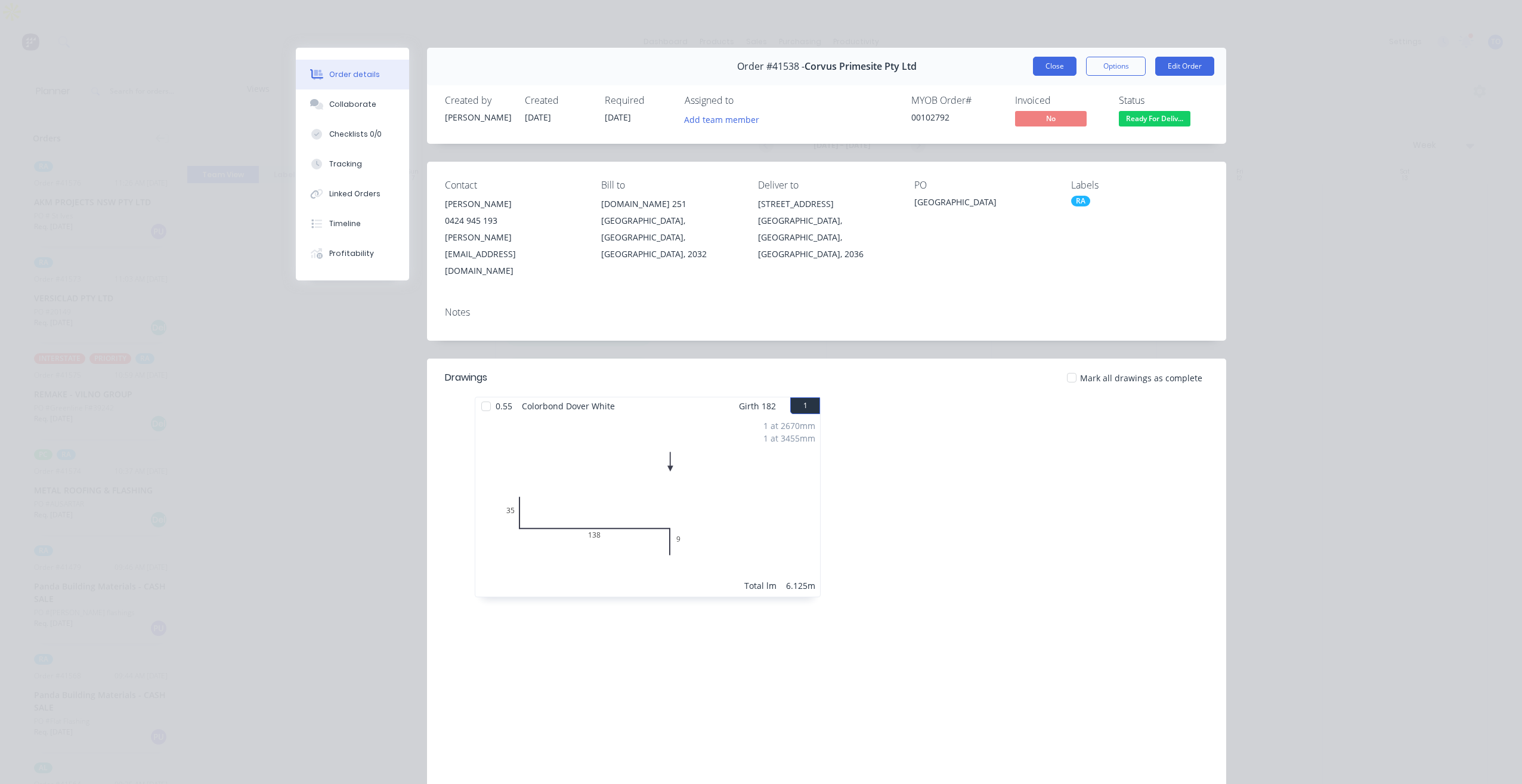
click at [1056, 67] on button "Close" at bounding box center [1054, 66] width 44 height 19
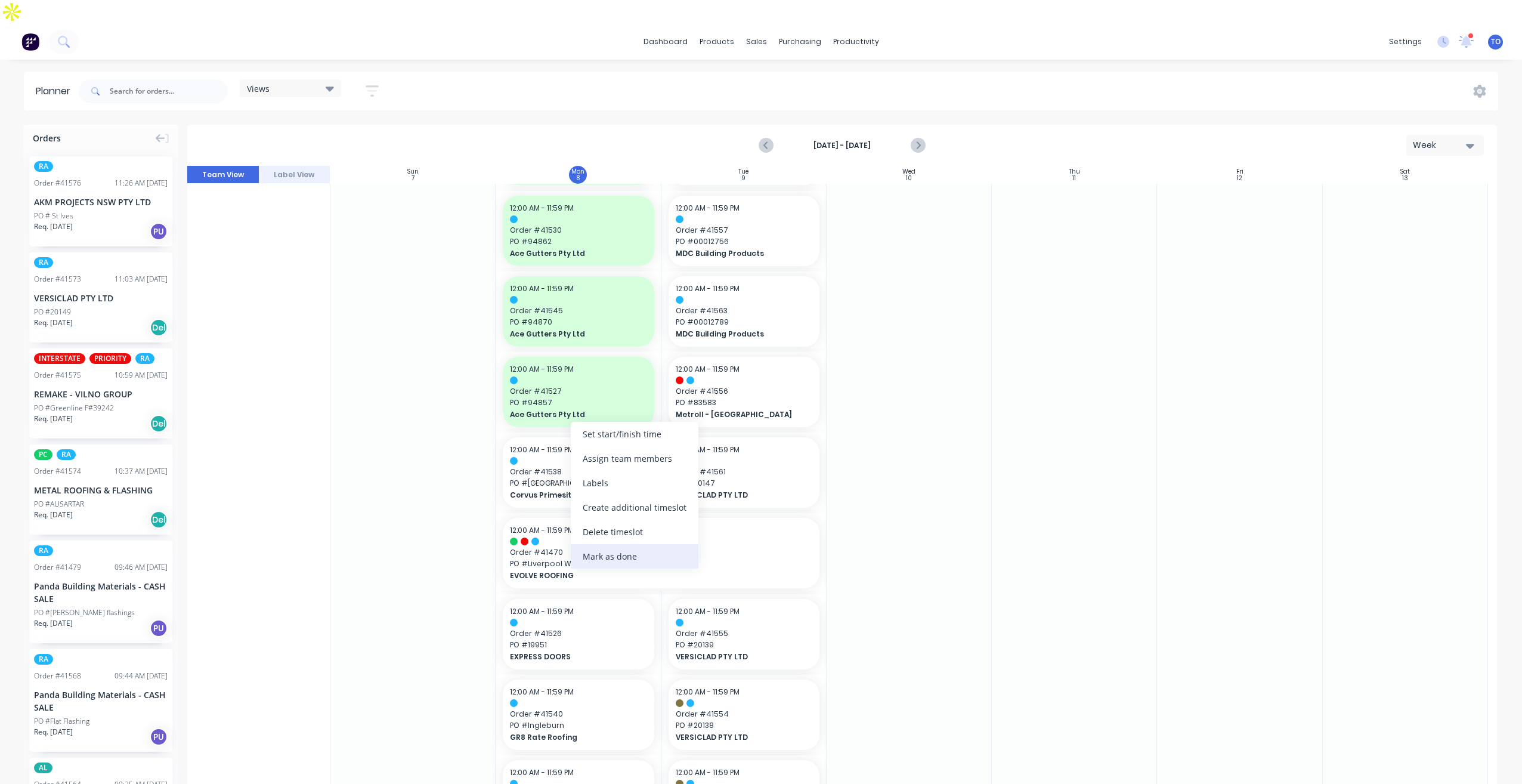
click at [596, 563] on div "Mark as done" at bounding box center [634, 556] width 127 height 25
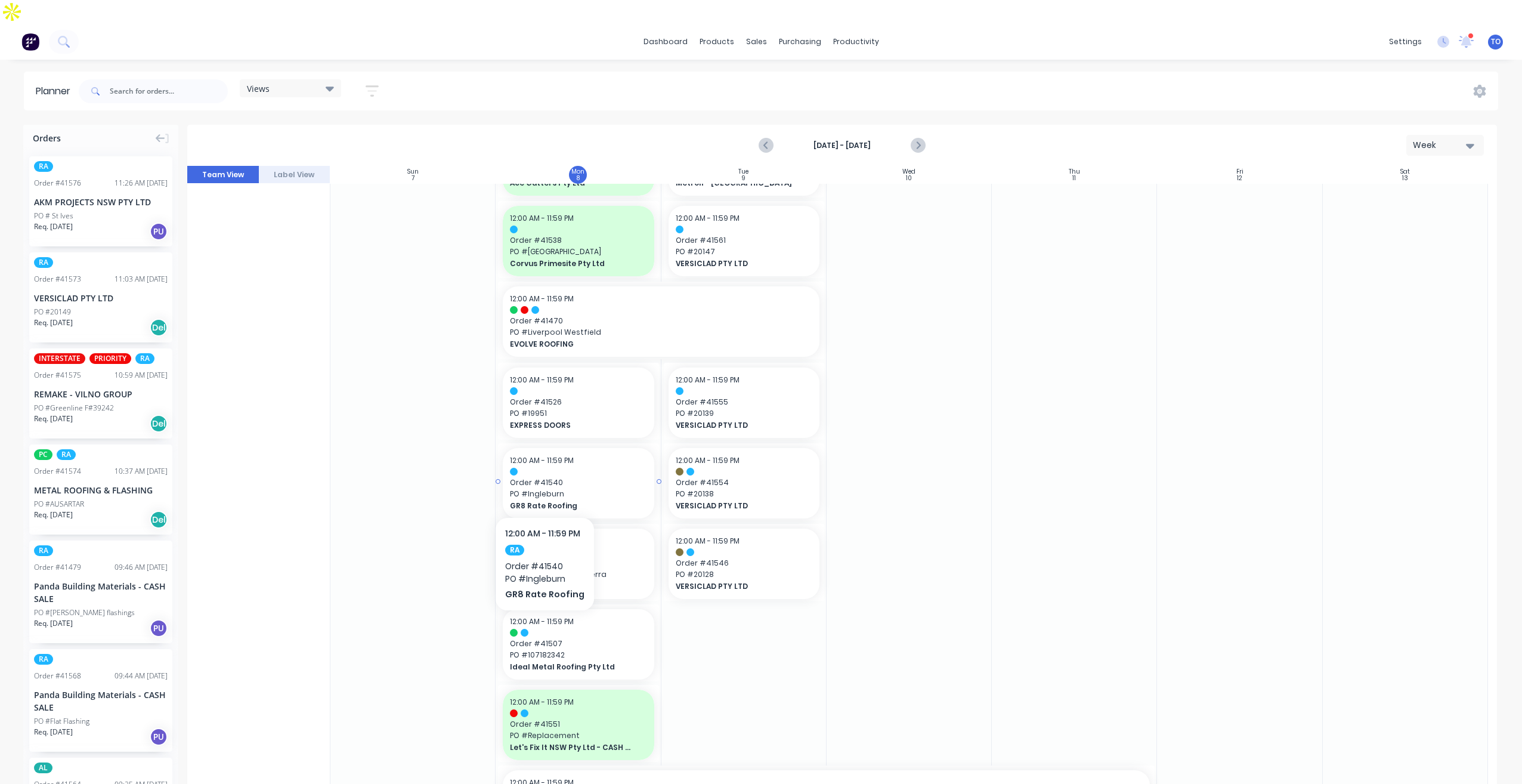
scroll to position [477, 0]
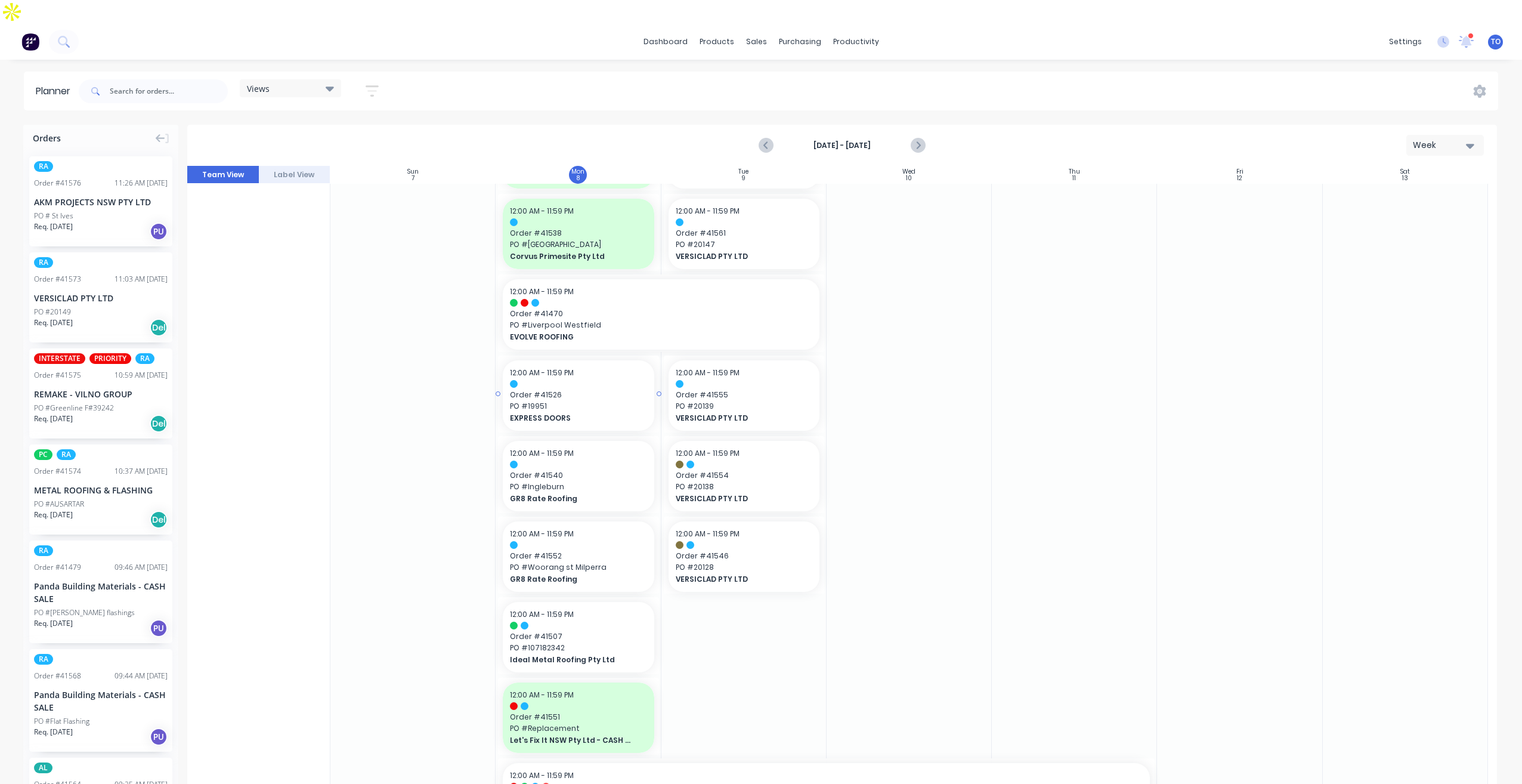
click at [568, 390] on span "Order # 41526" at bounding box center [579, 394] width 136 height 11
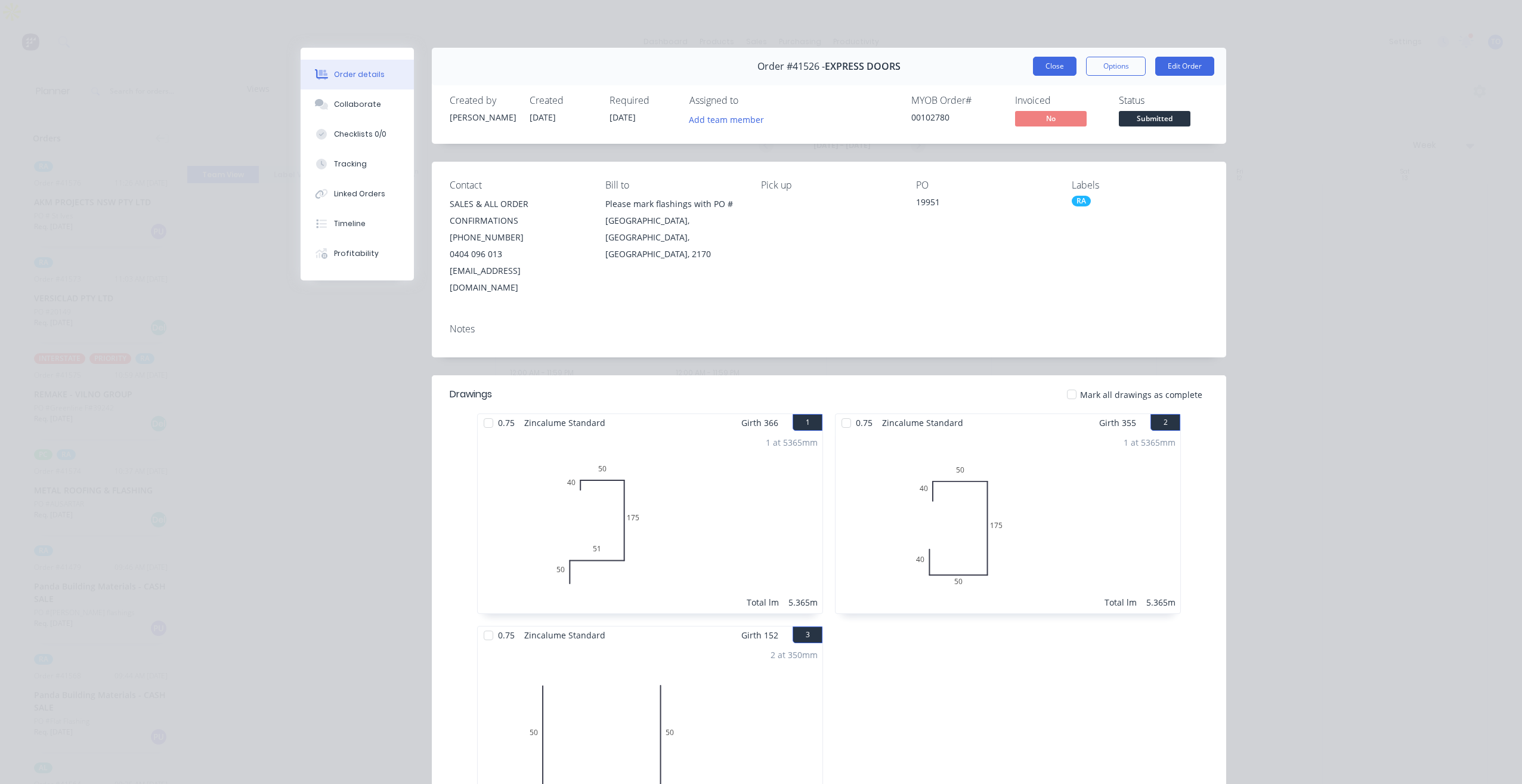
click at [1047, 64] on button "Close" at bounding box center [1054, 66] width 44 height 19
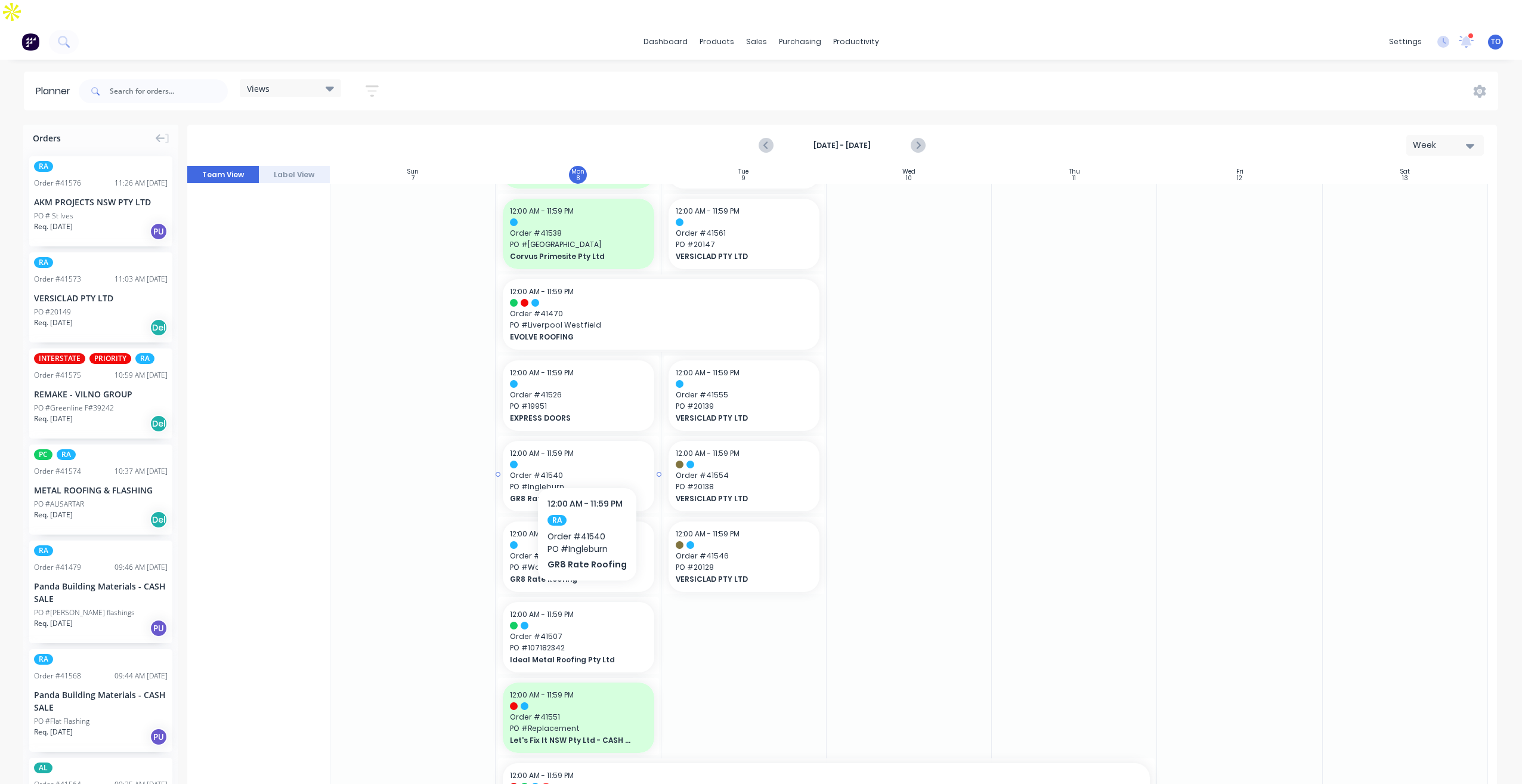
click at [584, 470] on span "Order # 41540" at bounding box center [579, 475] width 136 height 11
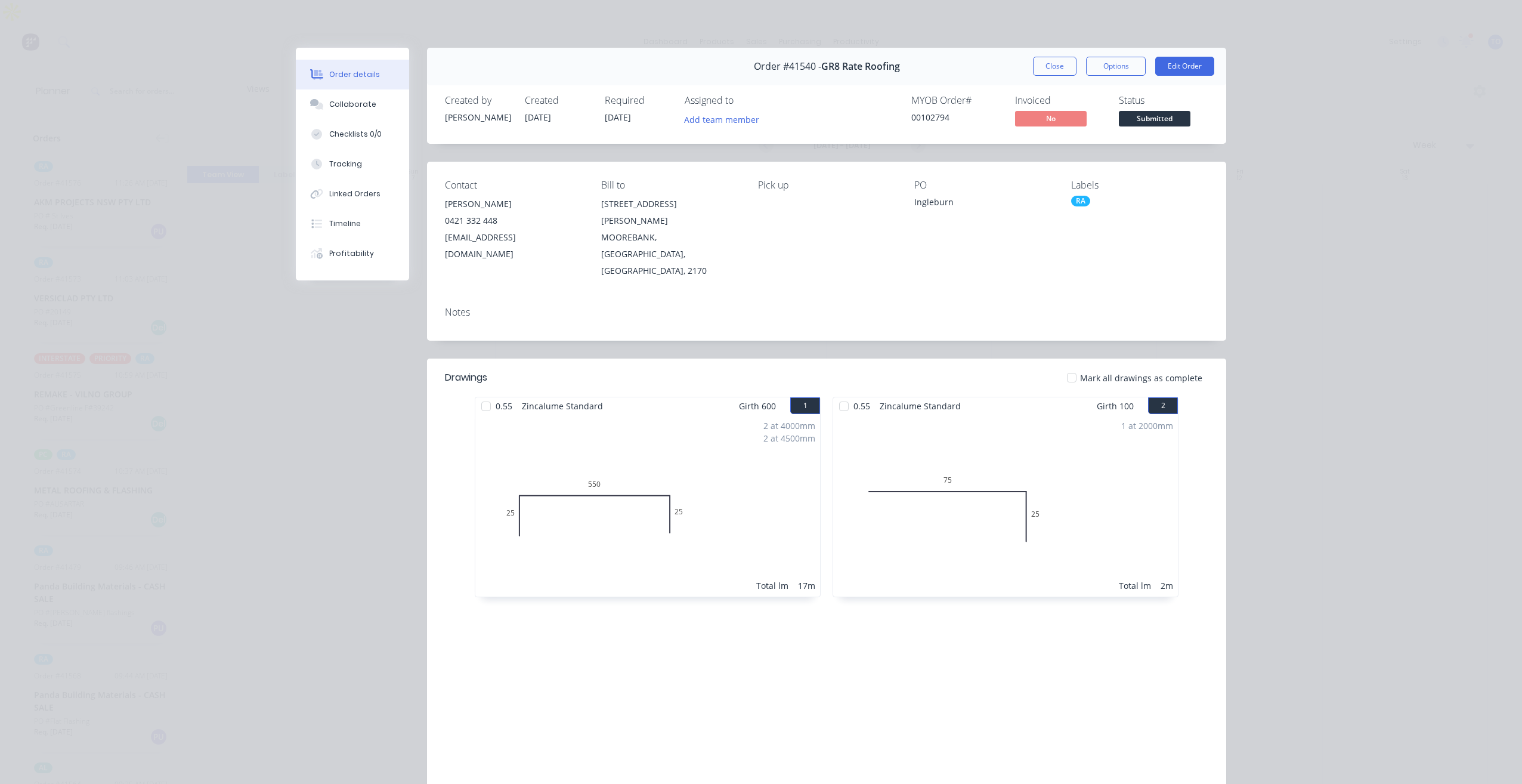
click at [1036, 62] on button "Close" at bounding box center [1054, 66] width 44 height 19
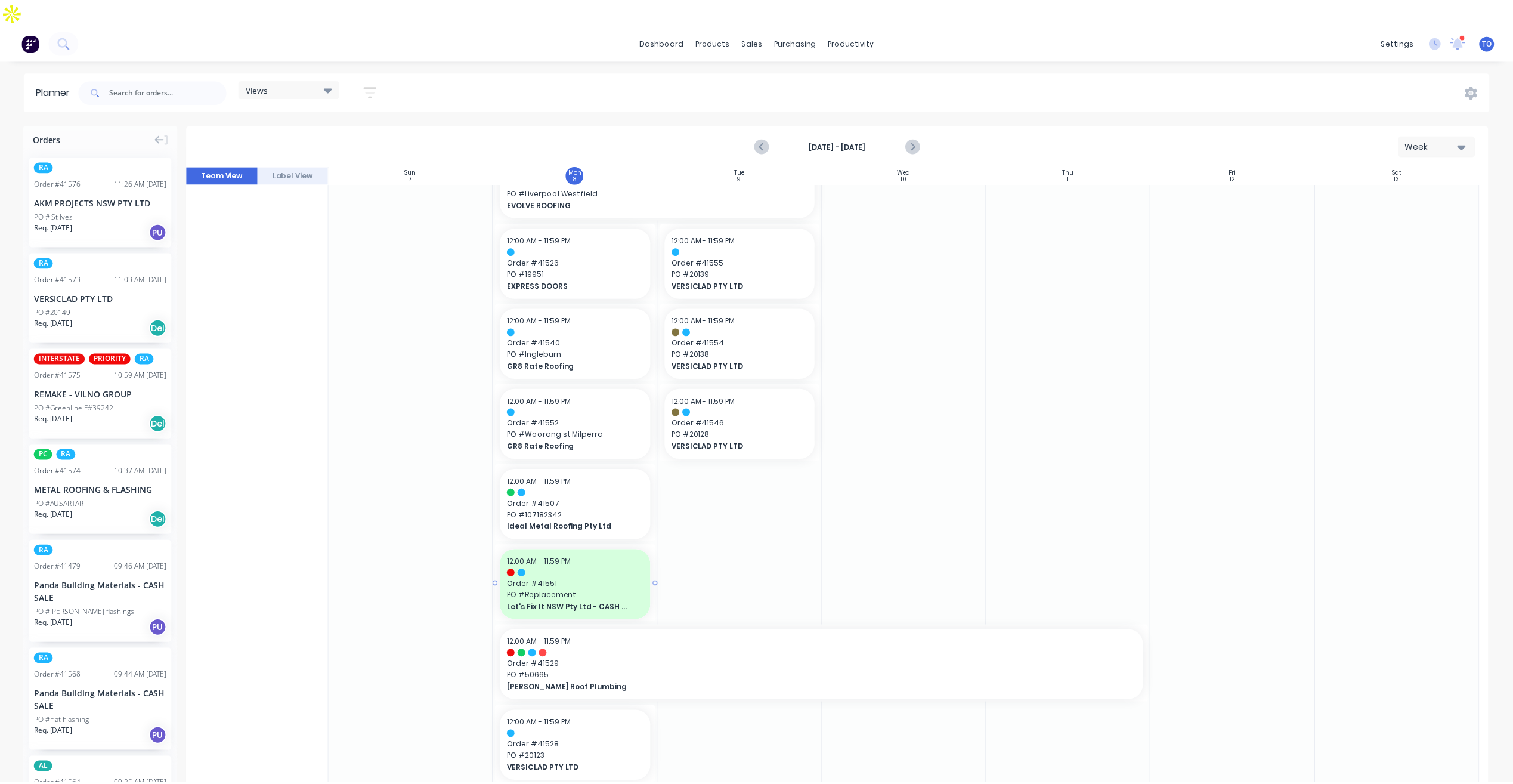
scroll to position [616, 0]
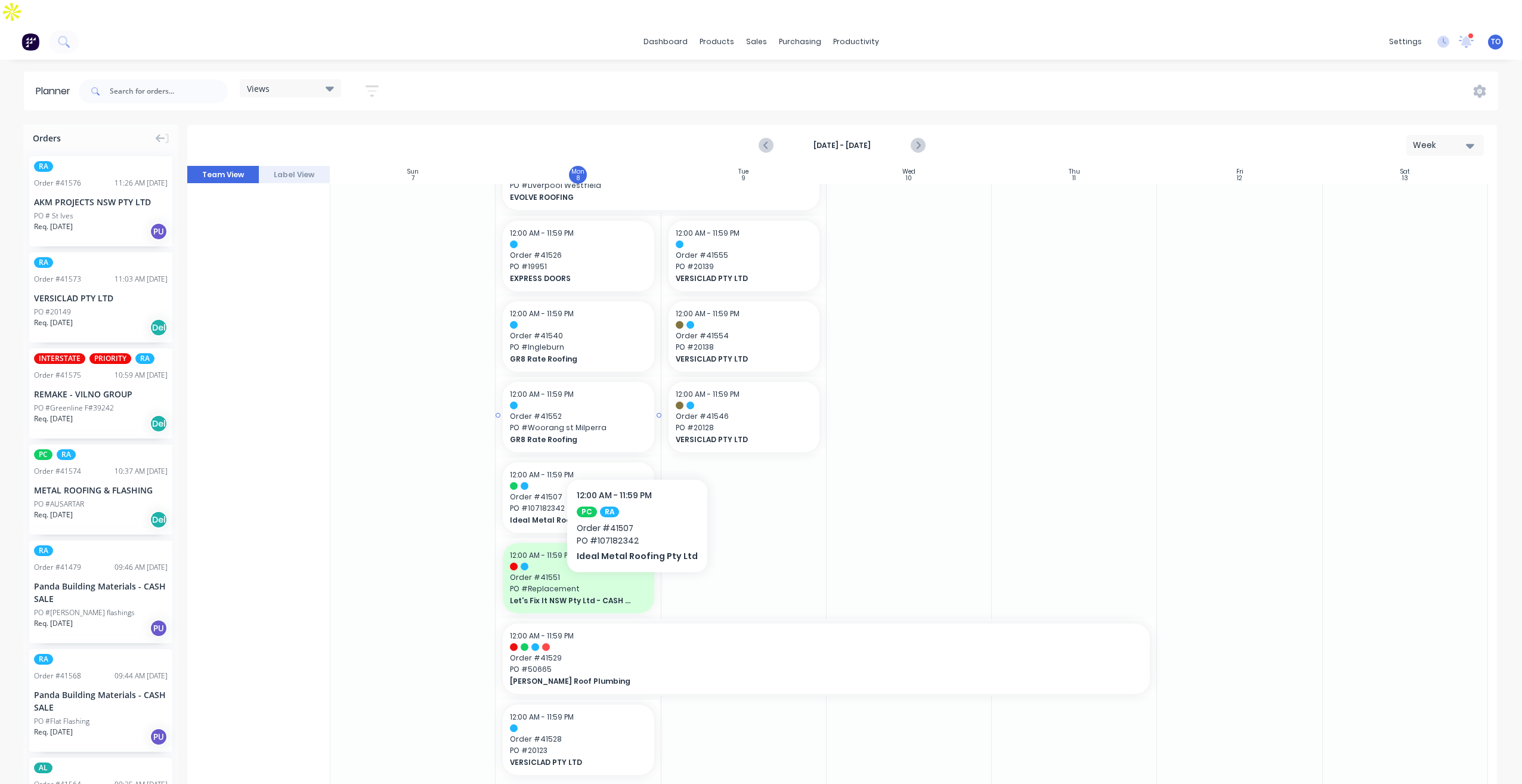
click at [620, 422] on span "PO # Woorang st Milperra" at bounding box center [579, 427] width 136 height 11
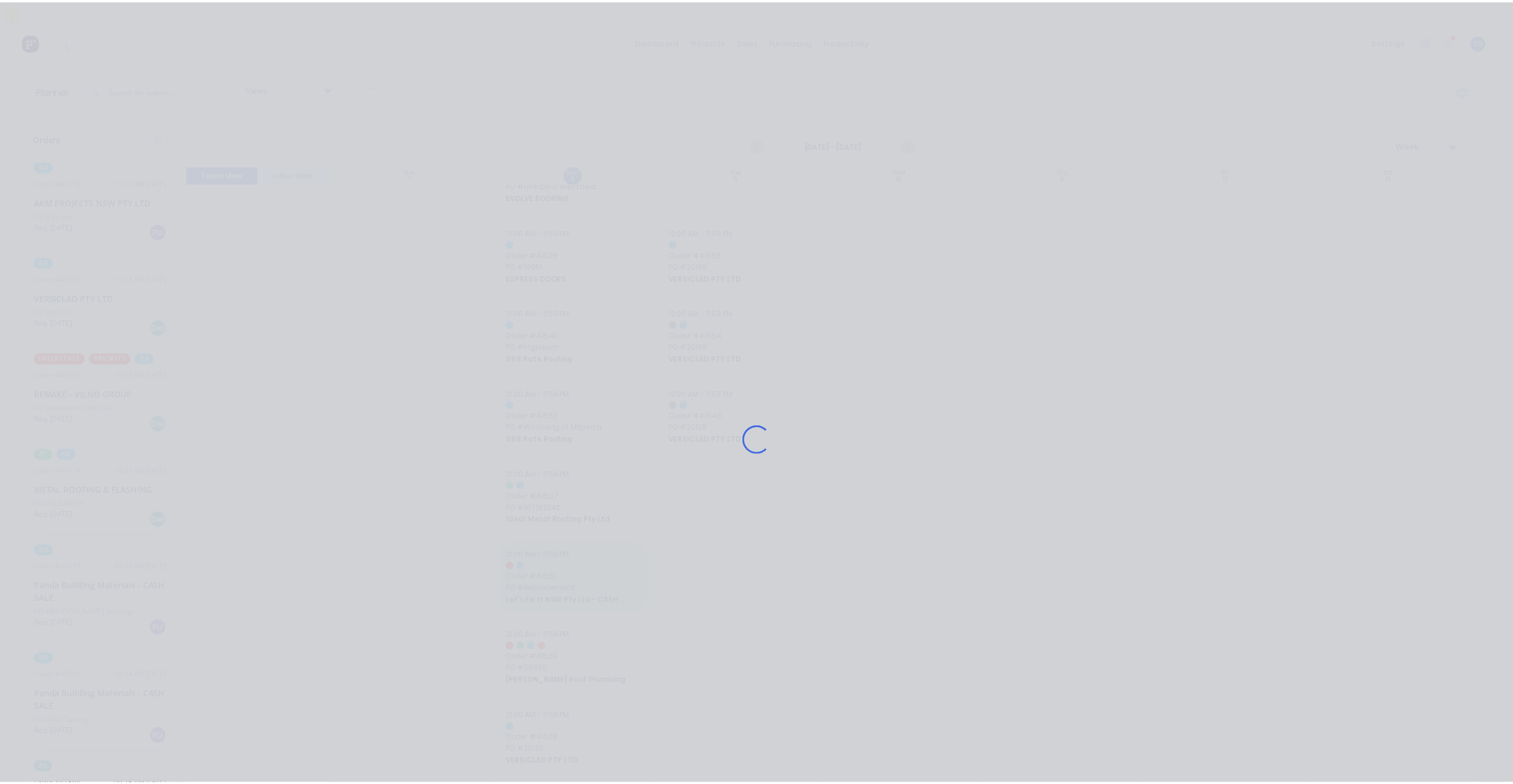
scroll to position [608, 0]
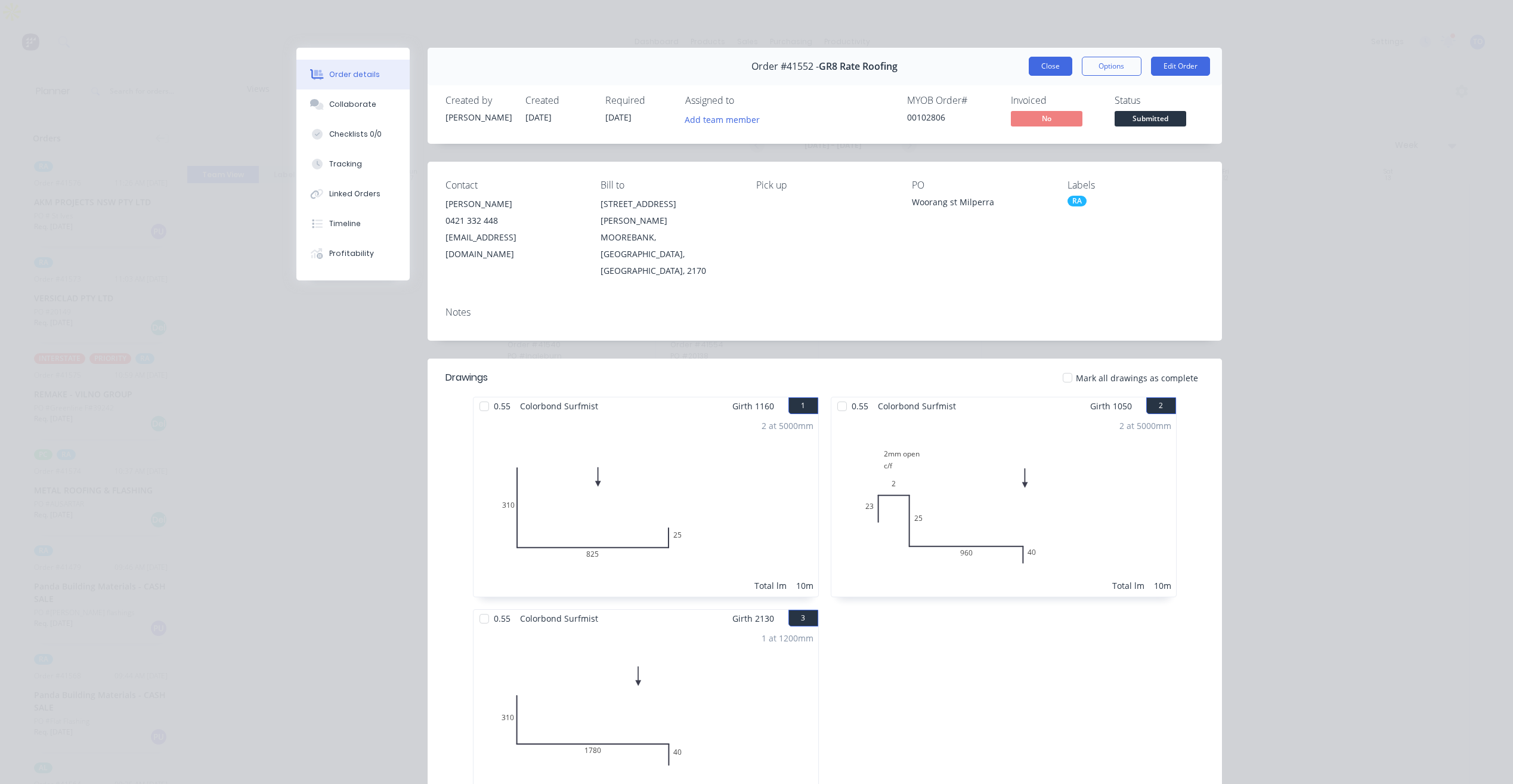
click at [1043, 71] on button "Close" at bounding box center [1050, 66] width 44 height 19
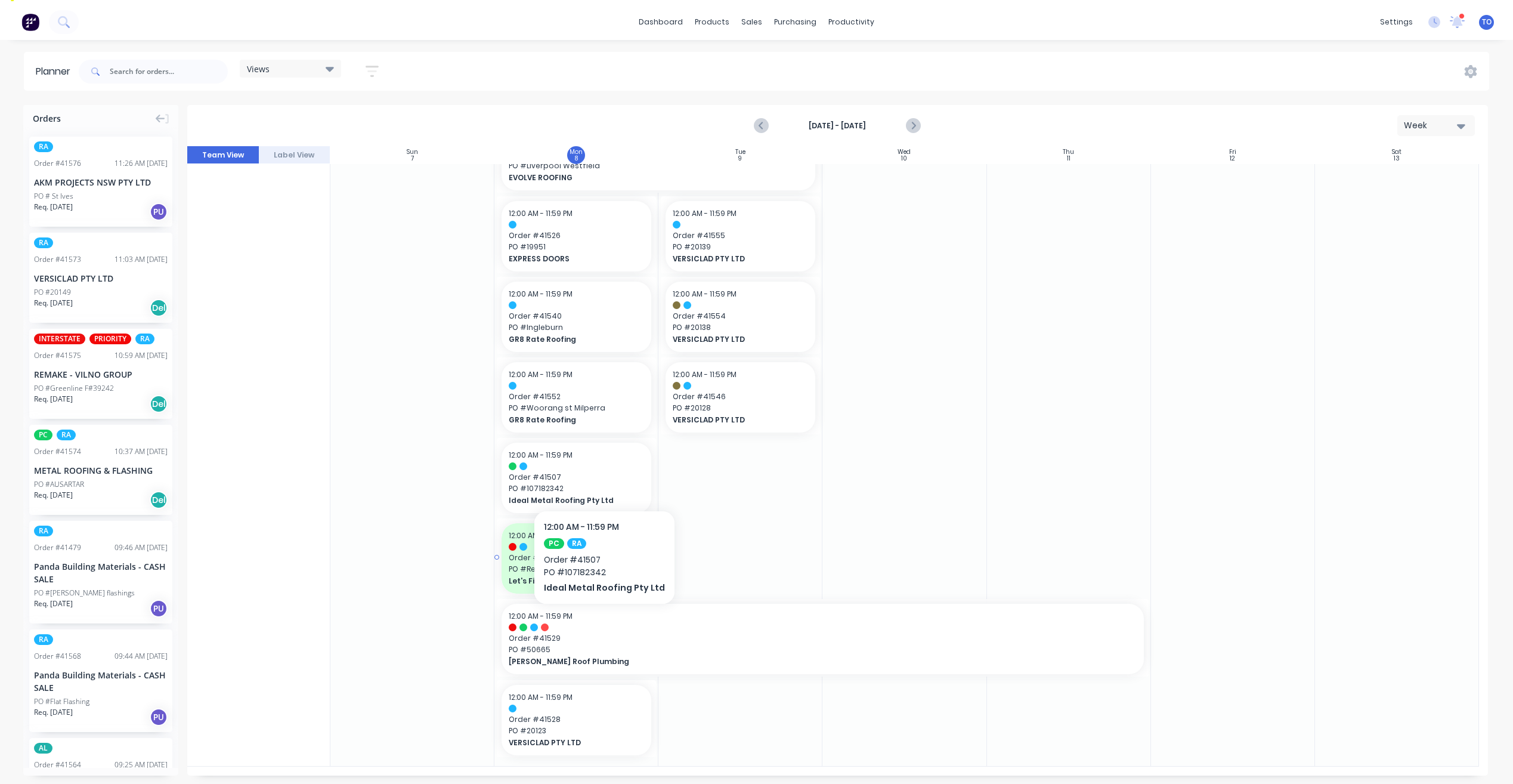
scroll to position [30, 0]
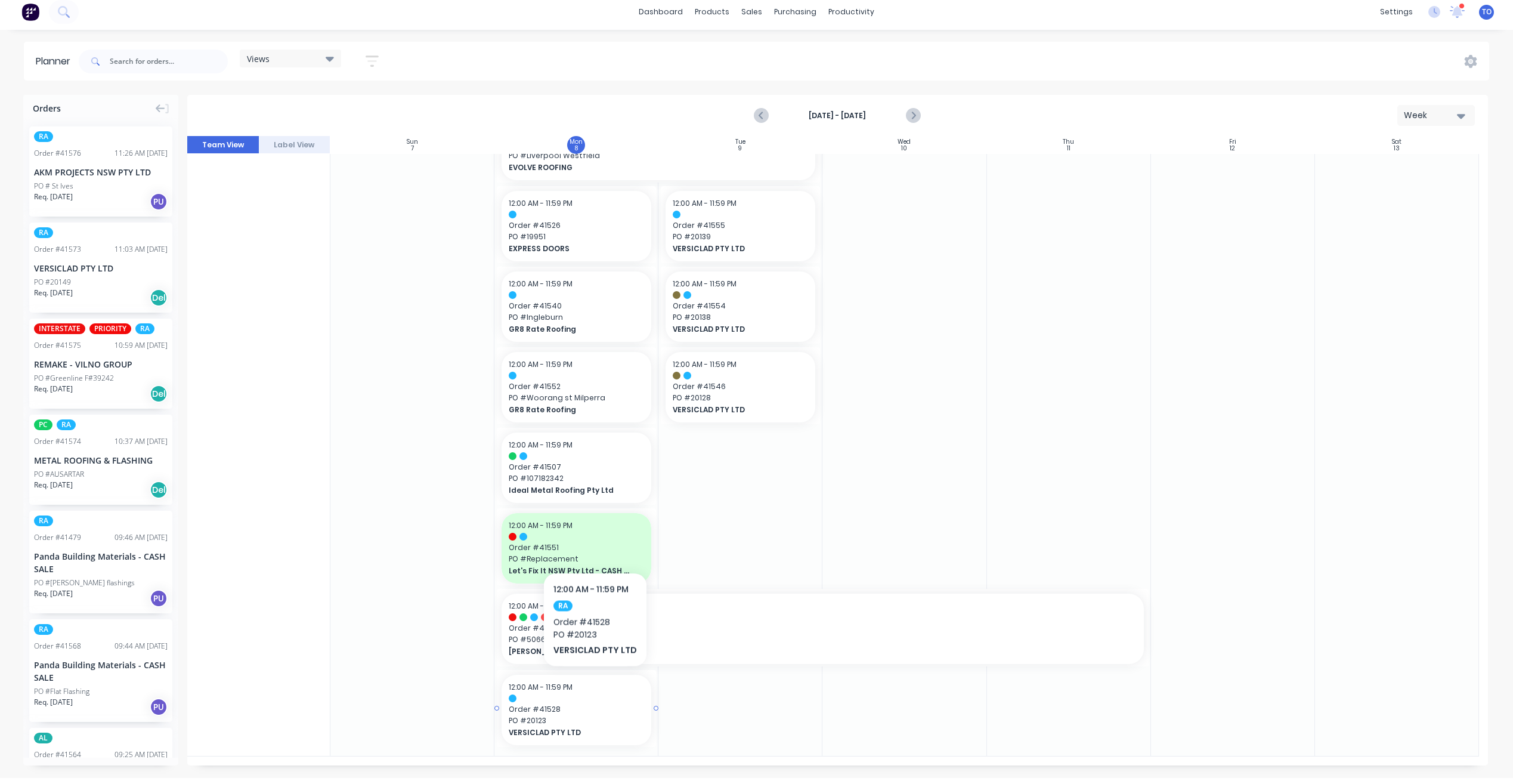
click at [593, 703] on span "Order # 41528" at bounding box center [576, 708] width 136 height 11
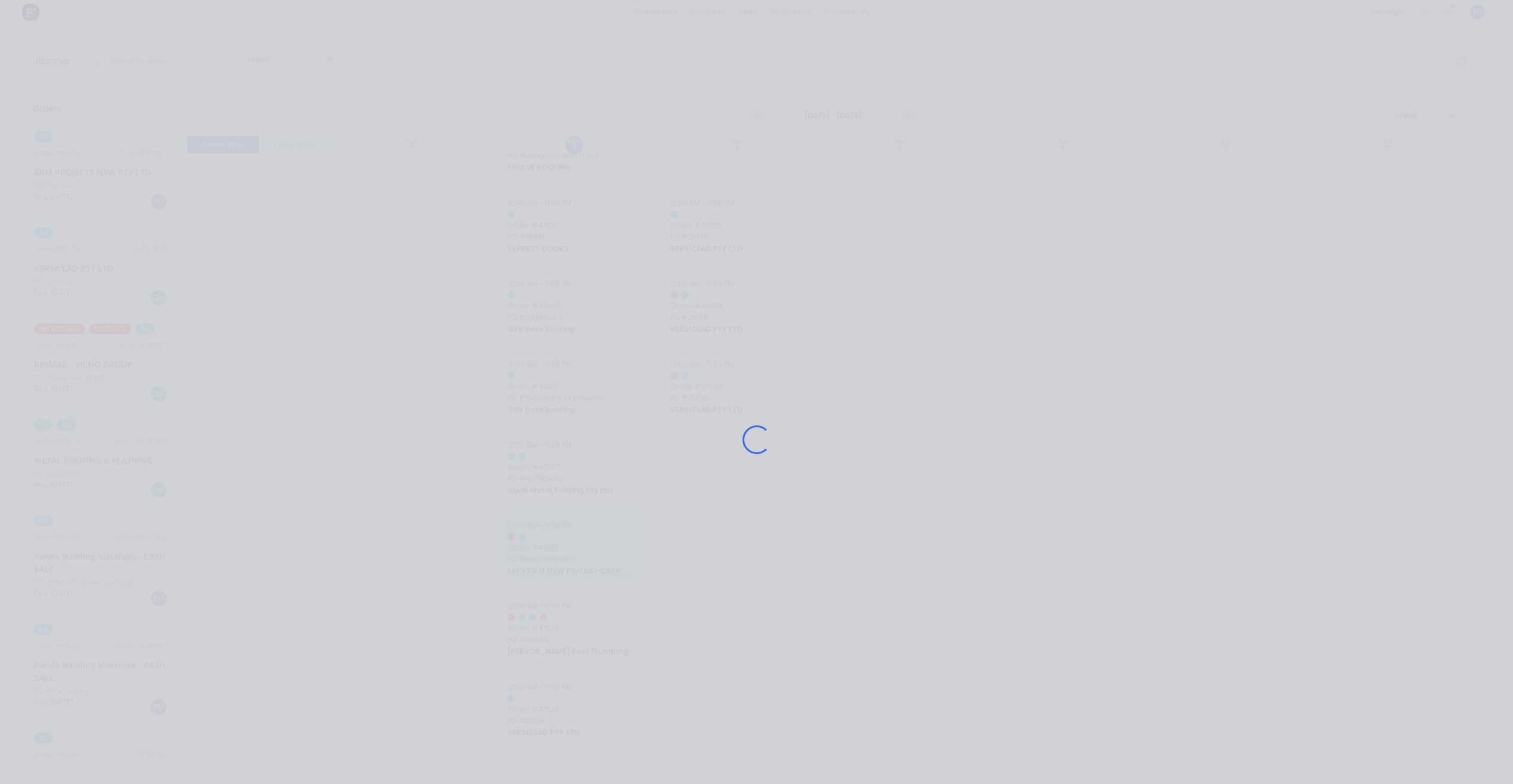
scroll to position [608, 0]
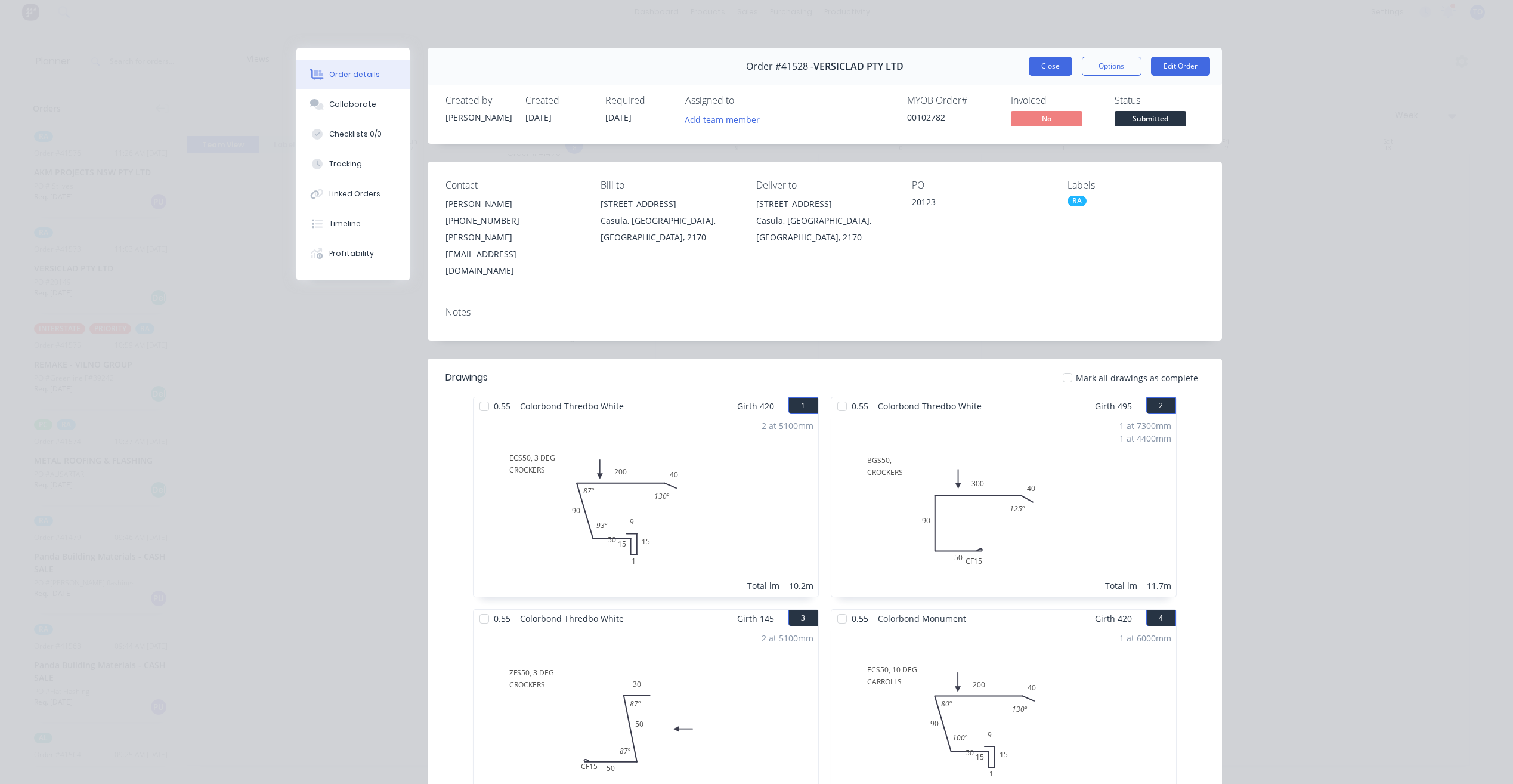
click at [1045, 67] on button "Close" at bounding box center [1050, 66] width 44 height 19
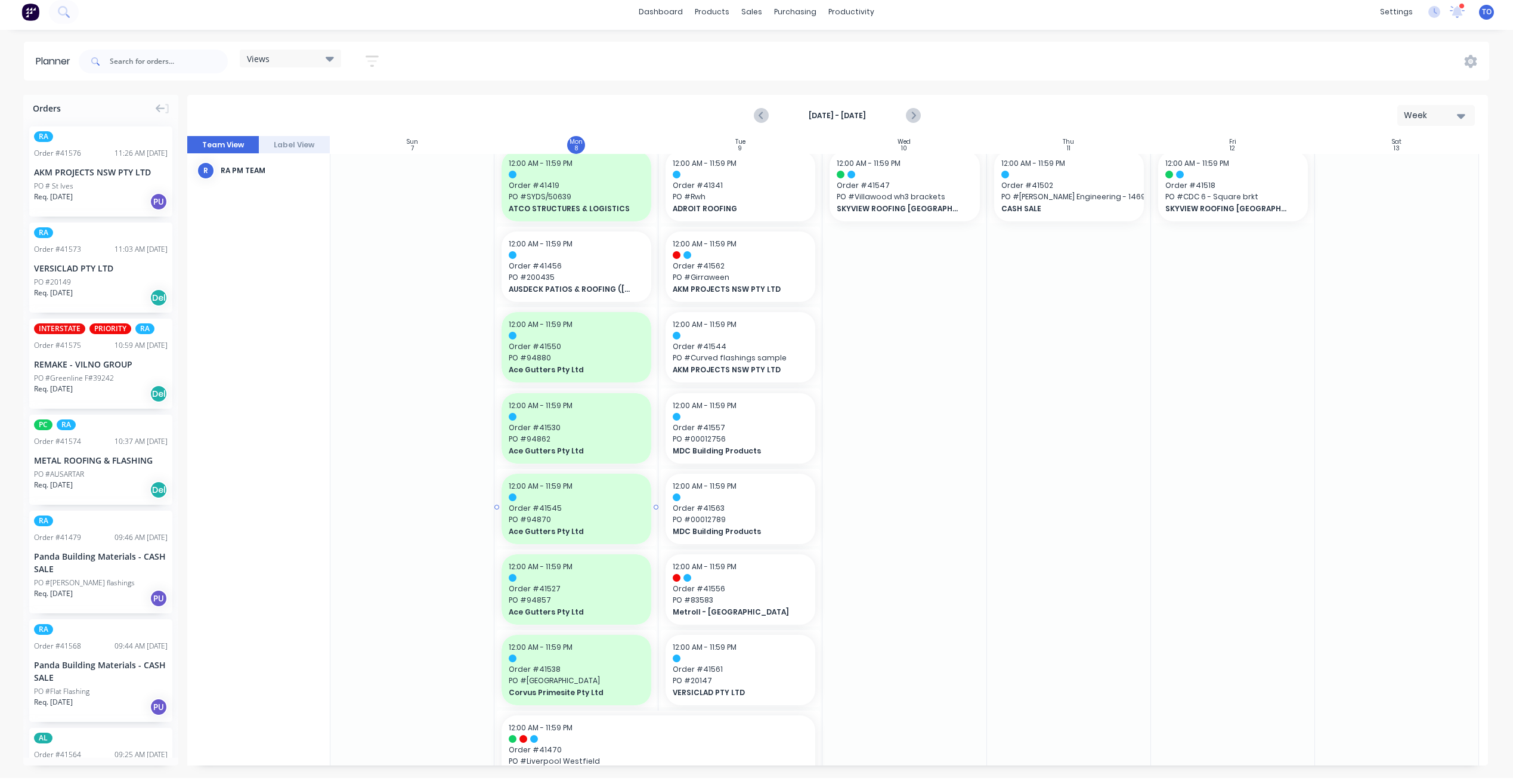
scroll to position [0, 0]
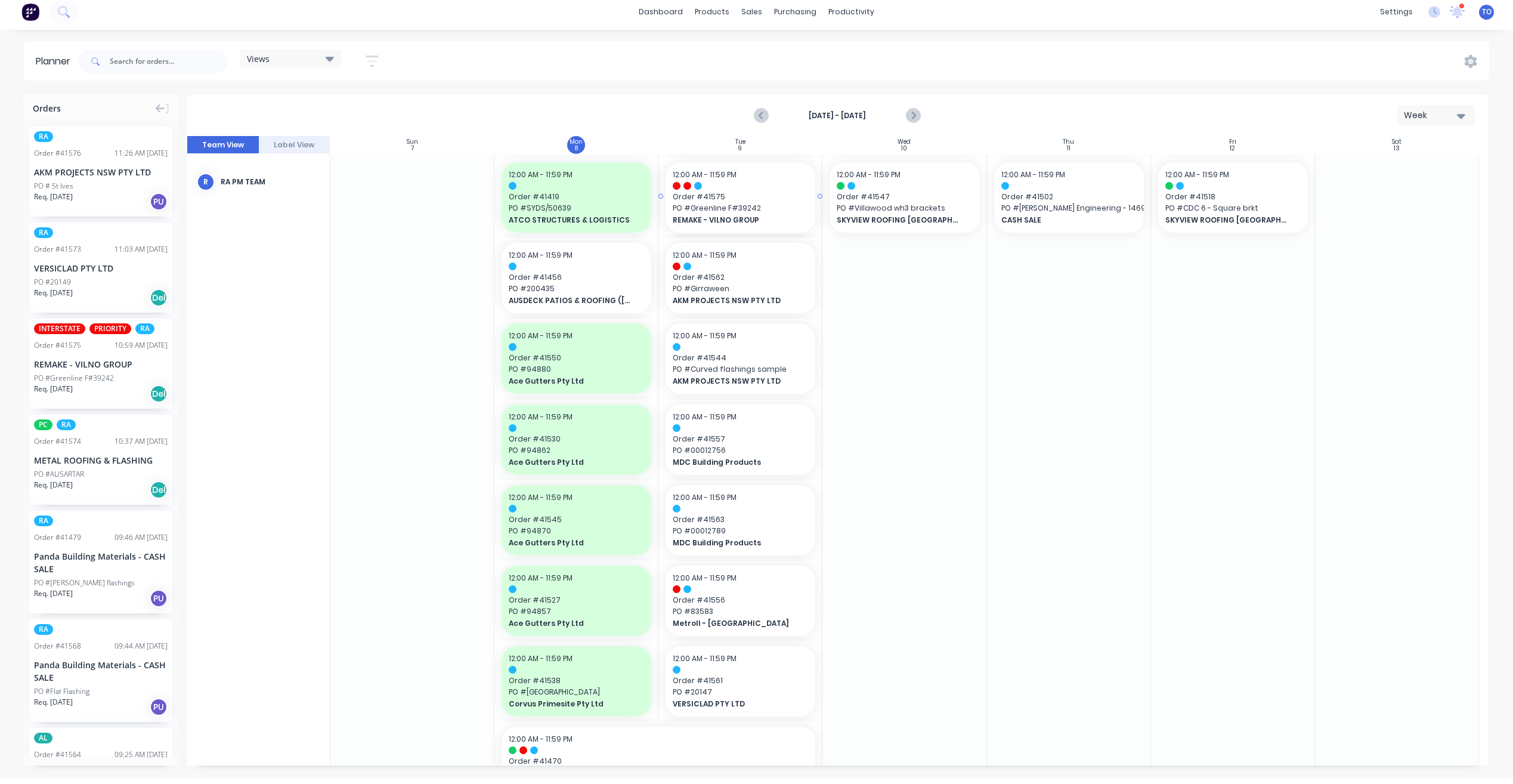
drag, startPoint x: 73, startPoint y: 329, endPoint x: 677, endPoint y: 256, distance: 608.4
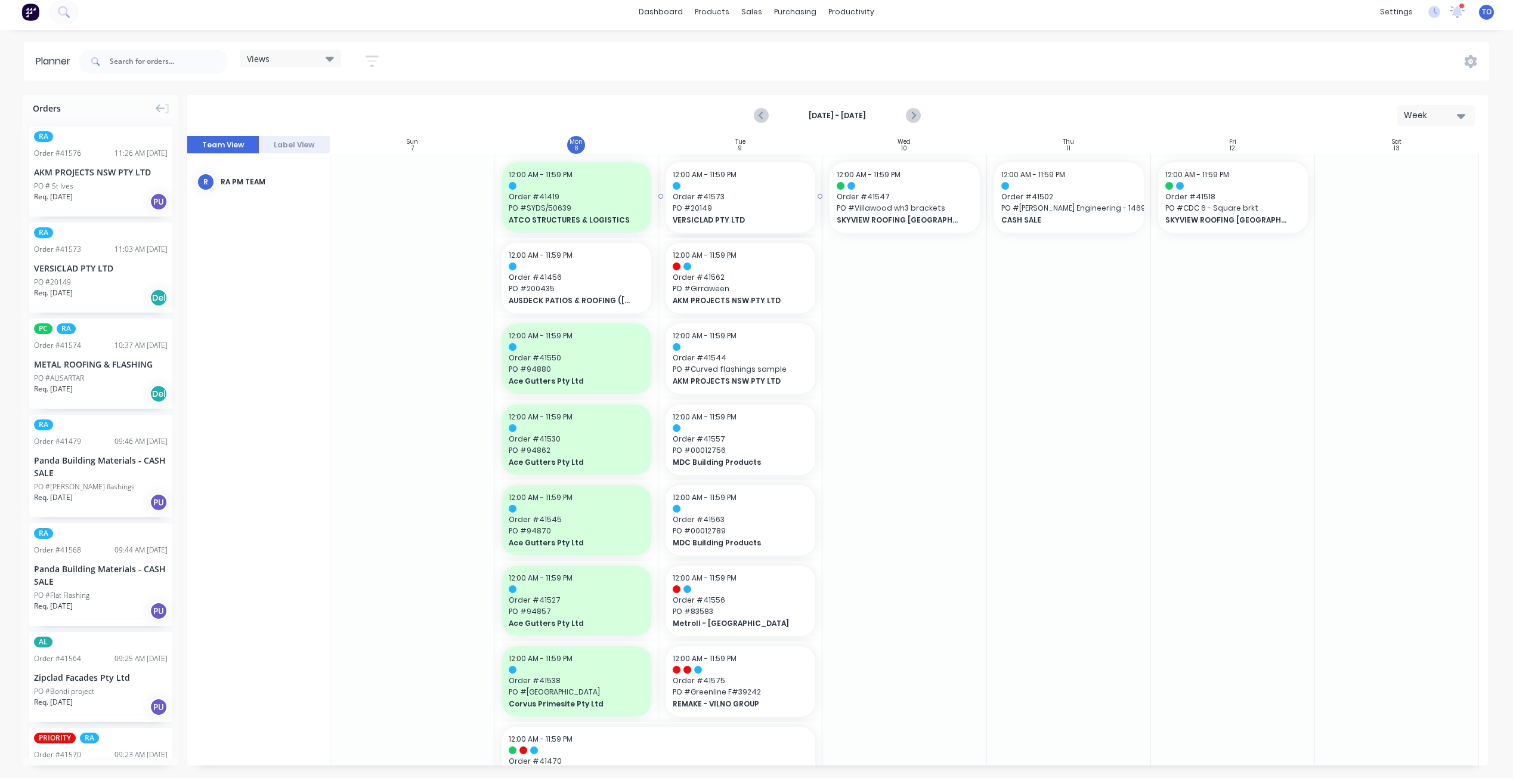
drag, startPoint x: 49, startPoint y: 242, endPoint x: 679, endPoint y: 230, distance: 630.1
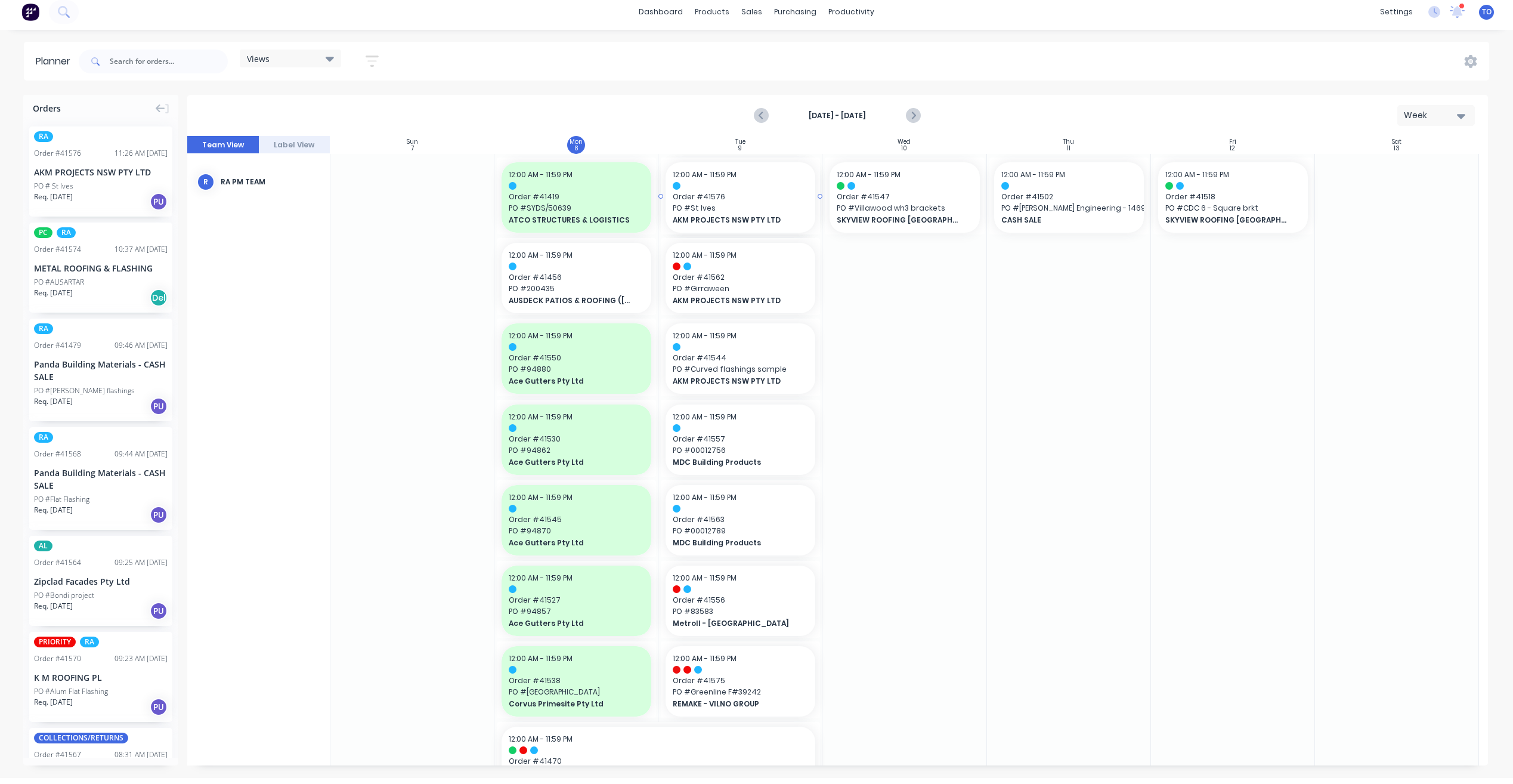
drag, startPoint x: 64, startPoint y: 164, endPoint x: 690, endPoint y: 178, distance: 626.2
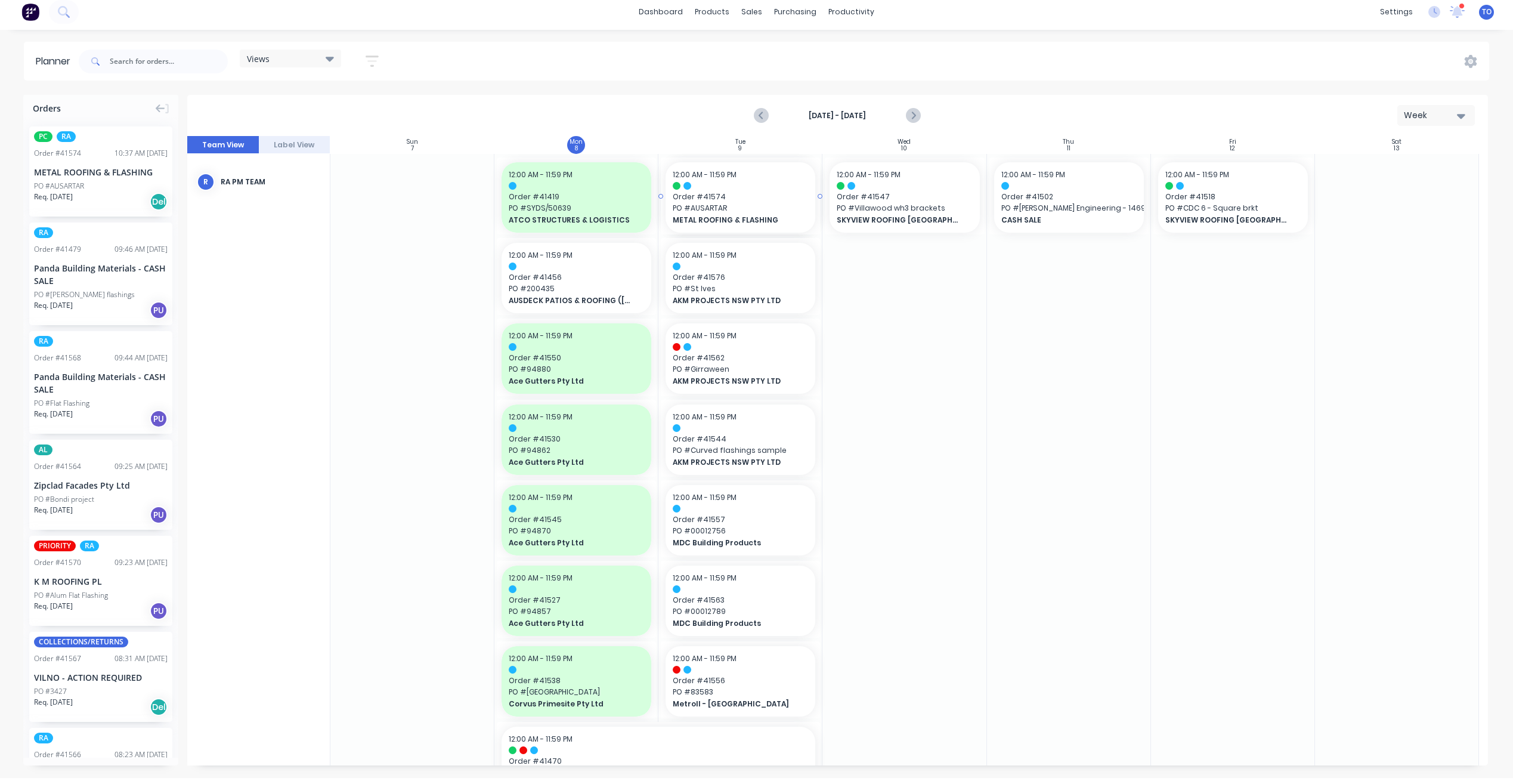
drag, startPoint x: 48, startPoint y: 152, endPoint x: 703, endPoint y: 194, distance: 656.3
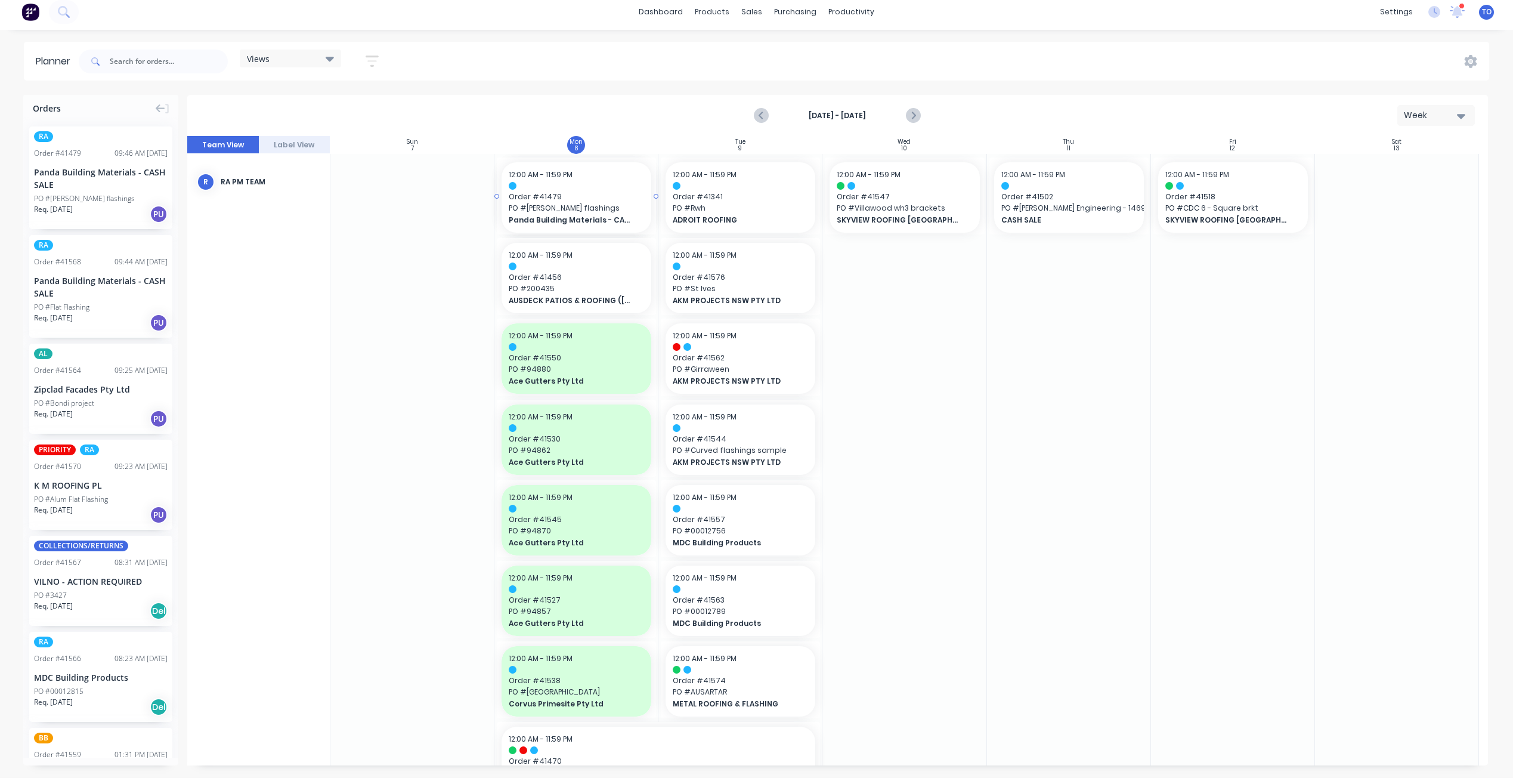
drag, startPoint x: 64, startPoint y: 152, endPoint x: 559, endPoint y: 172, distance: 495.4
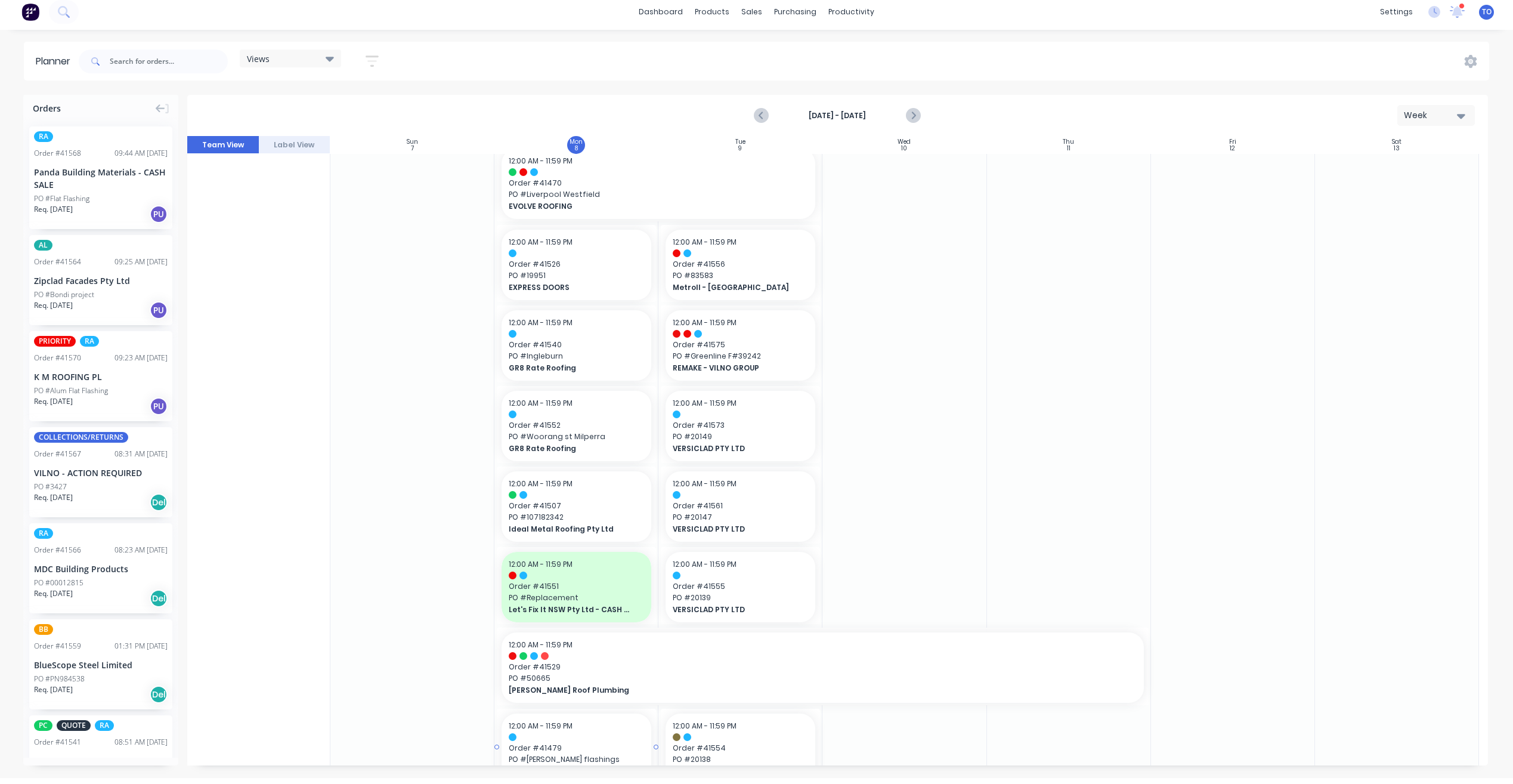
scroll to position [697, 0]
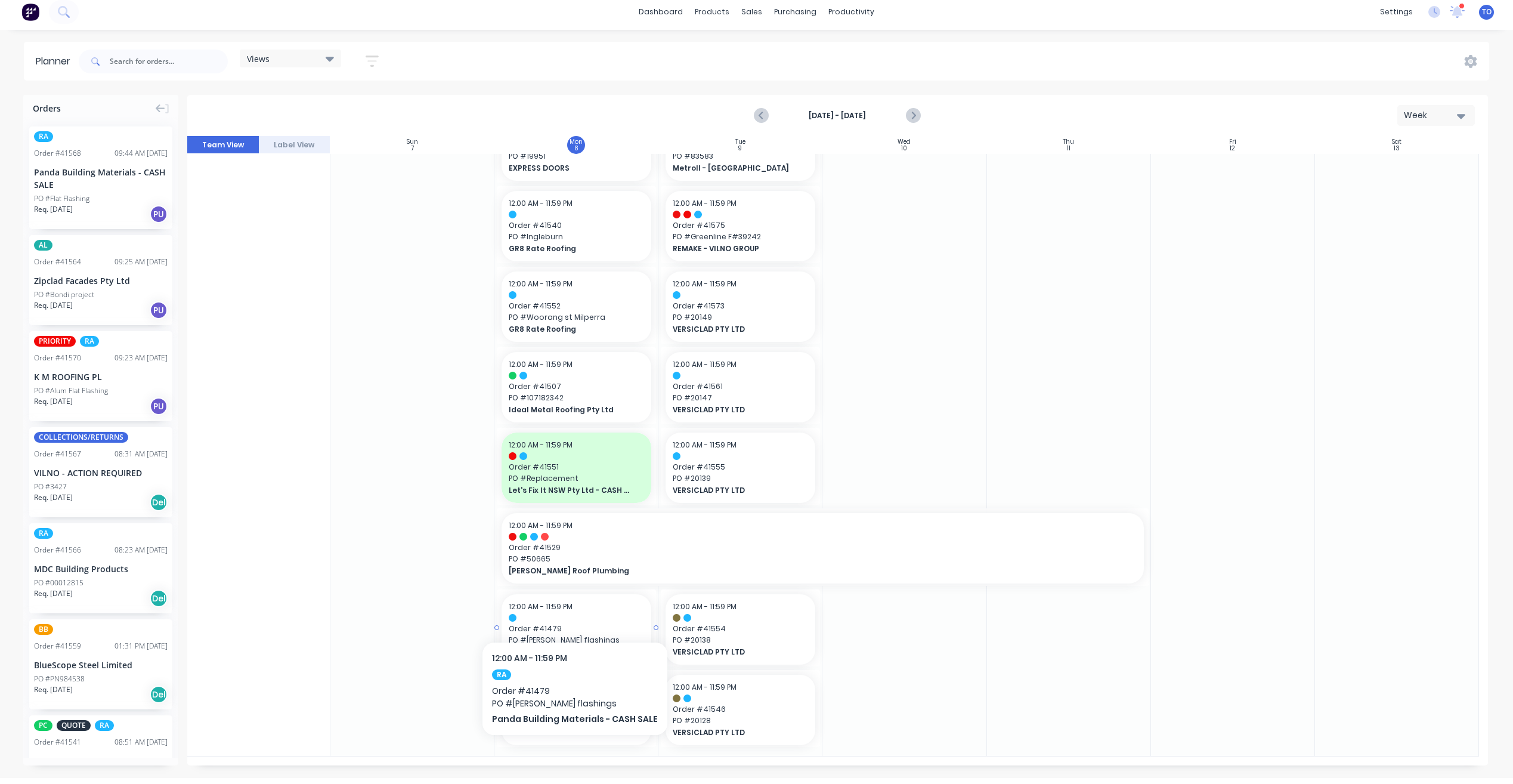
click at [571, 623] on span "Order # 41479" at bounding box center [576, 628] width 136 height 11
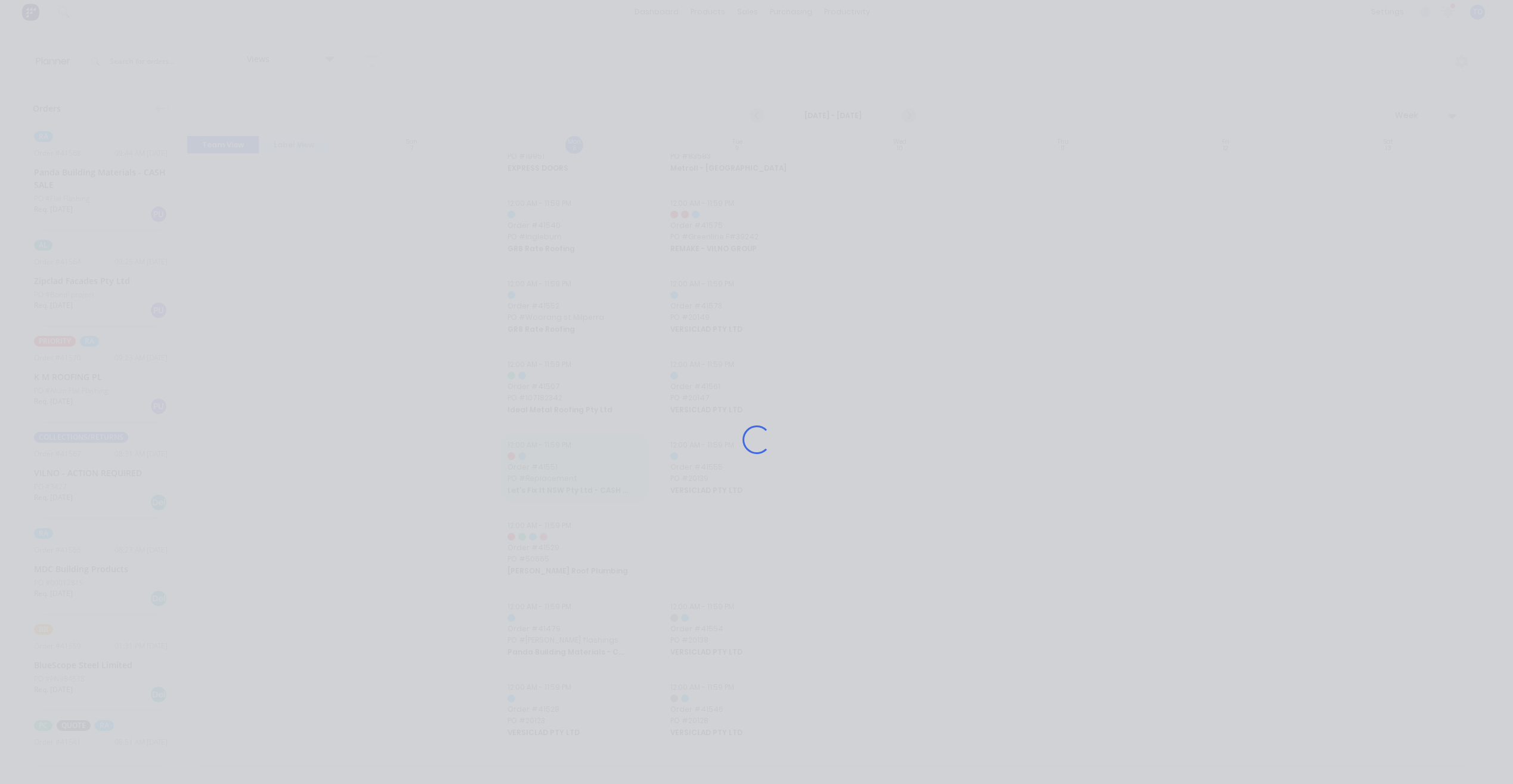
scroll to position [689, 0]
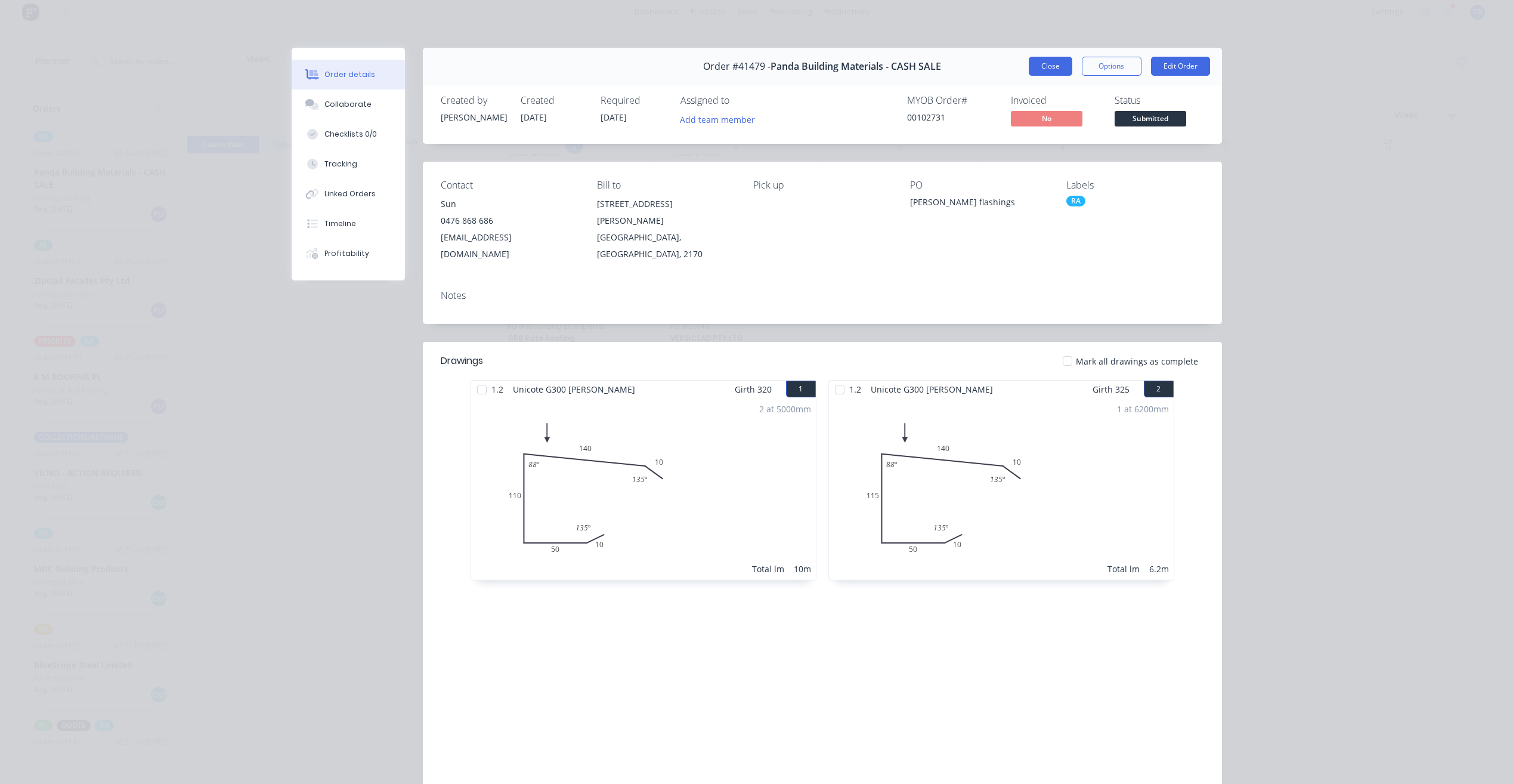
click at [1041, 62] on button "Close" at bounding box center [1050, 66] width 44 height 19
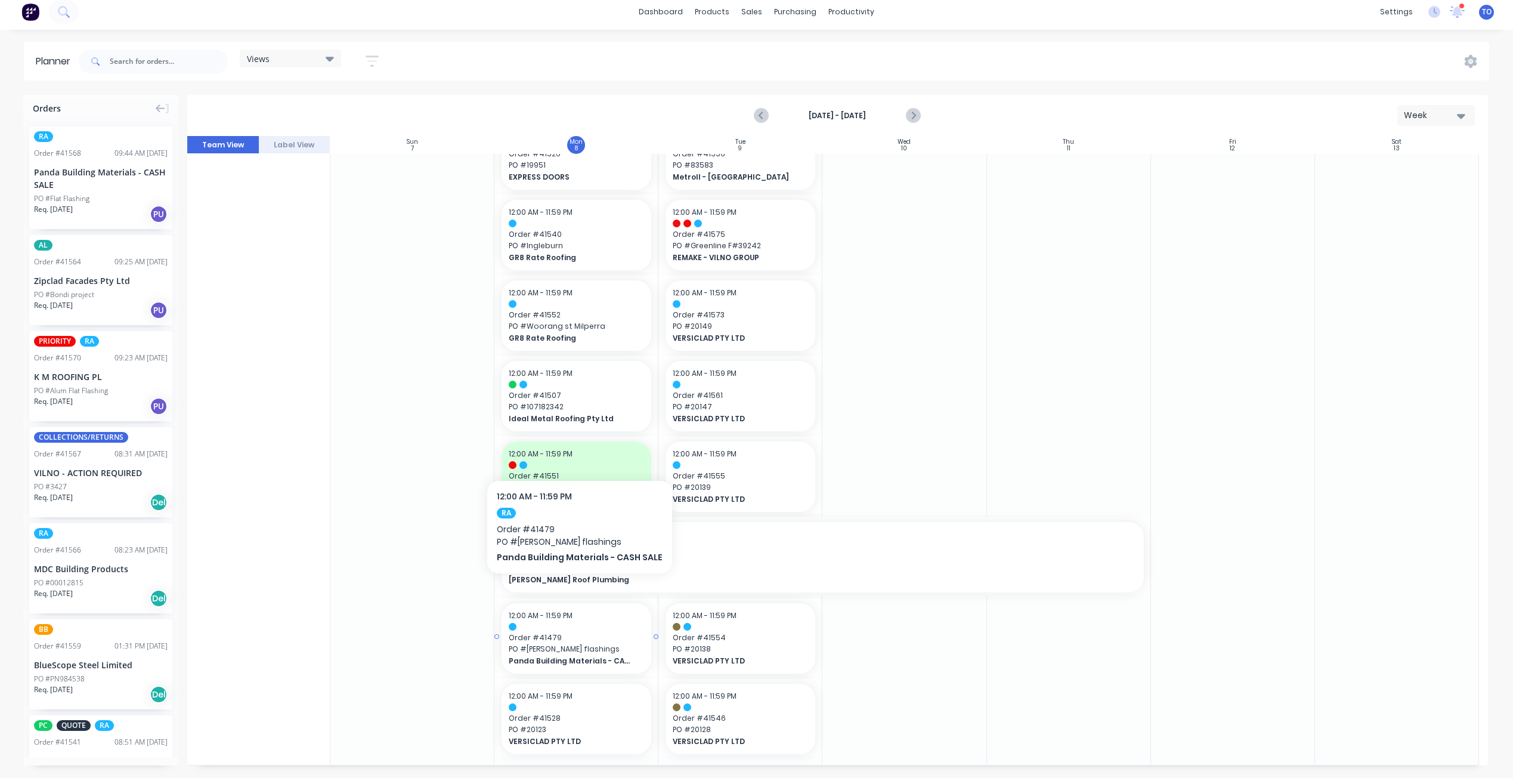
click at [573, 632] on span "Order # 41479" at bounding box center [576, 637] width 136 height 11
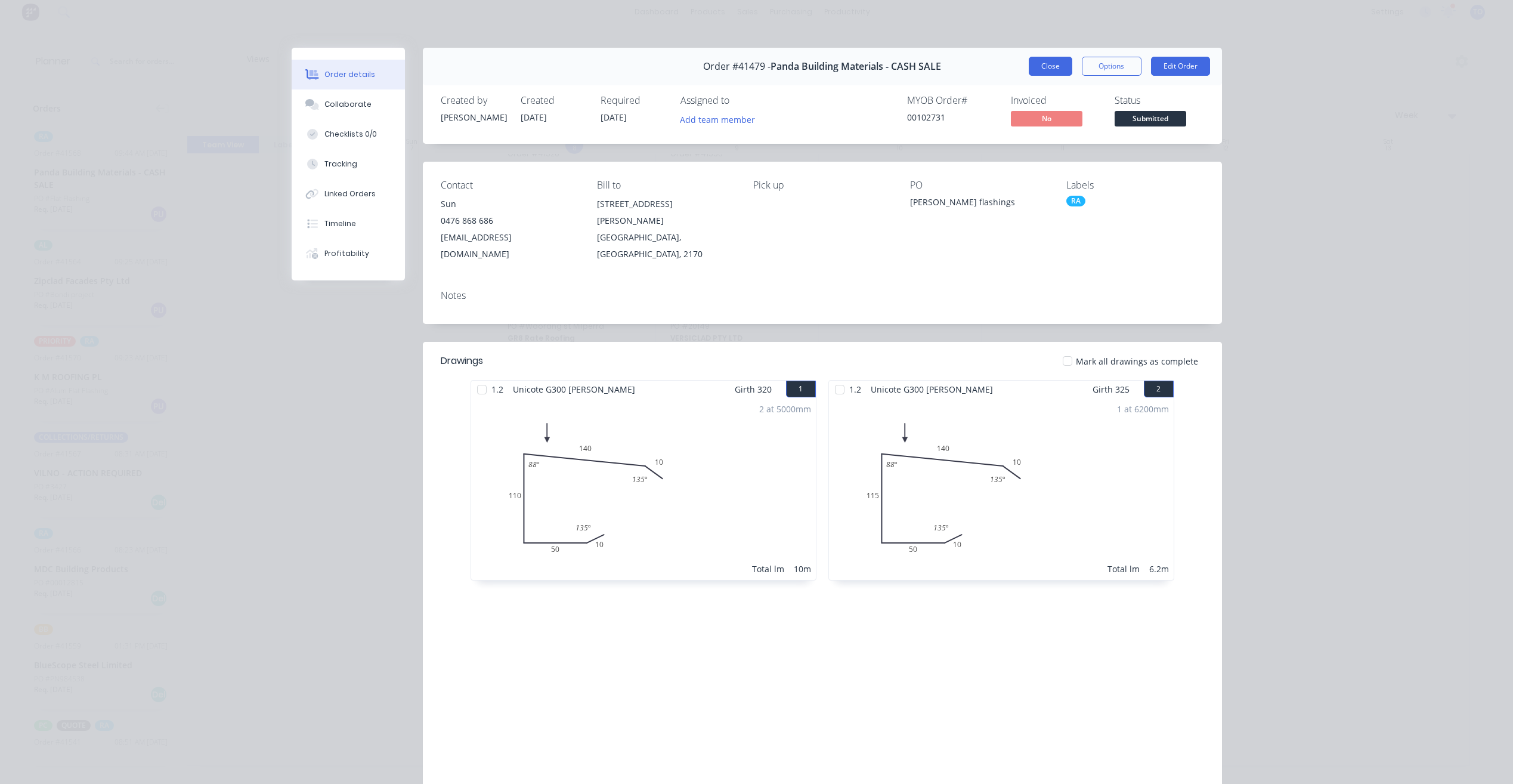
click at [1041, 67] on button "Close" at bounding box center [1050, 66] width 44 height 19
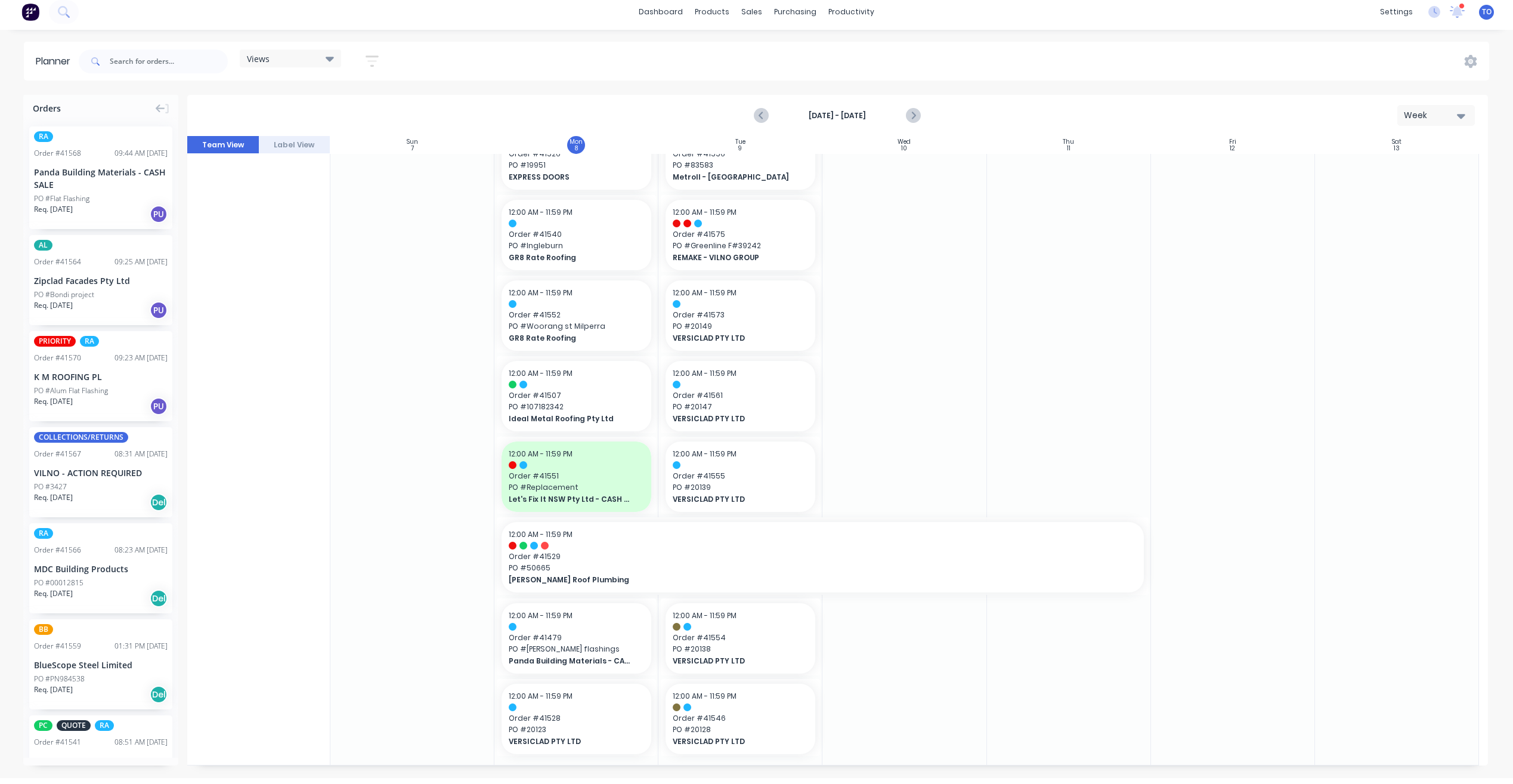
drag, startPoint x: 75, startPoint y: 536, endPoint x: 569, endPoint y: 427, distance: 505.9
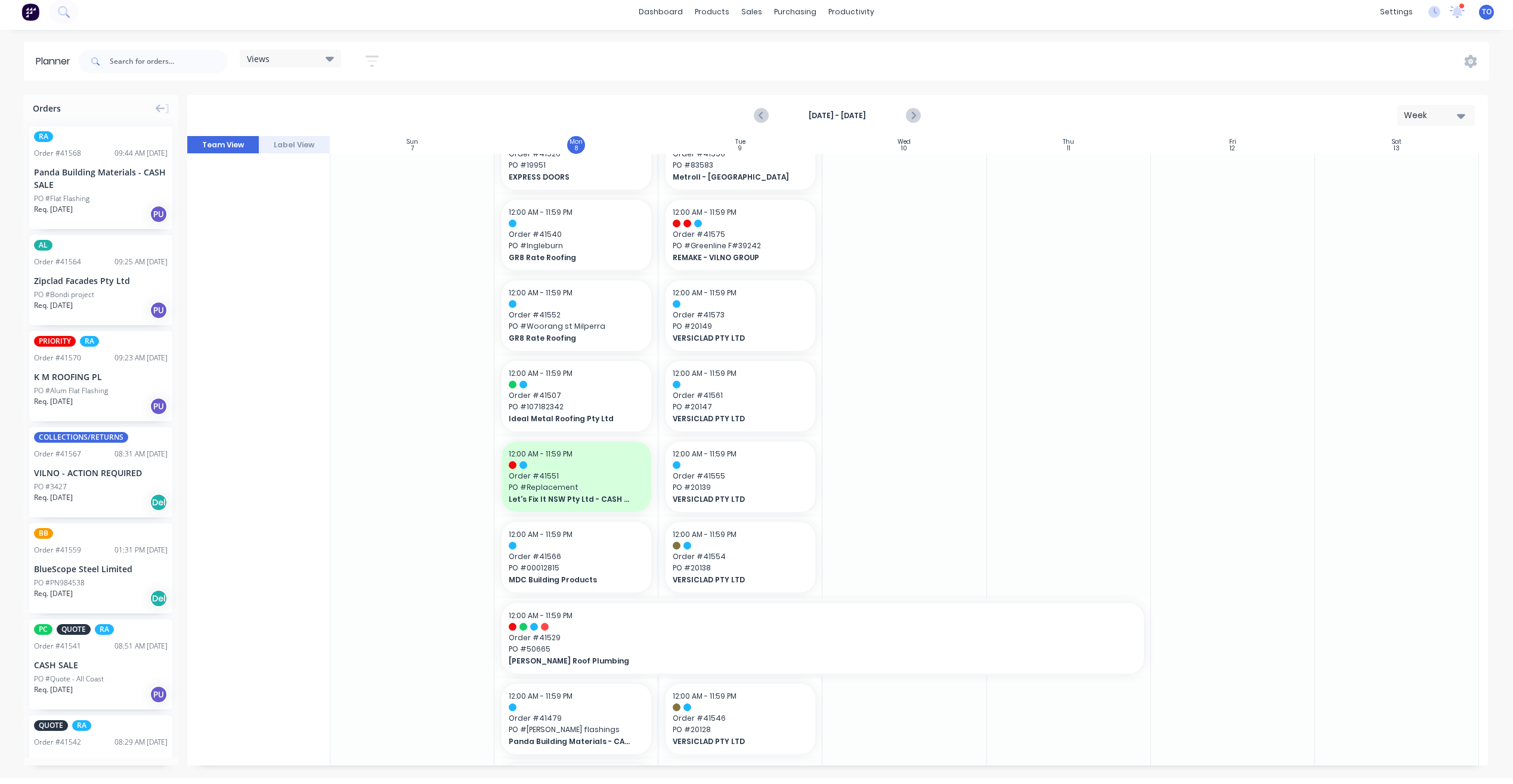
scroll to position [697, 0]
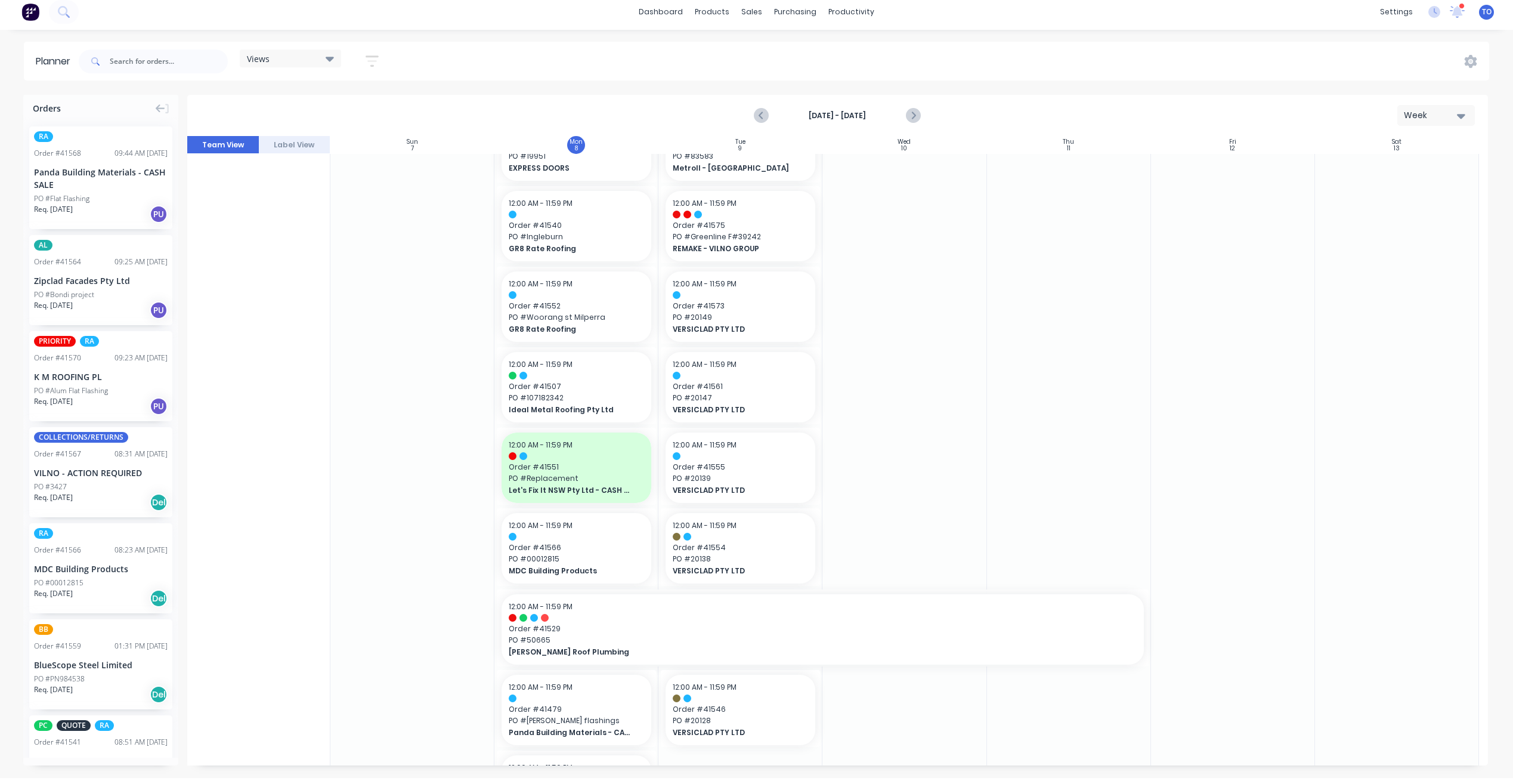
drag, startPoint x: 52, startPoint y: 345, endPoint x: 892, endPoint y: 250, distance: 845.4
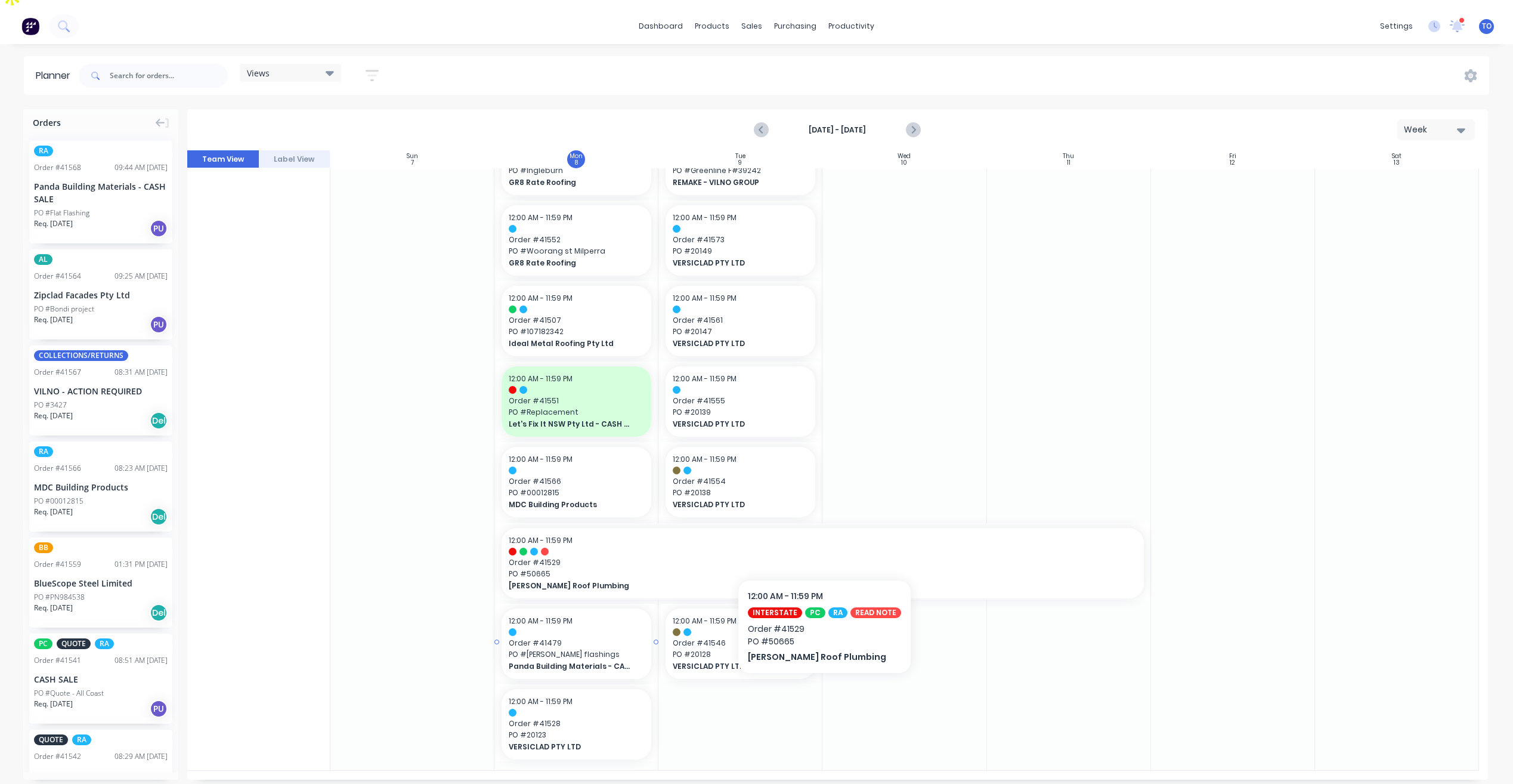
scroll to position [30, 0]
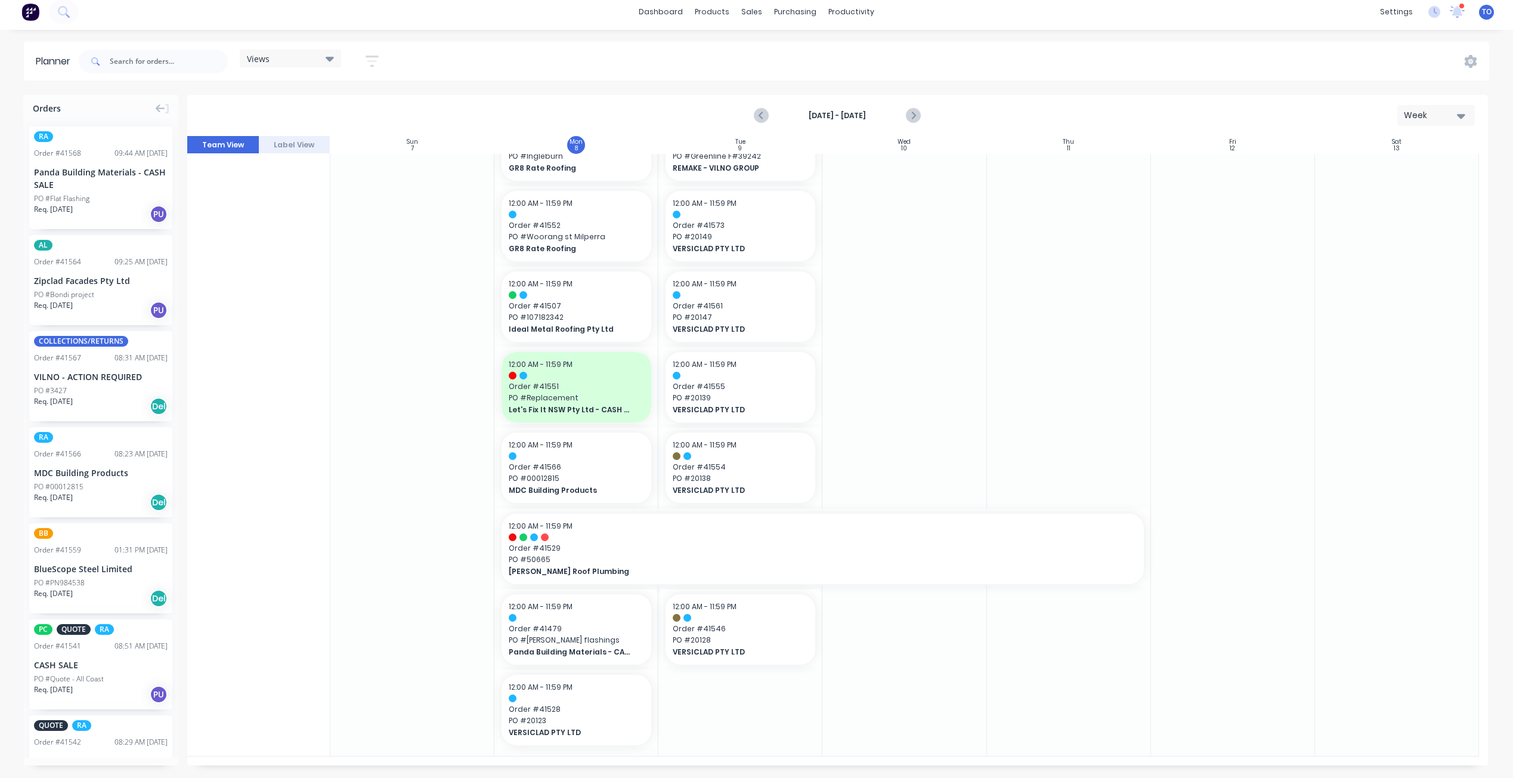
drag, startPoint x: 75, startPoint y: 141, endPoint x: 532, endPoint y: 168, distance: 457.8
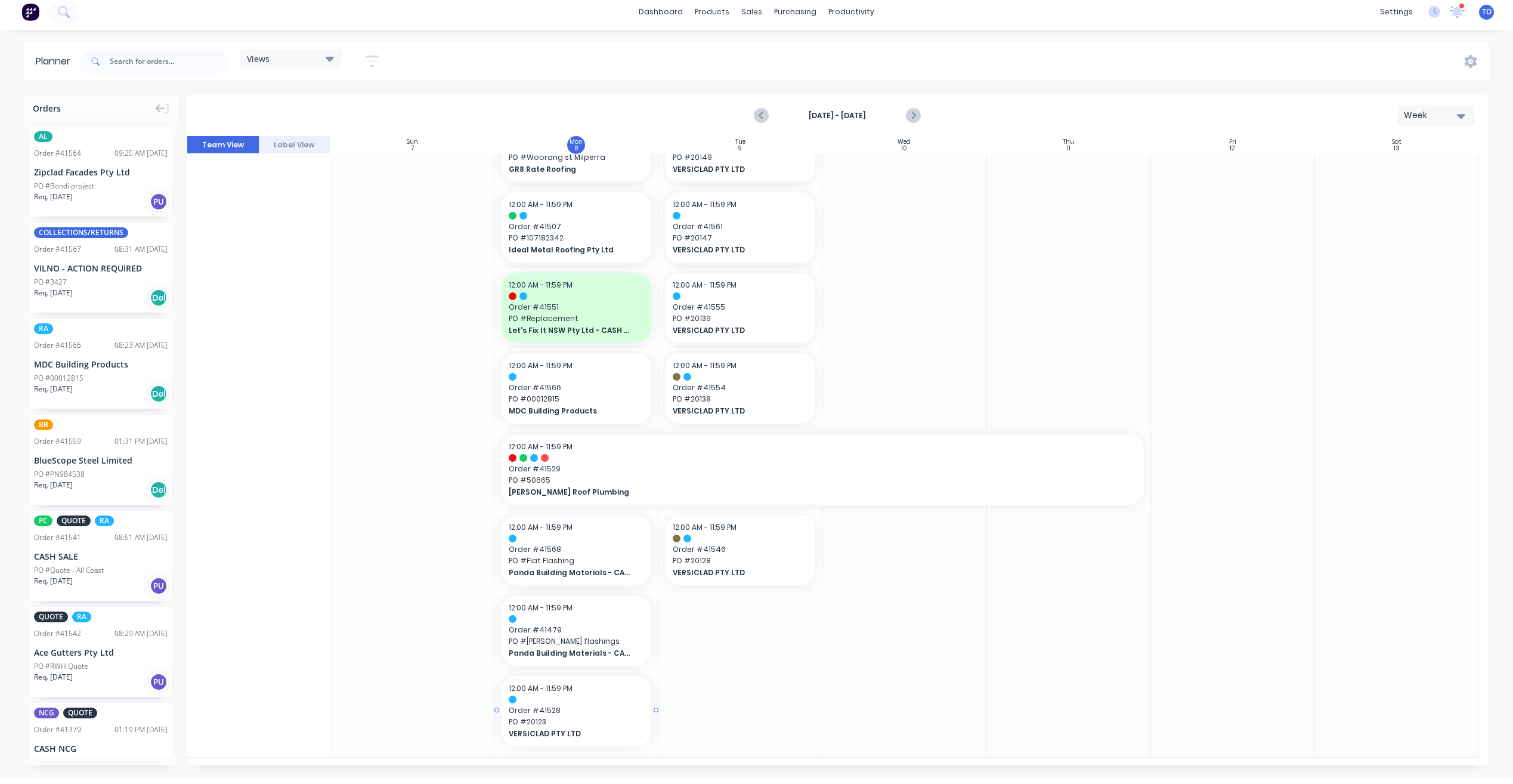
scroll to position [858, 0]
click at [596, 514] on div "12:00 AM - 11:59 PM Order # 41568 PO # Flat Flashing Panda Building Materials -…" at bounding box center [576, 549] width 150 height 71
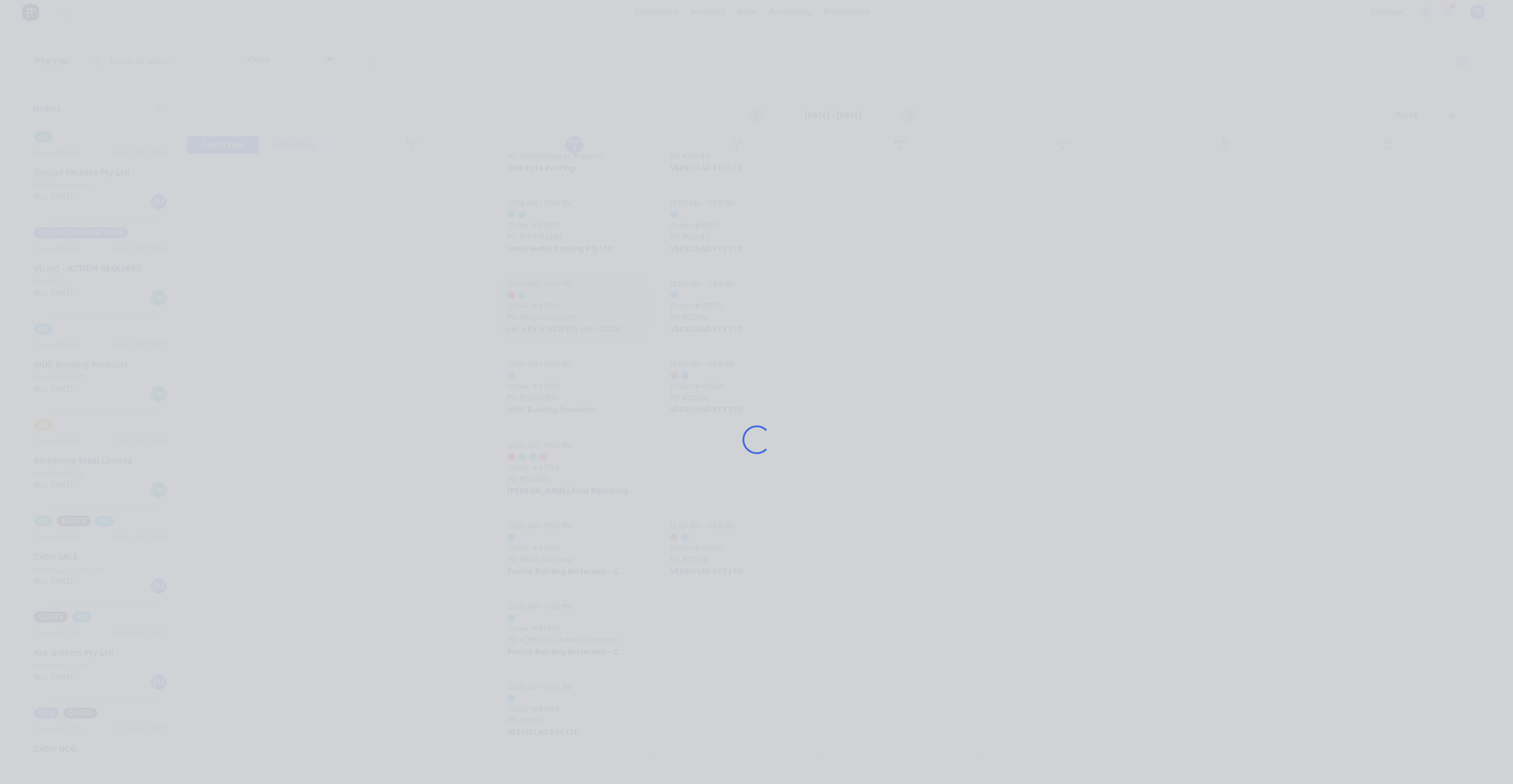
scroll to position [850, 0]
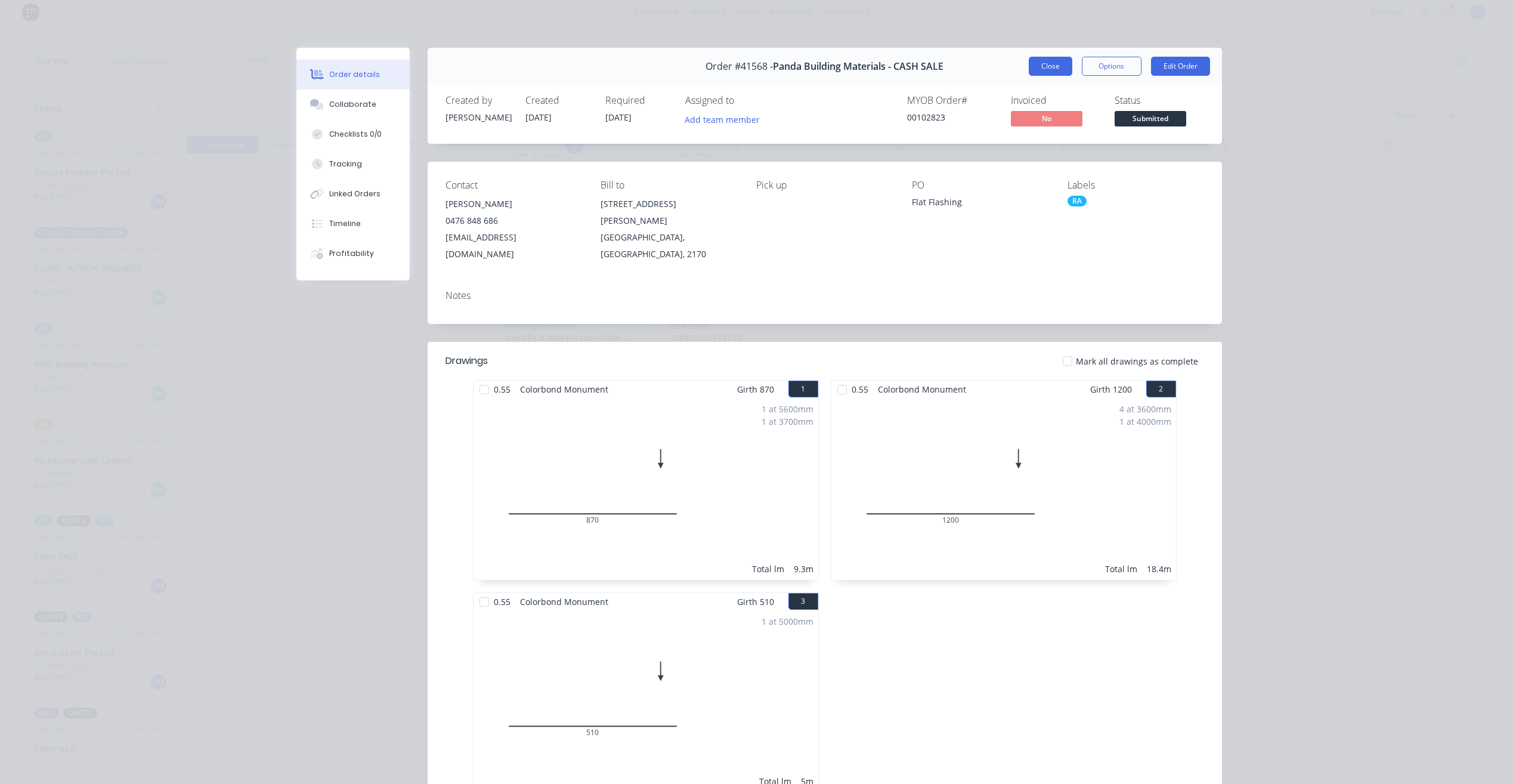
click at [1039, 64] on button "Close" at bounding box center [1050, 66] width 44 height 19
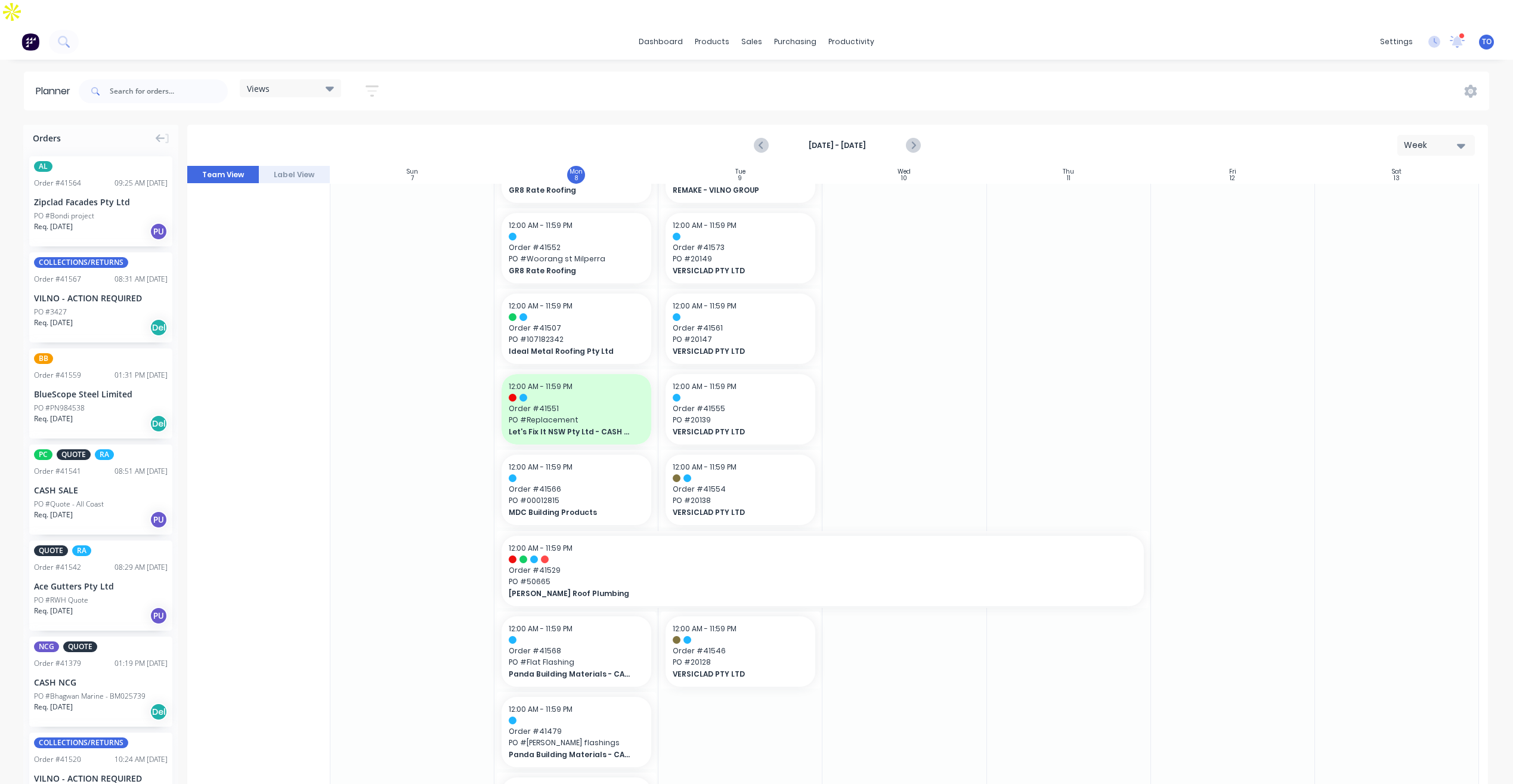
scroll to position [730, 0]
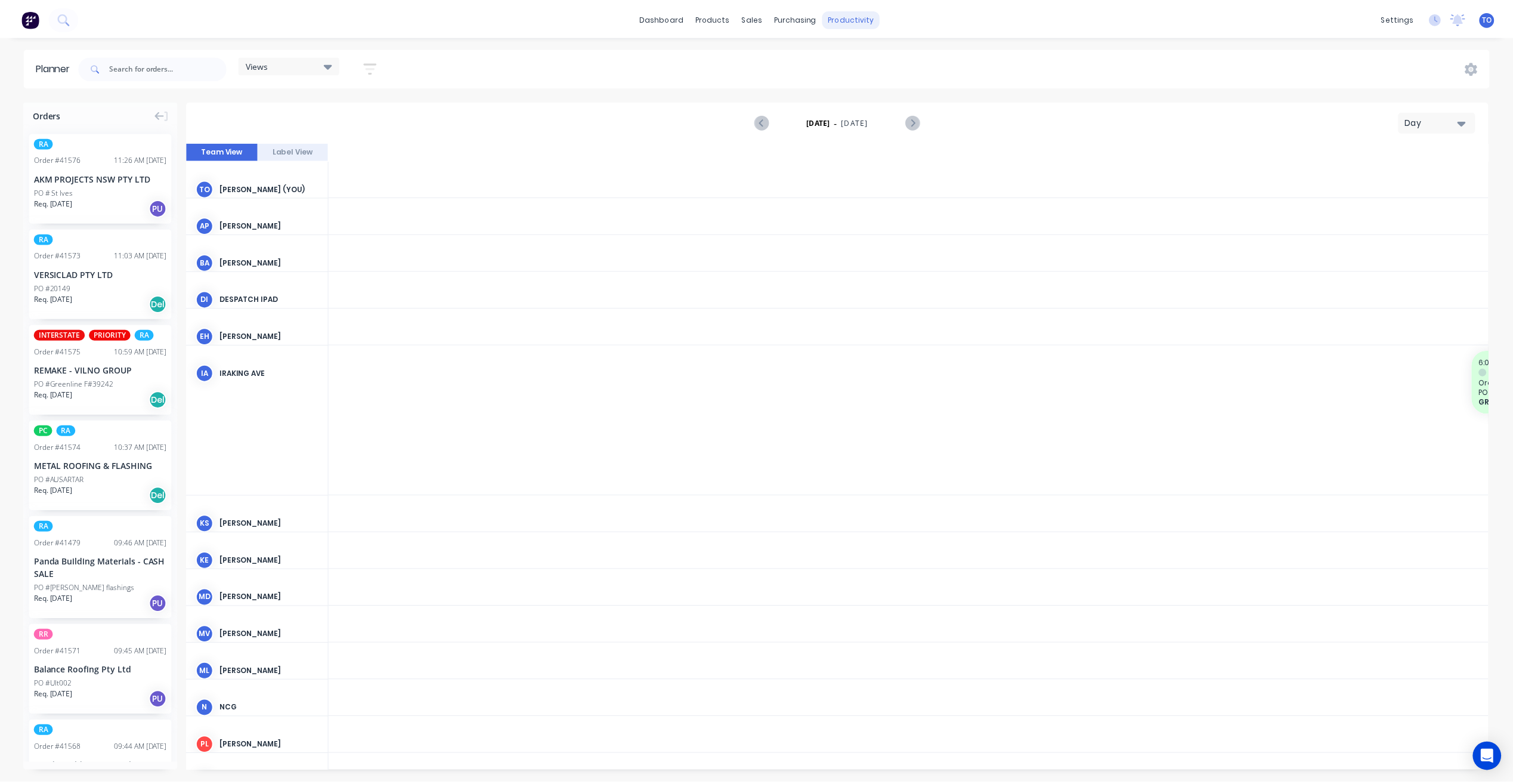
scroll to position [0, 2100]
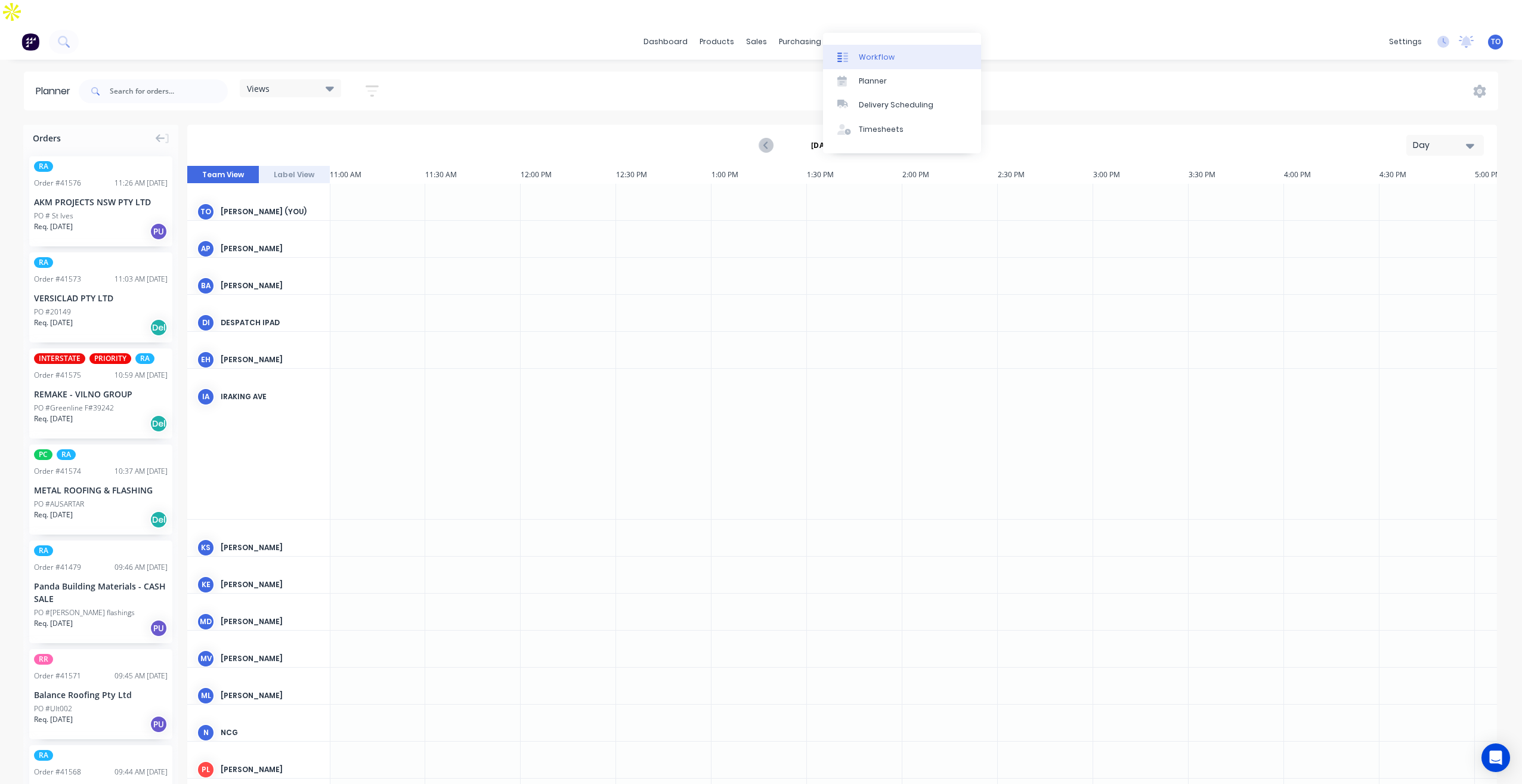
click at [874, 59] on div "Workflow" at bounding box center [877, 57] width 36 height 11
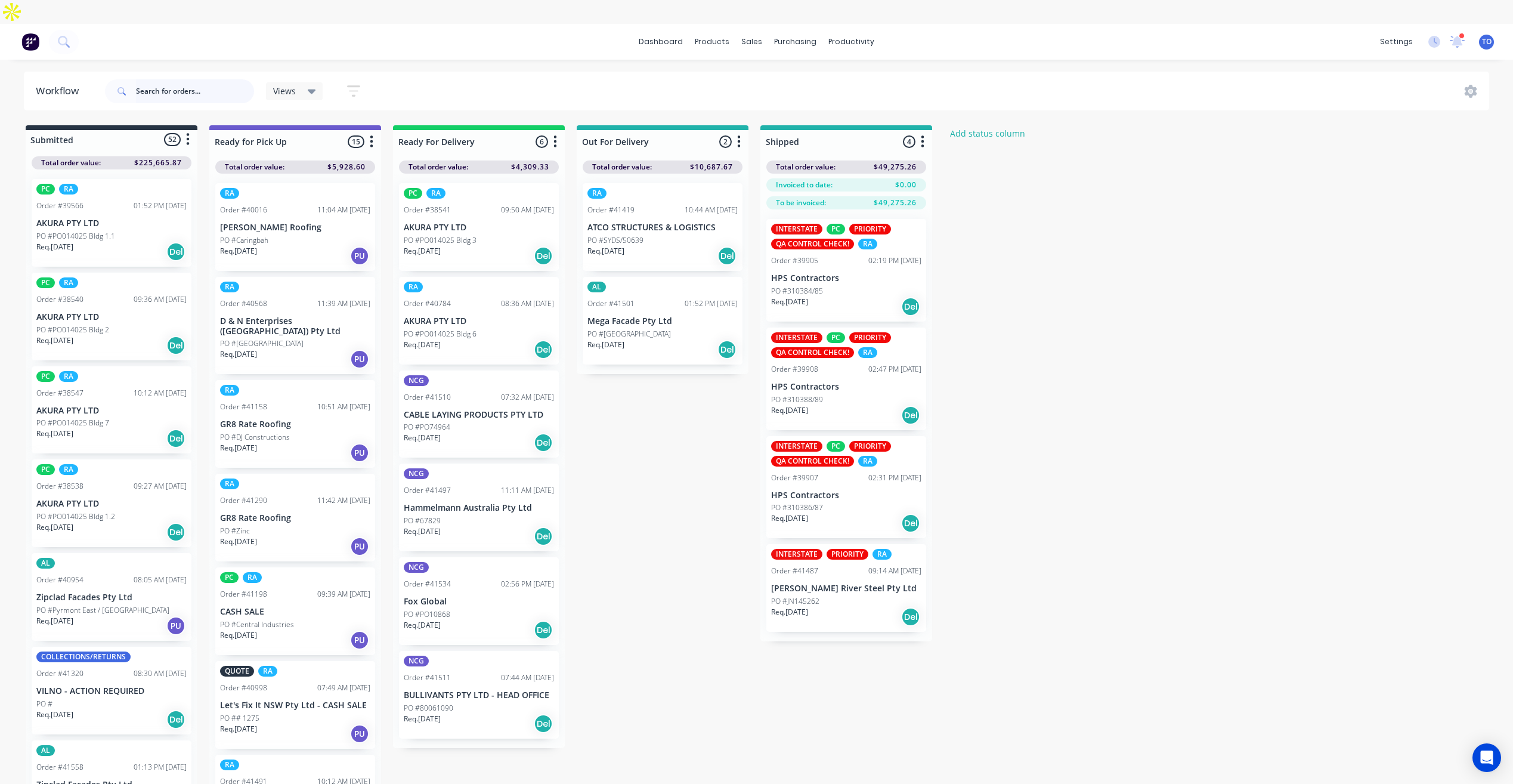
click at [188, 80] on input "text" at bounding box center [195, 91] width 118 height 24
paste input "https://app.factory.app/planner?resources=83"
type input "https://app.factory.app/planner?resources=83"
drag, startPoint x: 218, startPoint y: 64, endPoint x: 93, endPoint y: 70, distance: 125.1
click at [93, 71] on header "Workflow https://app.factory.app/planner?resources=83 Views Save new view None …" at bounding box center [757, 90] width 1466 height 39
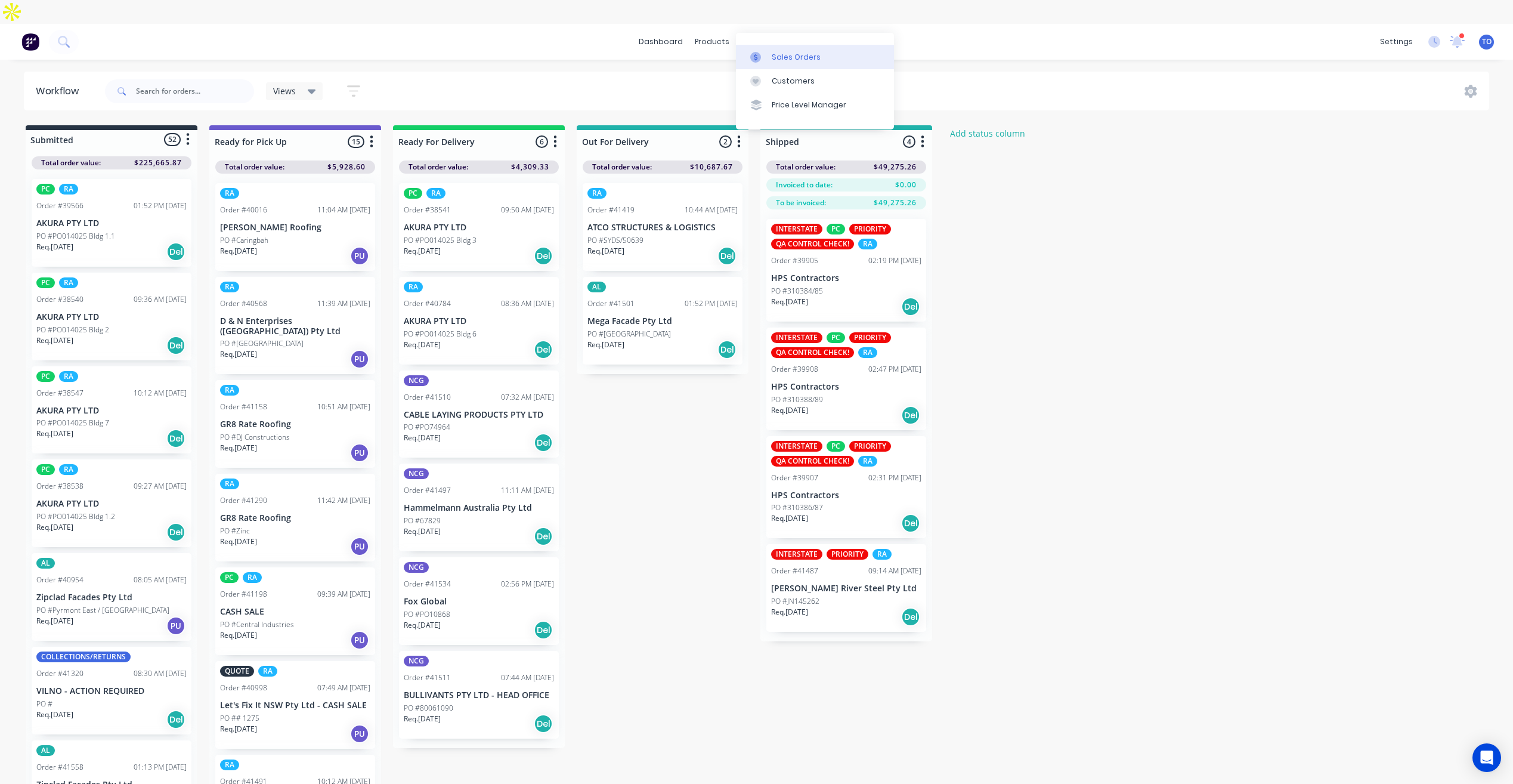
click at [777, 58] on div "Sales Orders" at bounding box center [796, 57] width 49 height 11
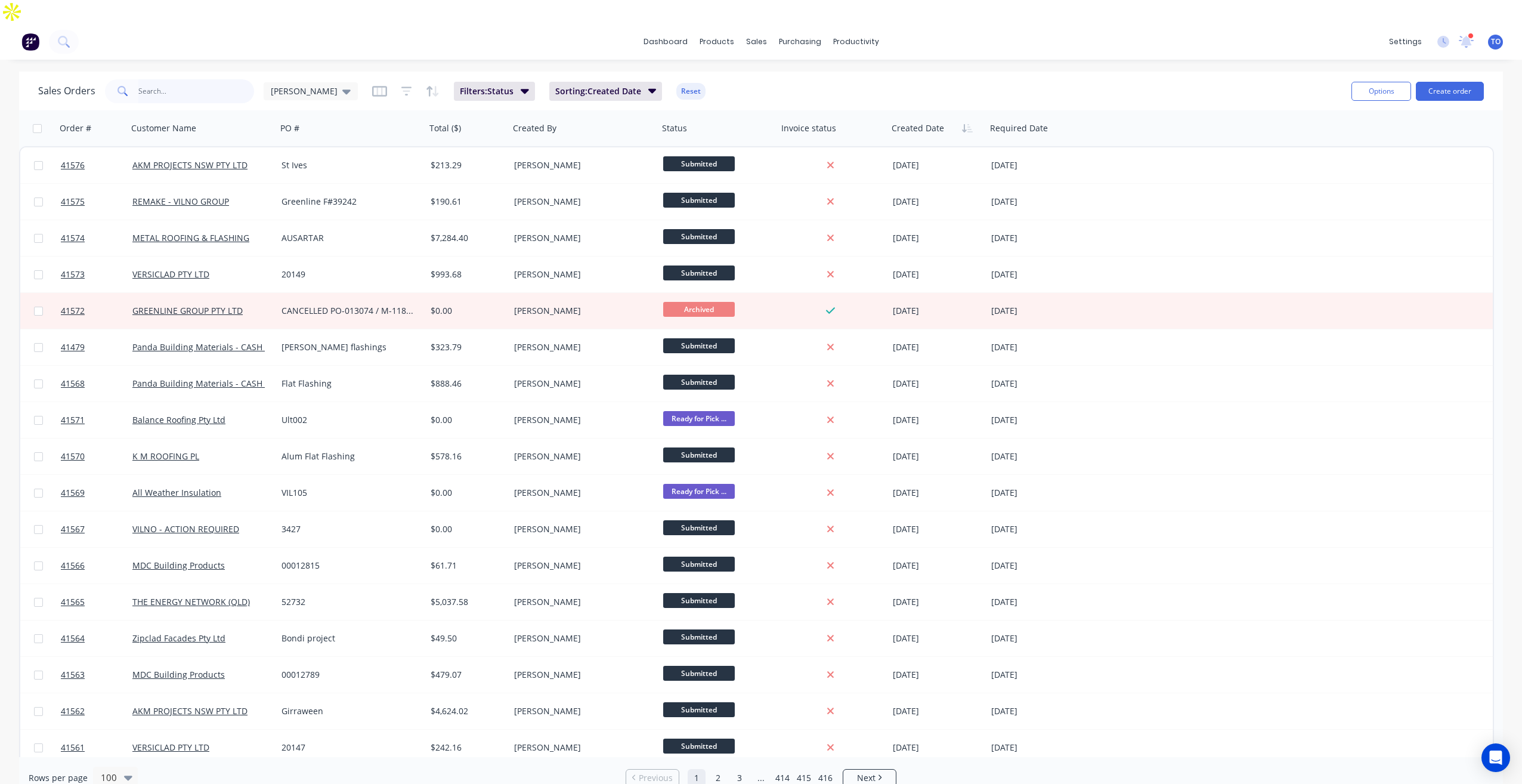
click at [229, 80] on input "text" at bounding box center [196, 91] width 117 height 24
type input "41529"
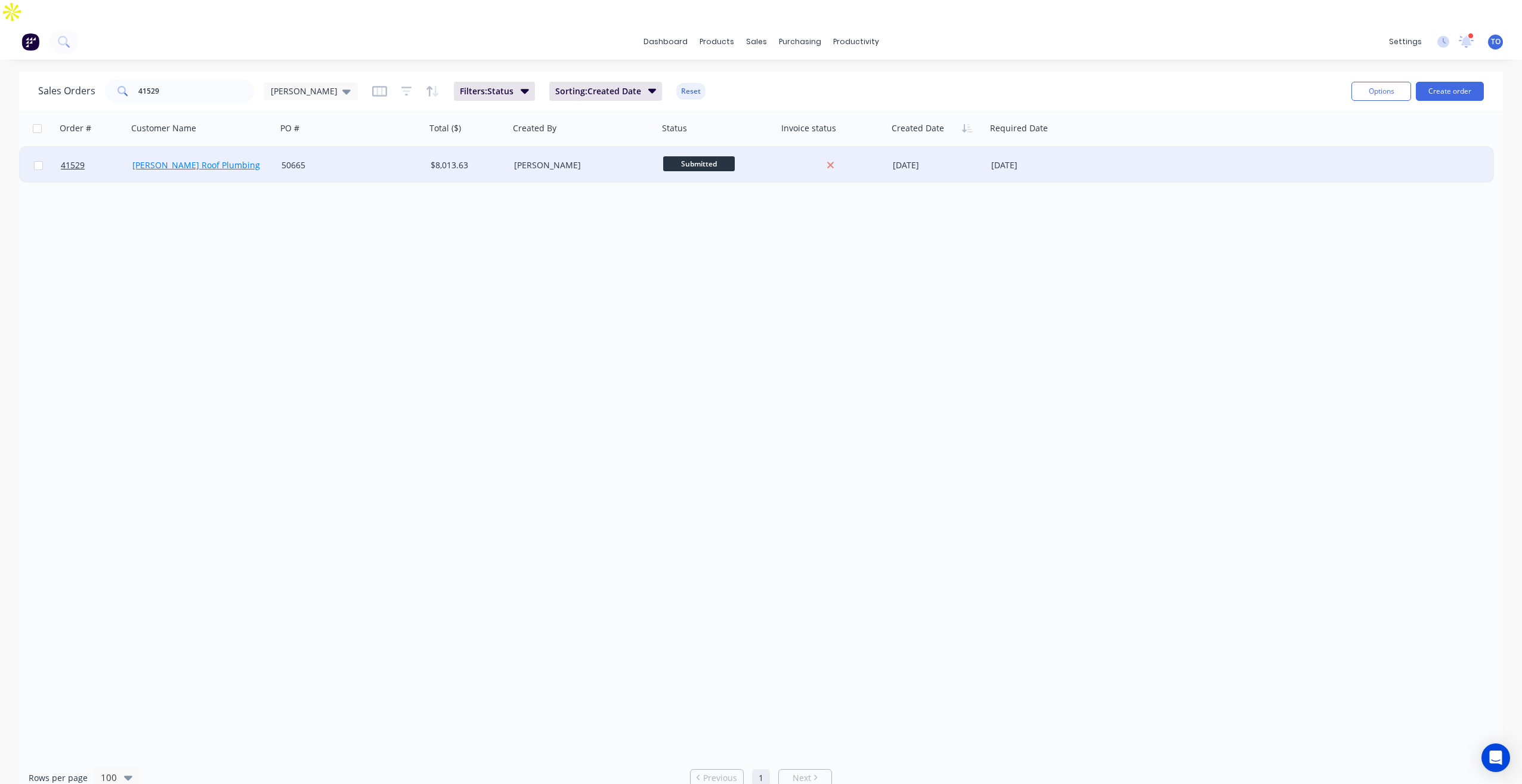
click at [166, 159] on link "[PERSON_NAME] Roof Plumbing" at bounding box center [196, 165] width 127 height 12
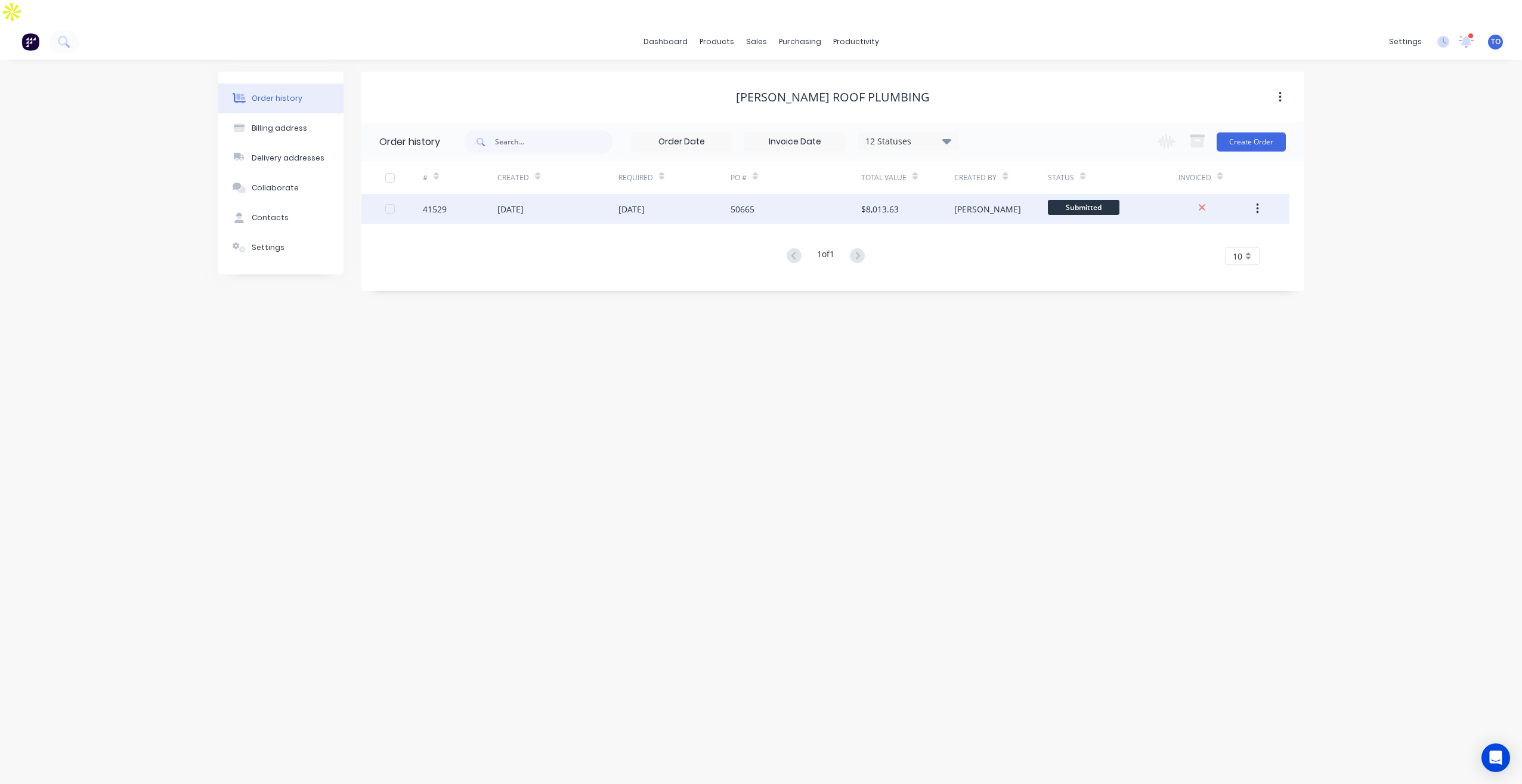
click at [614, 194] on div "04 Sep 2025" at bounding box center [557, 209] width 121 height 30
